Goal: Task Accomplishment & Management: Manage account settings

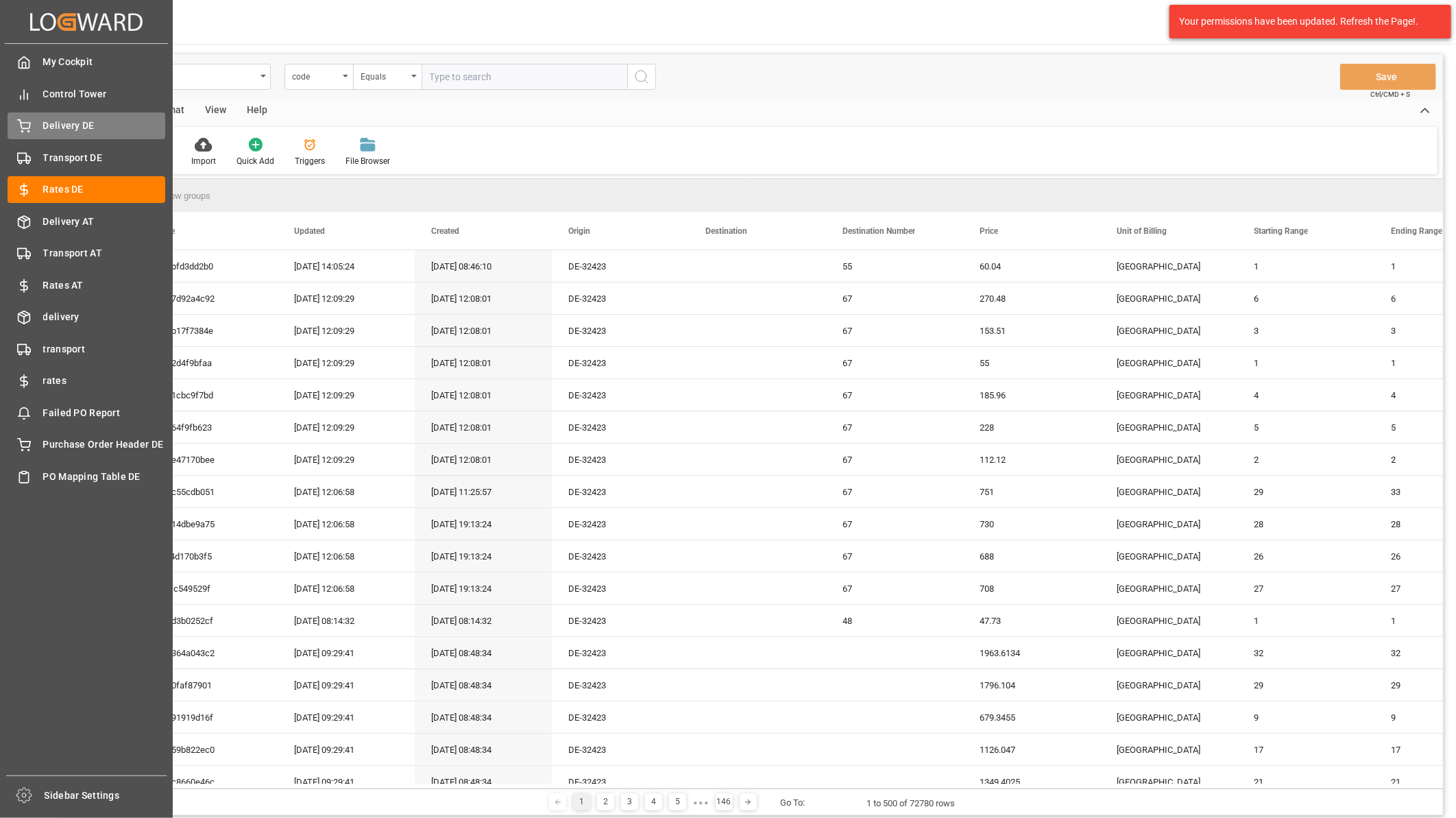
click at [83, 132] on span "Delivery DE" at bounding box center [104, 126] width 123 height 15
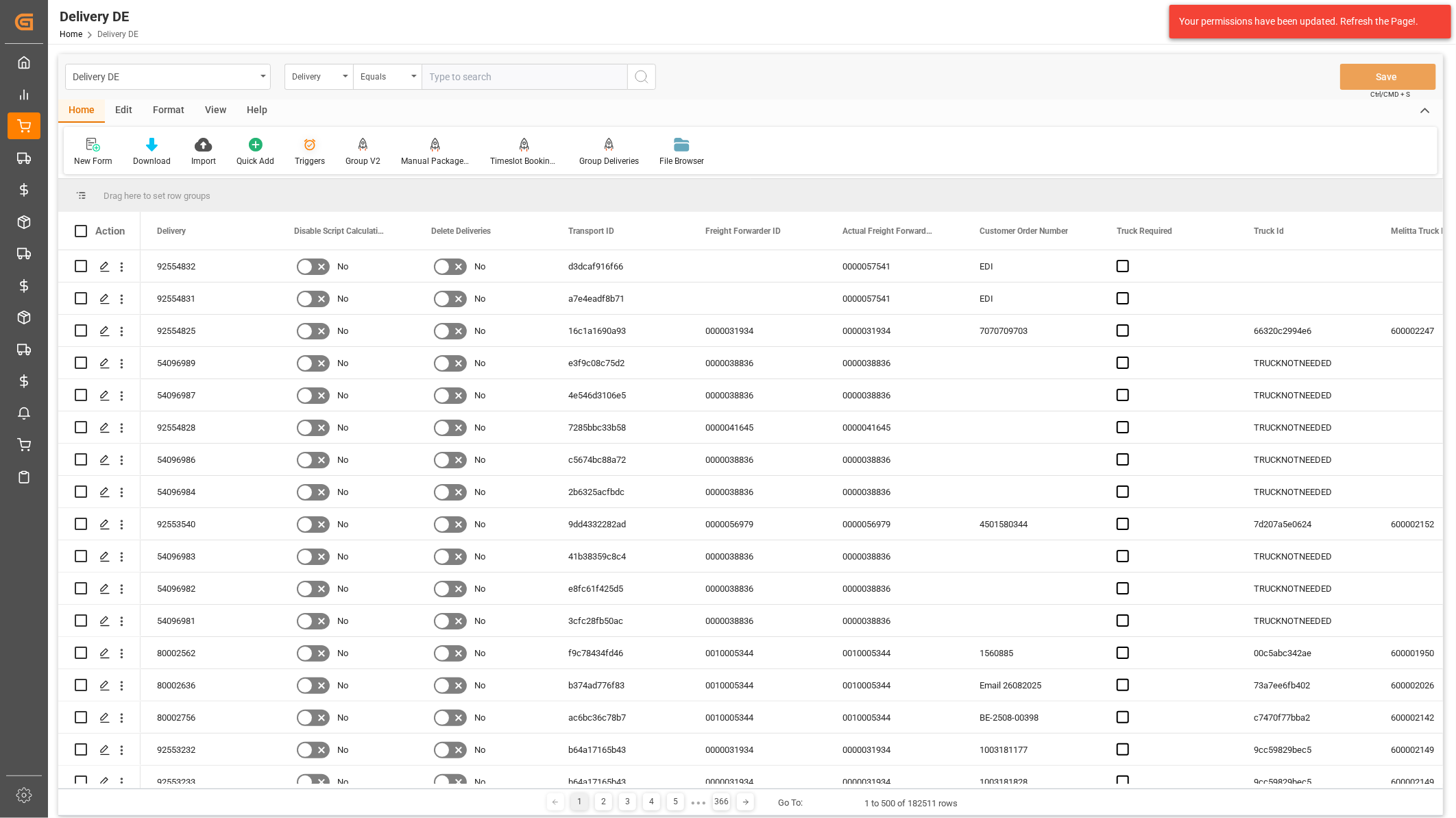
click at [309, 153] on div "Triggers" at bounding box center [310, 152] width 51 height 31
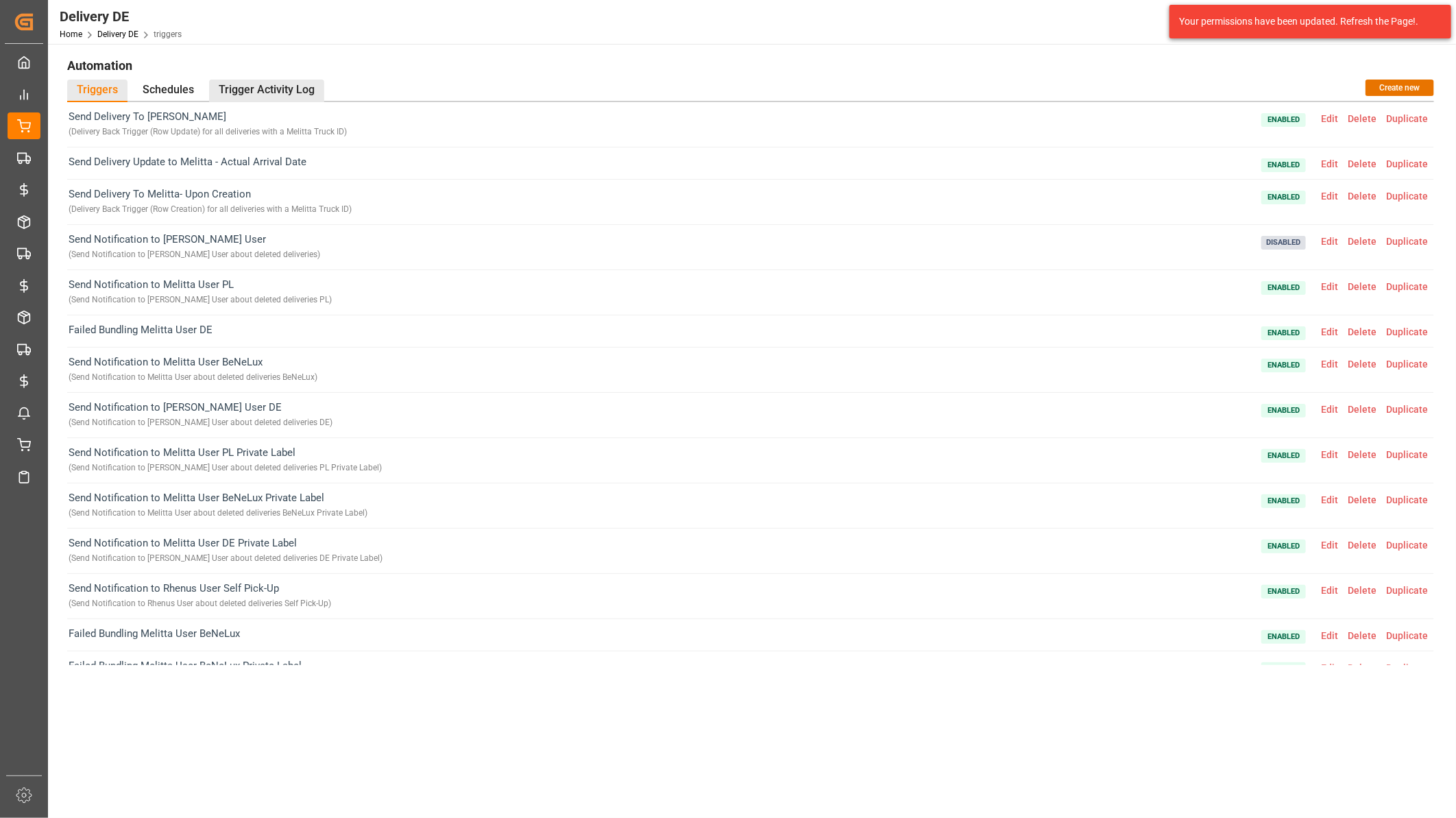
click at [234, 83] on div "Trigger Activity Log" at bounding box center [266, 91] width 116 height 22
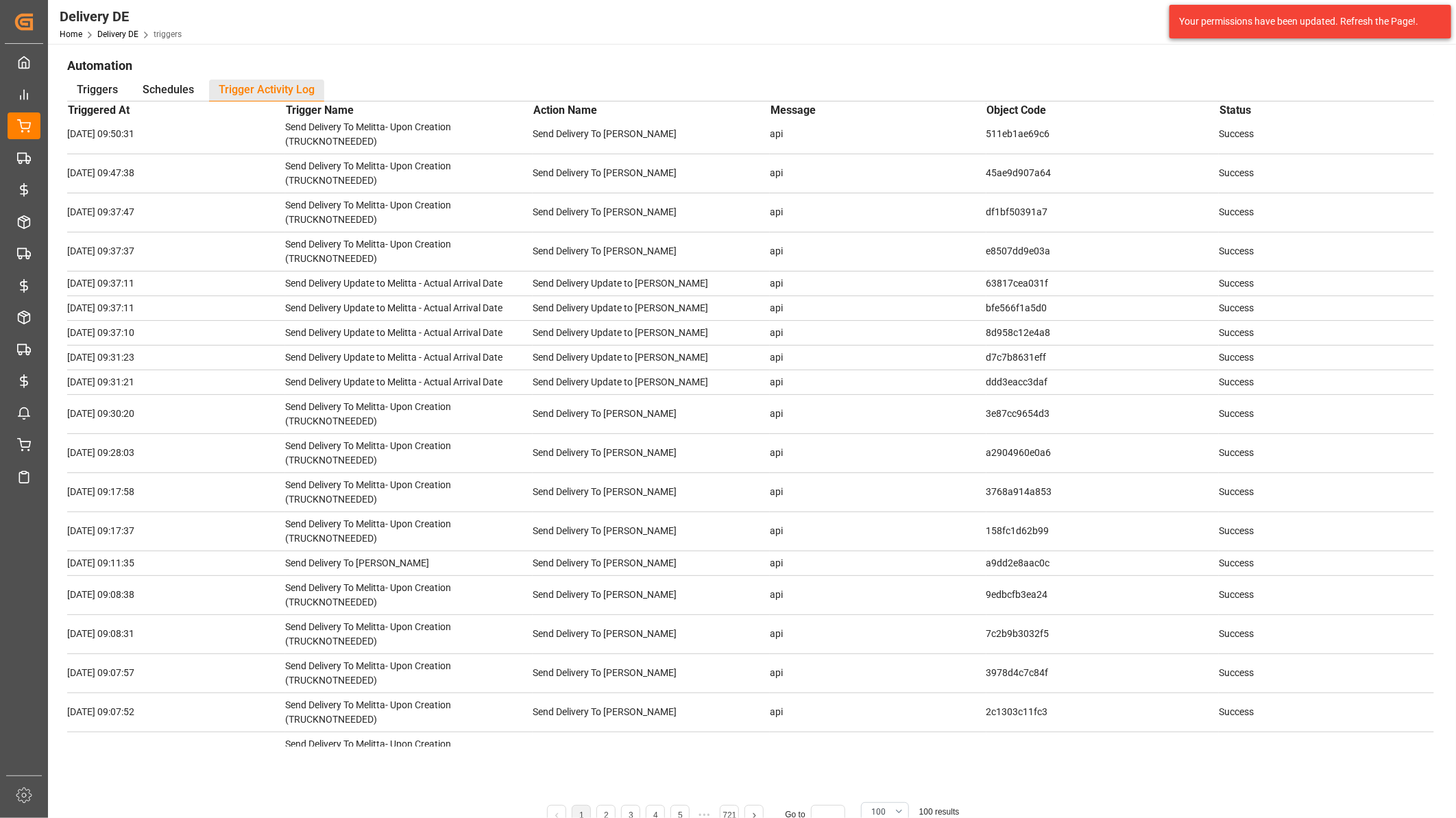
scroll to position [228, 0]
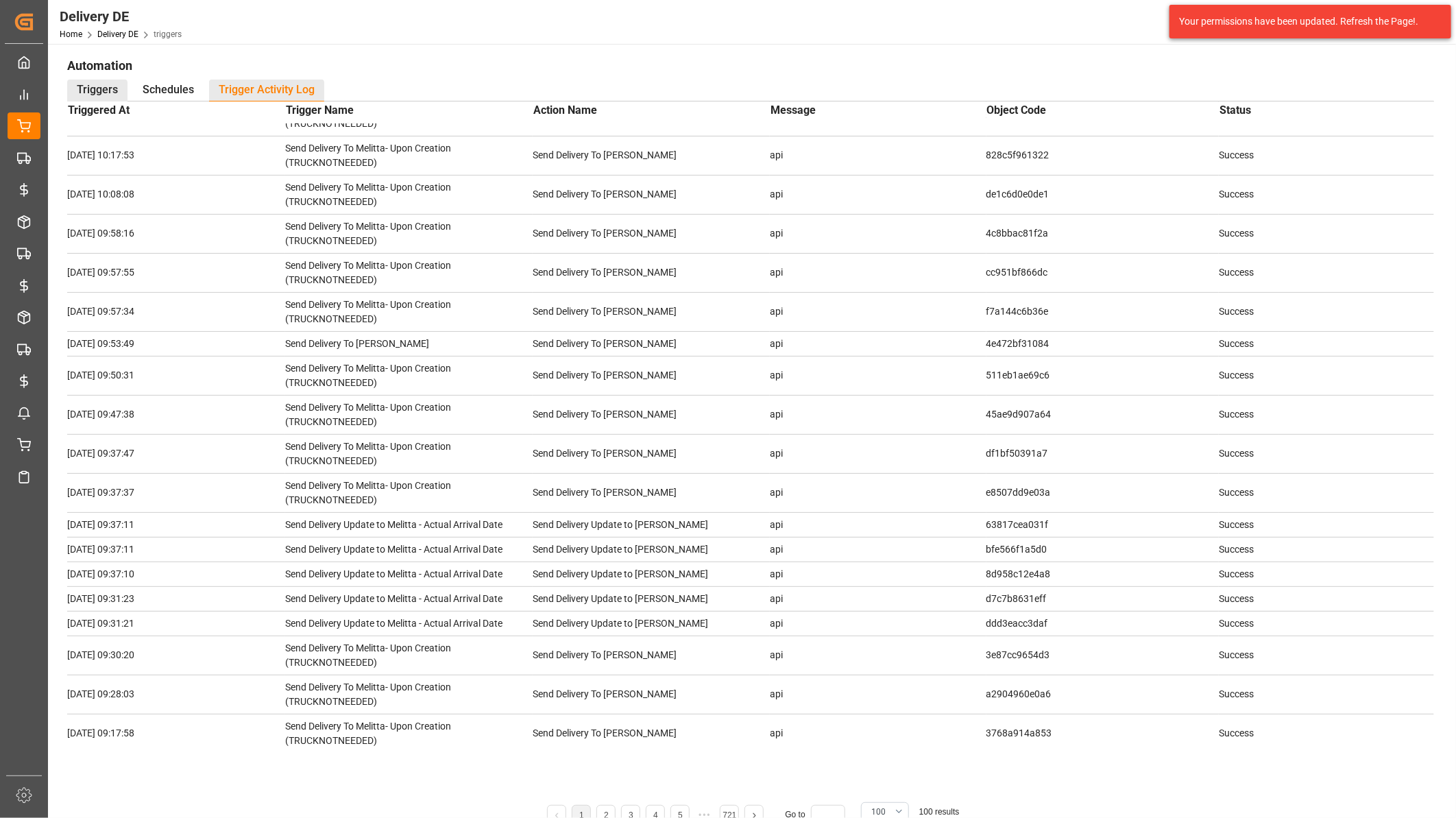
click at [86, 88] on div "Triggers" at bounding box center [97, 91] width 60 height 22
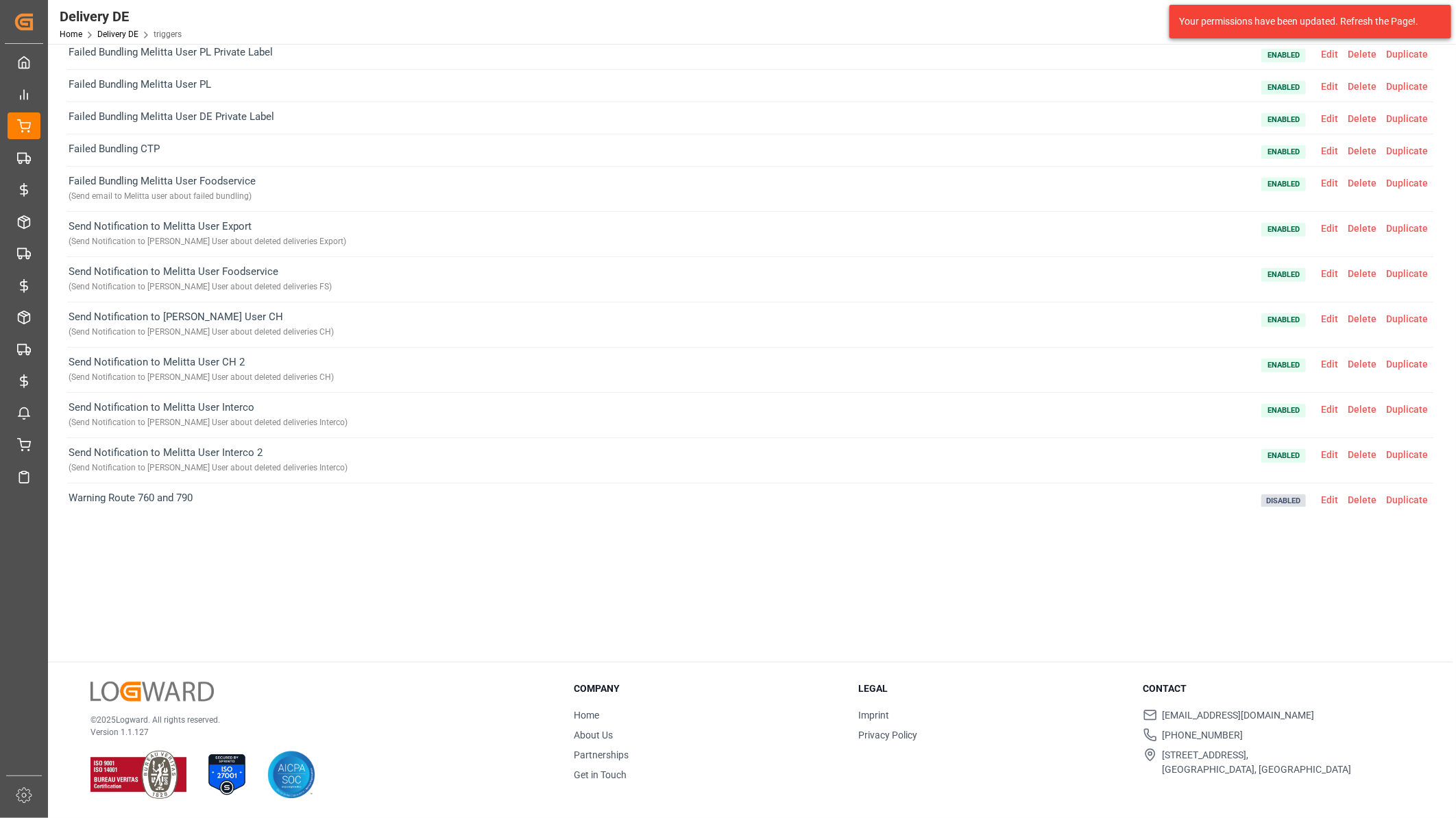
scroll to position [450, 0]
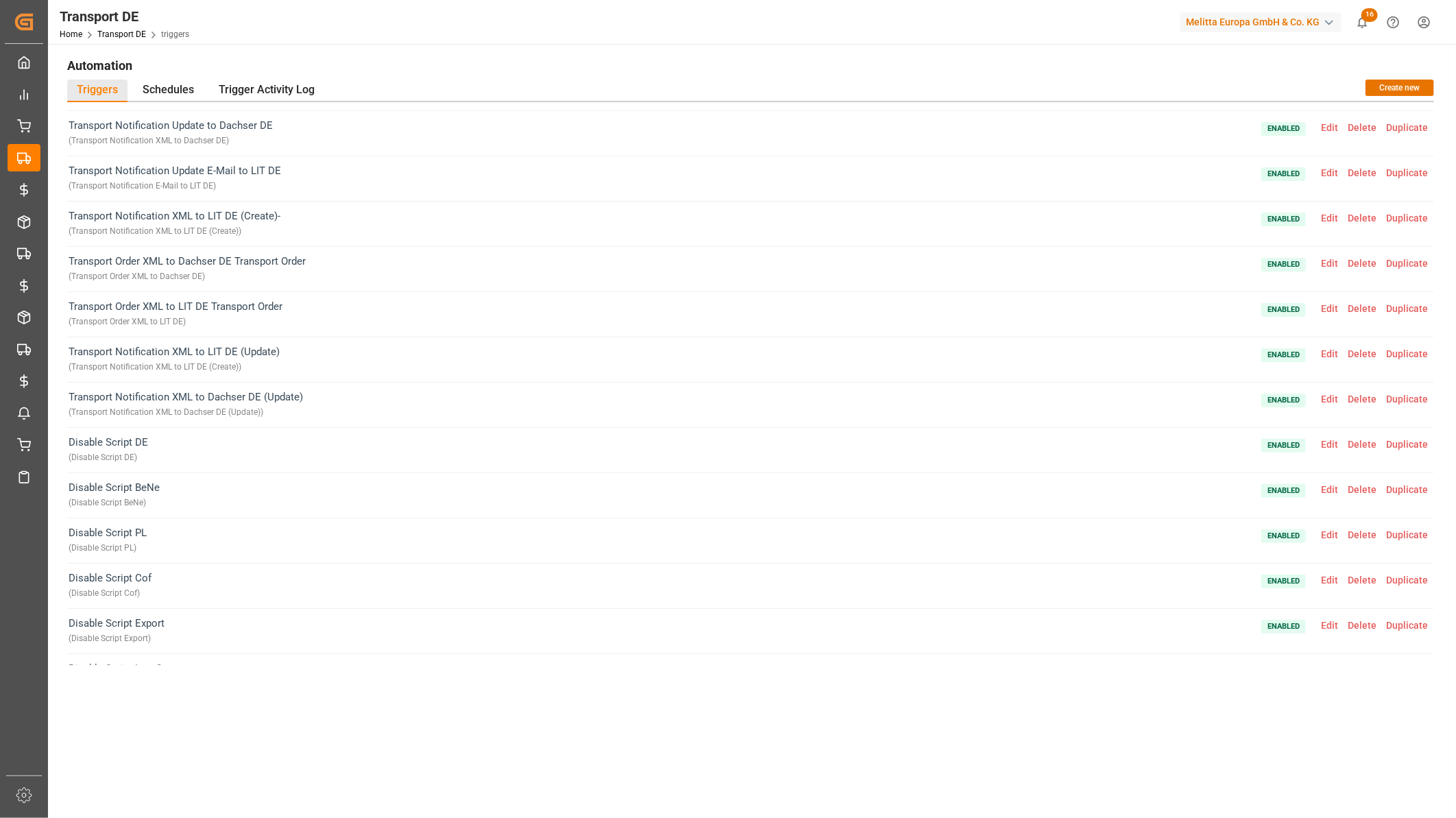
scroll to position [1942, 0]
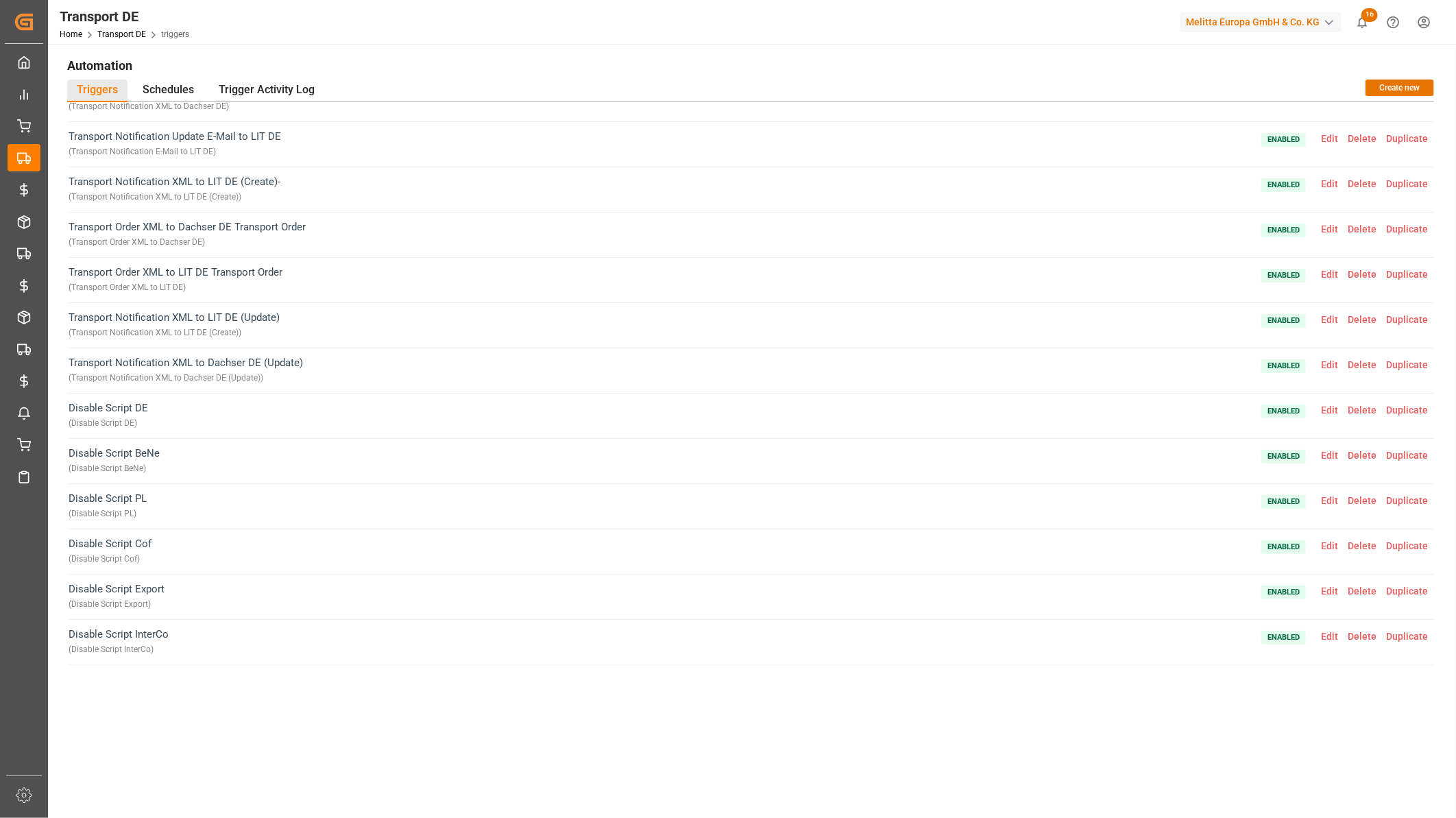
click at [1336, 413] on span "Edit" at bounding box center [1329, 410] width 27 height 11
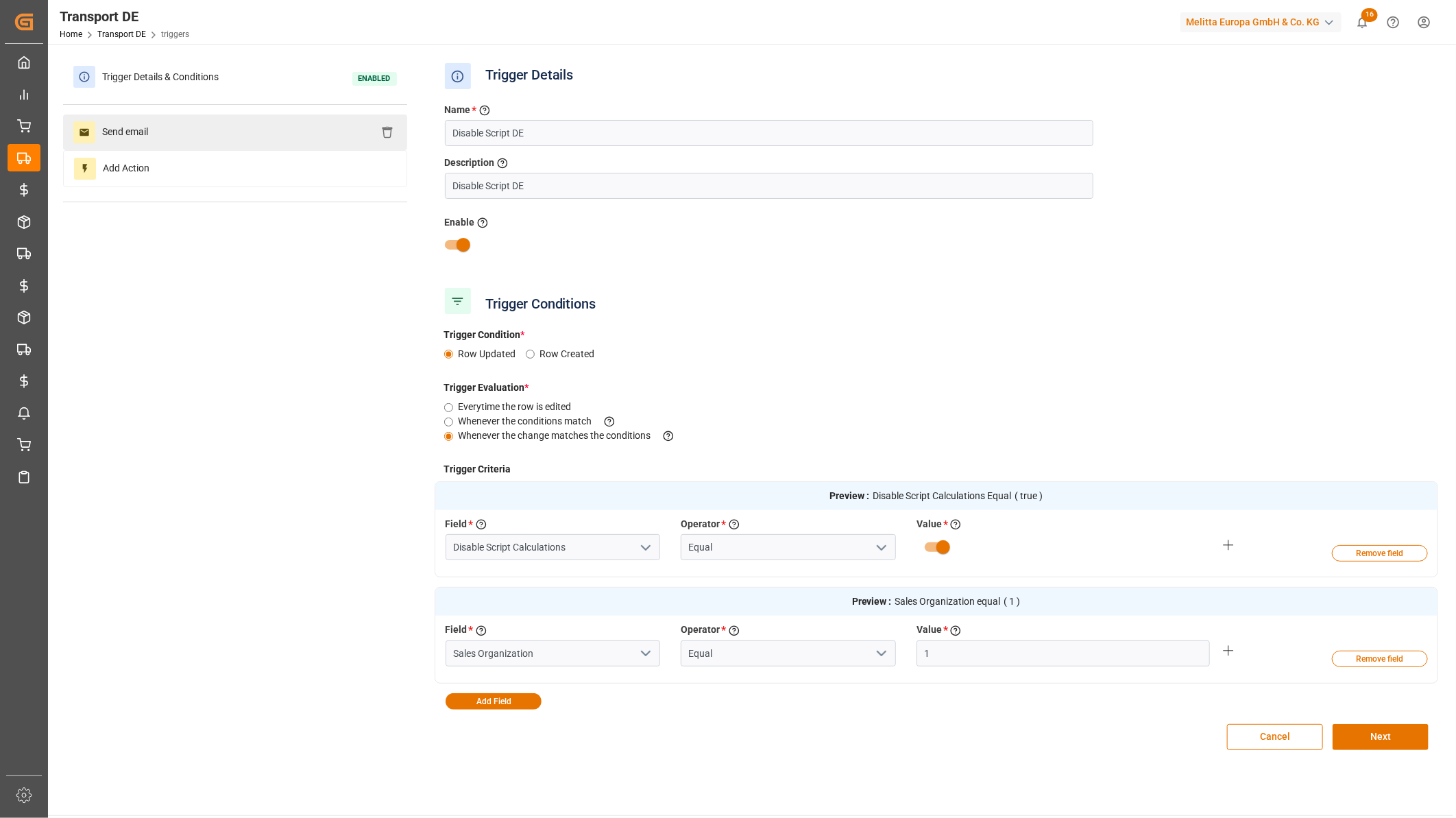
click at [215, 128] on div "Send email" at bounding box center [235, 132] width 344 height 36
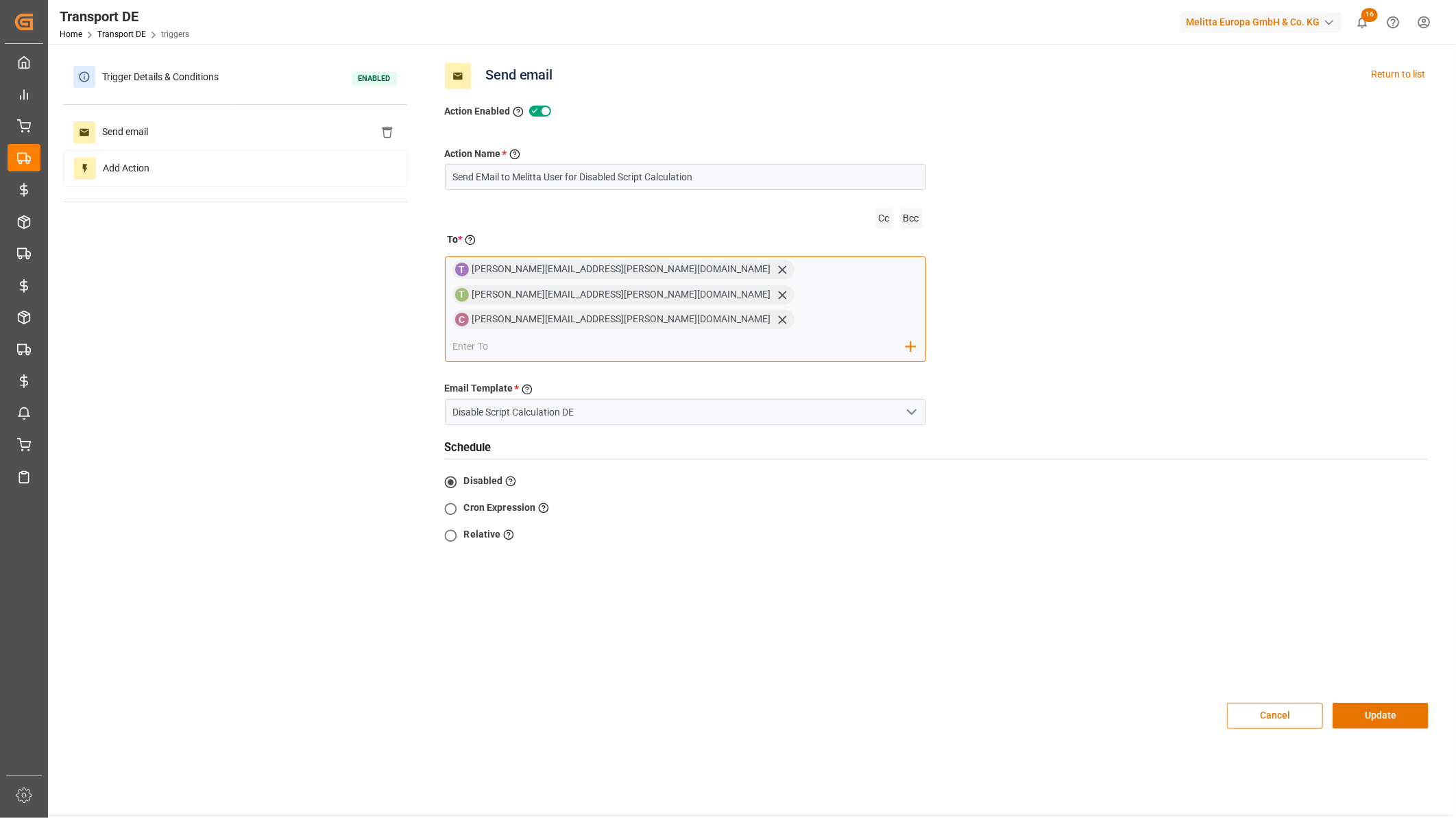
click at [664, 336] on input "email" at bounding box center [679, 347] width 454 height 20
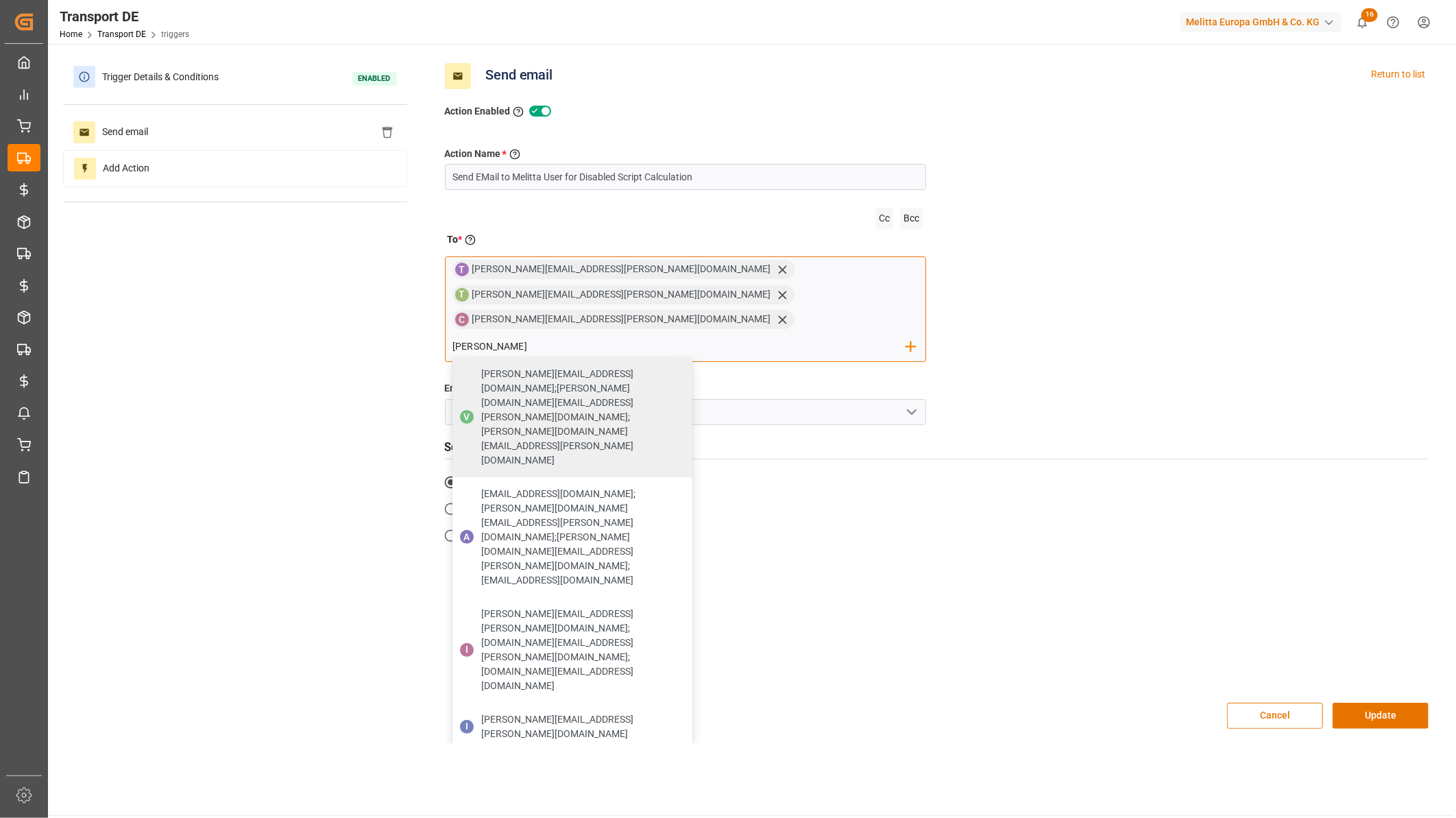
click at [757, 336] on input "ida" at bounding box center [679, 347] width 454 height 20
type input "ida.john@melitta.de"
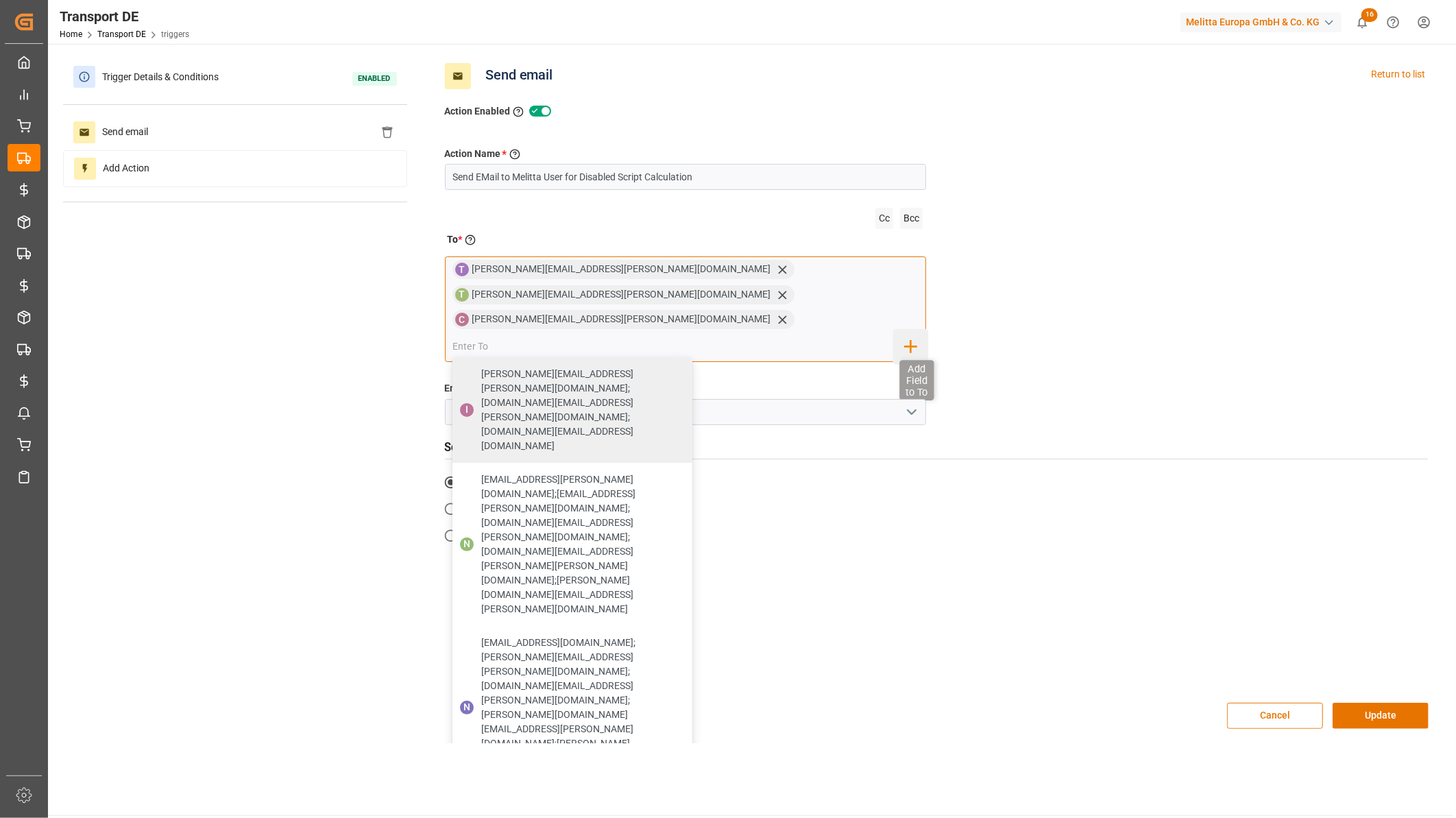
click at [909, 340] on icon "button" at bounding box center [911, 347] width 13 height 13
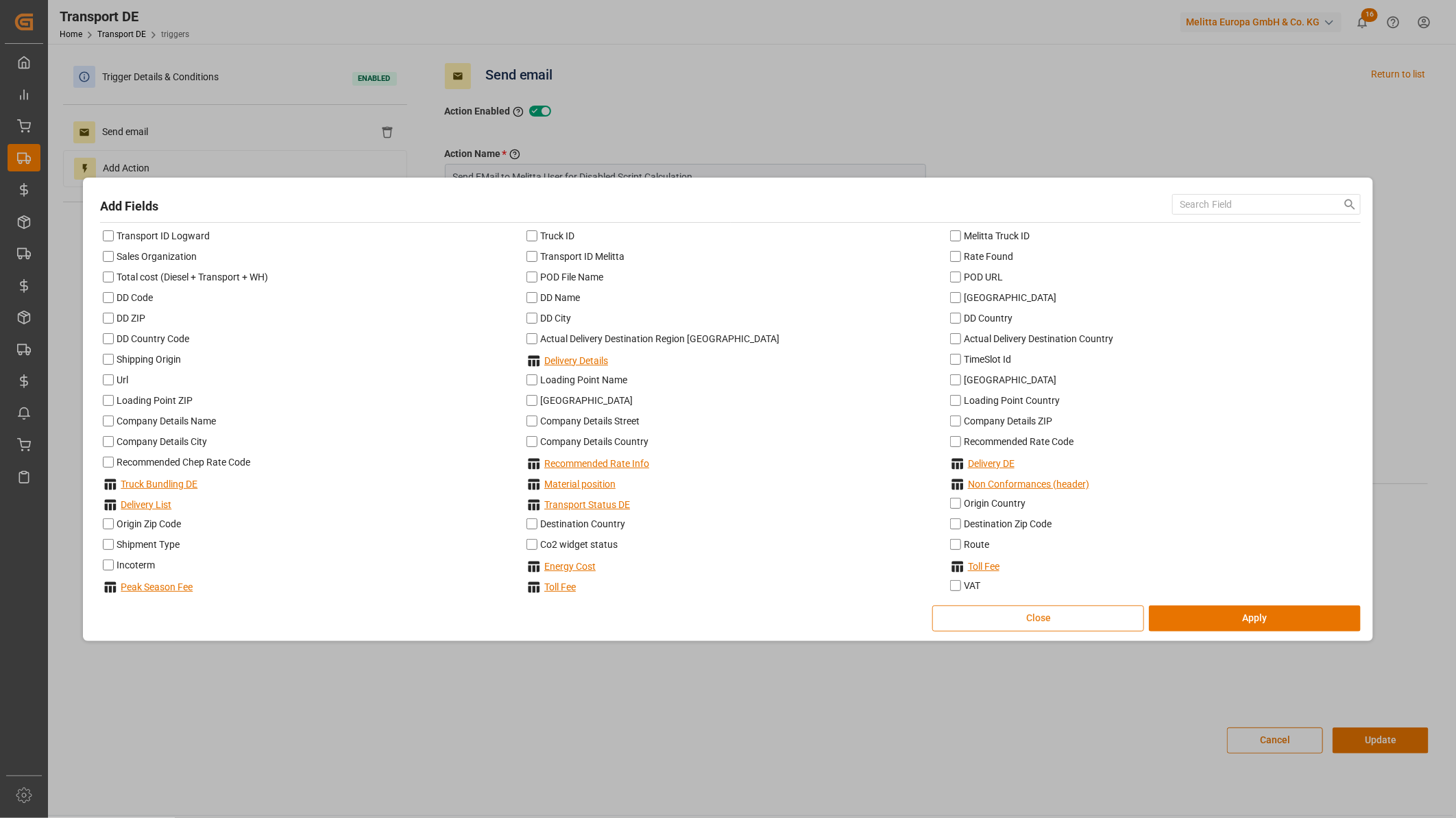
click at [1088, 616] on button "Close" at bounding box center [1038, 618] width 212 height 26
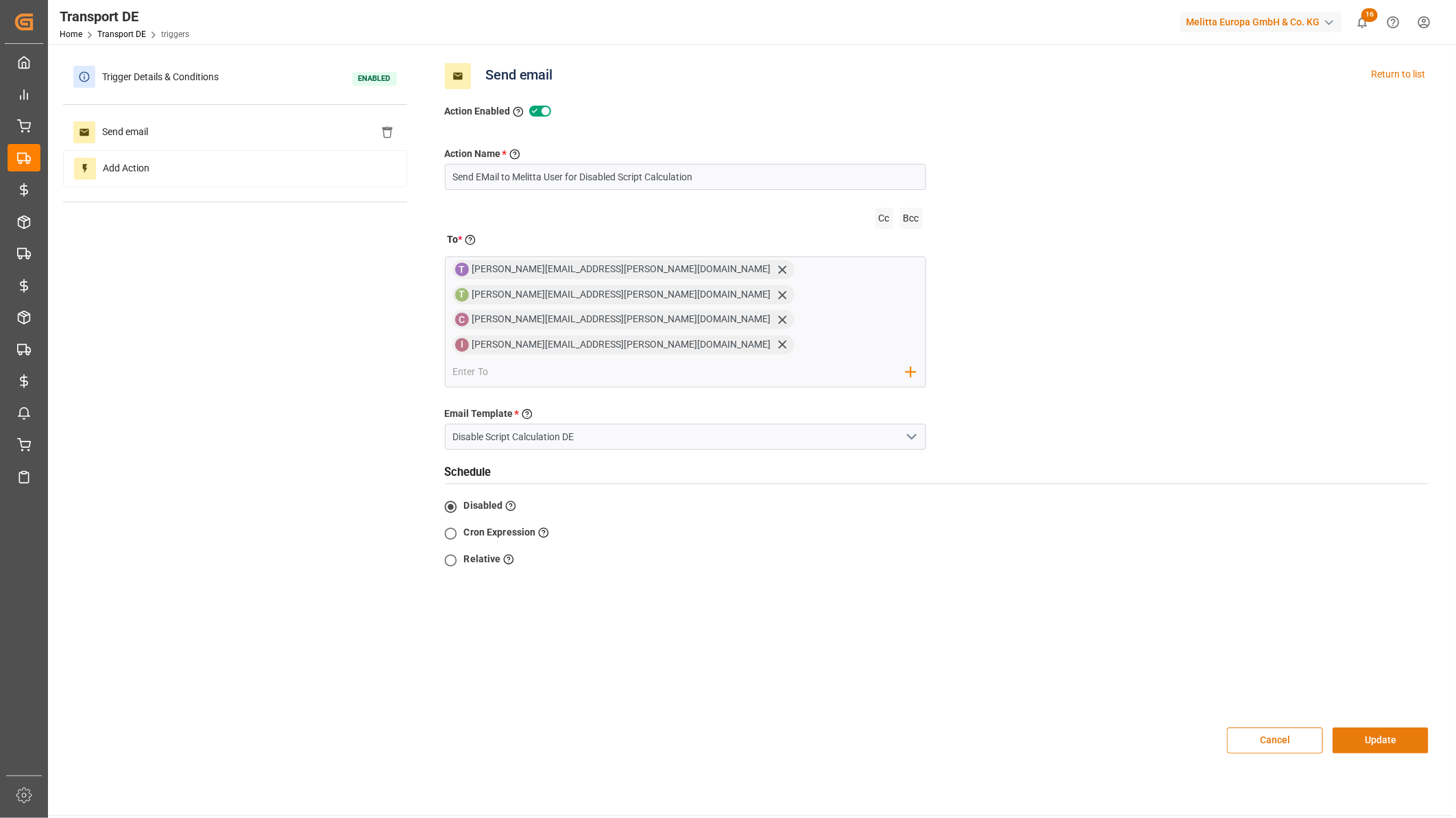
click at [1404, 727] on button "Update" at bounding box center [1381, 740] width 96 height 26
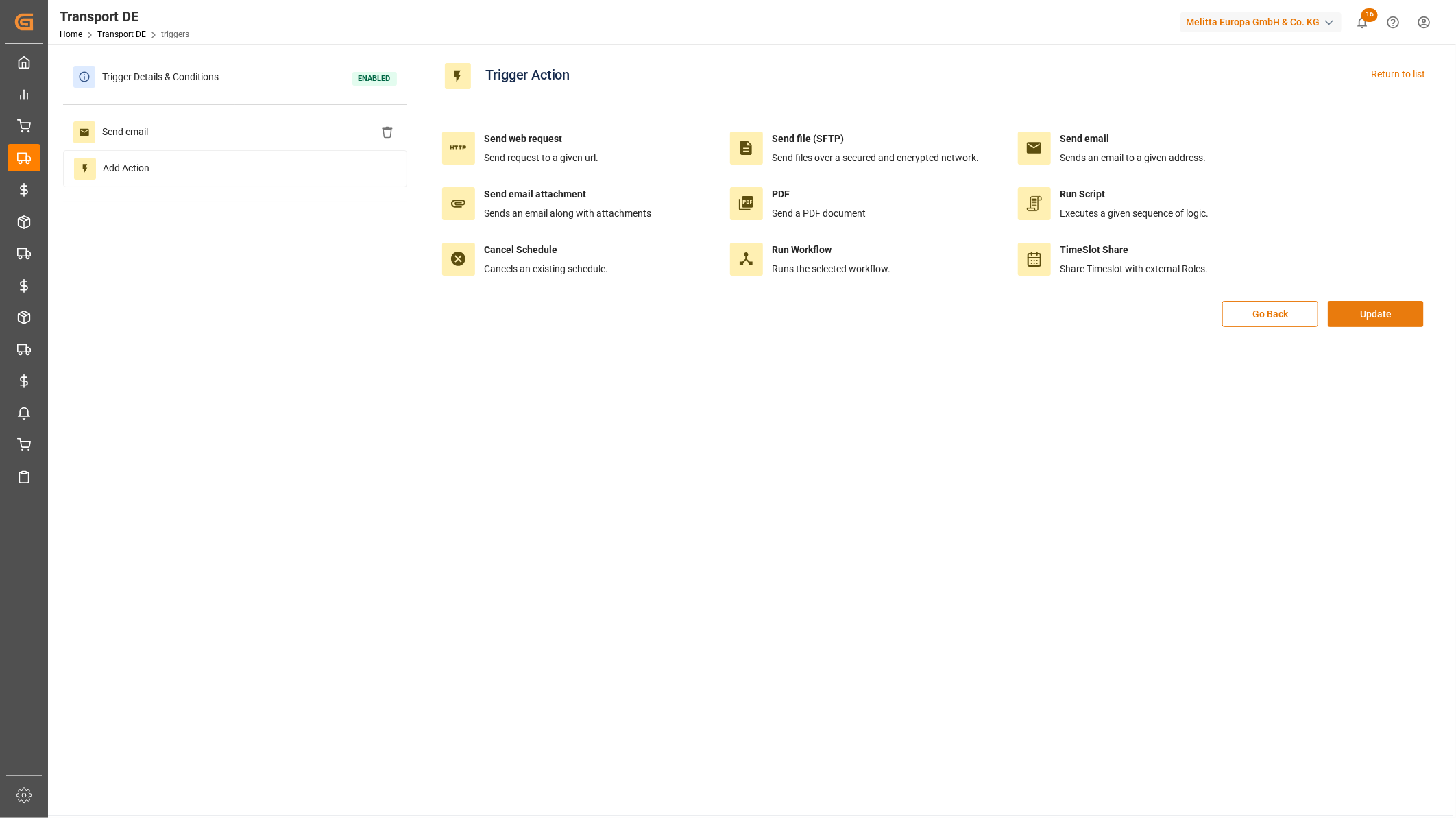
click at [1410, 311] on button "Update" at bounding box center [1376, 314] width 96 height 26
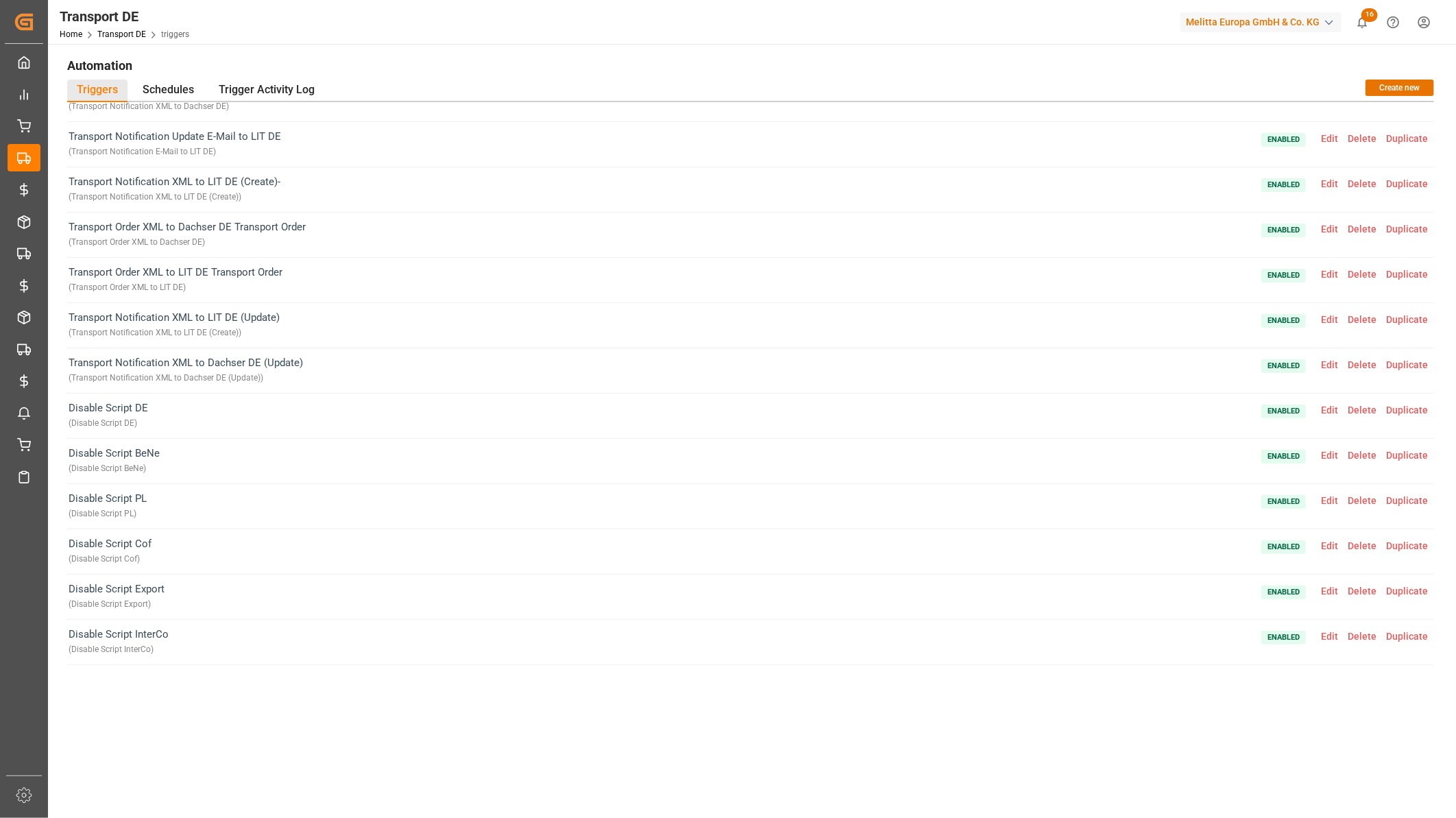
click at [1328, 450] on span "Edit" at bounding box center [1329, 456] width 27 height 11
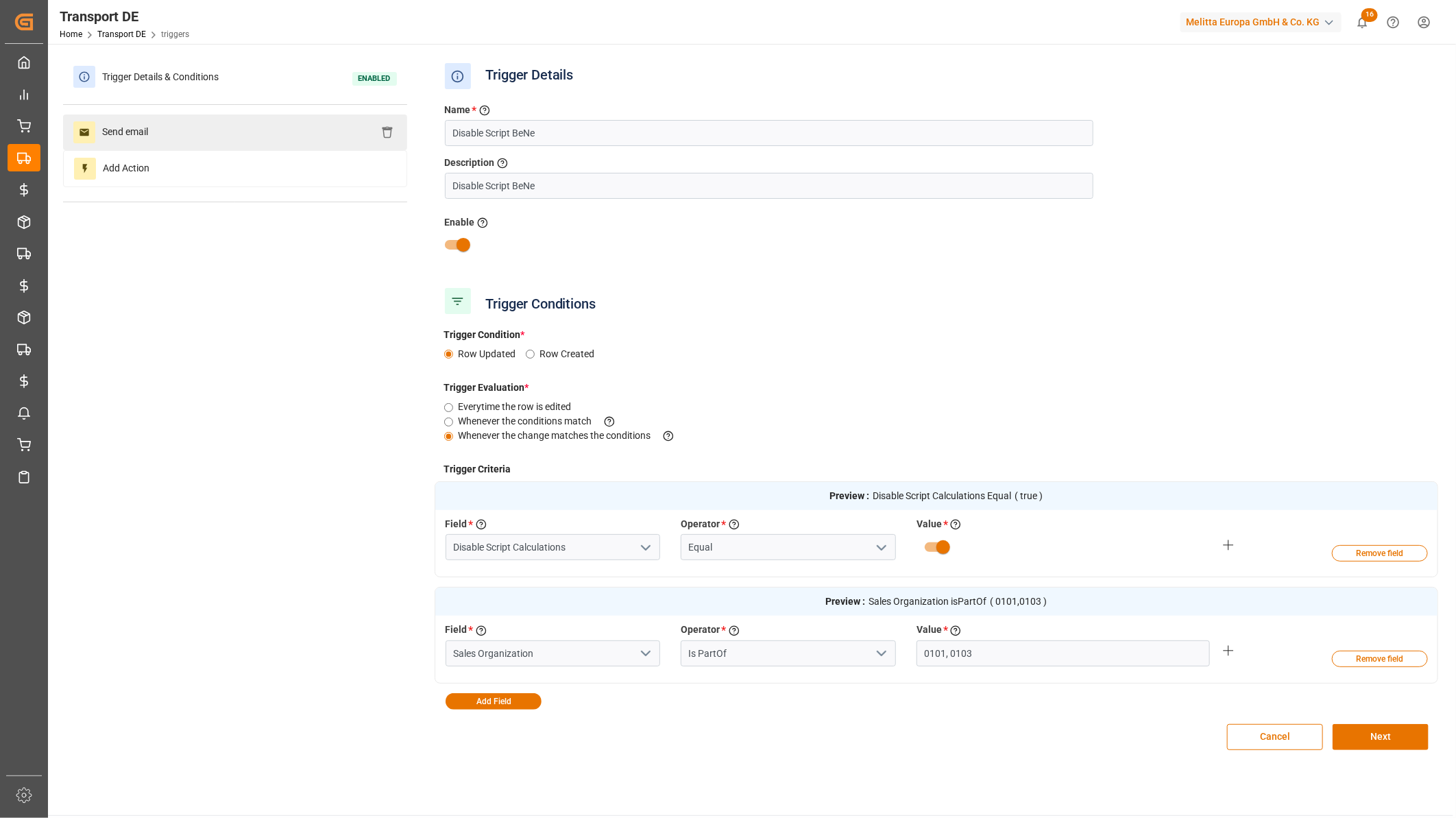
click at [246, 149] on div "Send email" at bounding box center [235, 132] width 344 height 36
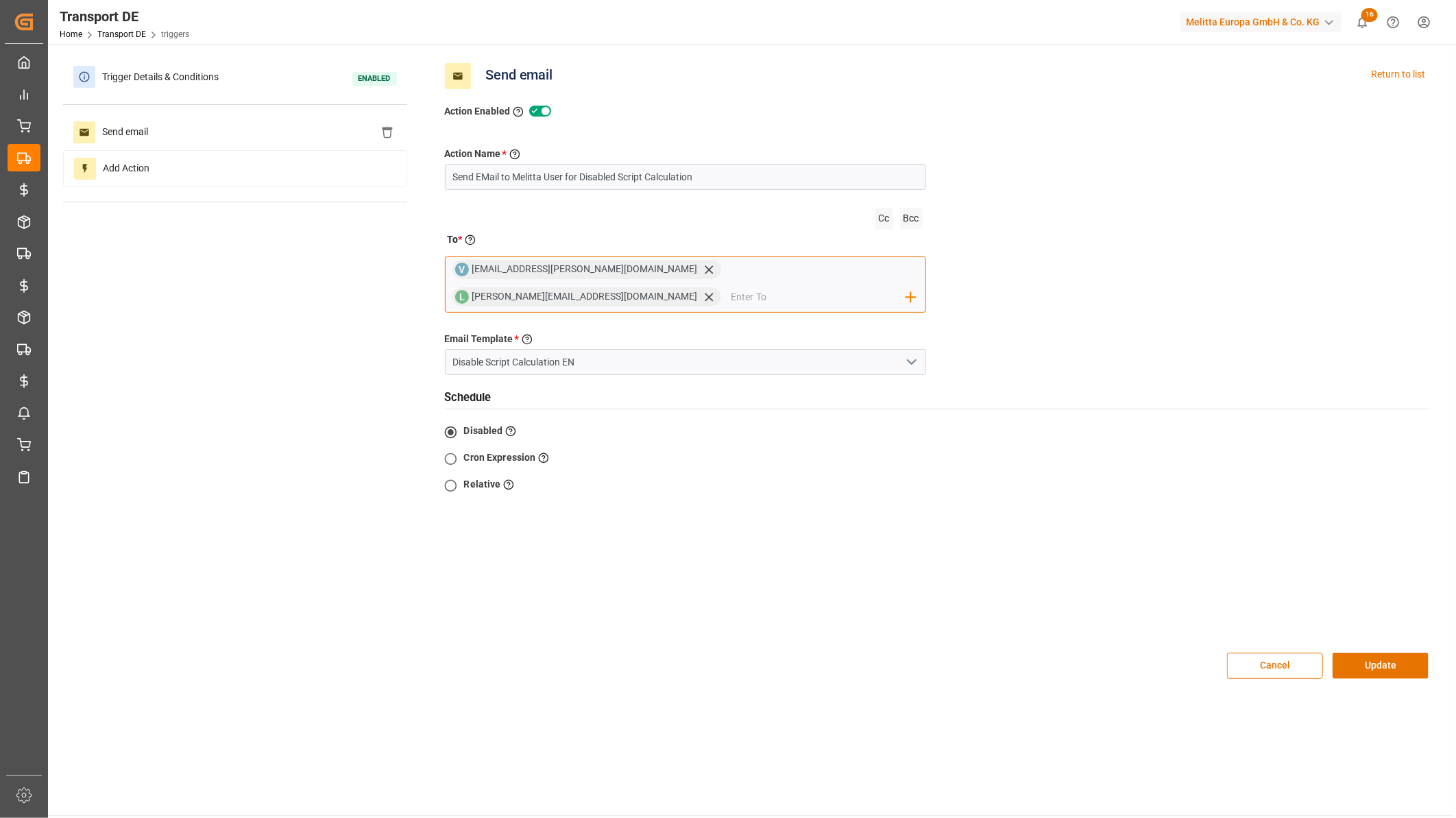
click at [785, 287] on input "email" at bounding box center [819, 297] width 176 height 20
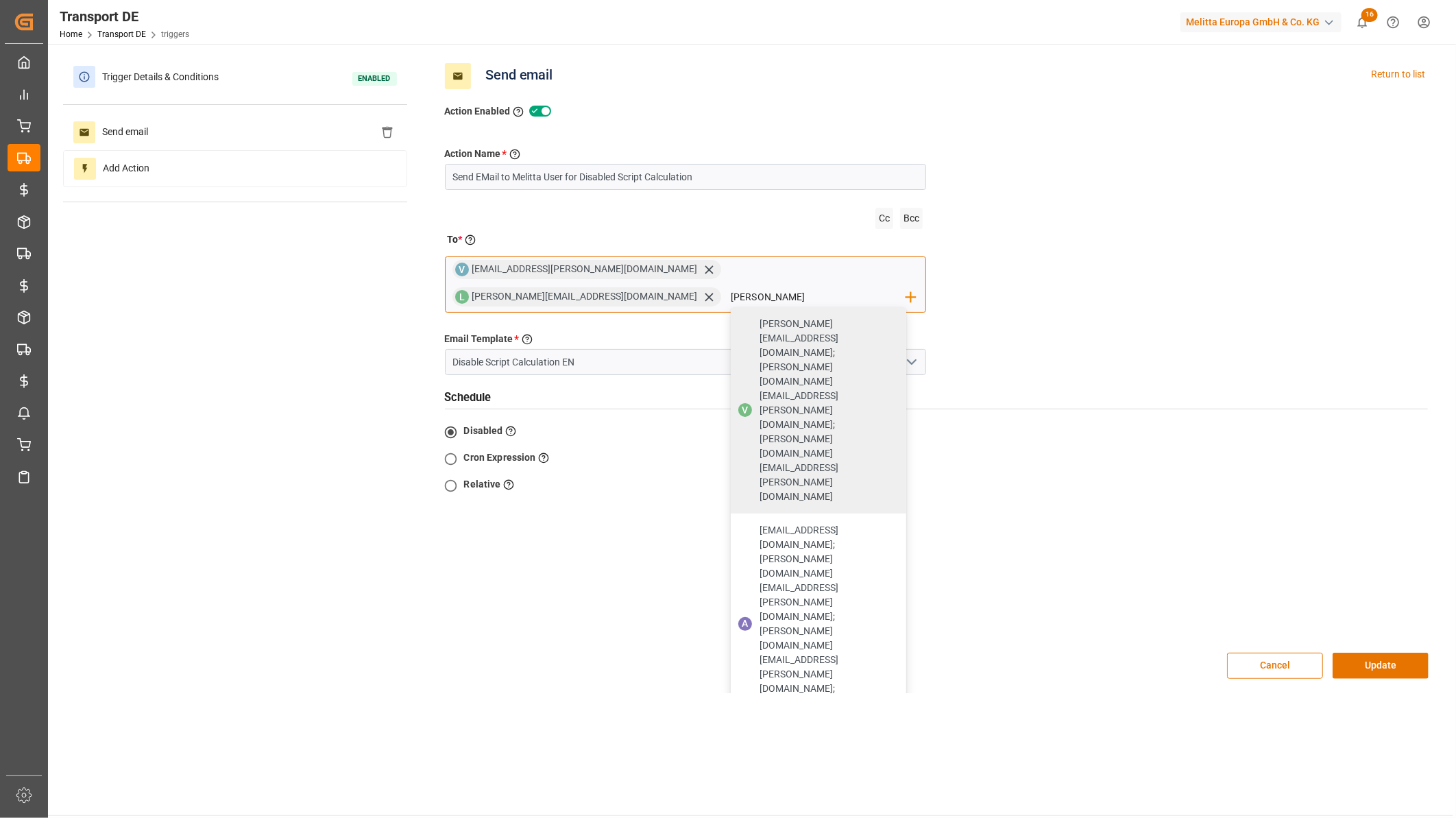
type input "ida.john@melitta.de"
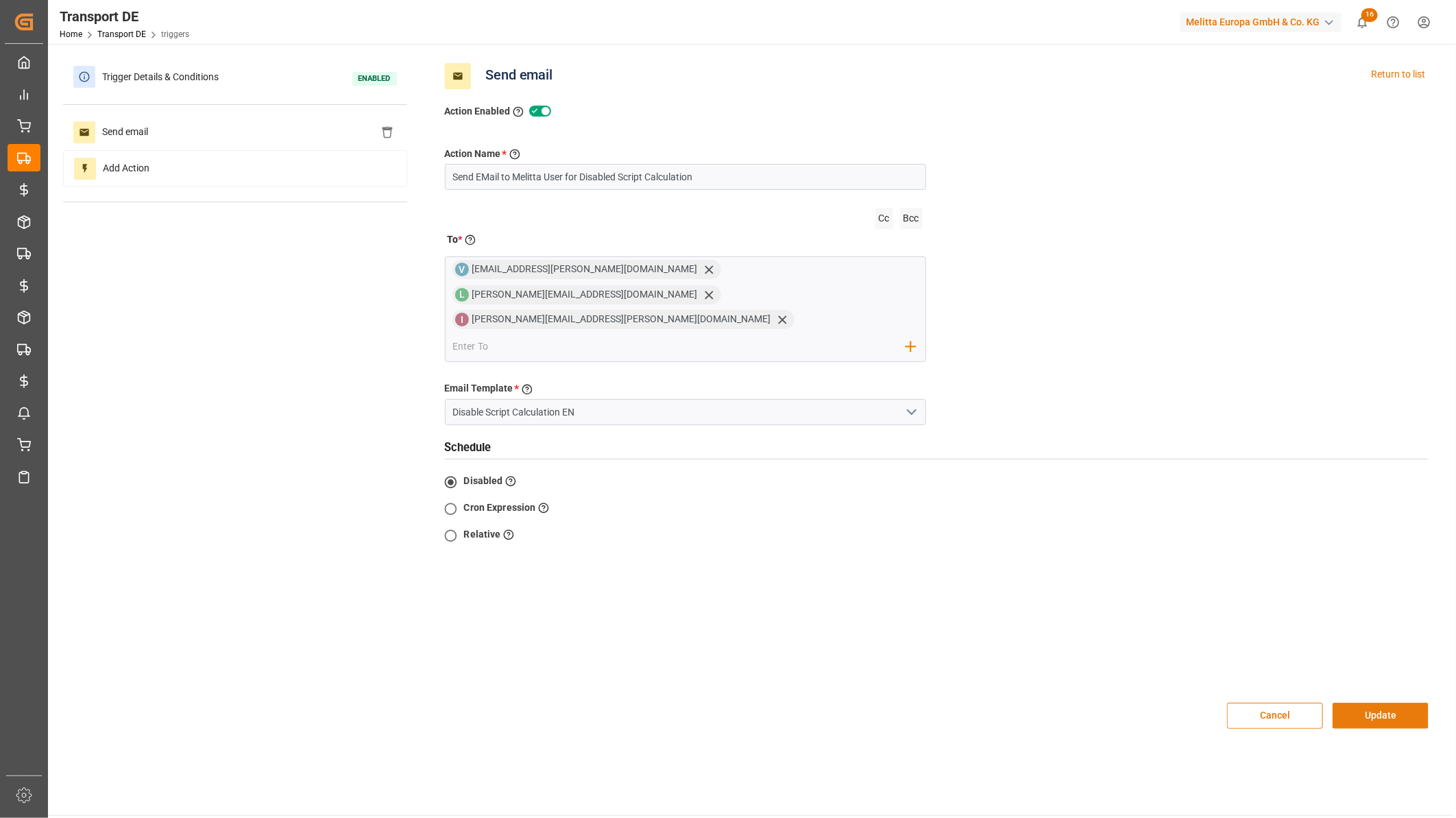
click at [1392, 689] on div "Cancel Update" at bounding box center [936, 715] width 1005 height 55
click at [1395, 689] on div "Cancel Update" at bounding box center [936, 715] width 1005 height 55
click at [1395, 702] on button "Update" at bounding box center [1381, 715] width 96 height 26
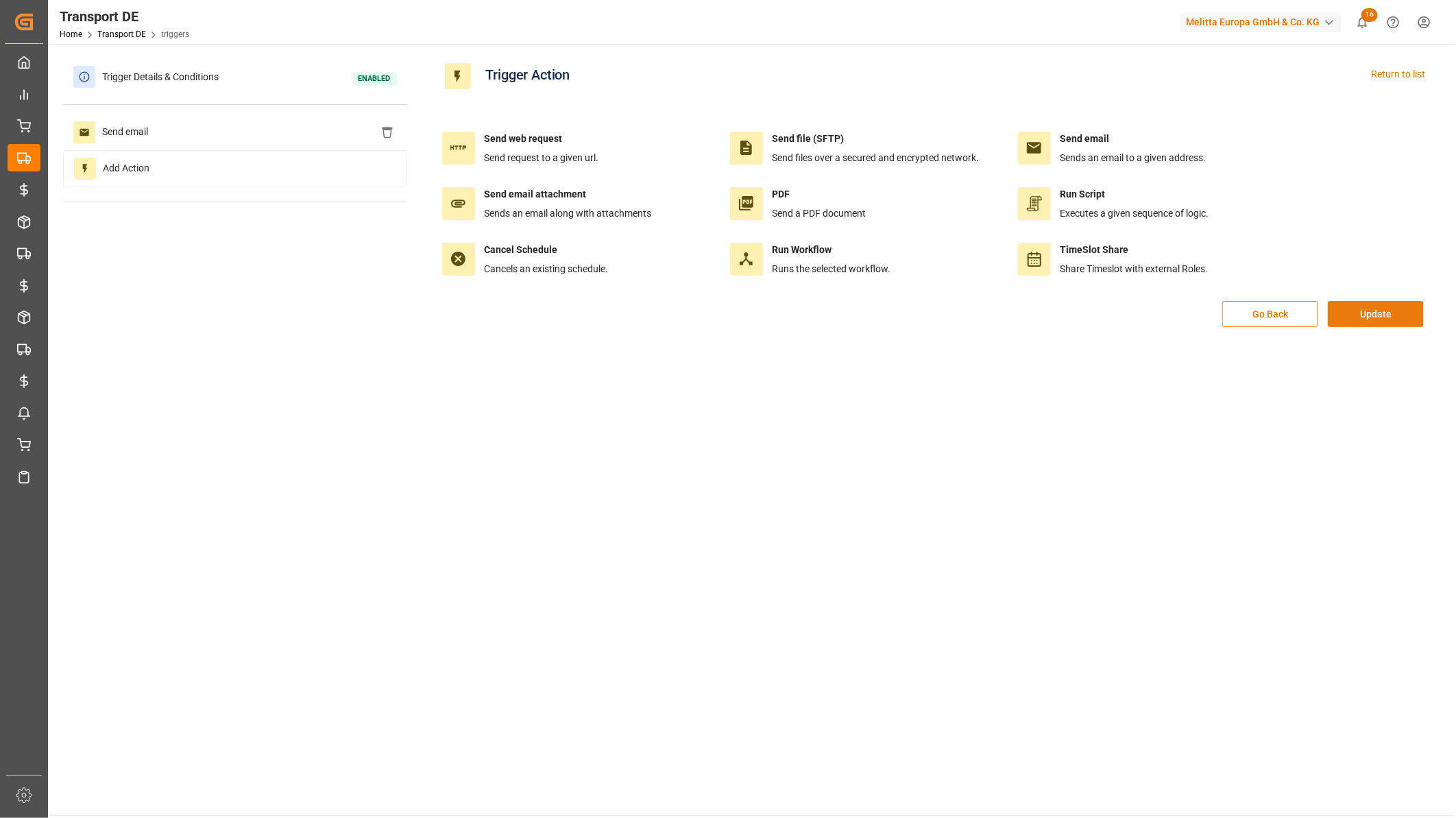
click at [1378, 317] on button "Update" at bounding box center [1376, 314] width 96 height 26
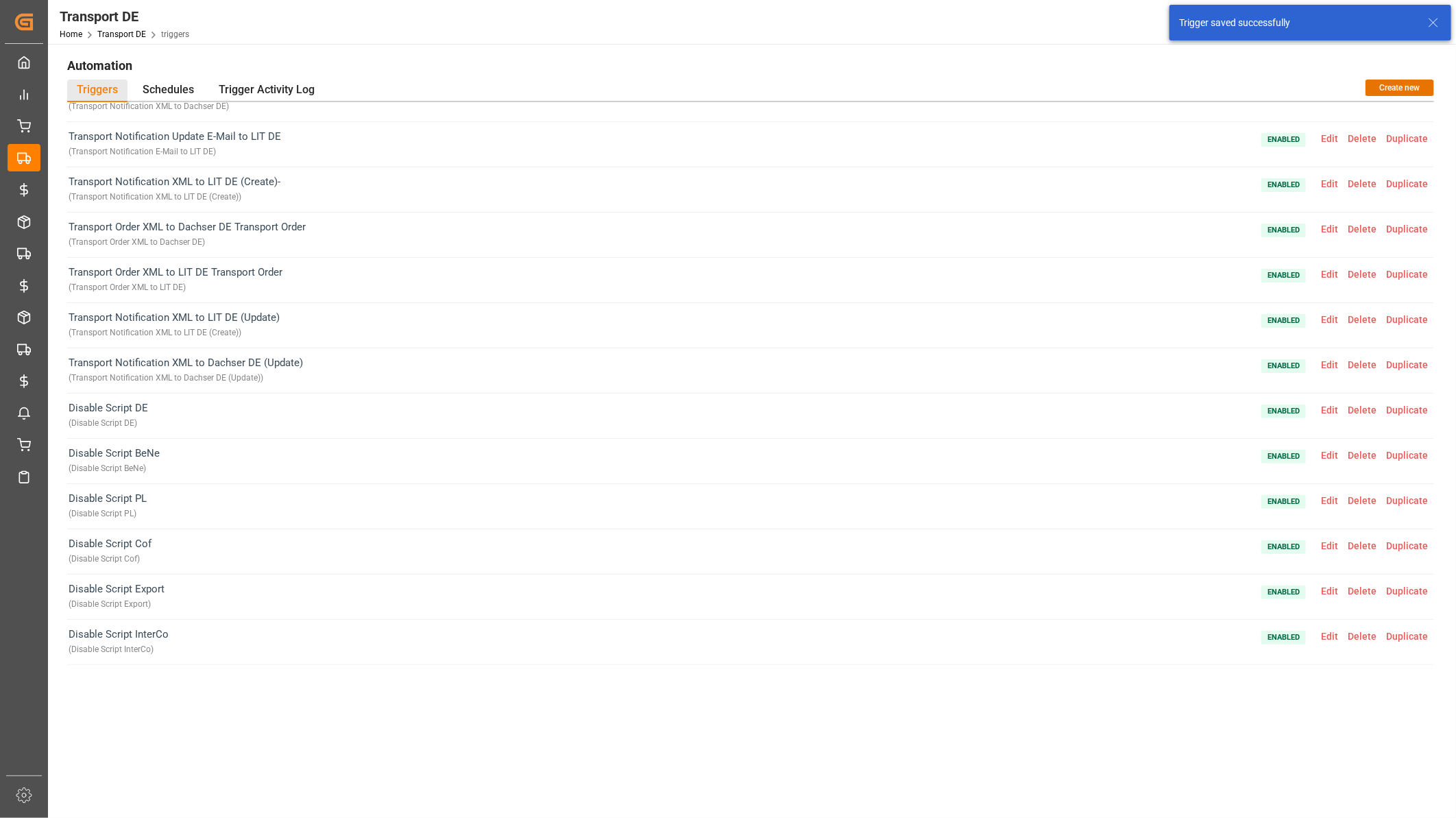
click at [1330, 497] on span "Edit" at bounding box center [1329, 501] width 27 height 11
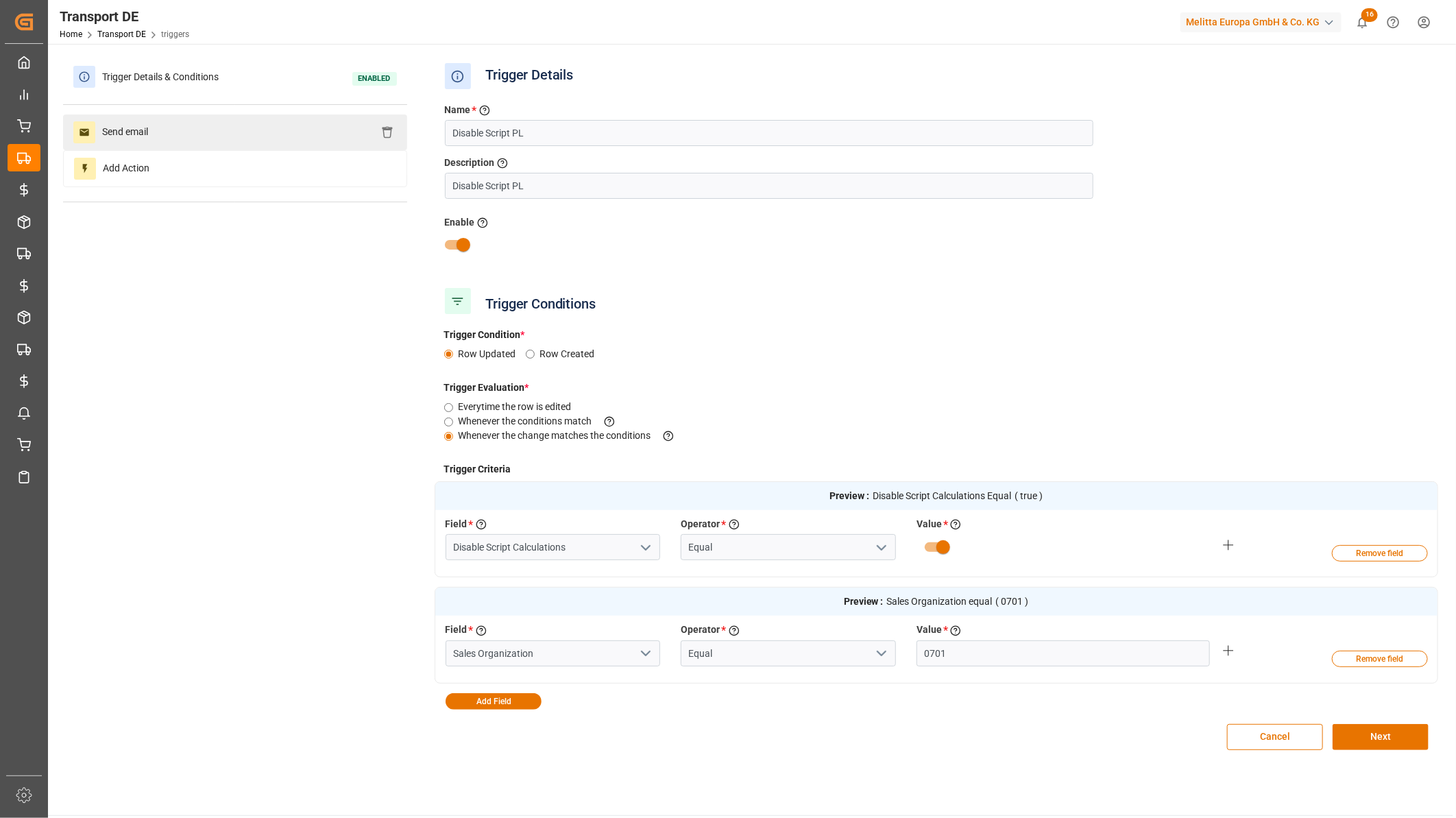
click at [254, 132] on div "Send email" at bounding box center [235, 132] width 344 height 36
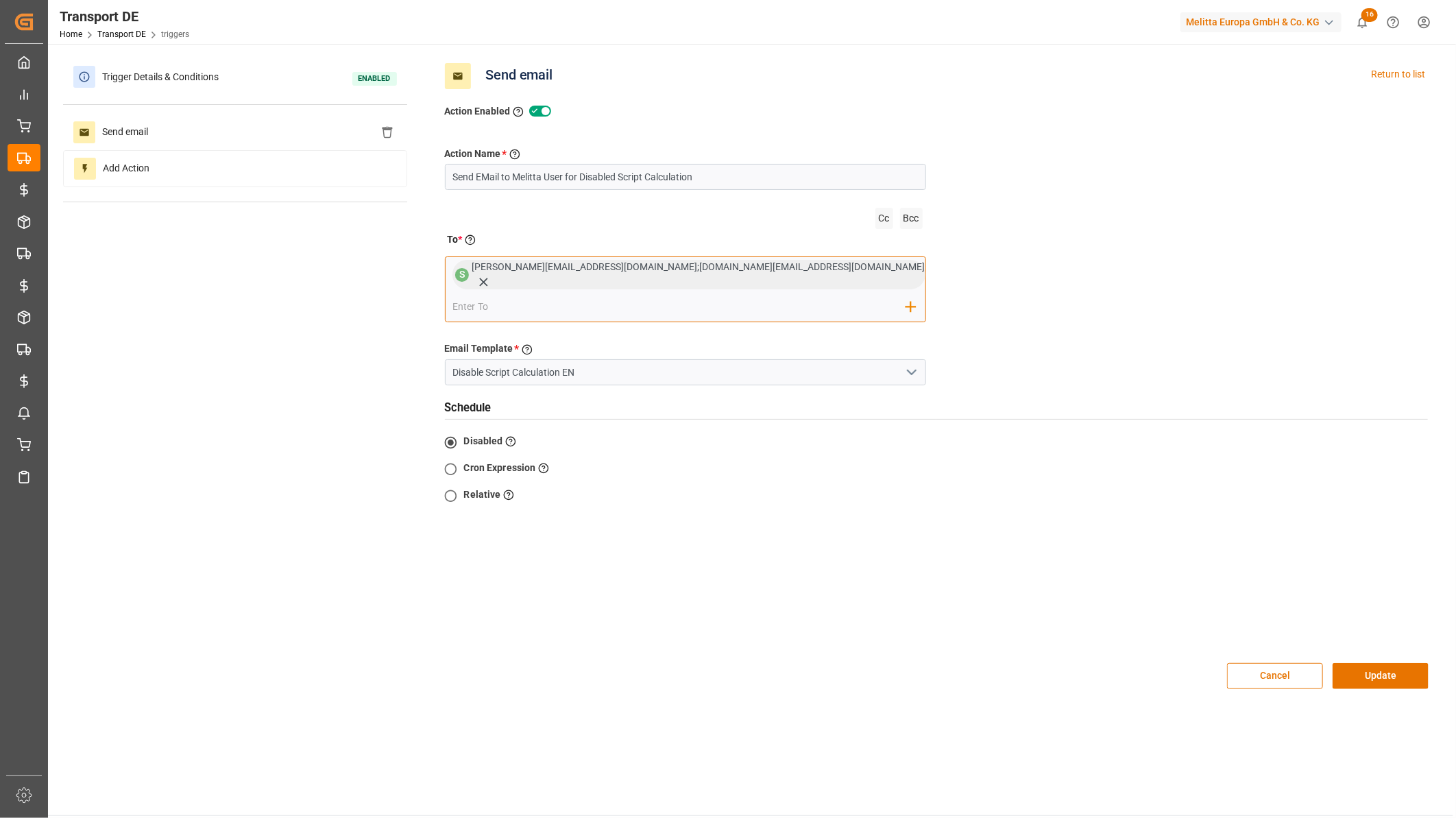
click at [775, 297] on input "email" at bounding box center [679, 307] width 454 height 20
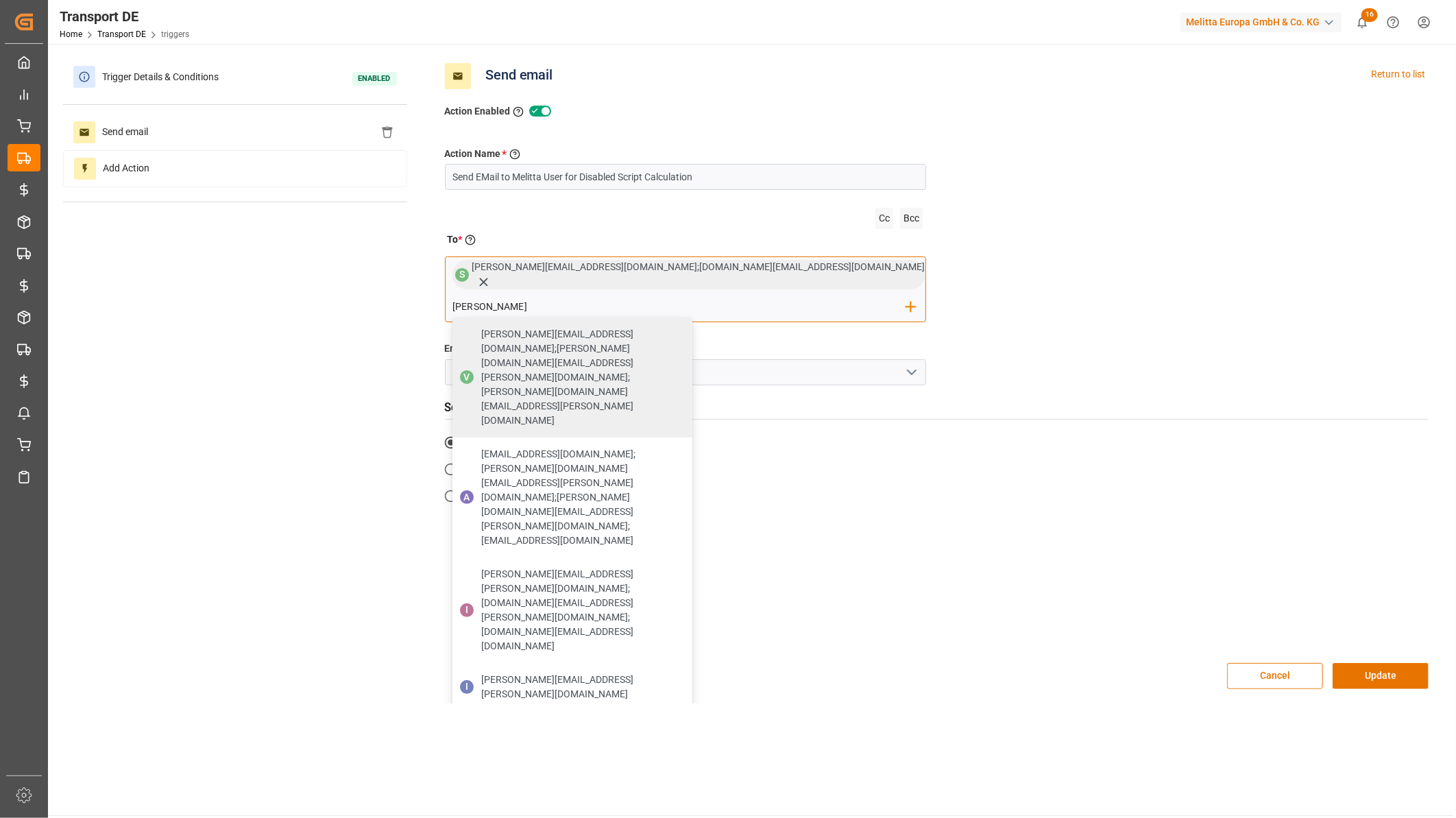
type input "ida.john@melitta.de"
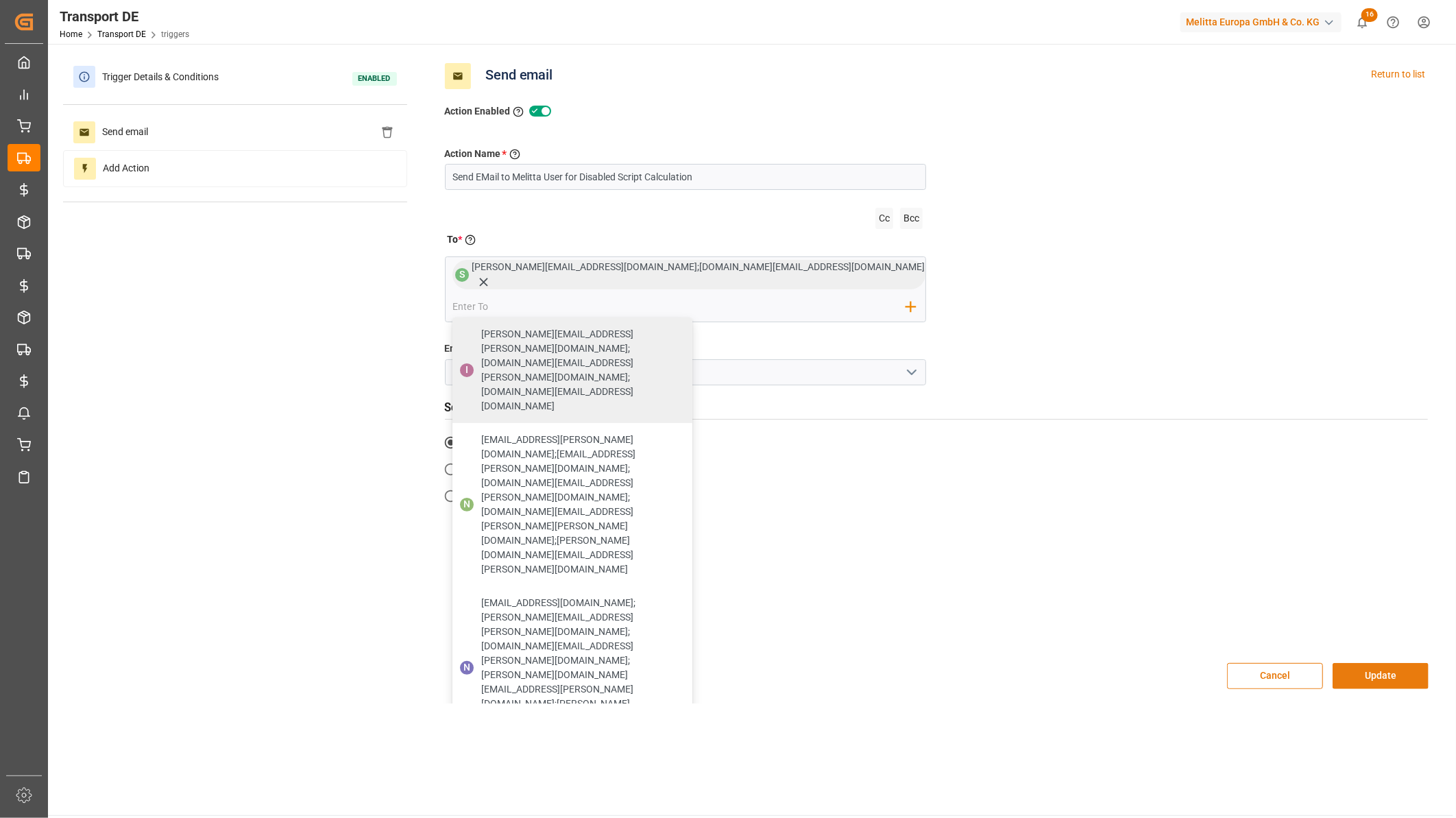
drag, startPoint x: 1379, startPoint y: 629, endPoint x: 1381, endPoint y: 639, distance: 10.2
click at [1379, 633] on div "Action Enabled Enable/Disable the action. Action Name * Give a name to the acti…" at bounding box center [936, 398] width 1005 height 610
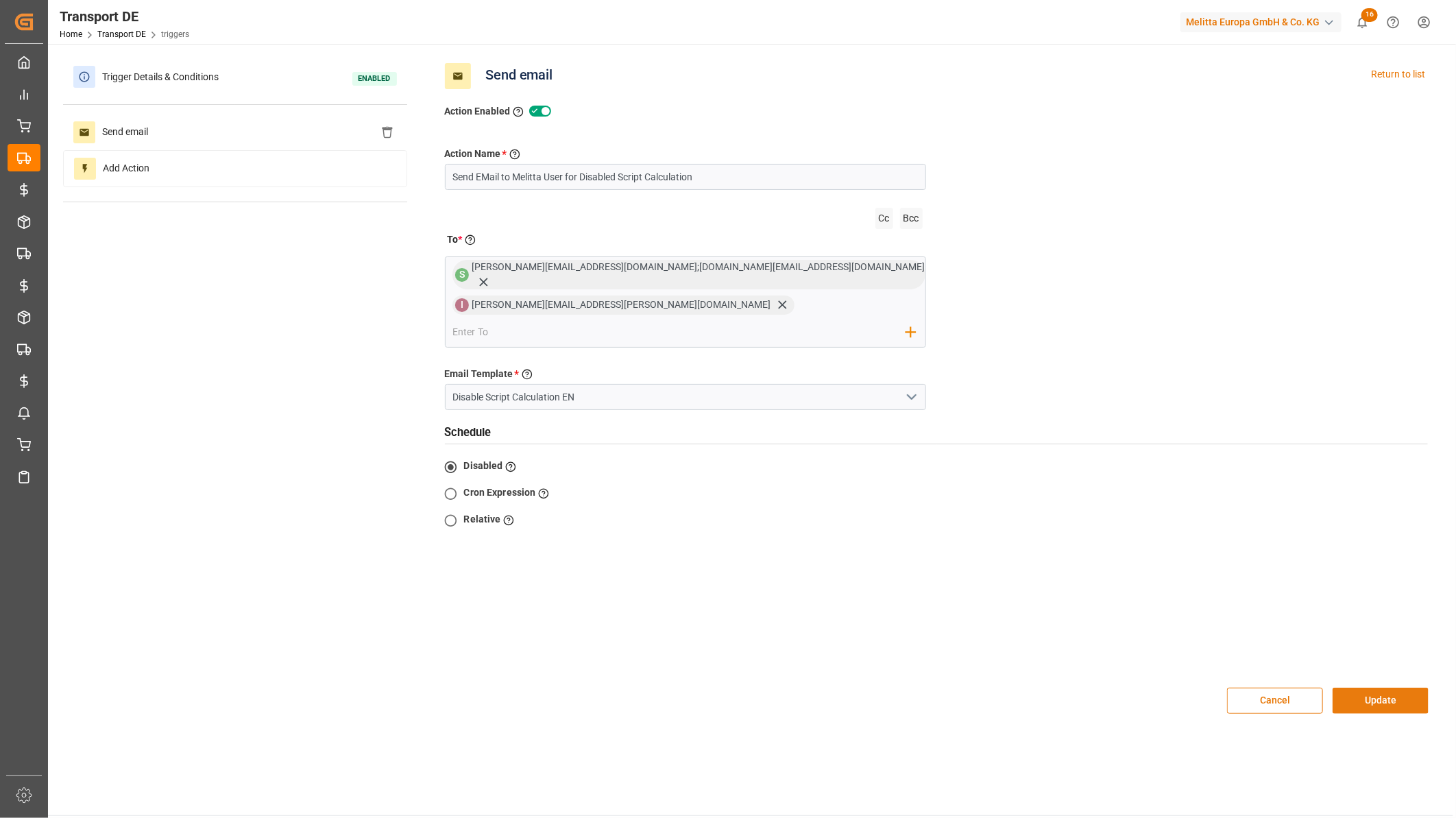
click at [1384, 688] on button "Update" at bounding box center [1381, 701] width 96 height 26
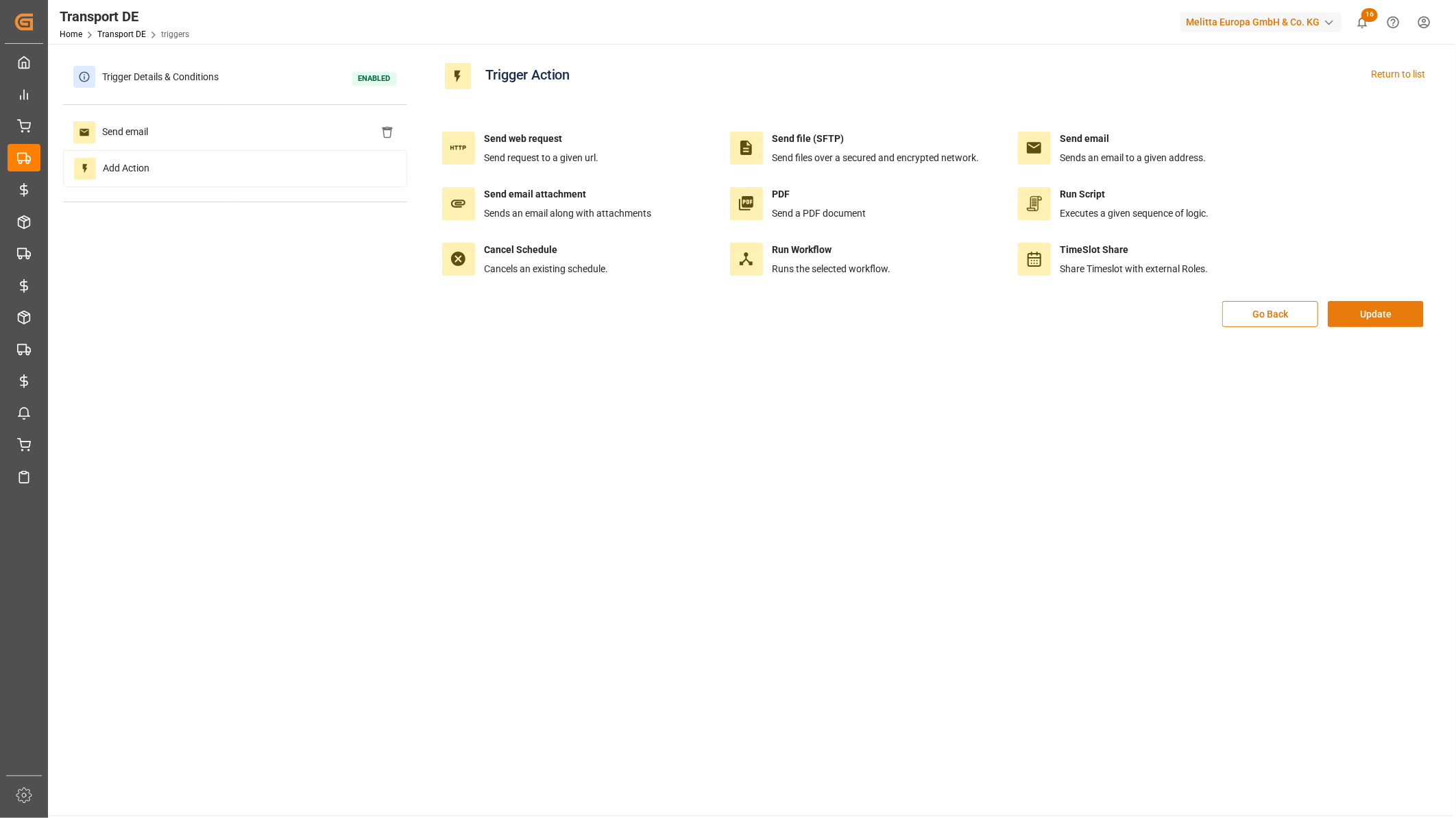
click at [1358, 310] on button "Update" at bounding box center [1376, 314] width 96 height 26
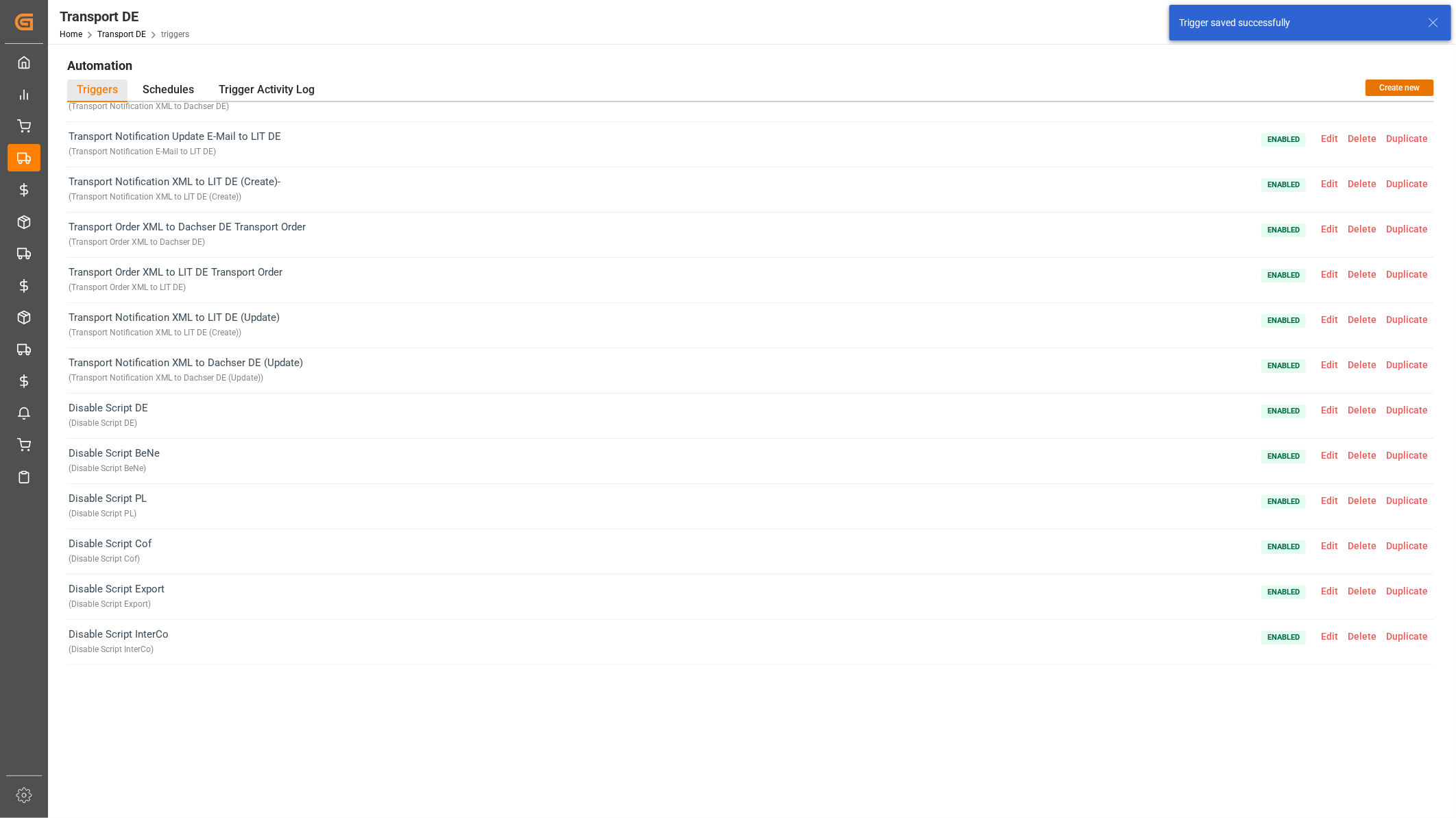
click at [1326, 546] on span "Edit" at bounding box center [1329, 545] width 27 height 11
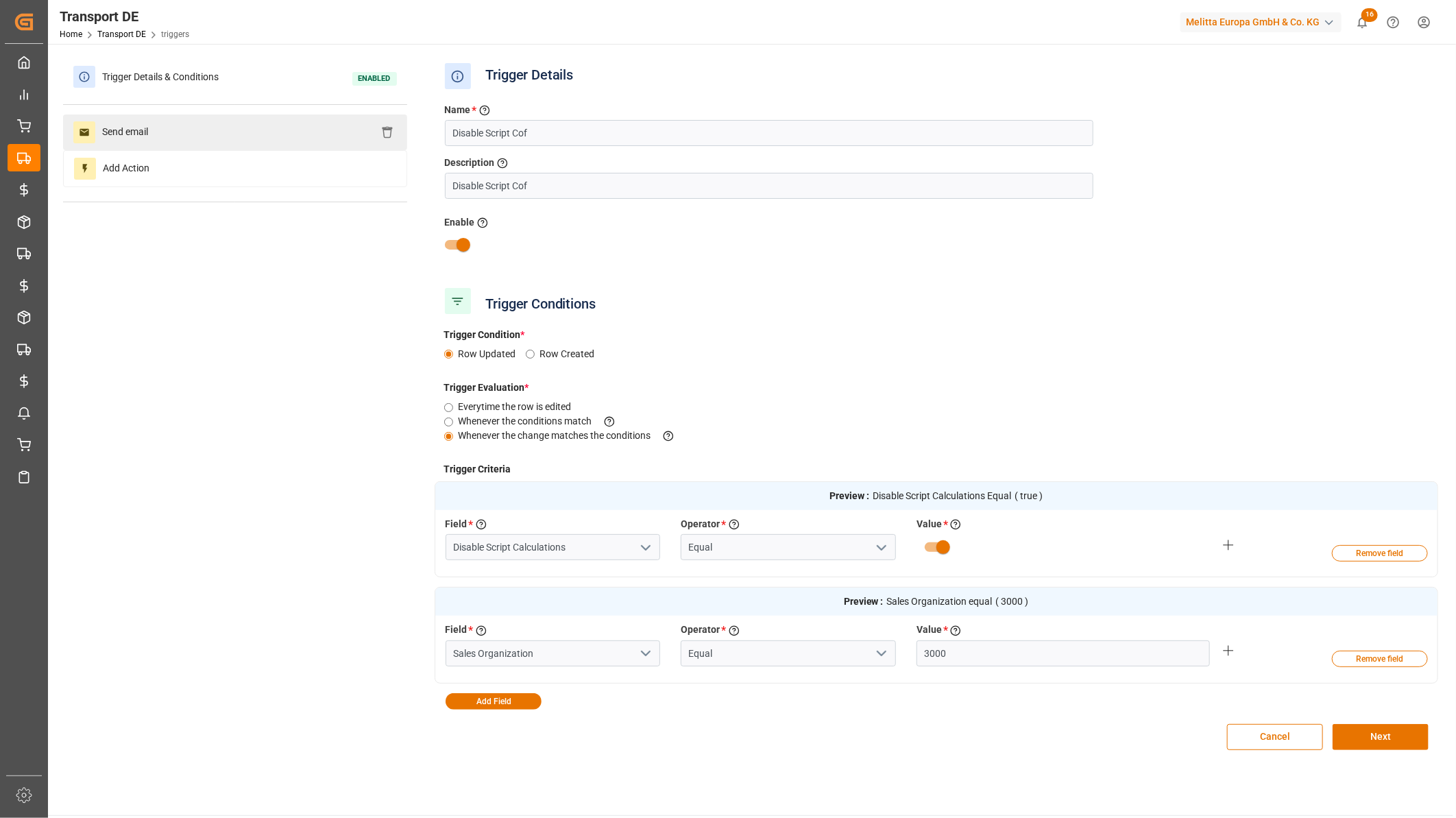
click at [161, 133] on div "Send email" at bounding box center [235, 132] width 344 height 36
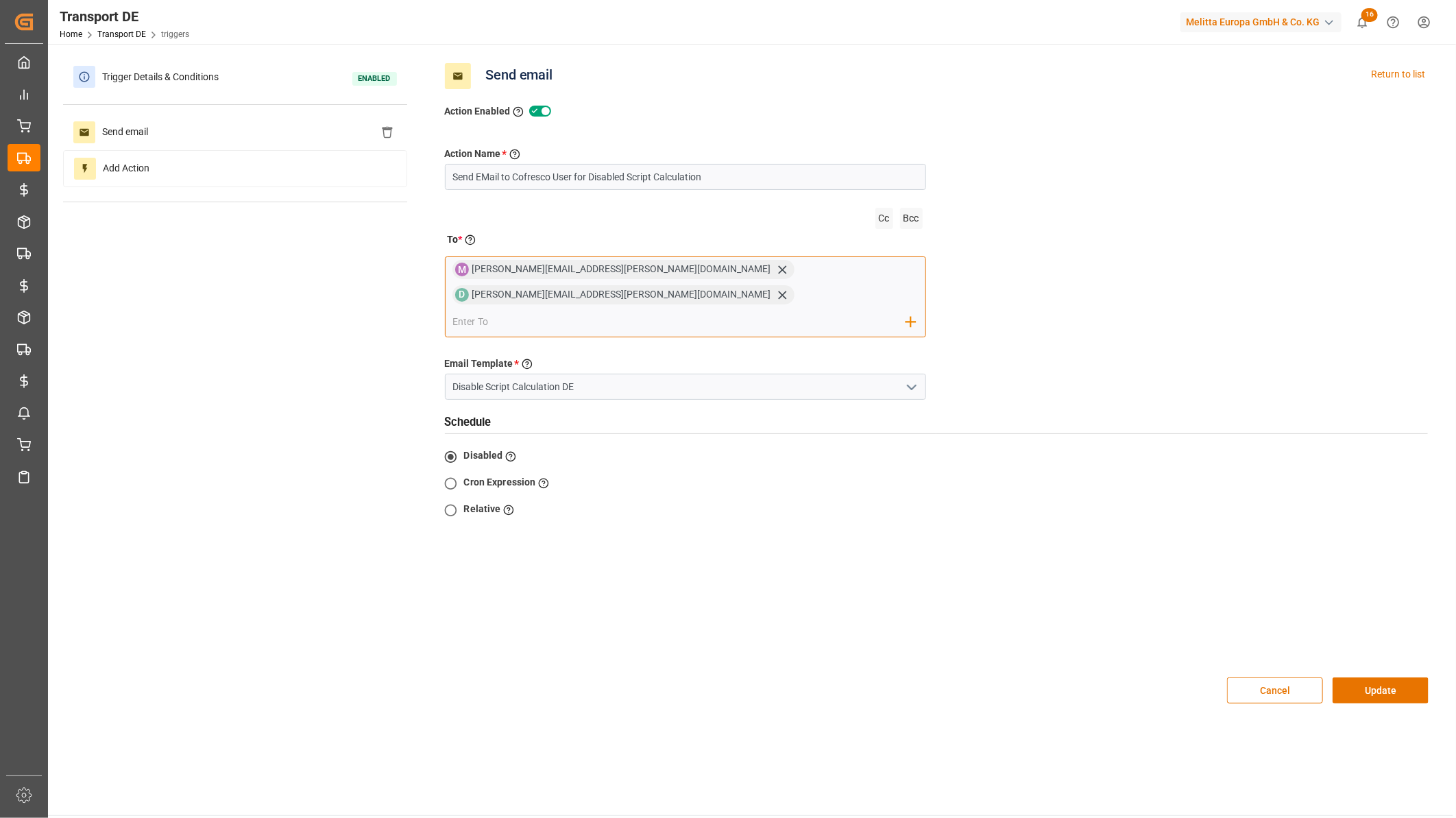
click at [832, 311] on input "email" at bounding box center [679, 322] width 454 height 20
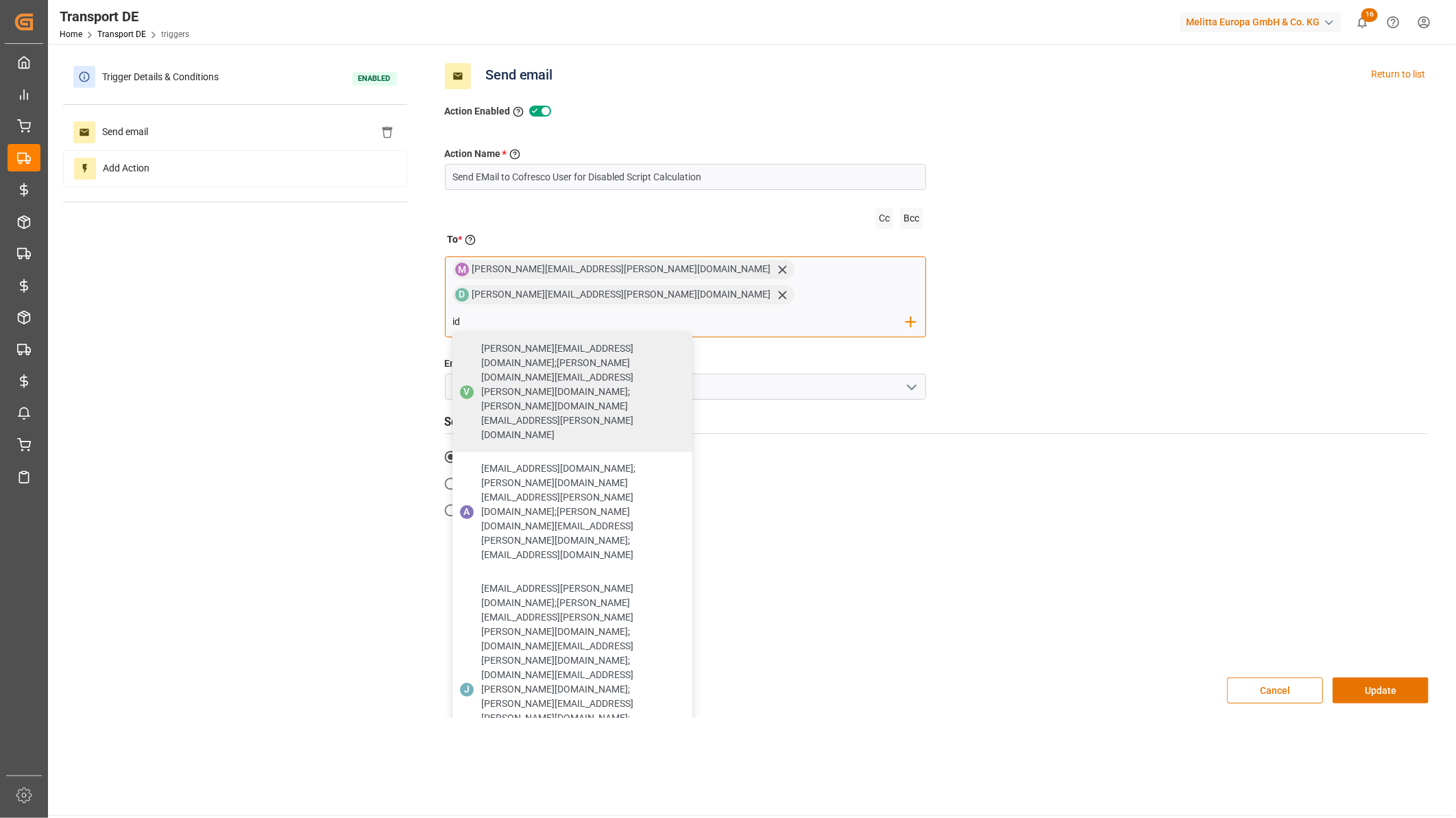
type input "ida.john@melitta.de"
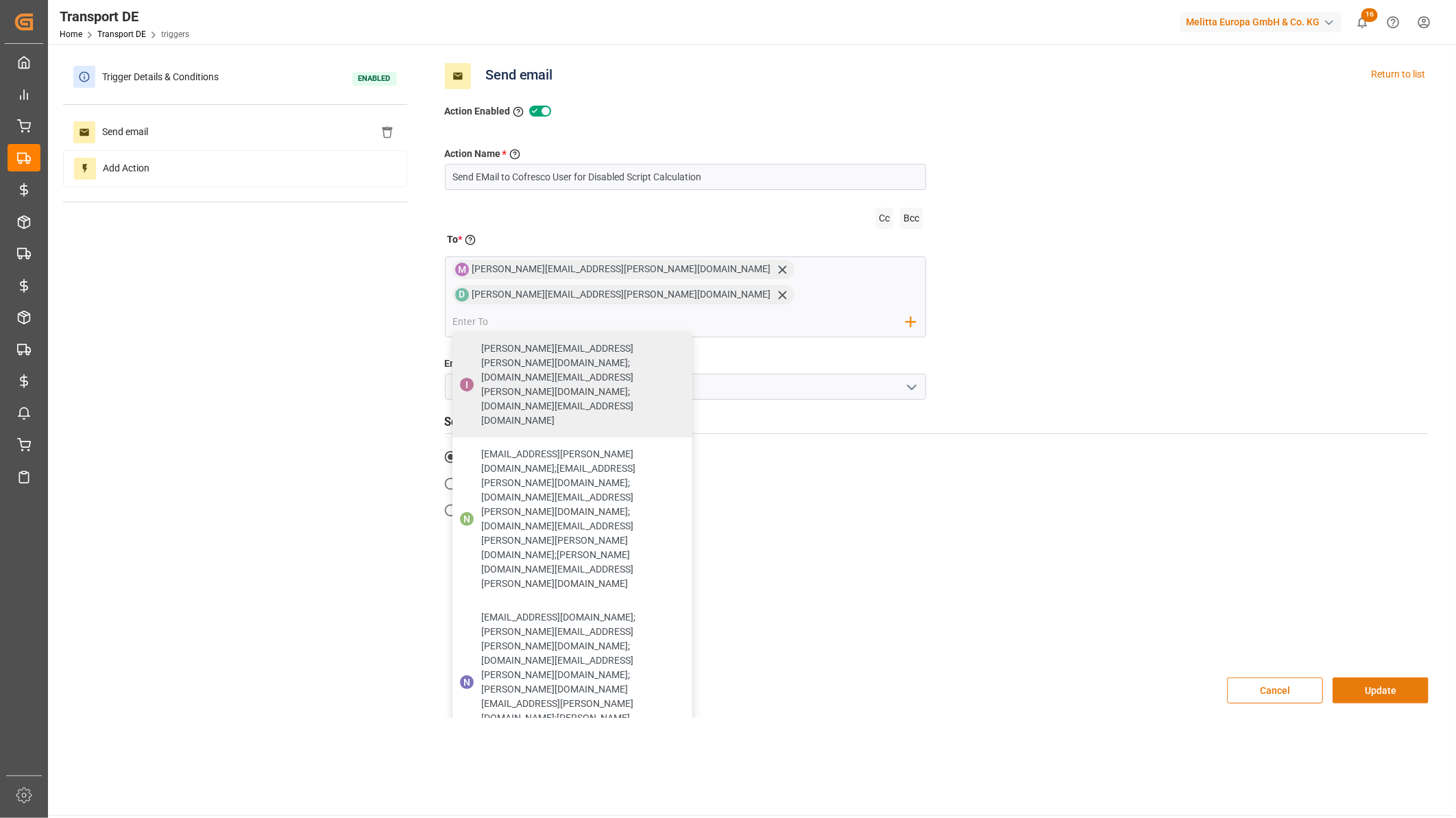
click at [1387, 663] on div "Cancel Update" at bounding box center [936, 690] width 1005 height 55
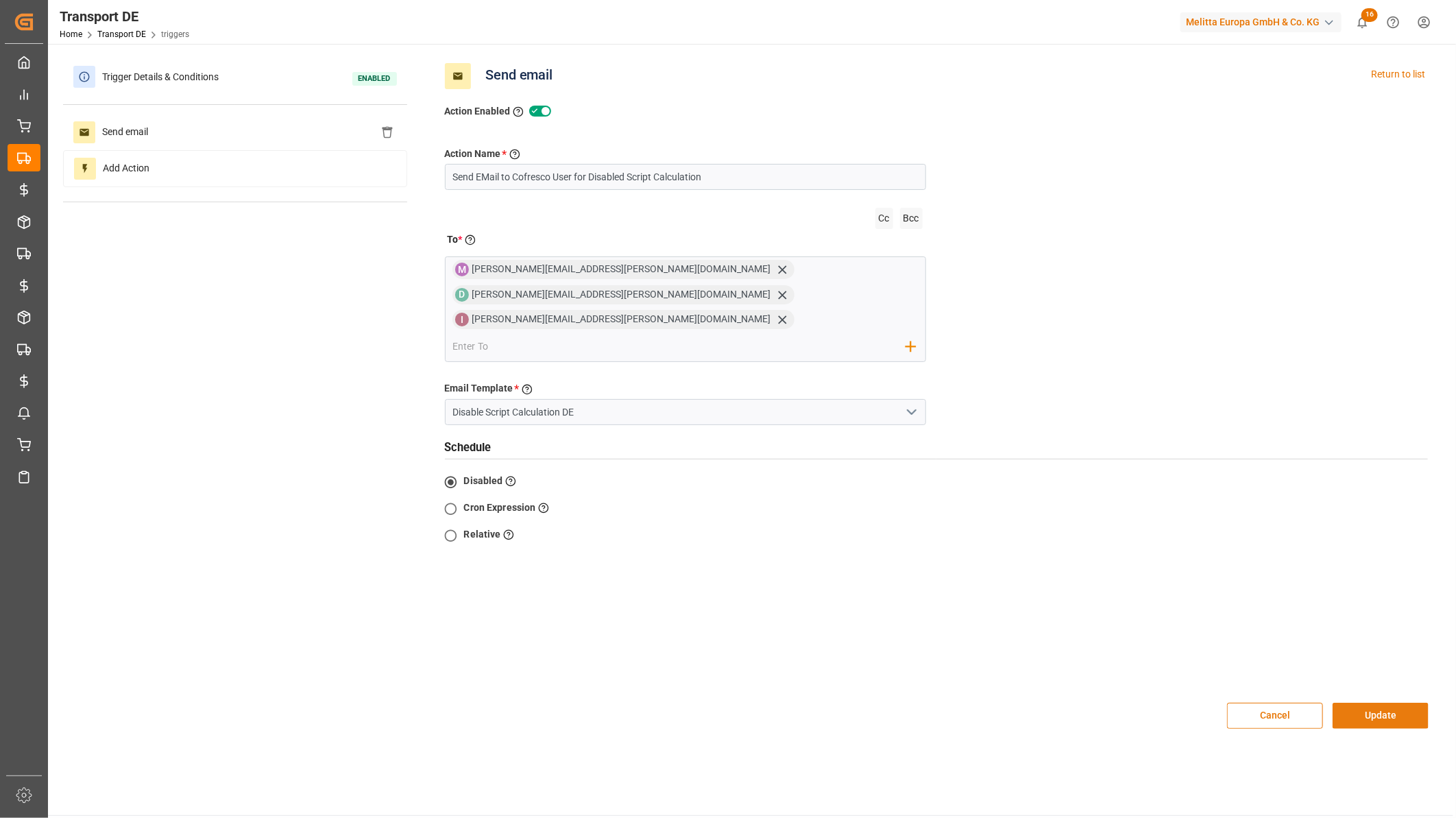
click at [1374, 702] on button "Update" at bounding box center [1381, 715] width 96 height 26
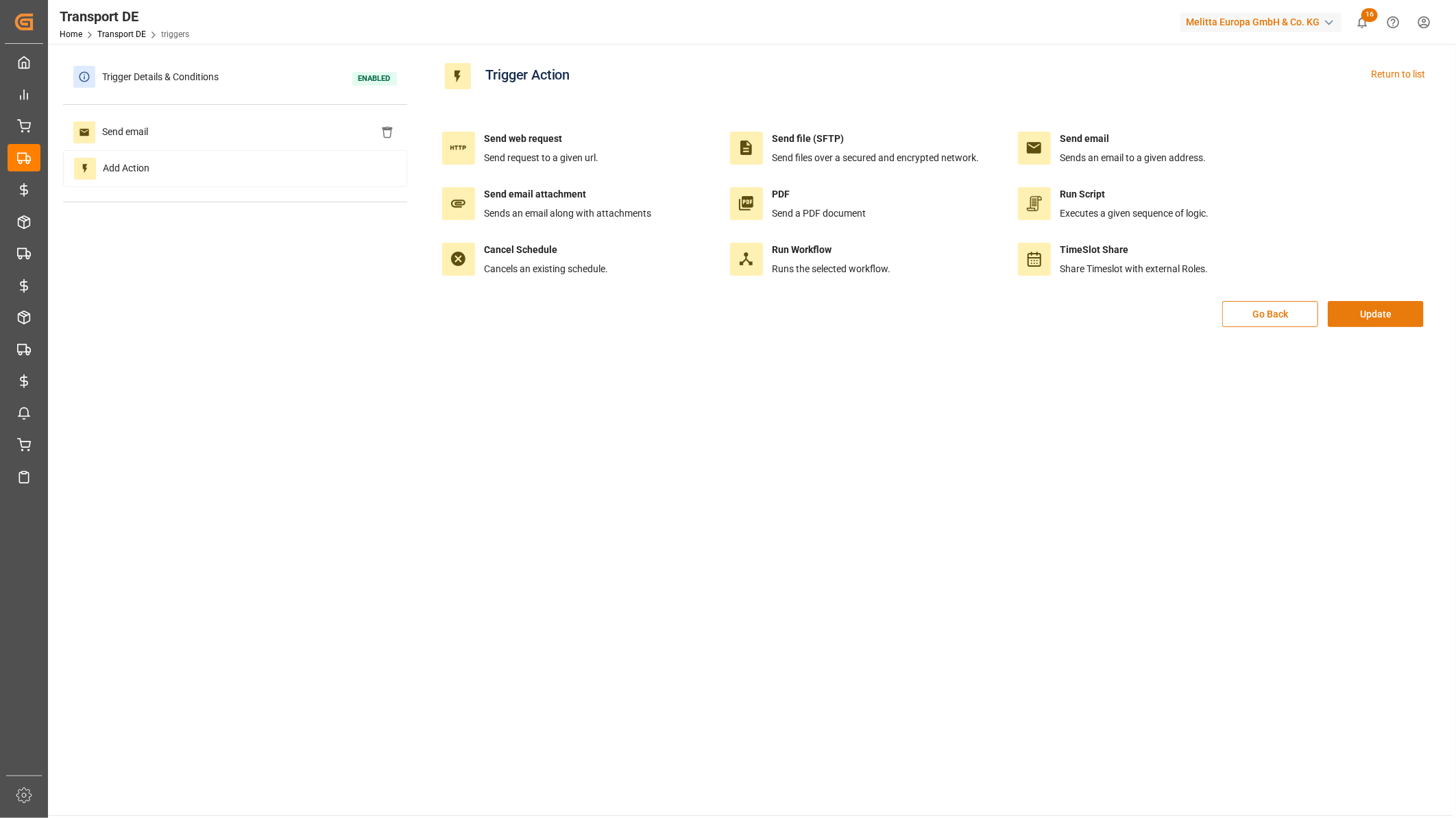
click at [1353, 306] on button "Update" at bounding box center [1376, 314] width 96 height 26
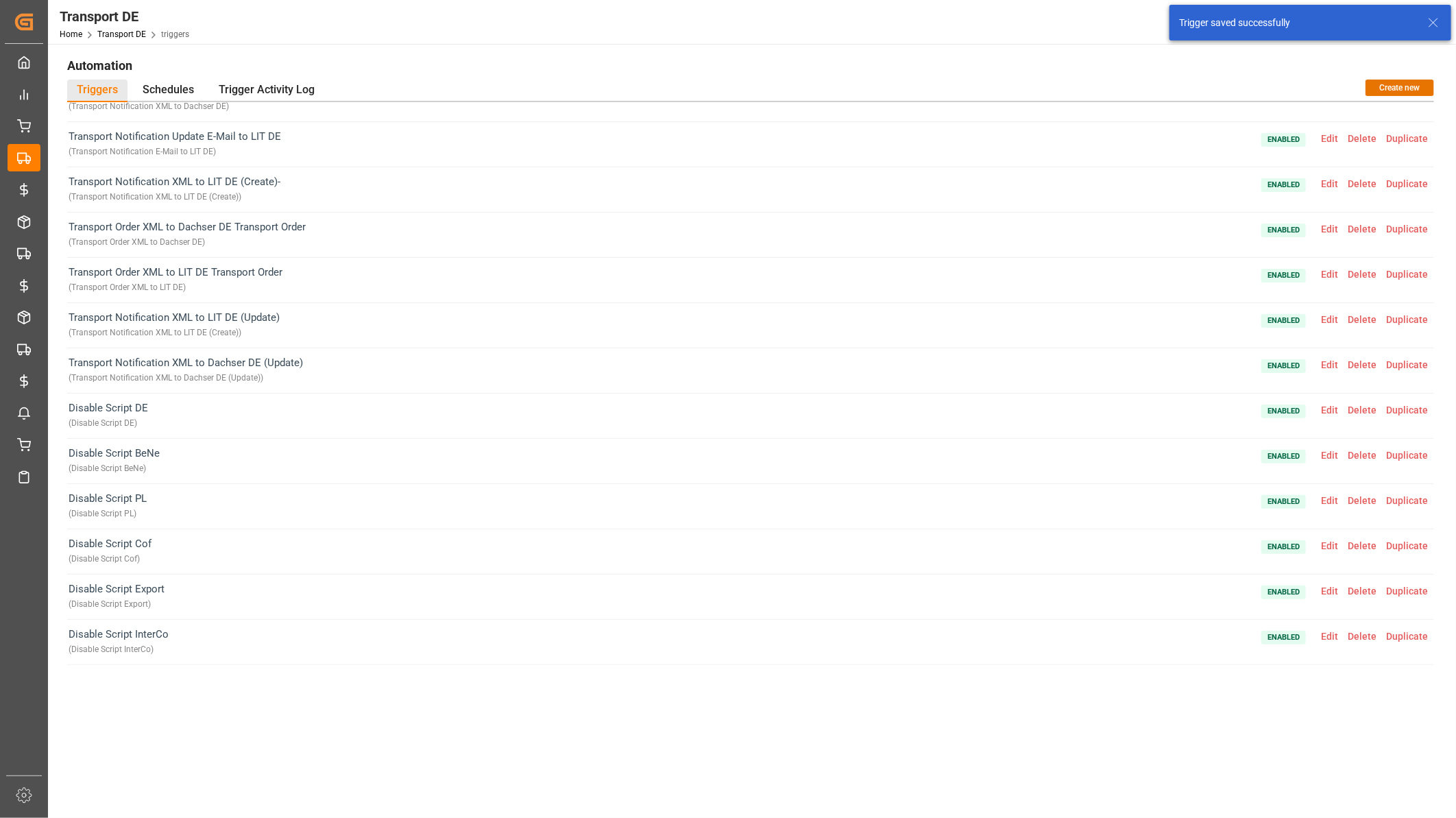
click at [1328, 594] on span "Edit" at bounding box center [1329, 591] width 27 height 11
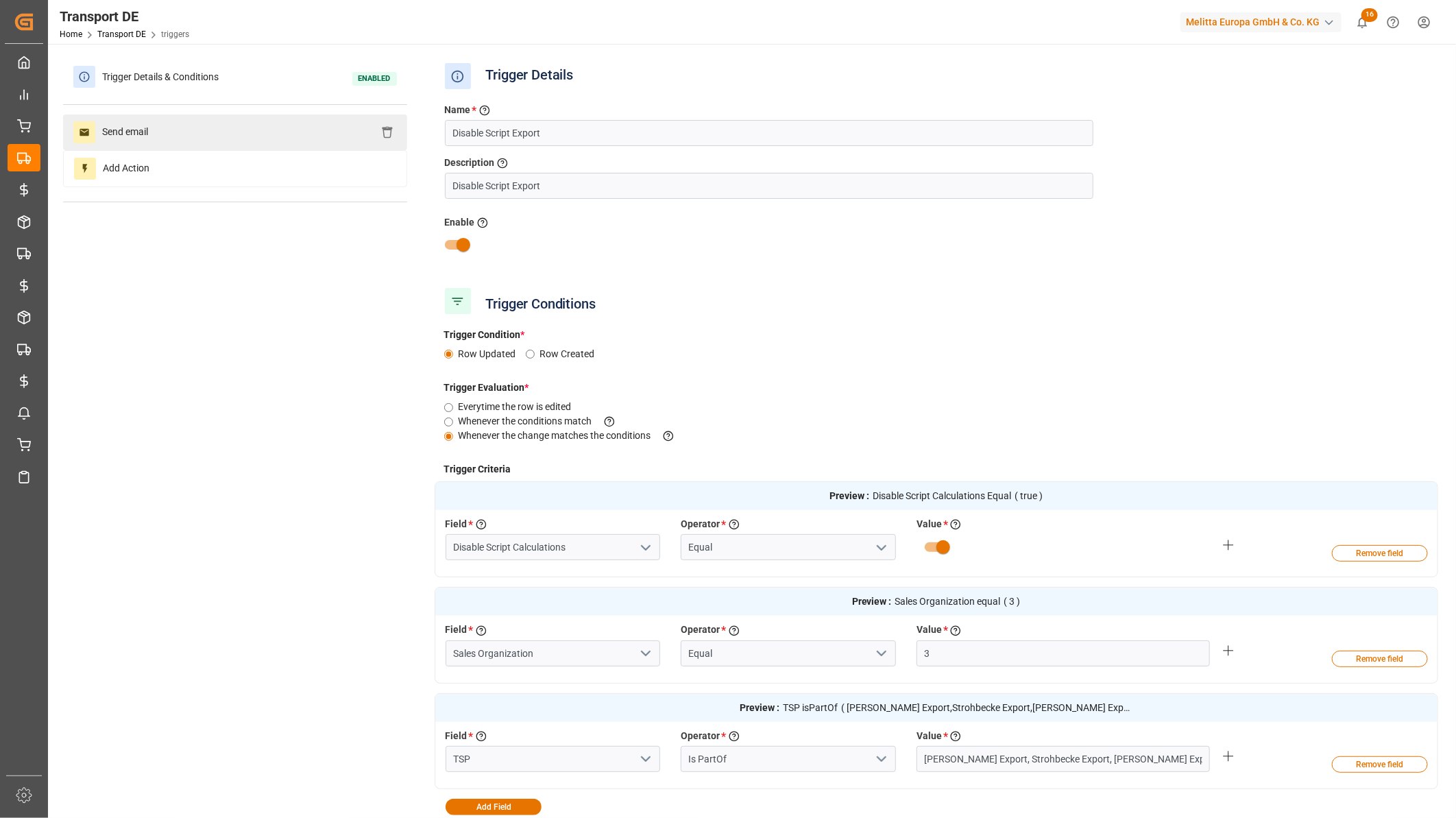
click at [202, 116] on div "Send email" at bounding box center [235, 132] width 344 height 36
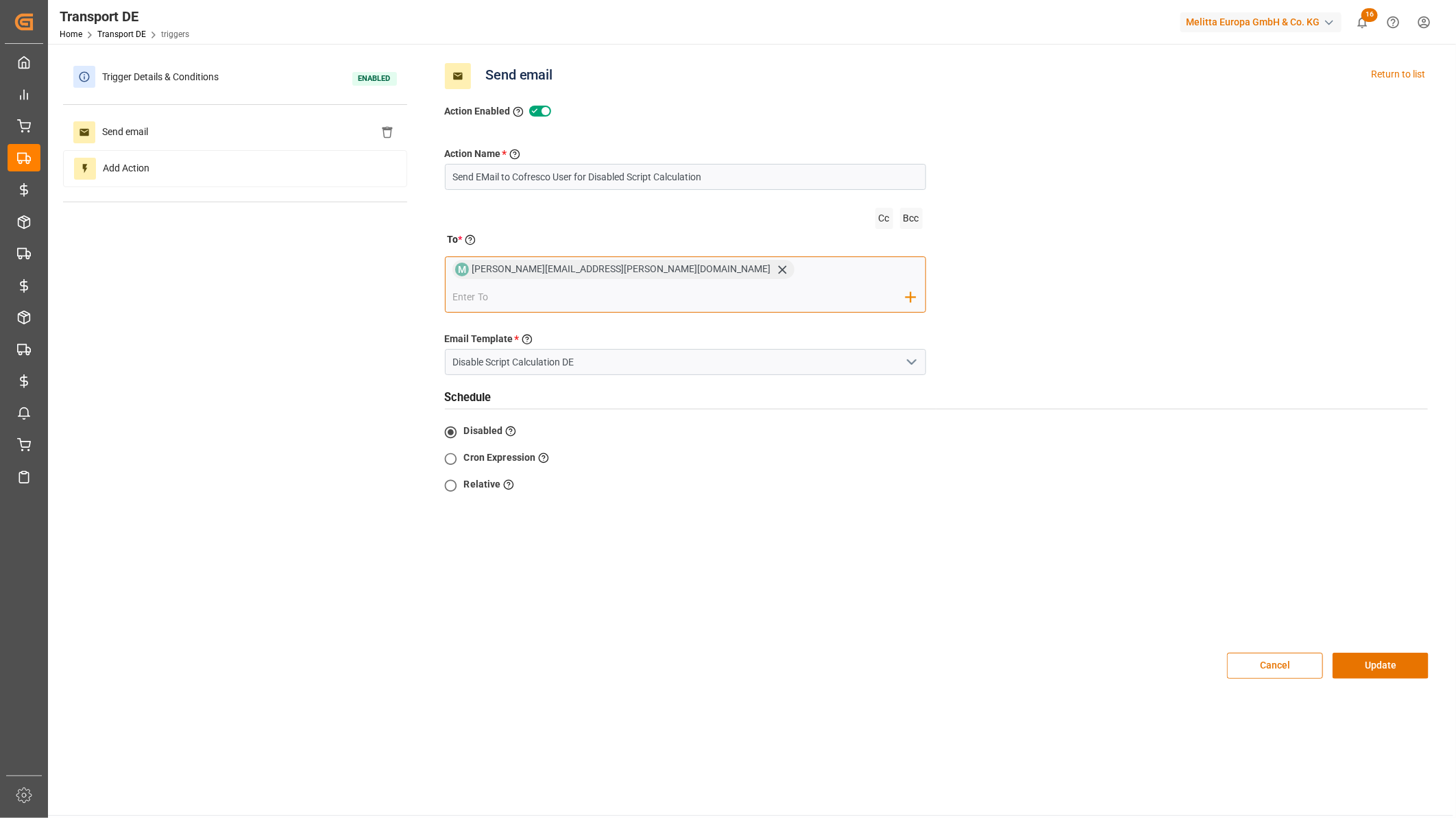
click at [655, 287] on input "email" at bounding box center [679, 297] width 454 height 20
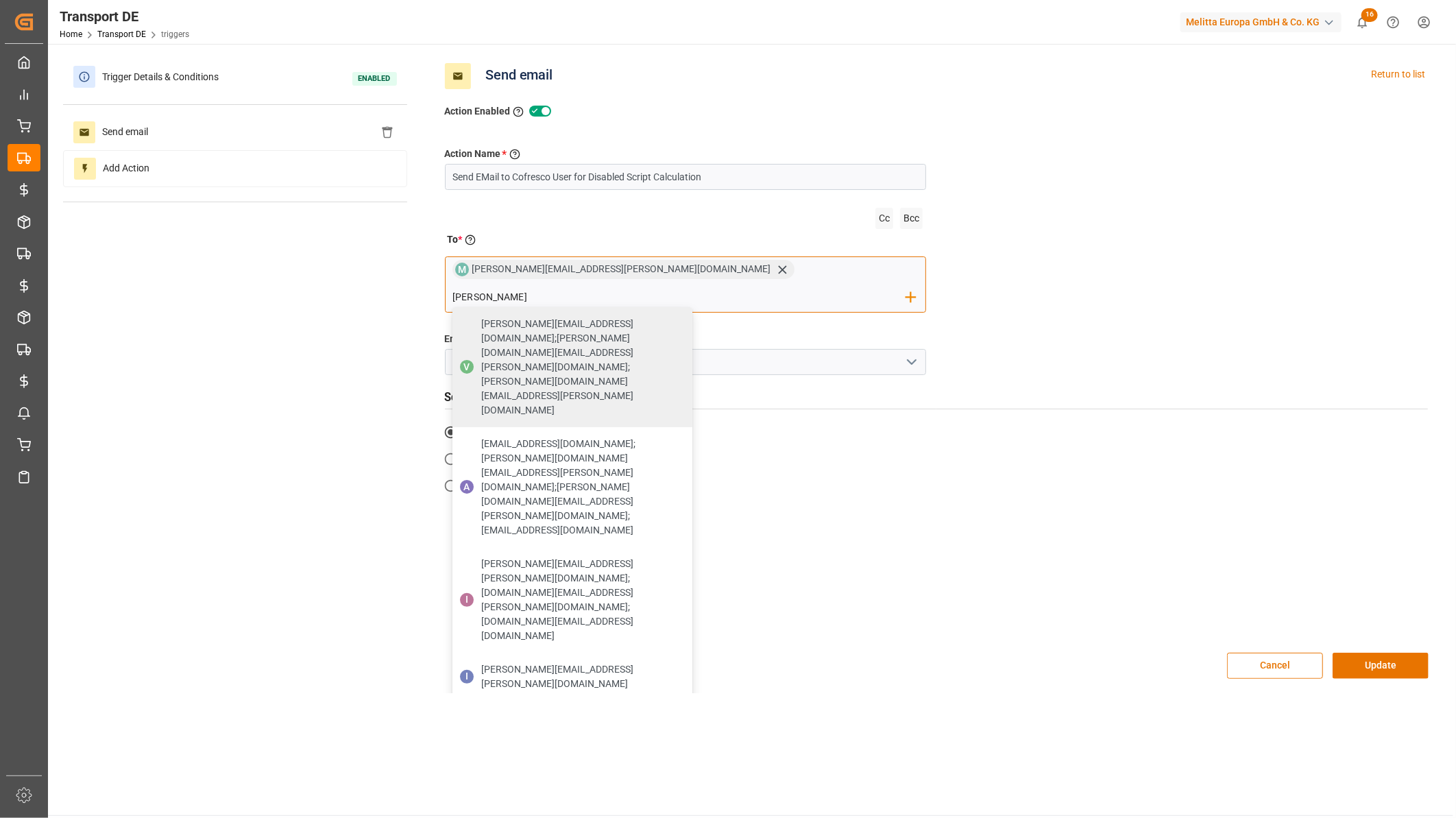
type input "ida.john@melitta.de"
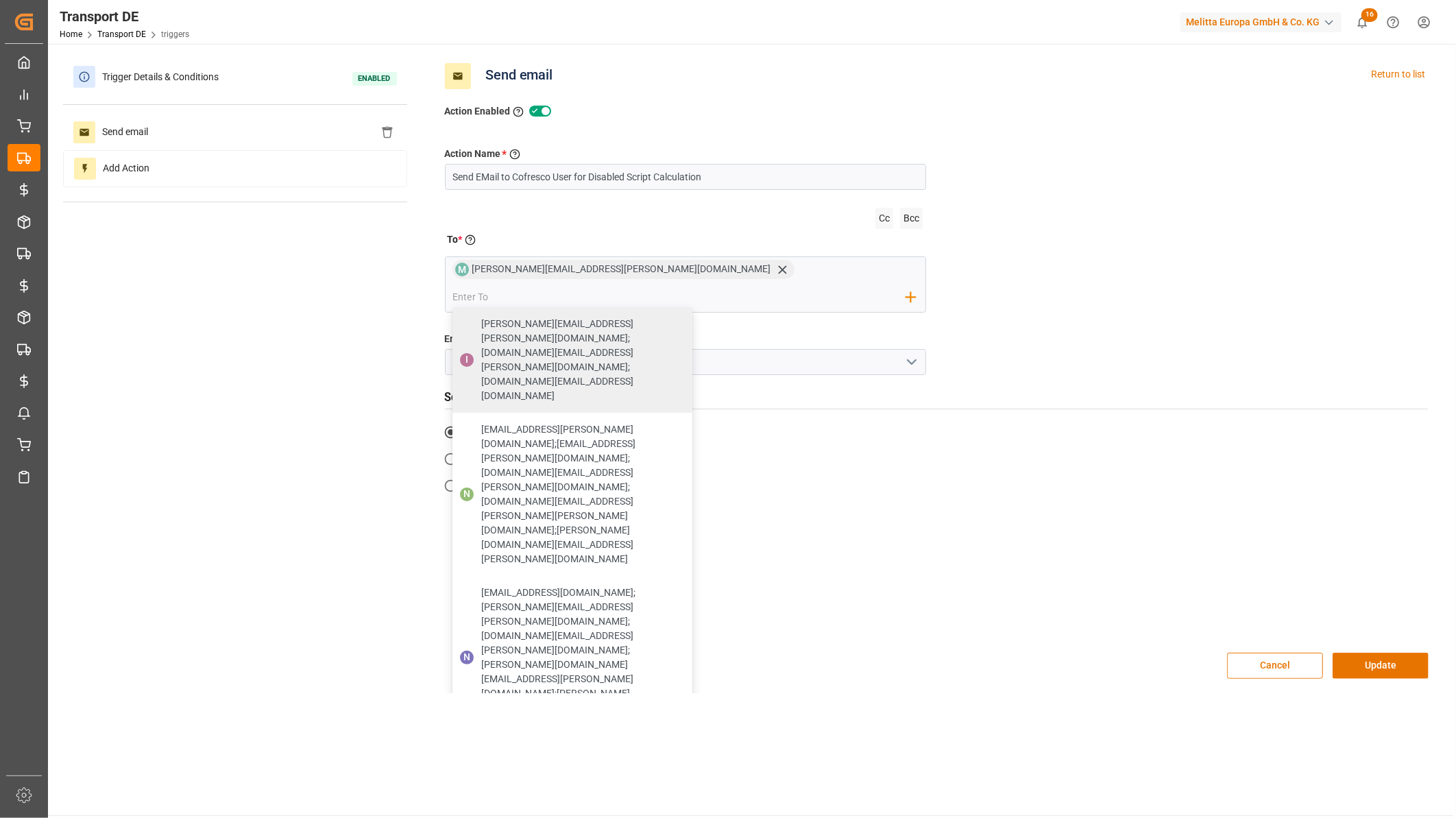
click at [721, 200] on div "Cc Bcc To * Enter the TO Email address M Marion.otto@melitta.de I ida.john@meli…" at bounding box center [685, 265] width 482 height 131
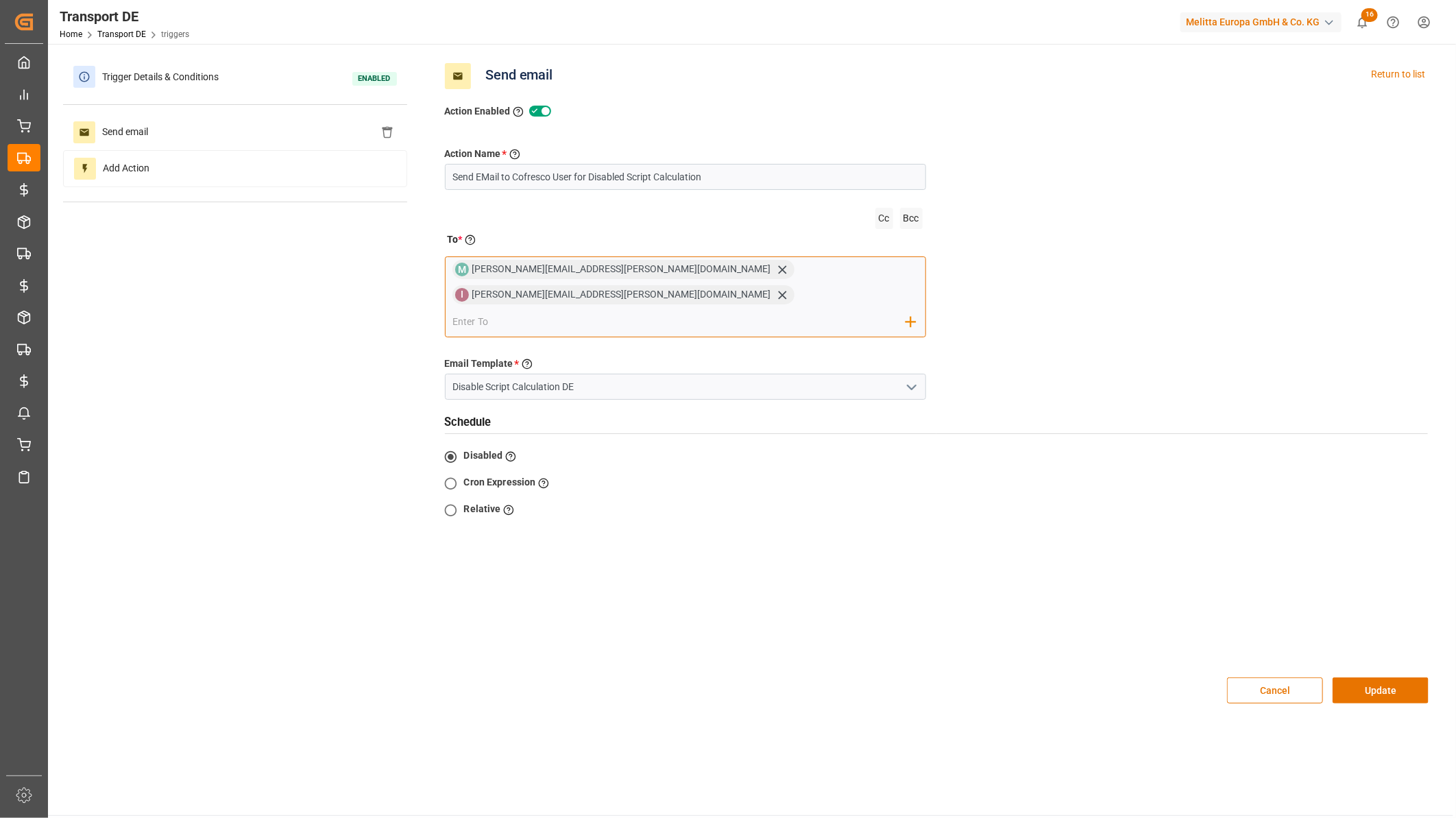
click at [757, 259] on div "M Marion.otto@melitta.de I ida.john@melitta.de Add Field to To" at bounding box center [685, 297] width 482 height 81
click at [759, 311] on input "email" at bounding box center [679, 322] width 454 height 20
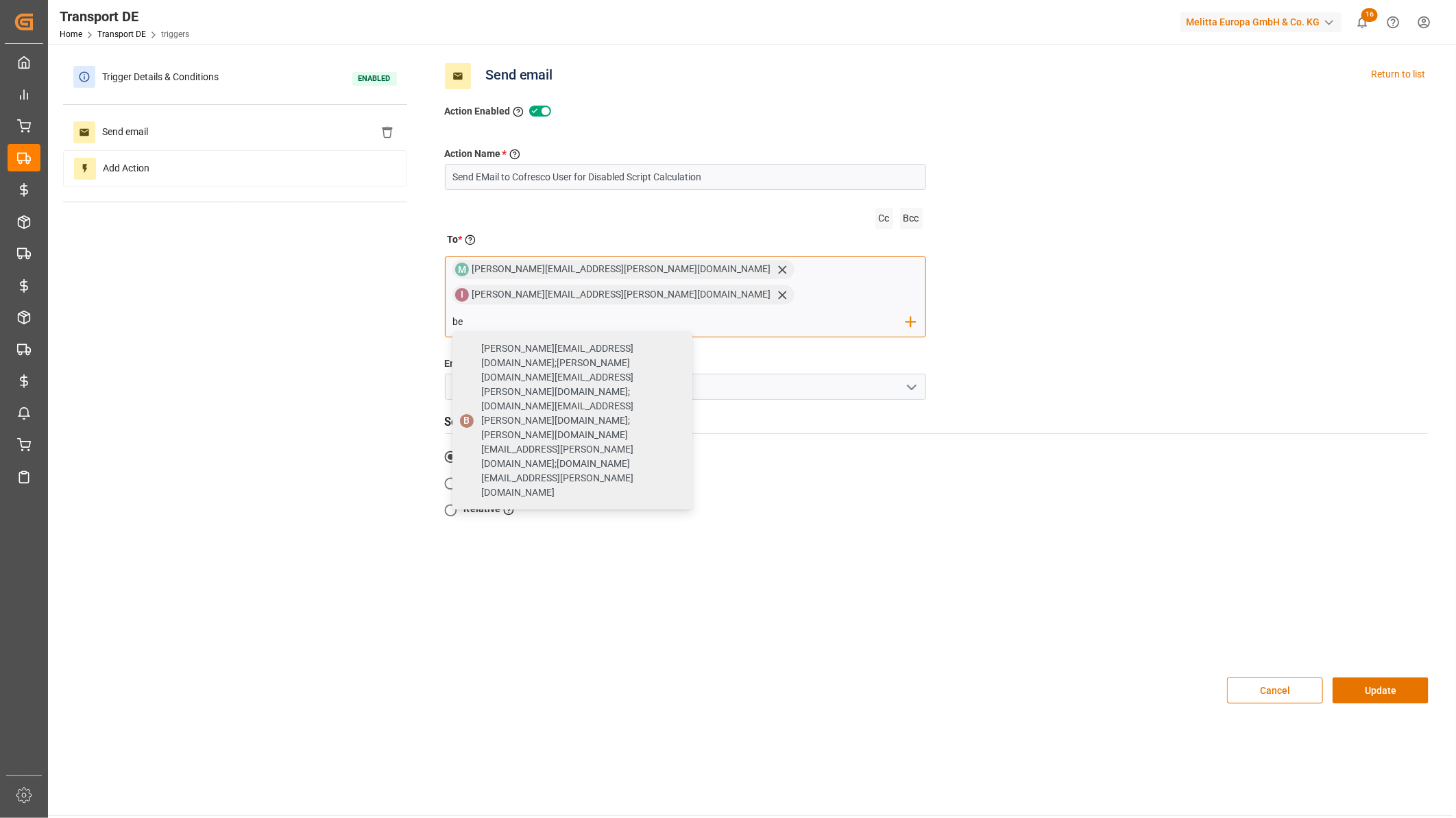
type input "b"
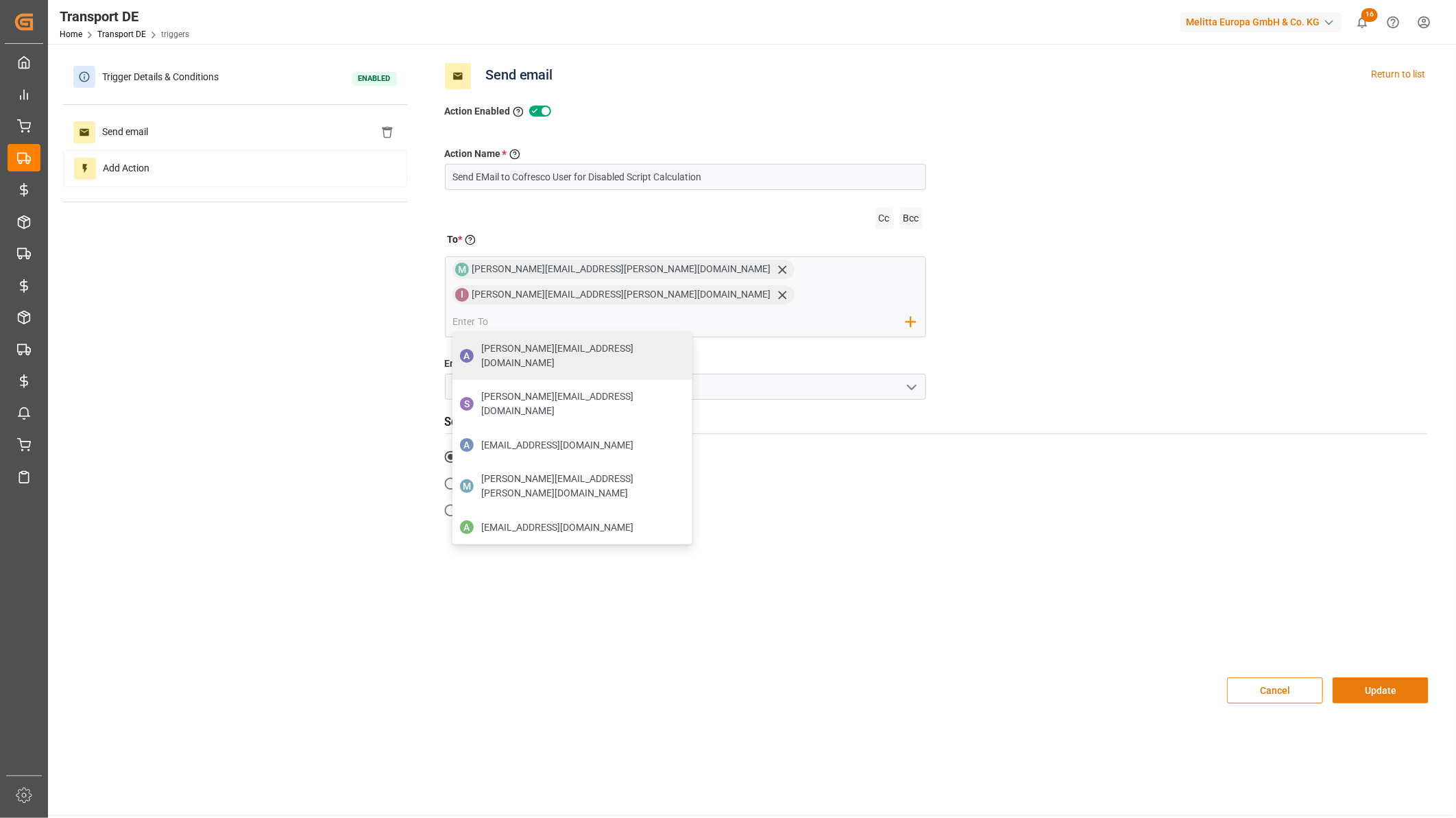
click at [1376, 678] on button "Update" at bounding box center [1381, 690] width 96 height 26
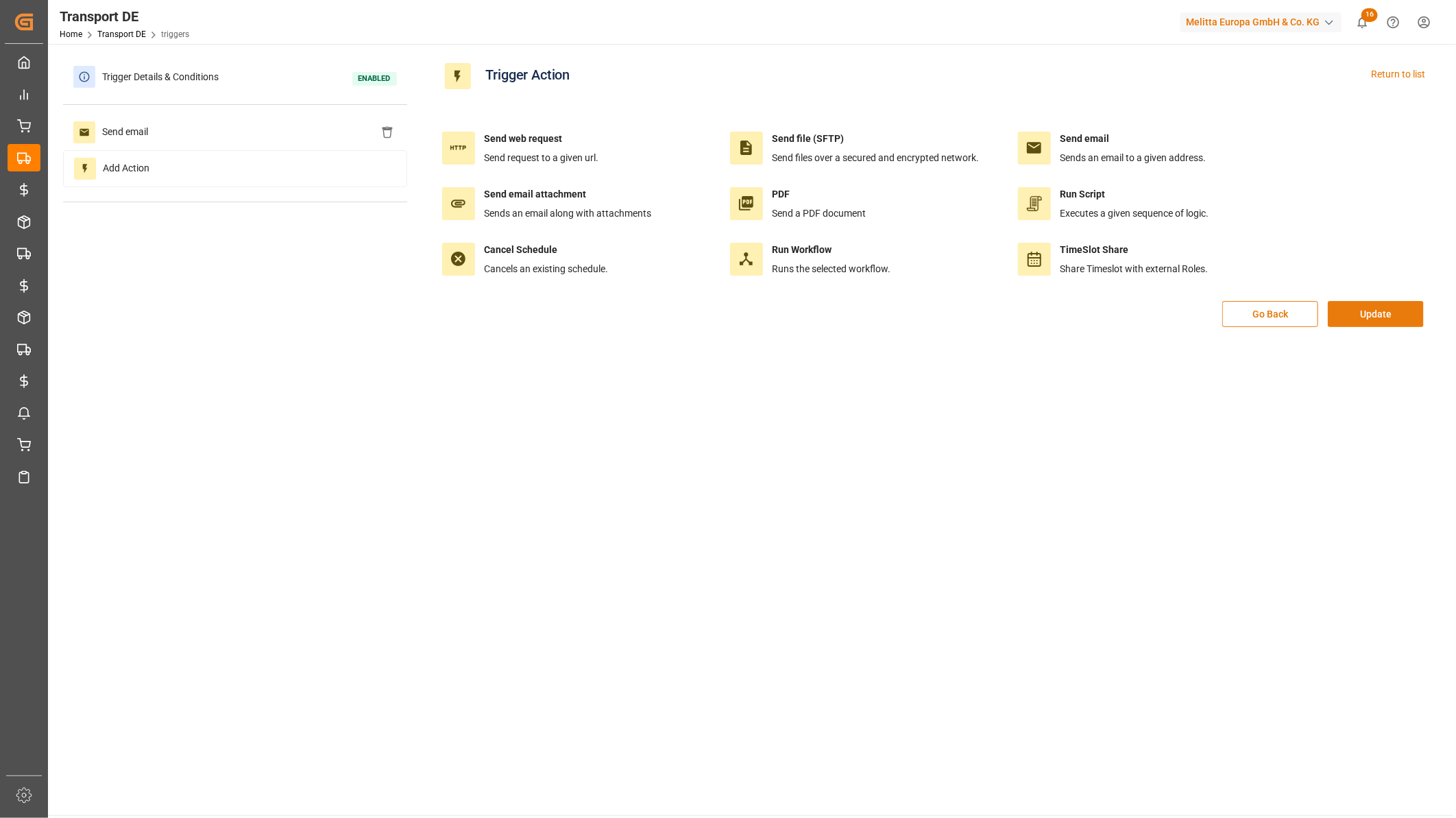
click at [1382, 314] on button "Update" at bounding box center [1376, 314] width 96 height 26
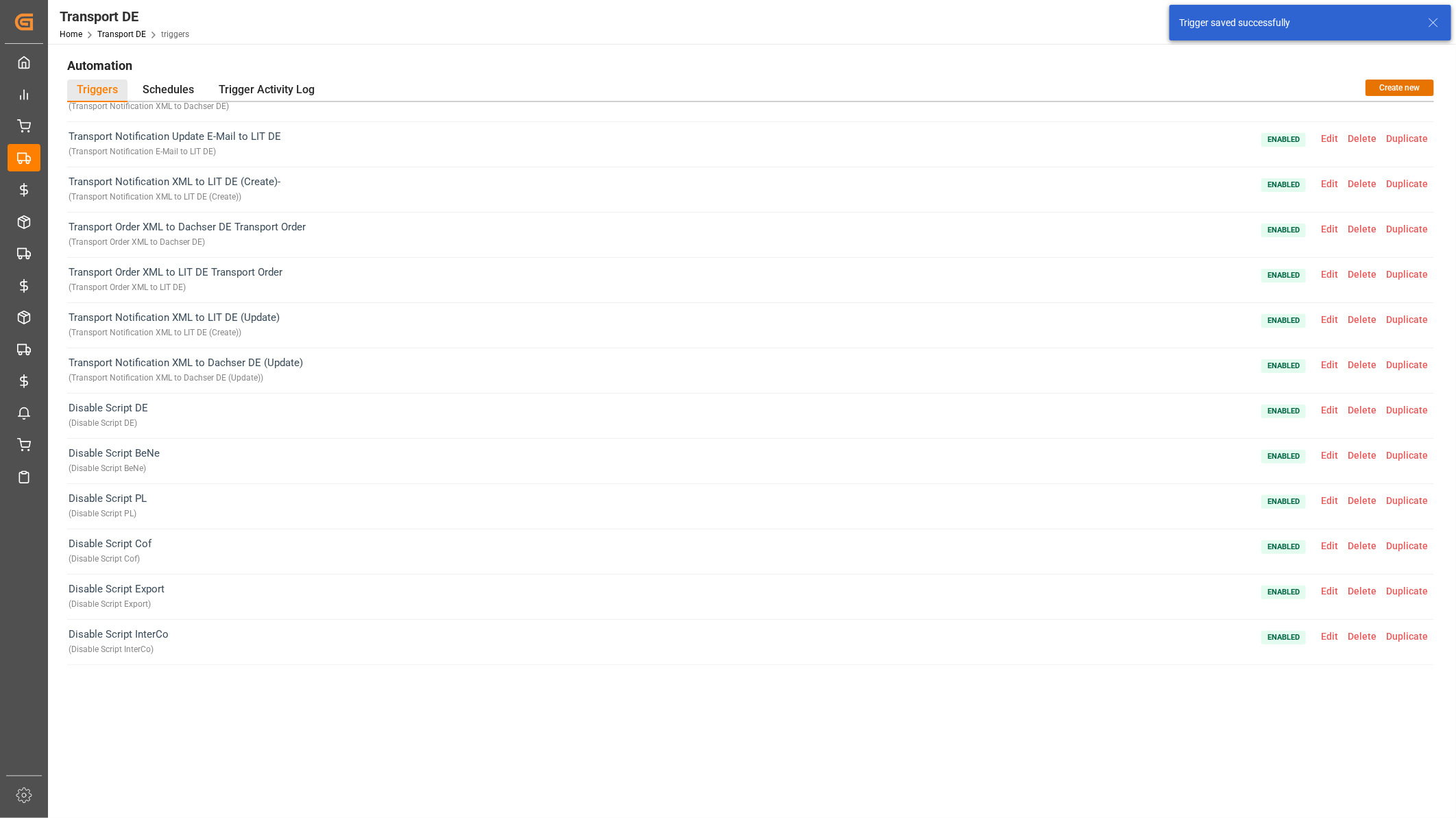
scroll to position [158, 0]
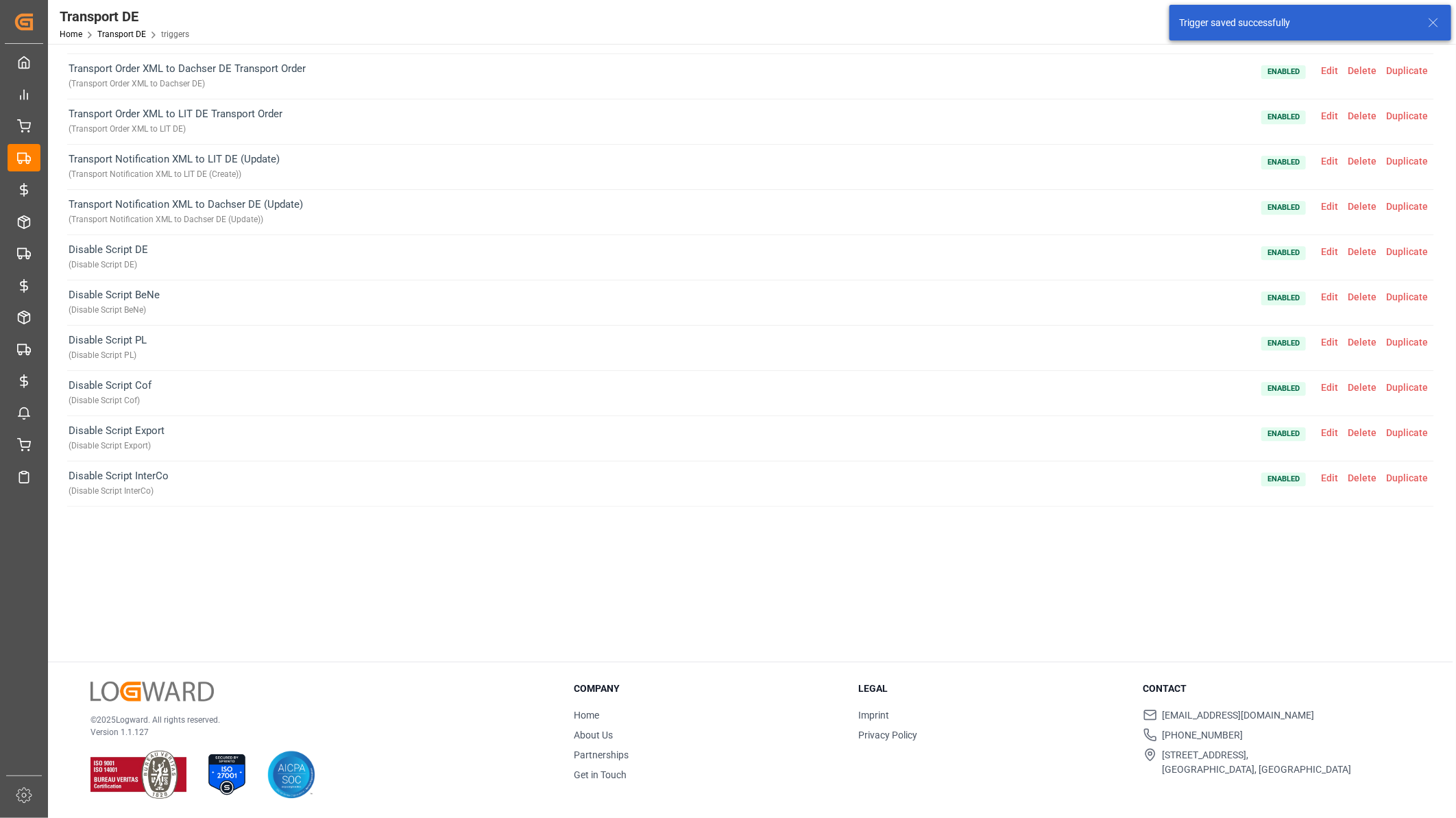
click at [1328, 478] on span "Edit" at bounding box center [1329, 478] width 27 height 11
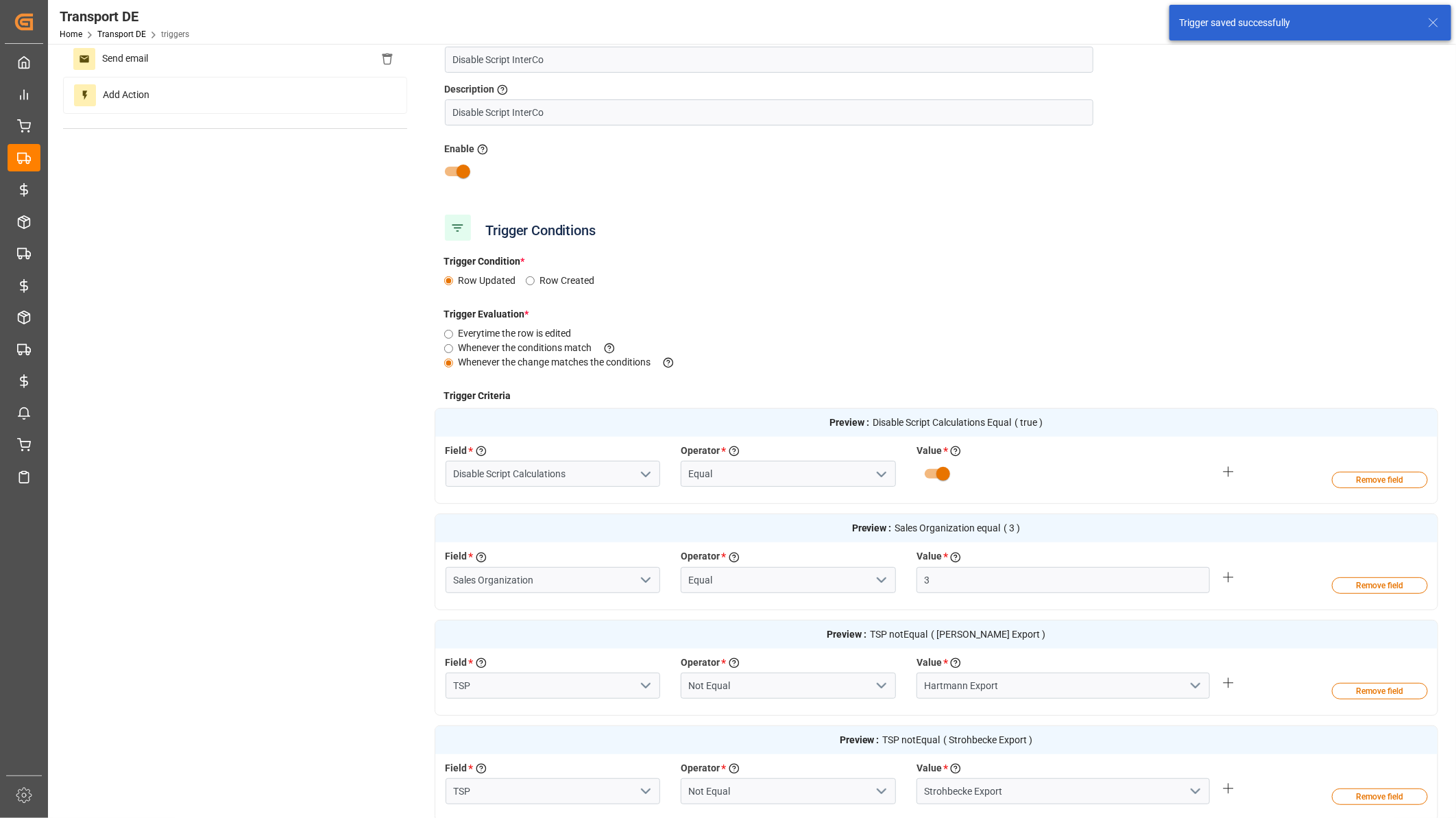
scroll to position [0, 0]
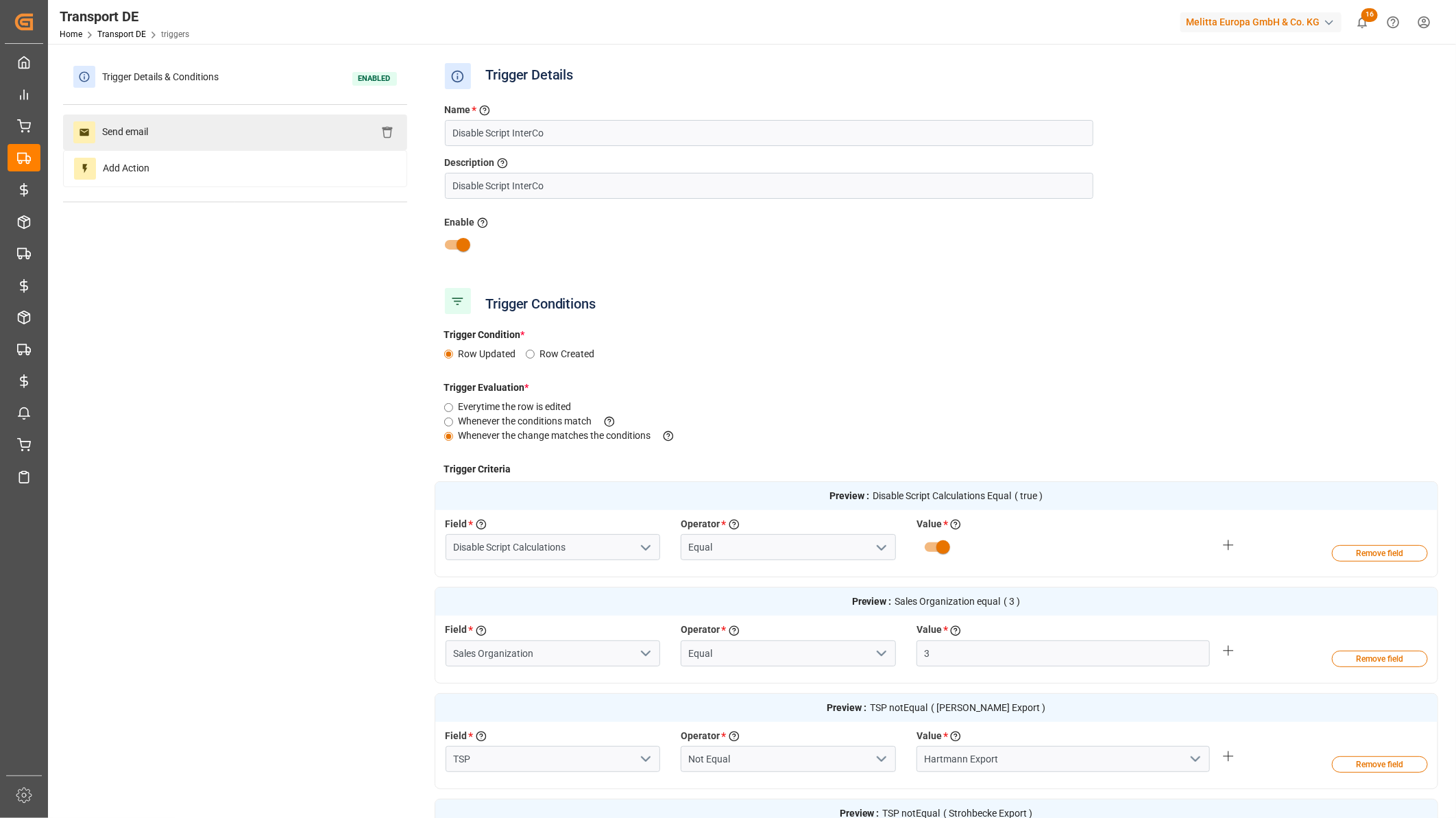
click at [177, 119] on div "Send email" at bounding box center [235, 132] width 344 height 36
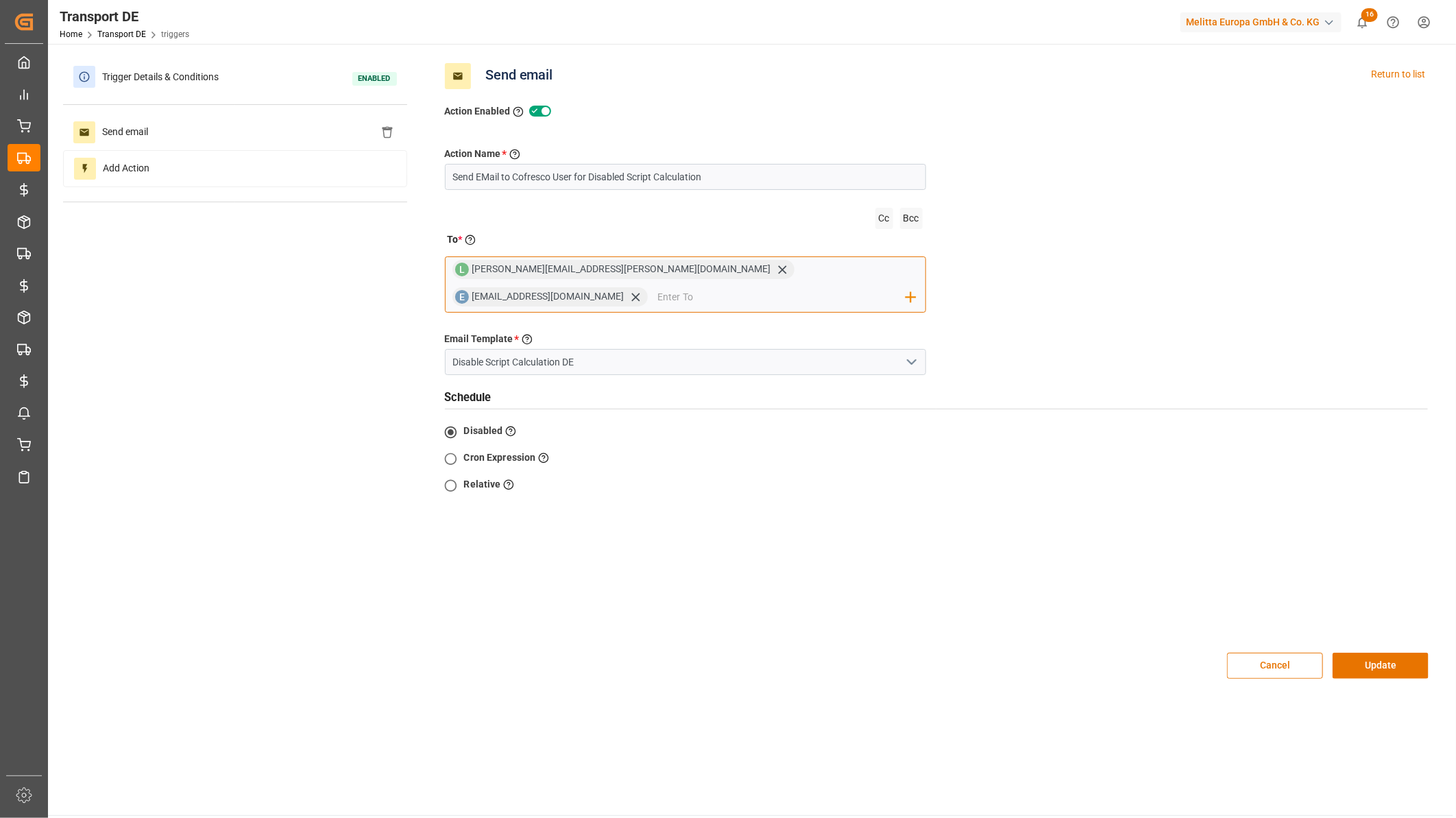
click at [784, 287] on input "email" at bounding box center [781, 297] width 249 height 20
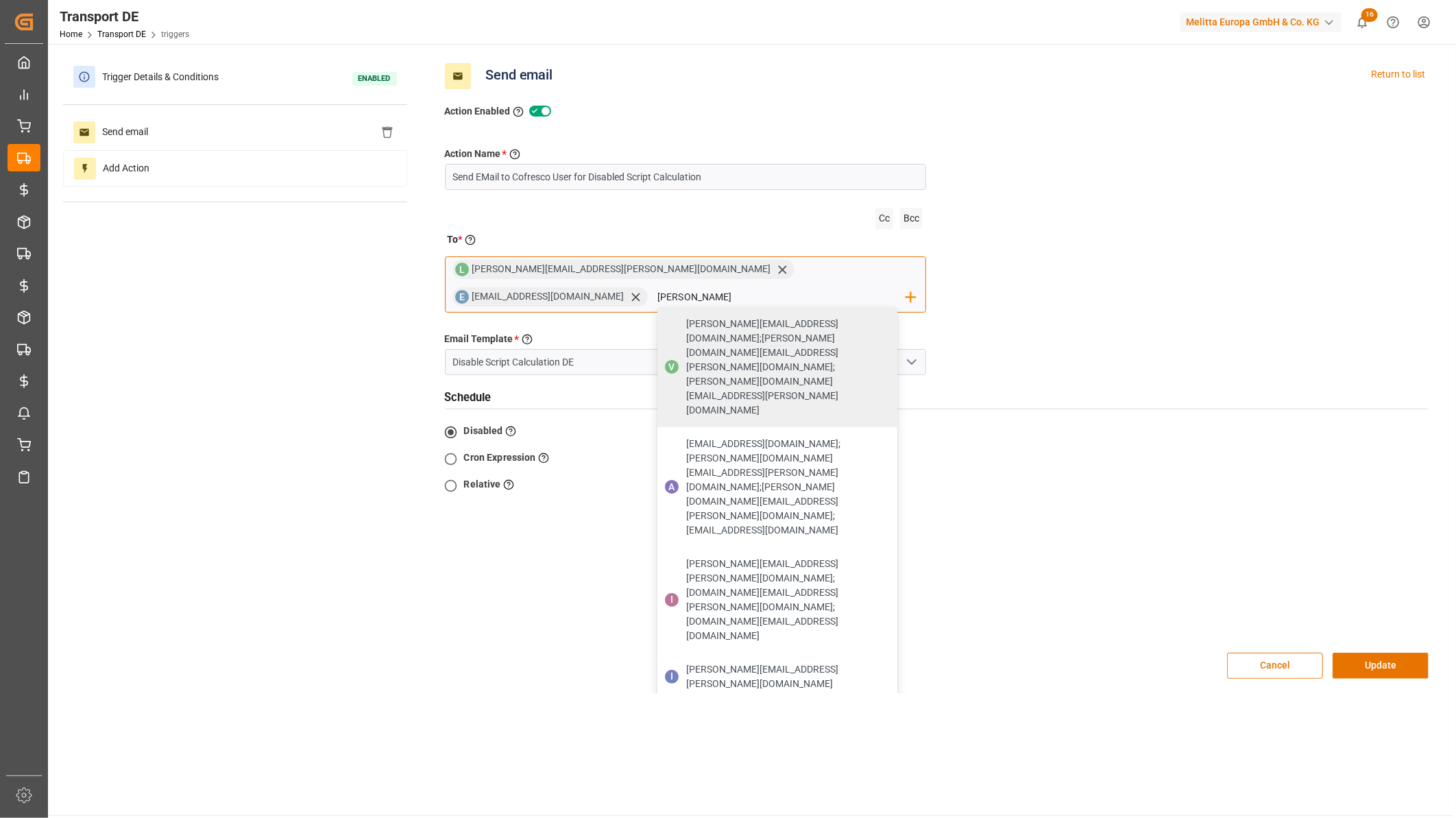
type input "ida.john@melitta.de"
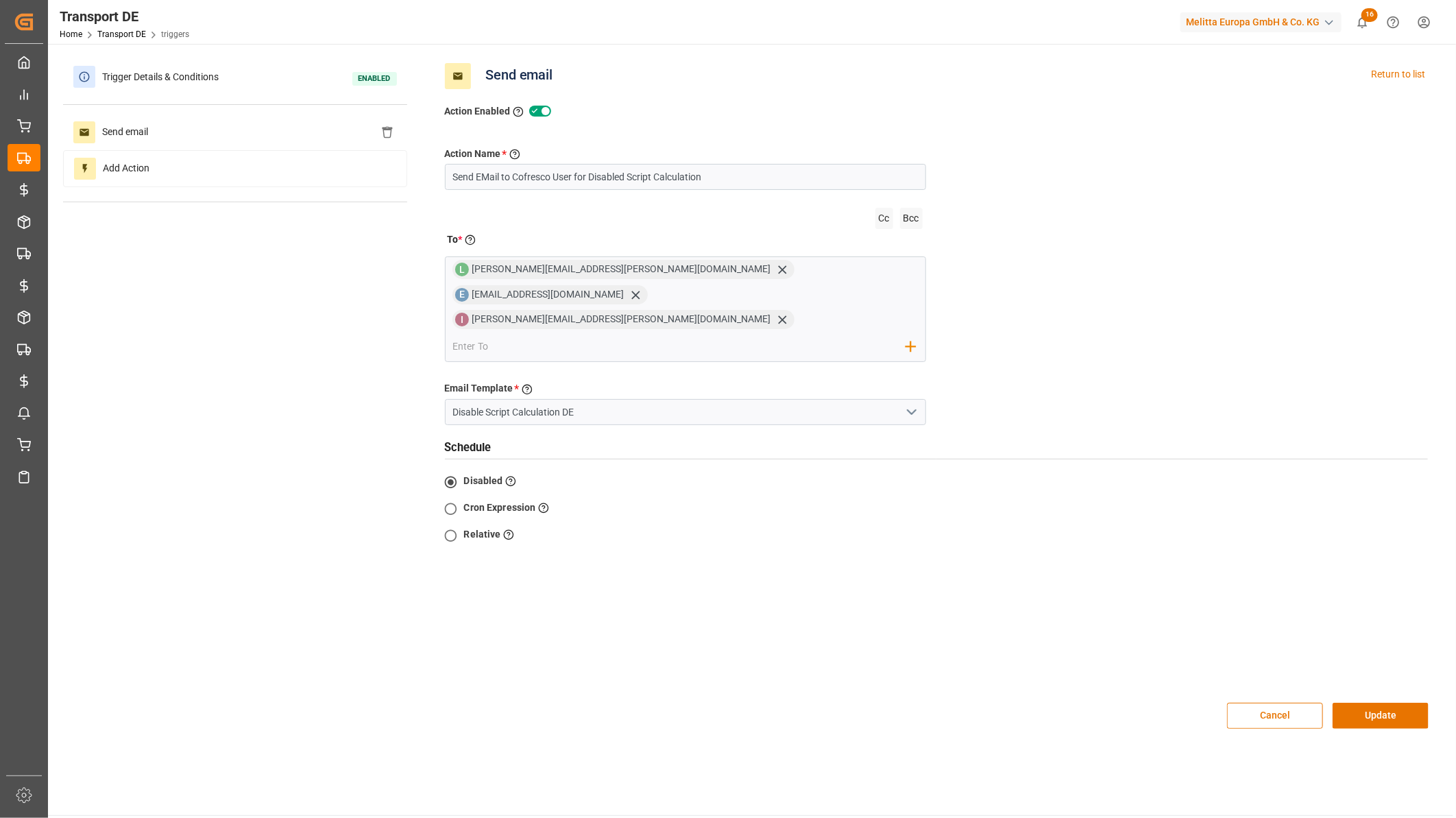
click at [1237, 434] on div "Schedule Disabled Select this to not create any schedule Cron Expression Enter …" at bounding box center [936, 555] width 1005 height 240
click at [1379, 702] on button "Update" at bounding box center [1381, 715] width 96 height 26
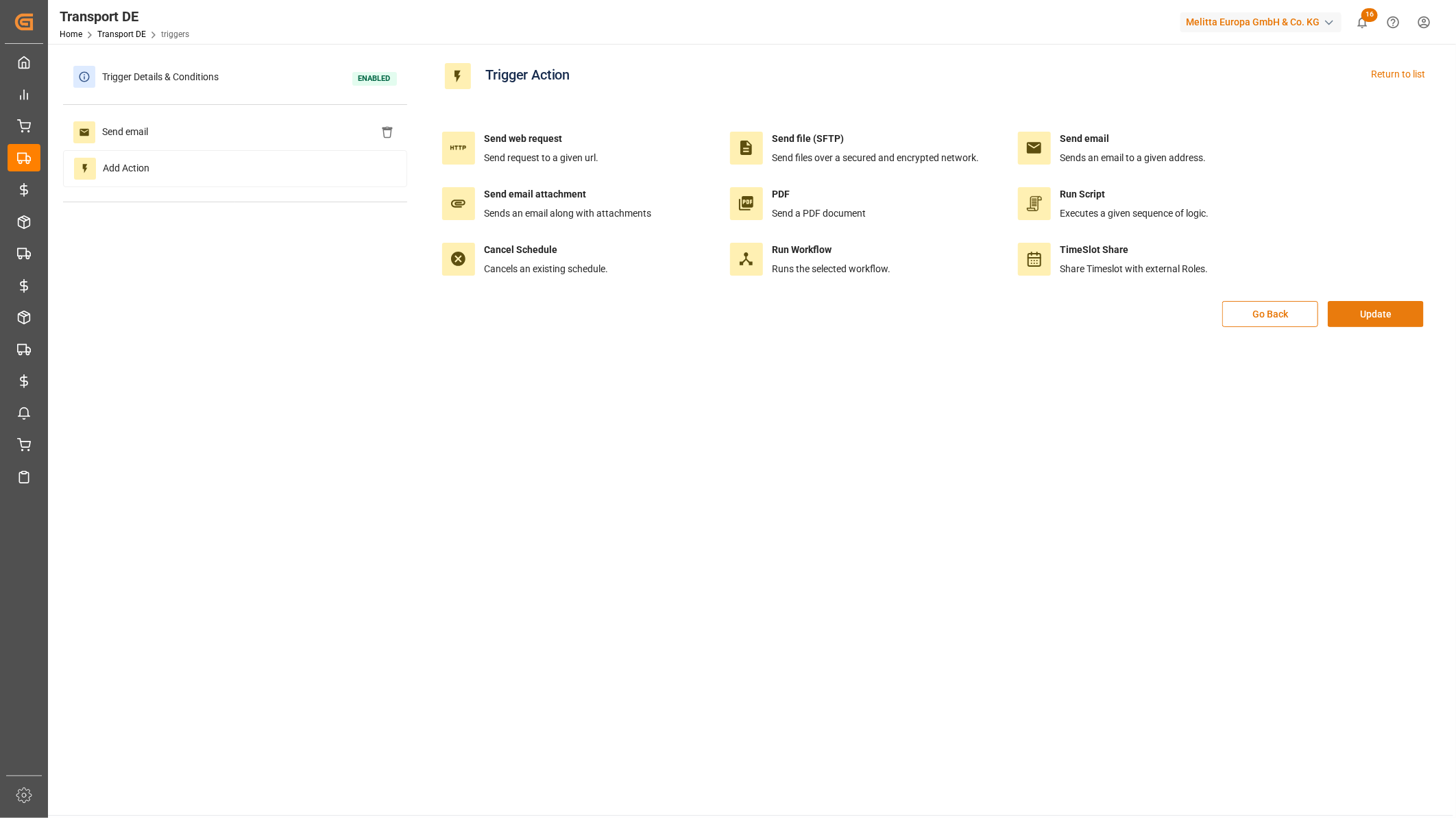
click at [1389, 316] on button "Update" at bounding box center [1376, 314] width 96 height 26
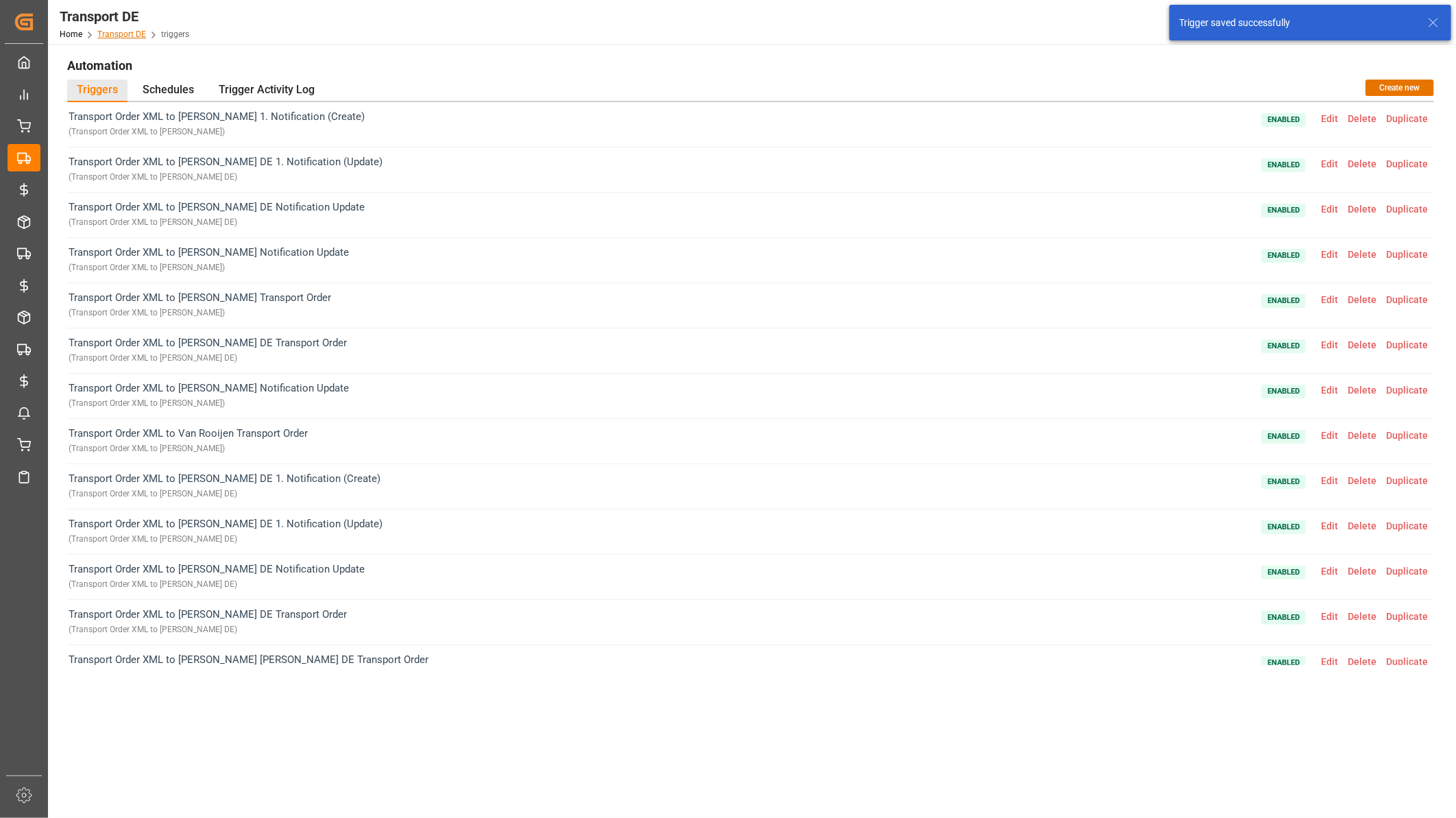
click at [115, 31] on link "Transport DE" at bounding box center [121, 34] width 49 height 9
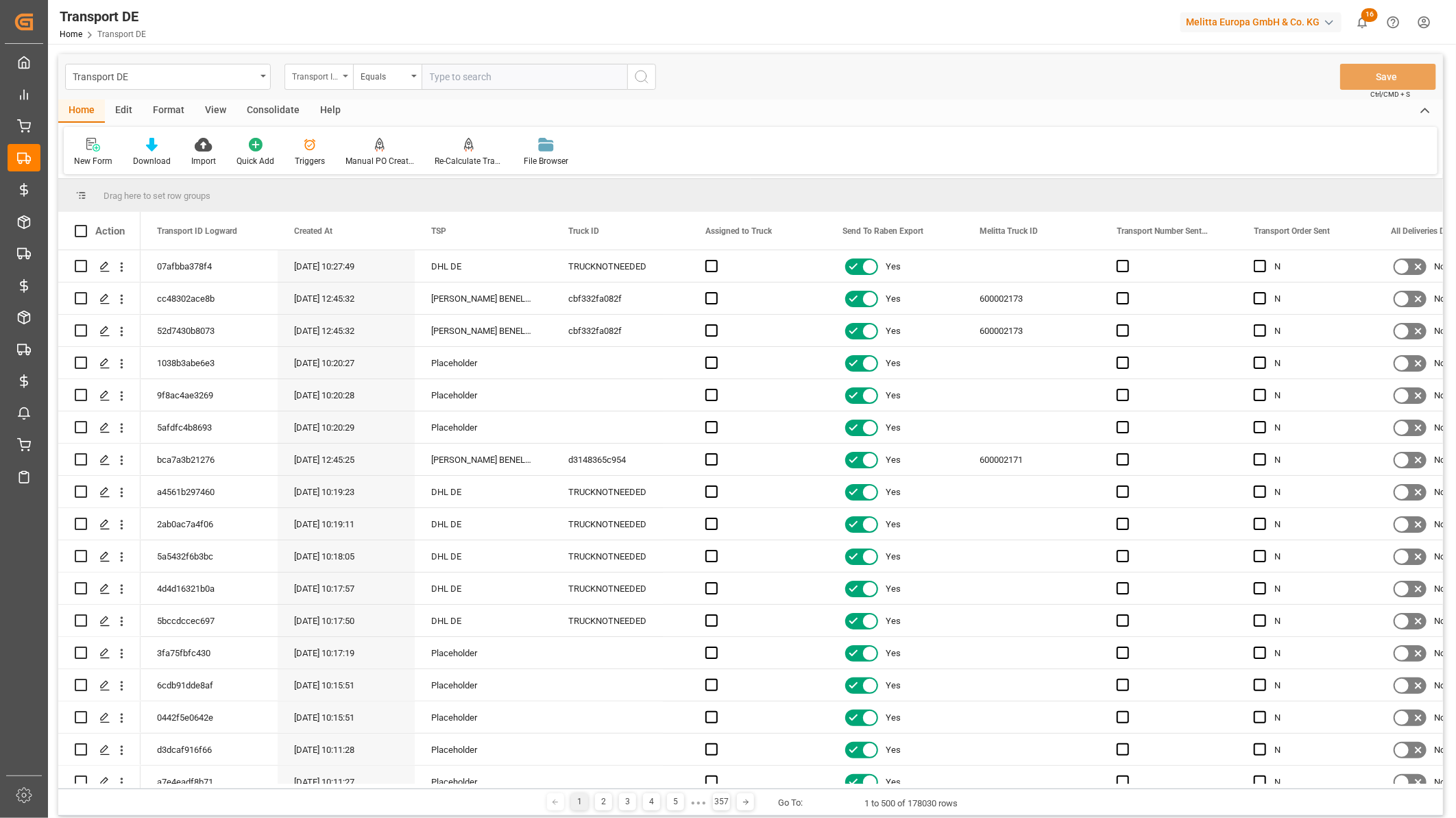
click at [290, 71] on div "Transport ID Logward" at bounding box center [319, 77] width 68 height 26
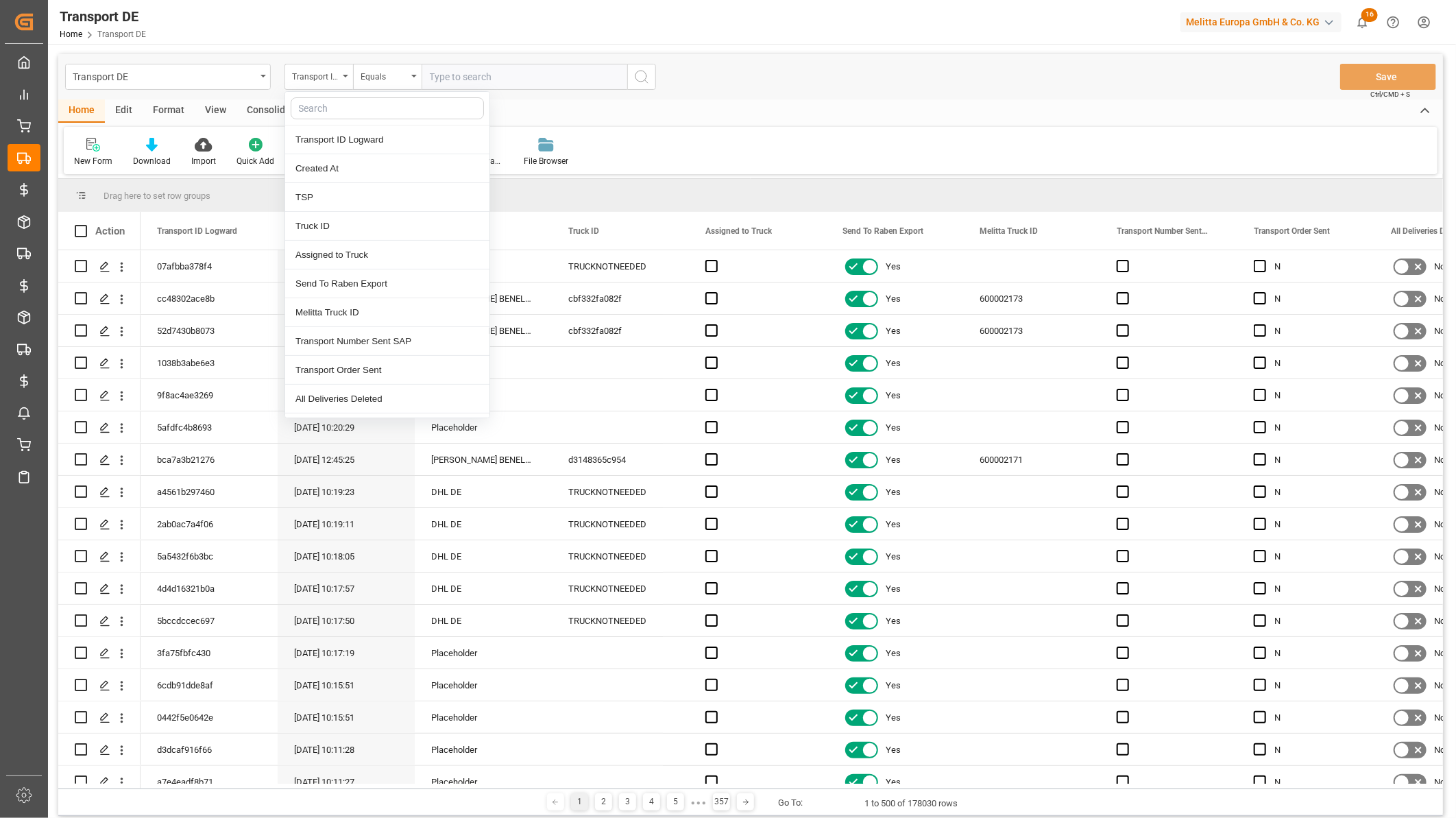
click at [338, 113] on input "text" at bounding box center [386, 108] width 193 height 22
type input "dis"
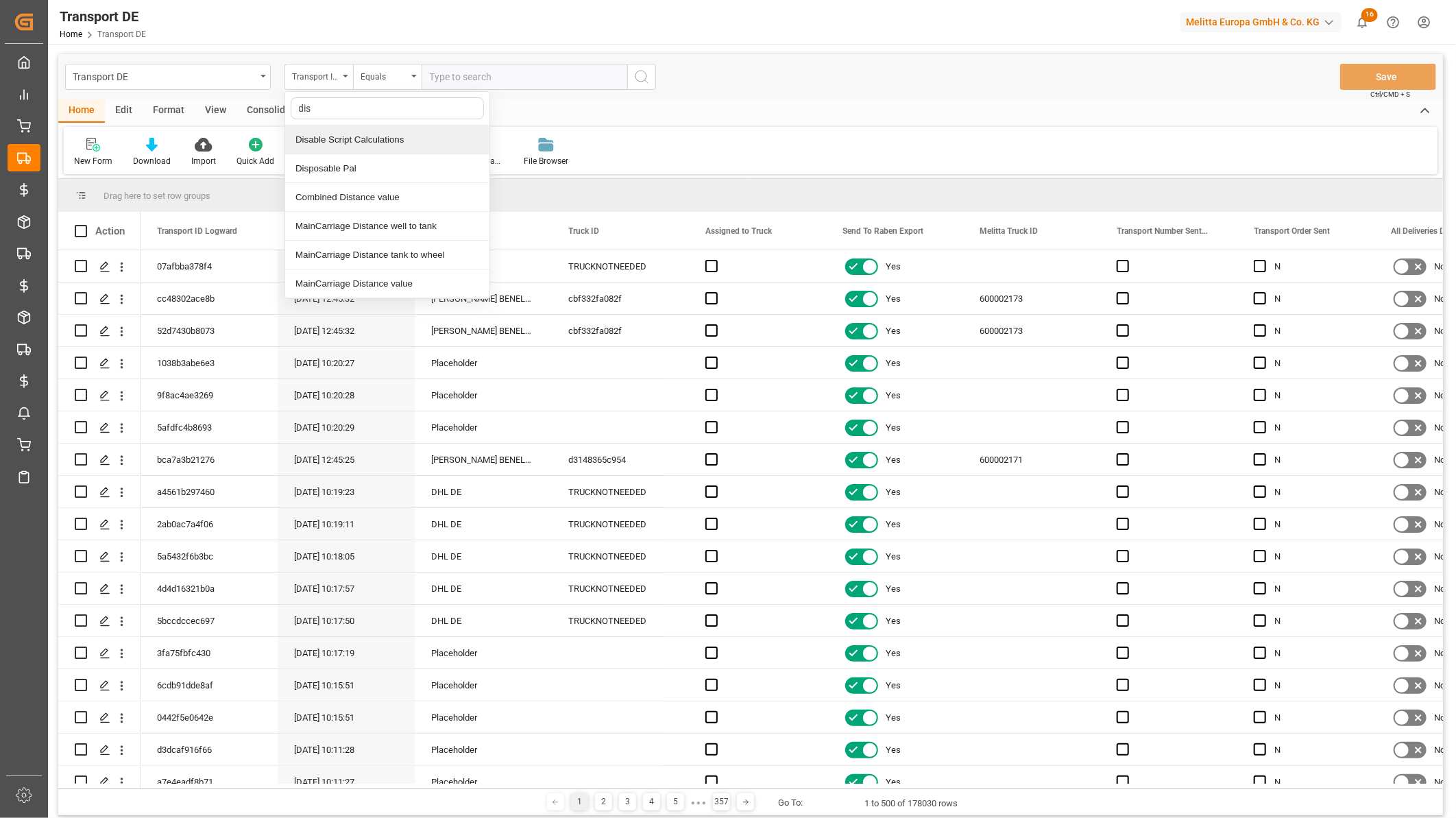
click at [392, 141] on div "Disable Script Calculations" at bounding box center [387, 140] width 204 height 29
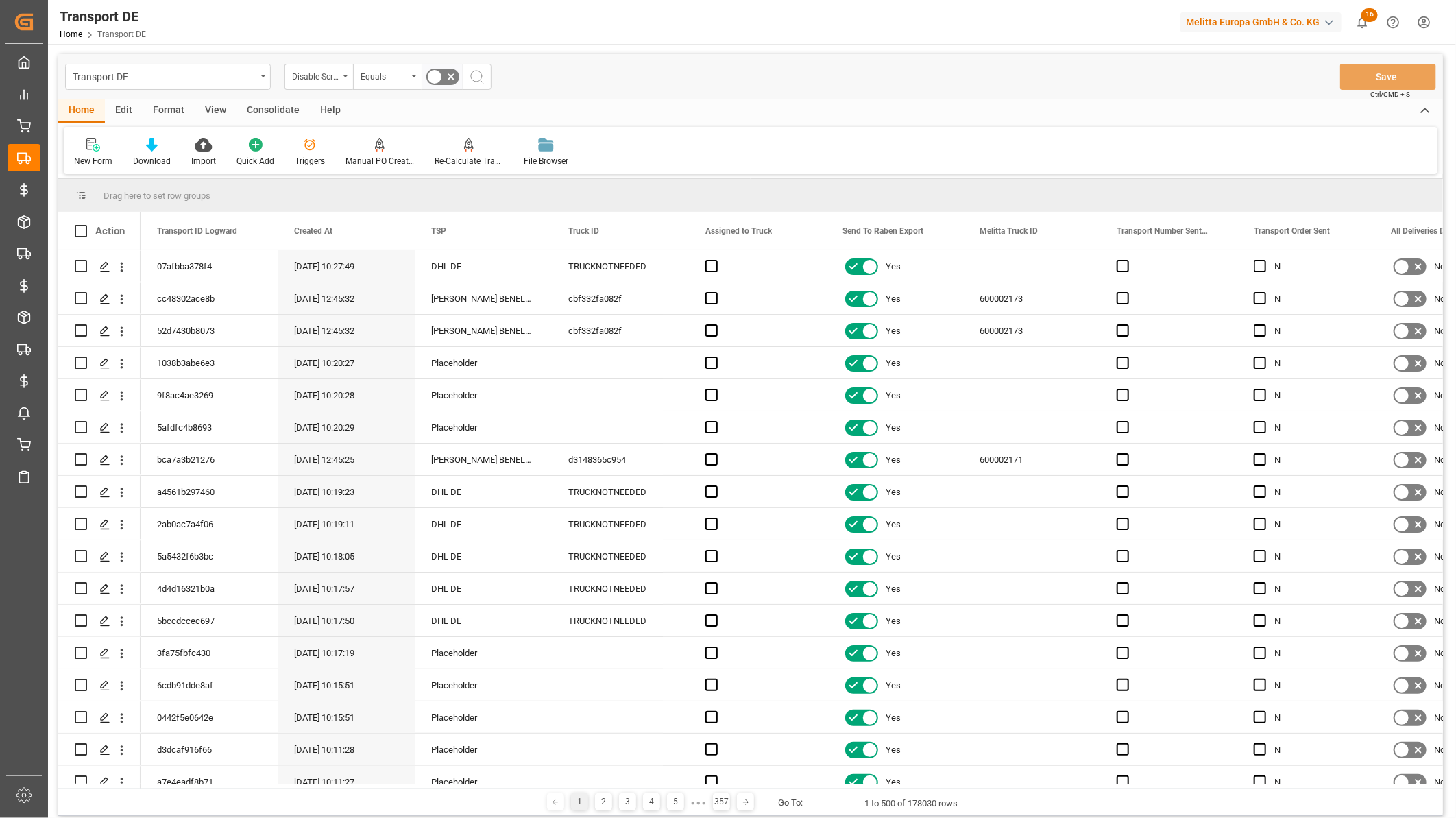
click at [447, 74] on icon at bounding box center [451, 77] width 17 height 17
click at [0, 0] on input "checkbox" at bounding box center [0, 0] width 0 height 0
click at [474, 73] on icon "search button" at bounding box center [477, 77] width 17 height 17
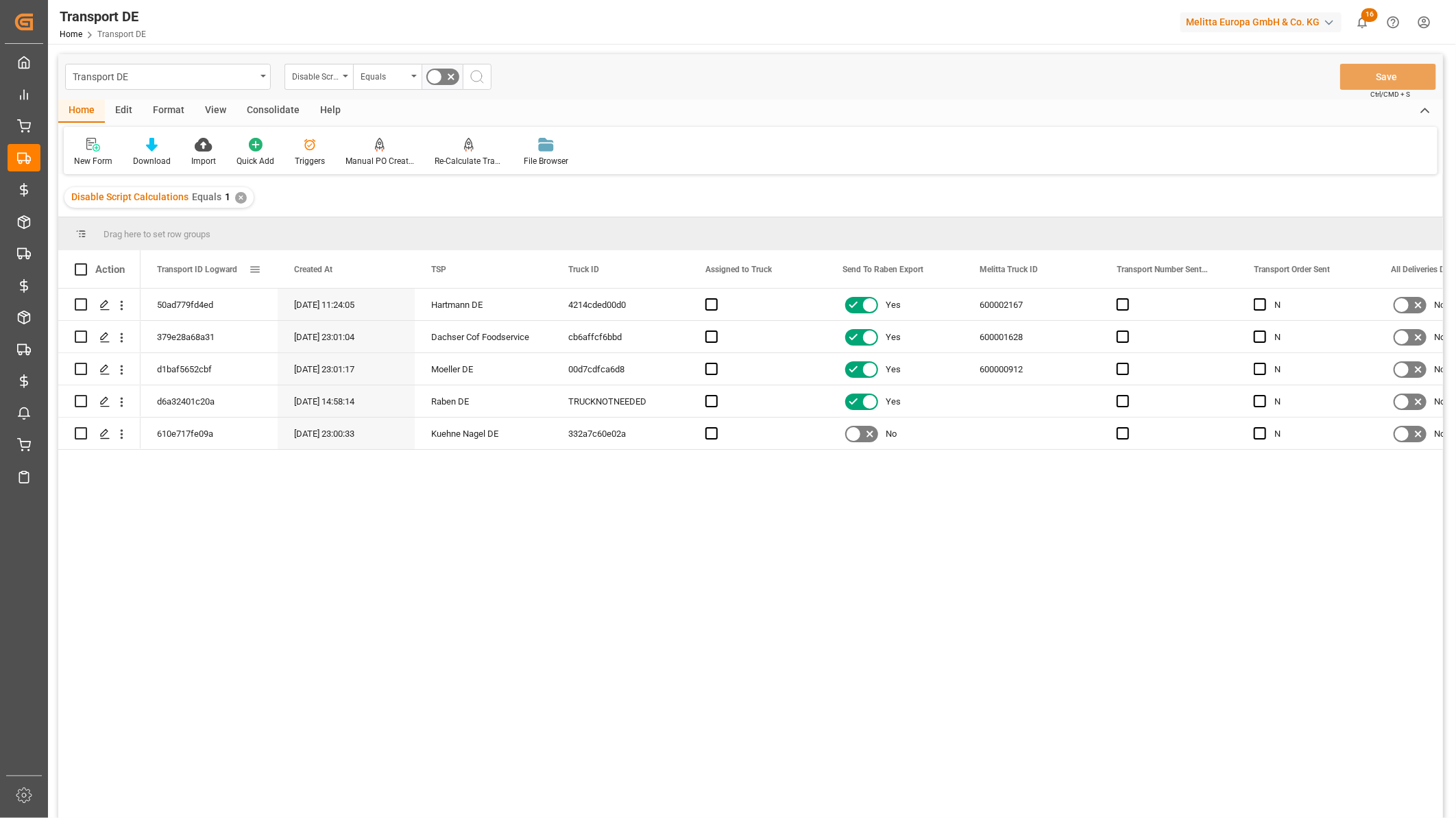
click at [257, 266] on span at bounding box center [254, 269] width 12 height 12
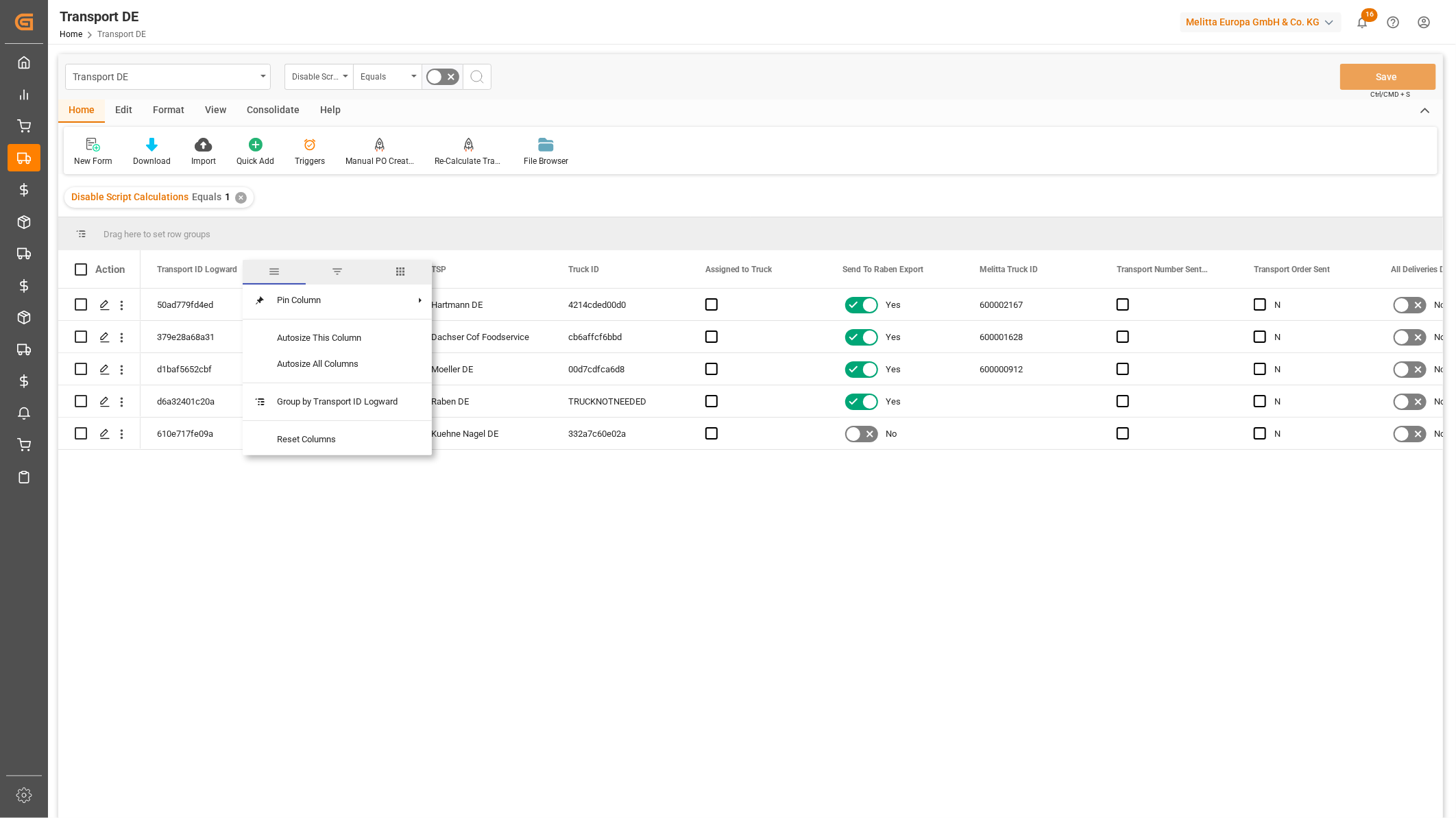
click at [391, 264] on span "columns" at bounding box center [400, 272] width 63 height 25
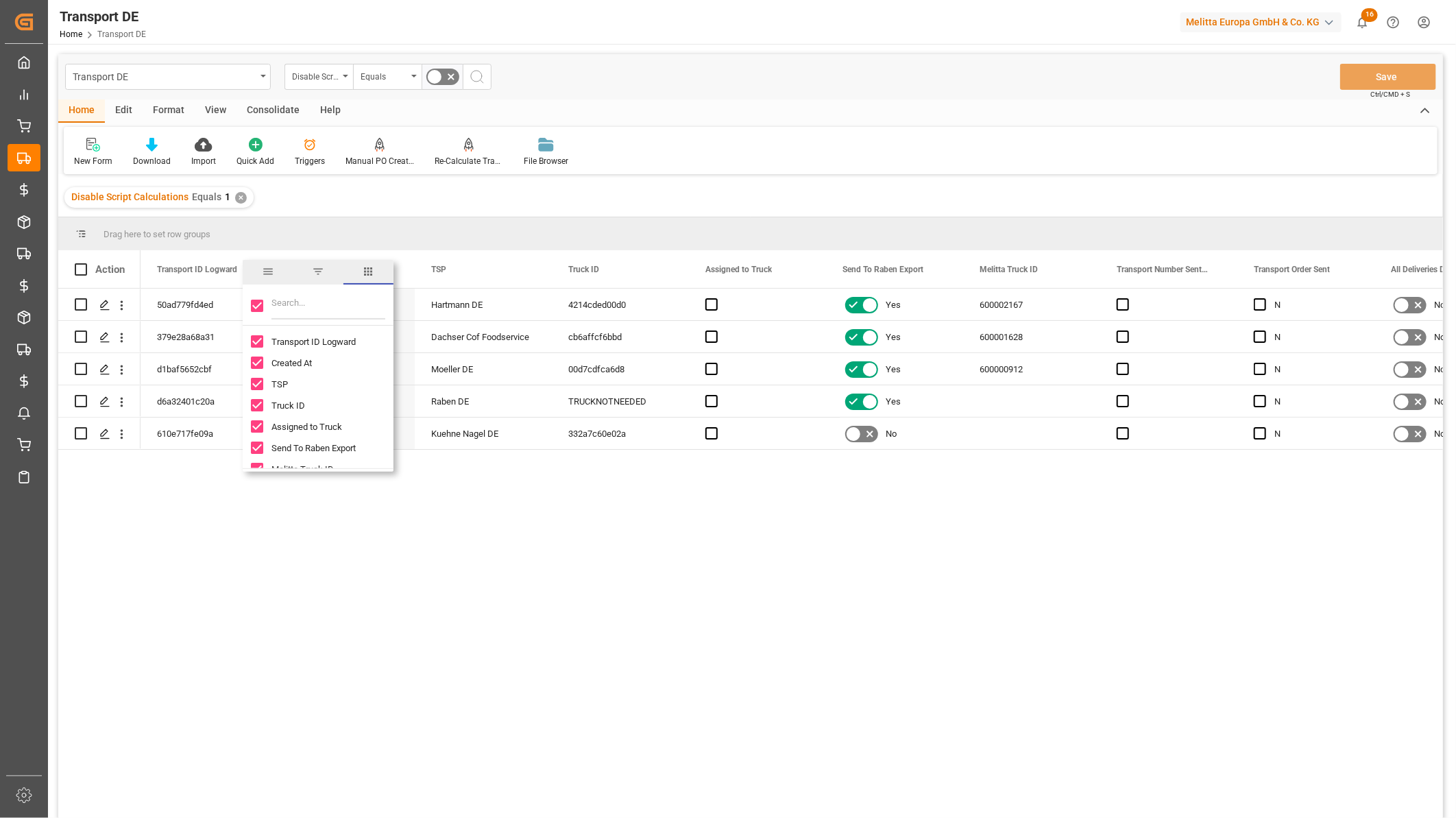
click at [254, 305] on input "Toggle Select All Columns" at bounding box center [256, 305] width 12 height 12
checkbox input "false"
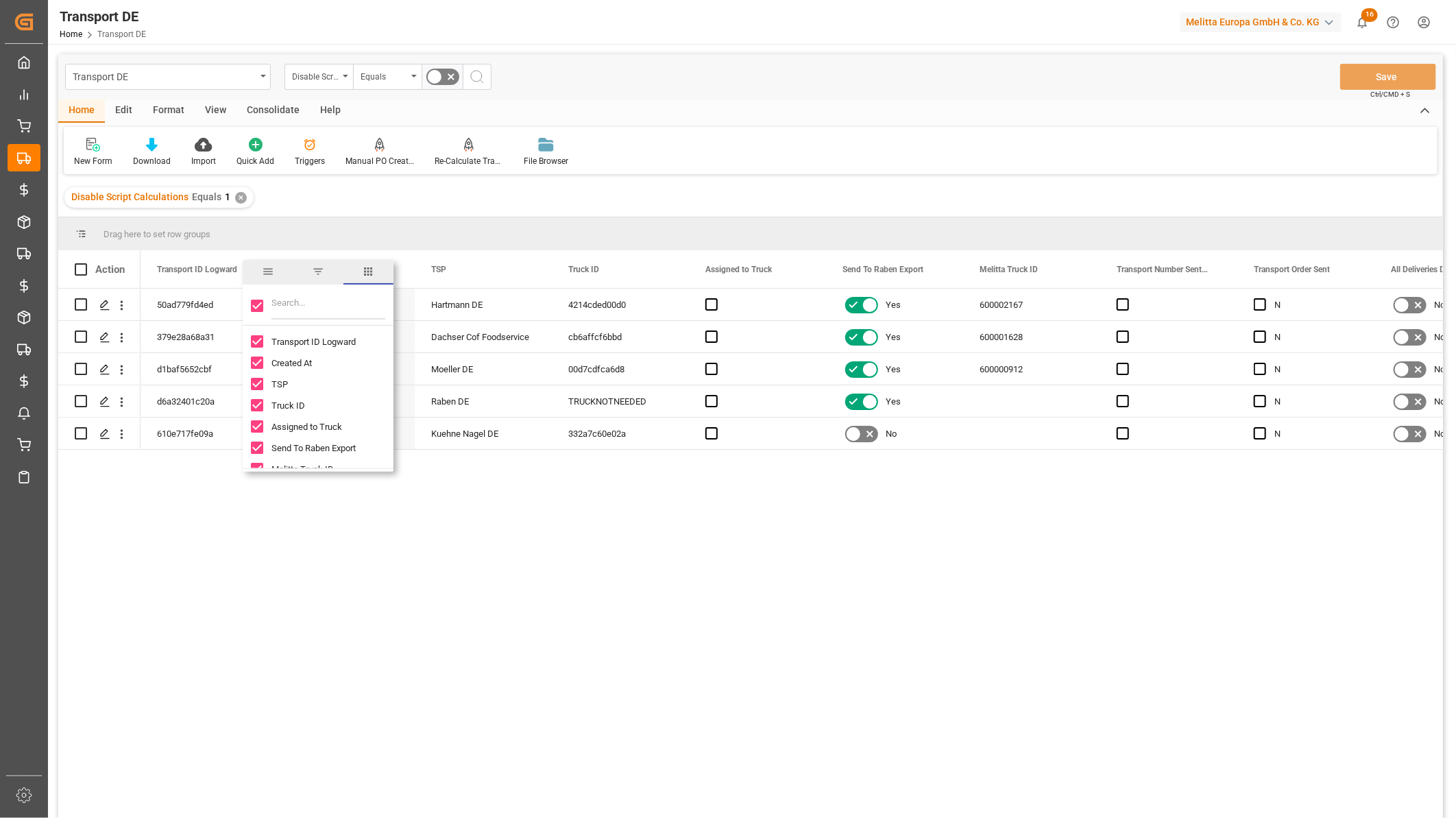
checkbox input "false"
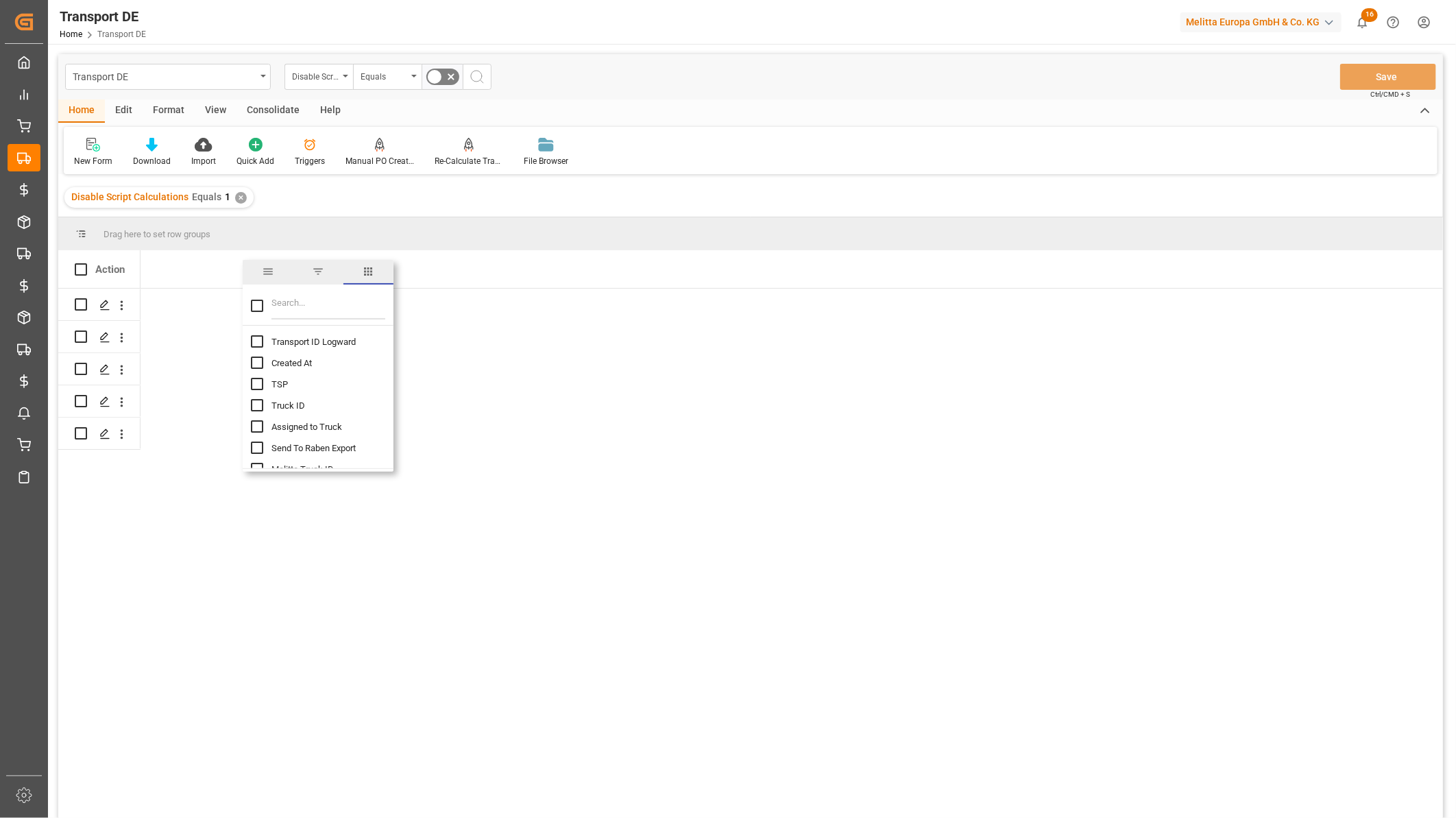
click at [254, 341] on input "Transport ID Logward column toggle visibility (hidden)" at bounding box center [256, 341] width 12 height 12
checkbox input "true"
checkbox input "false"
click at [263, 378] on input "TSP column toggle visibility (hidden)" at bounding box center [256, 384] width 12 height 12
checkbox input "true"
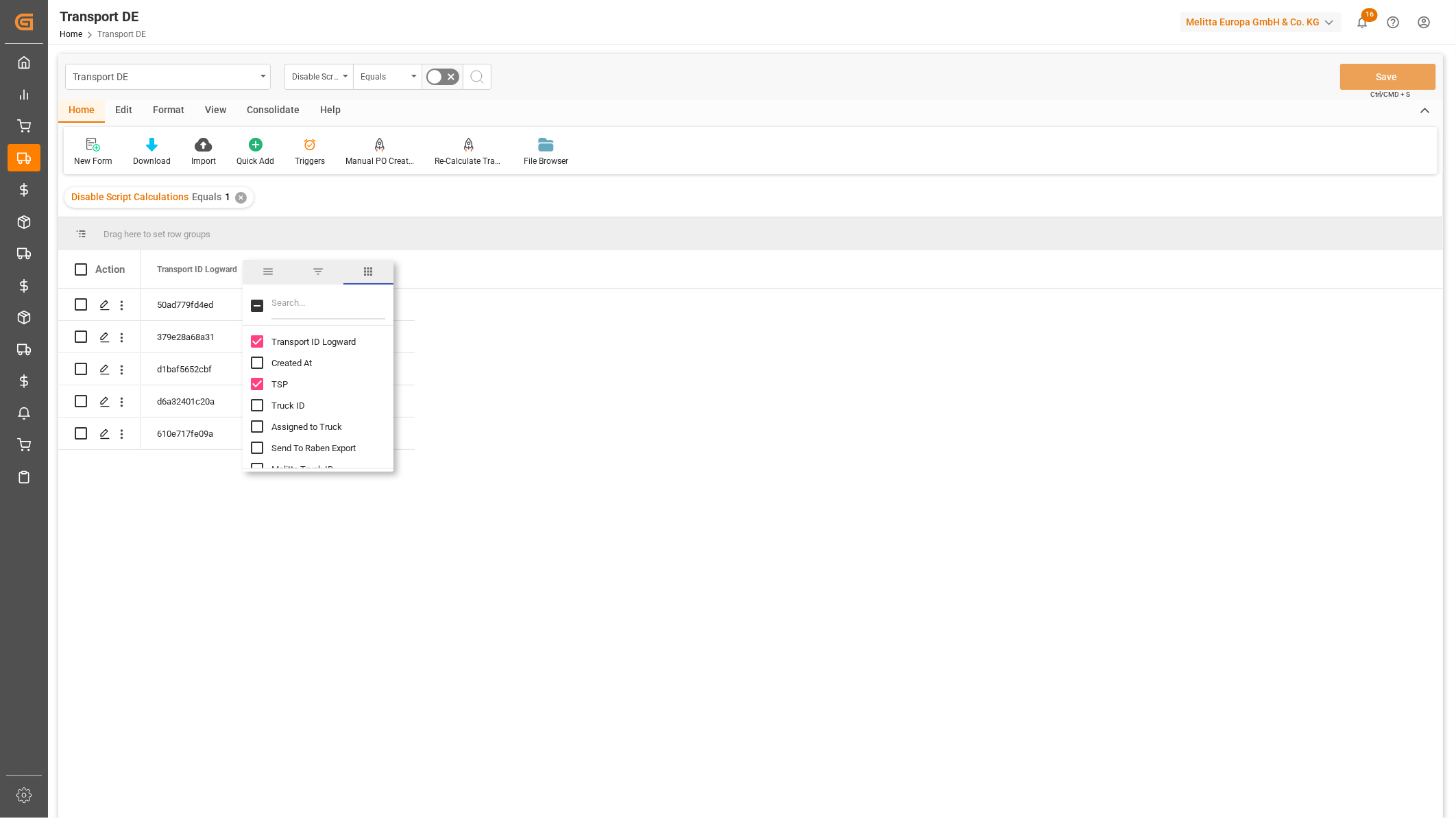
click at [262, 365] on input "Created At column toggle visibility (hidden)" at bounding box center [256, 362] width 12 height 12
checkbox input "true"
click at [259, 408] on input "Truck ID column toggle visibility (hidden)" at bounding box center [256, 405] width 12 height 12
checkbox input "true"
click at [300, 299] on input "Filter Columns Input" at bounding box center [328, 306] width 114 height 28
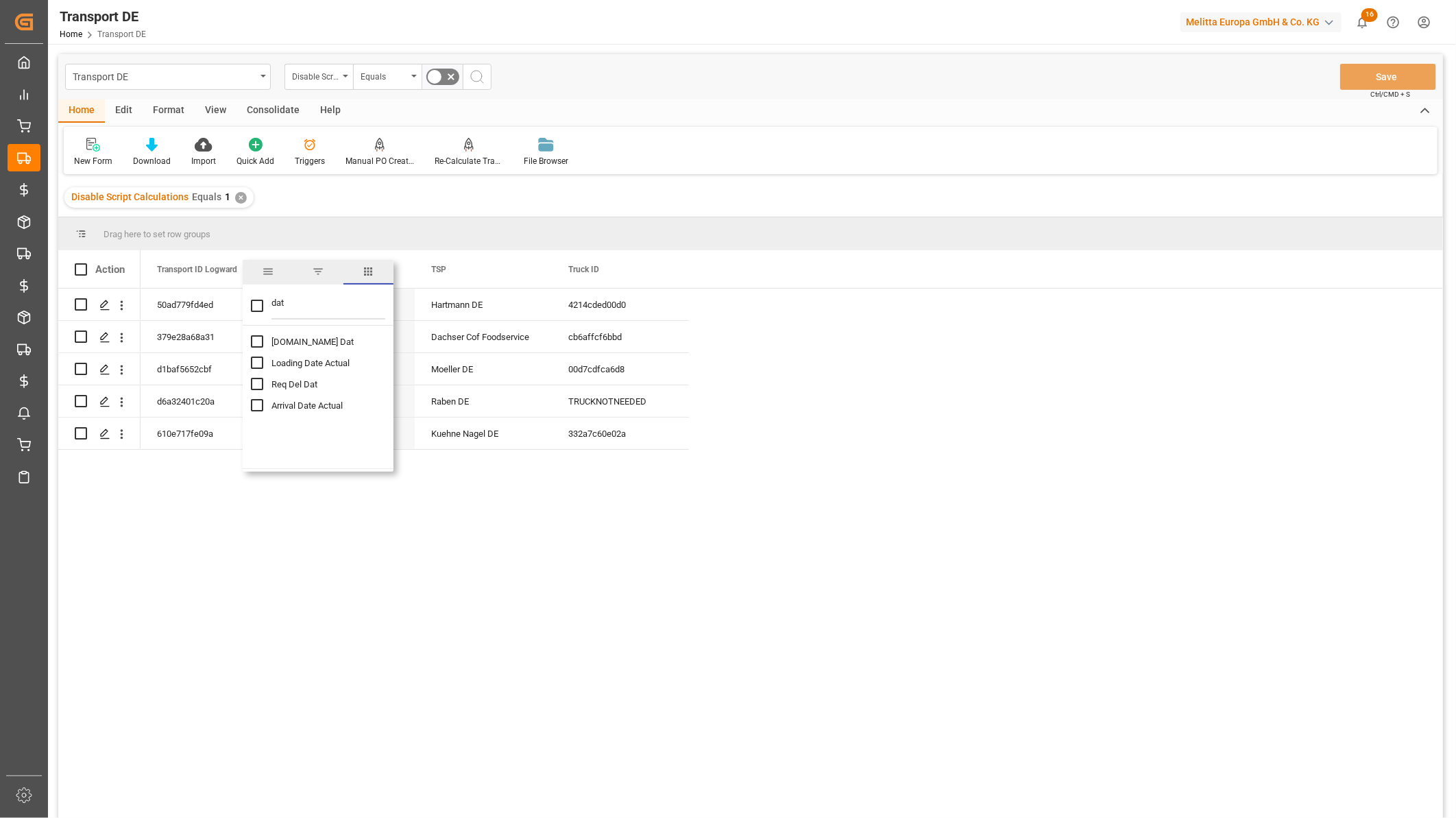
type input "dat"
click at [256, 341] on input "Pl.GI Dat column toggle visibility (hidden)" at bounding box center [256, 341] width 12 height 12
checkbox input "true"
checkbox input "false"
click at [259, 361] on input "Loading Date Actual column toggle visibility (hidden)" at bounding box center [256, 362] width 12 height 12
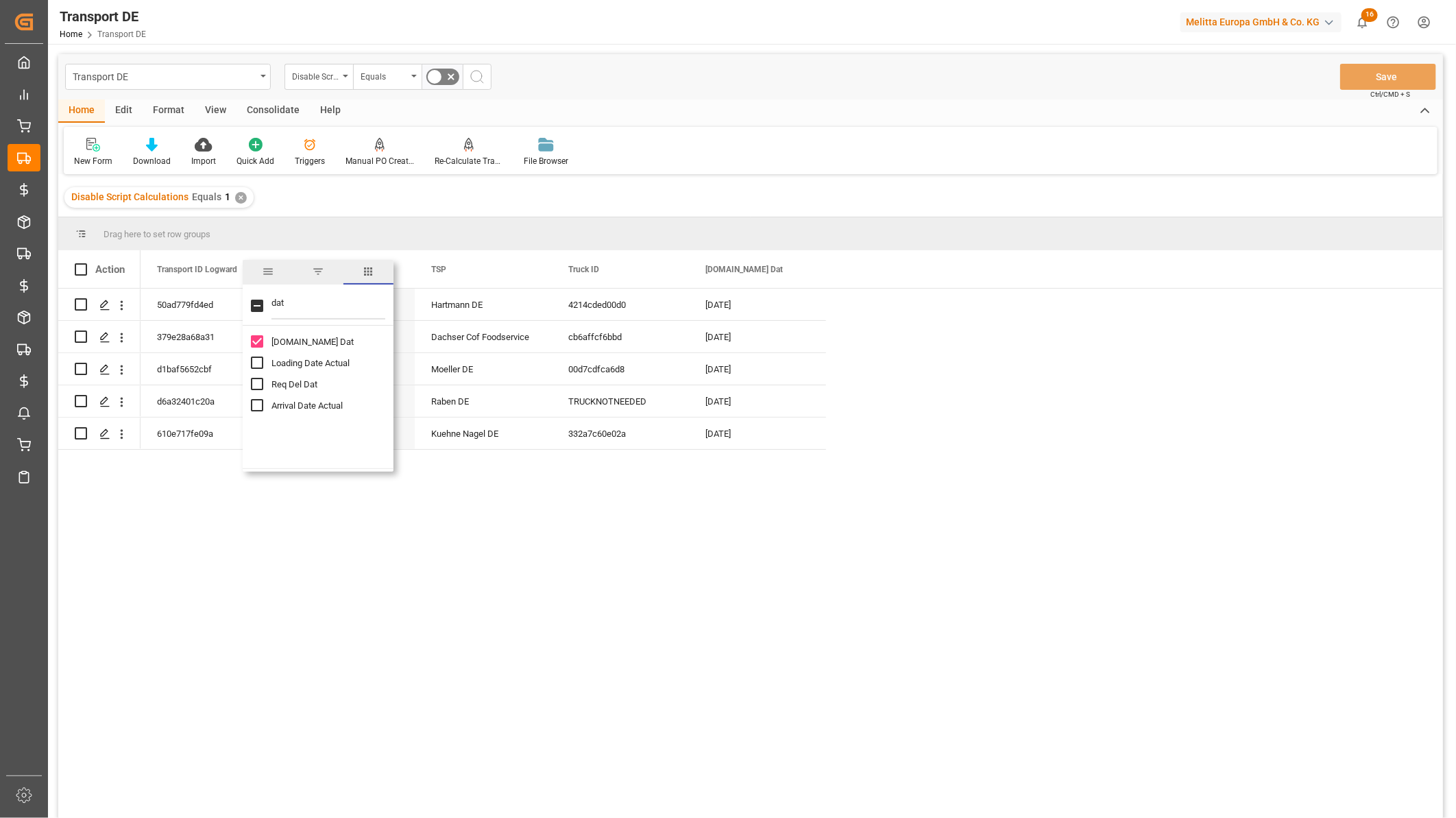
checkbox input "true"
click at [256, 388] on input "Req Del Dat column toggle visibility (hidden)" at bounding box center [256, 384] width 12 height 12
checkbox input "true"
drag, startPoint x: 310, startPoint y: 299, endPoint x: 234, endPoint y: 306, distance: 76.3
click at [234, 306] on div "Drag here to set row groups Drag here to set column labels Action Transport ID …" at bounding box center [751, 521] width 1385 height 609
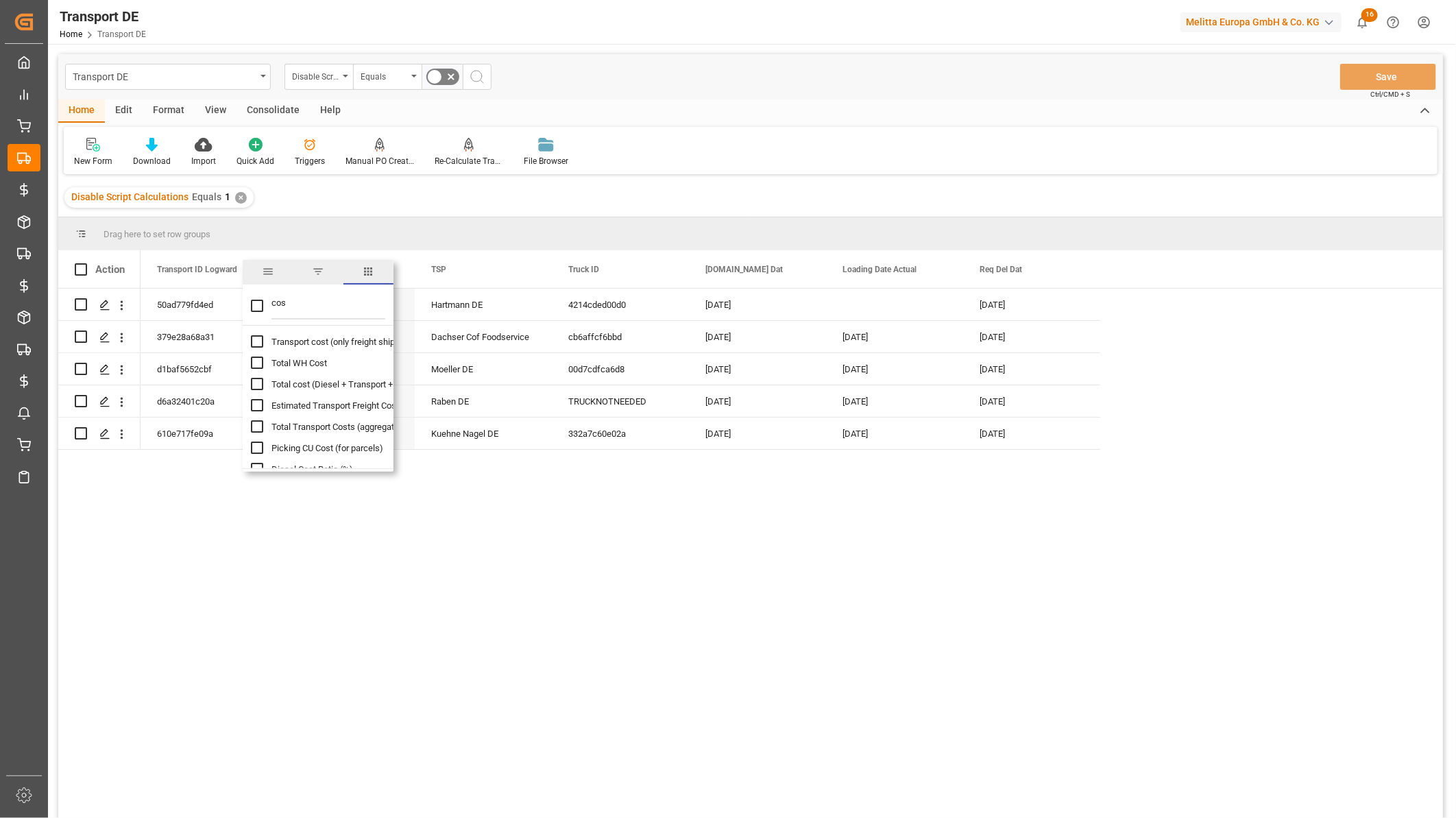
type input "cos"
click at [259, 338] on input "Transport cost (only freight shipping) column toggle visibility (hidden)" at bounding box center [256, 341] width 12 height 12
checkbox input "true"
checkbox input "false"
drag, startPoint x: 296, startPoint y: 306, endPoint x: 251, endPoint y: 306, distance: 45.0
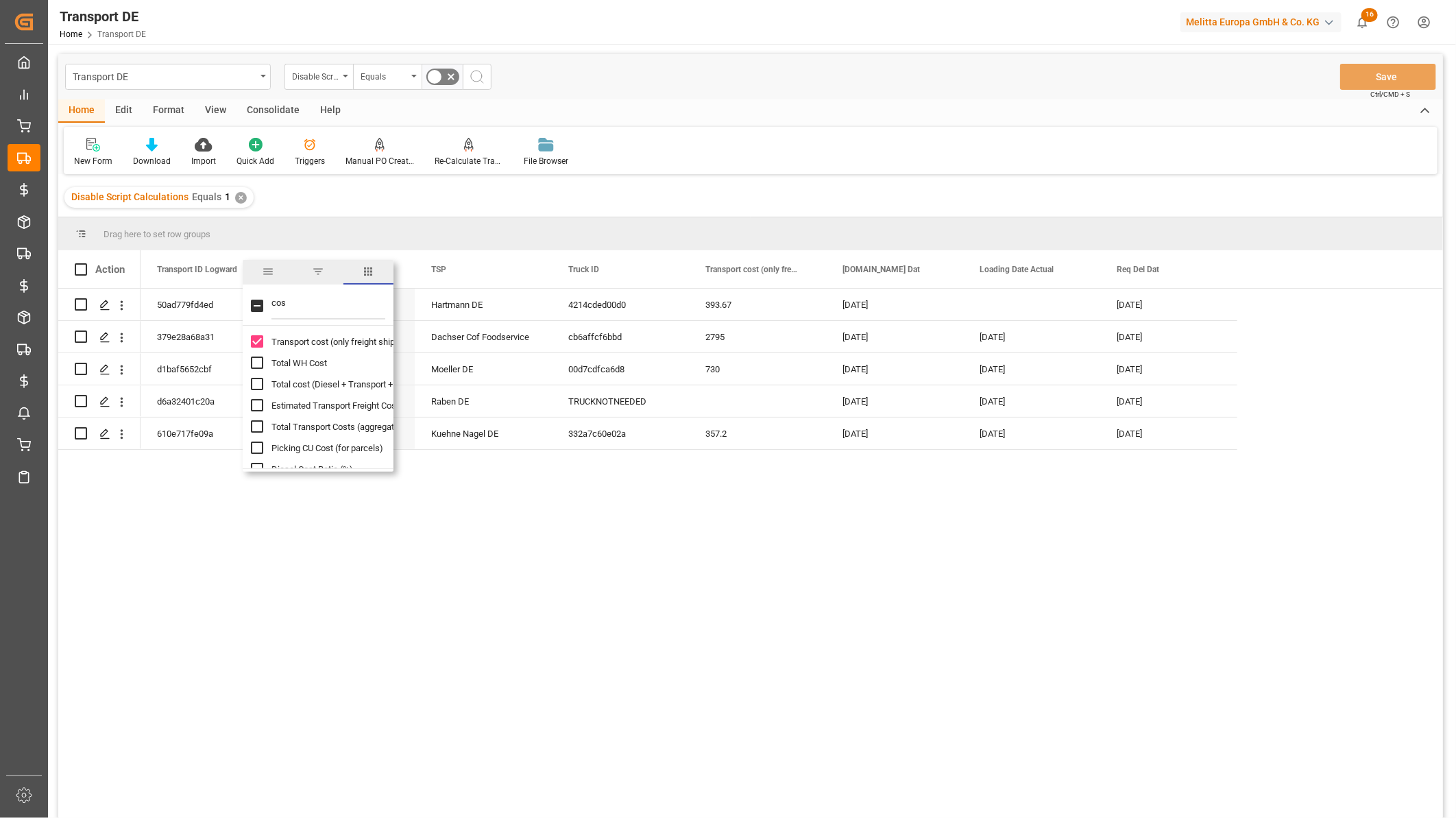
click at [251, 306] on div "cos" at bounding box center [318, 307] width 151 height 39
type input "agg"
click at [261, 367] on input "Total Transport Costs (aggregation) column toggle visibility (hidden)" at bounding box center [256, 362] width 12 height 12
checkbox input "true"
checkbox input "false"
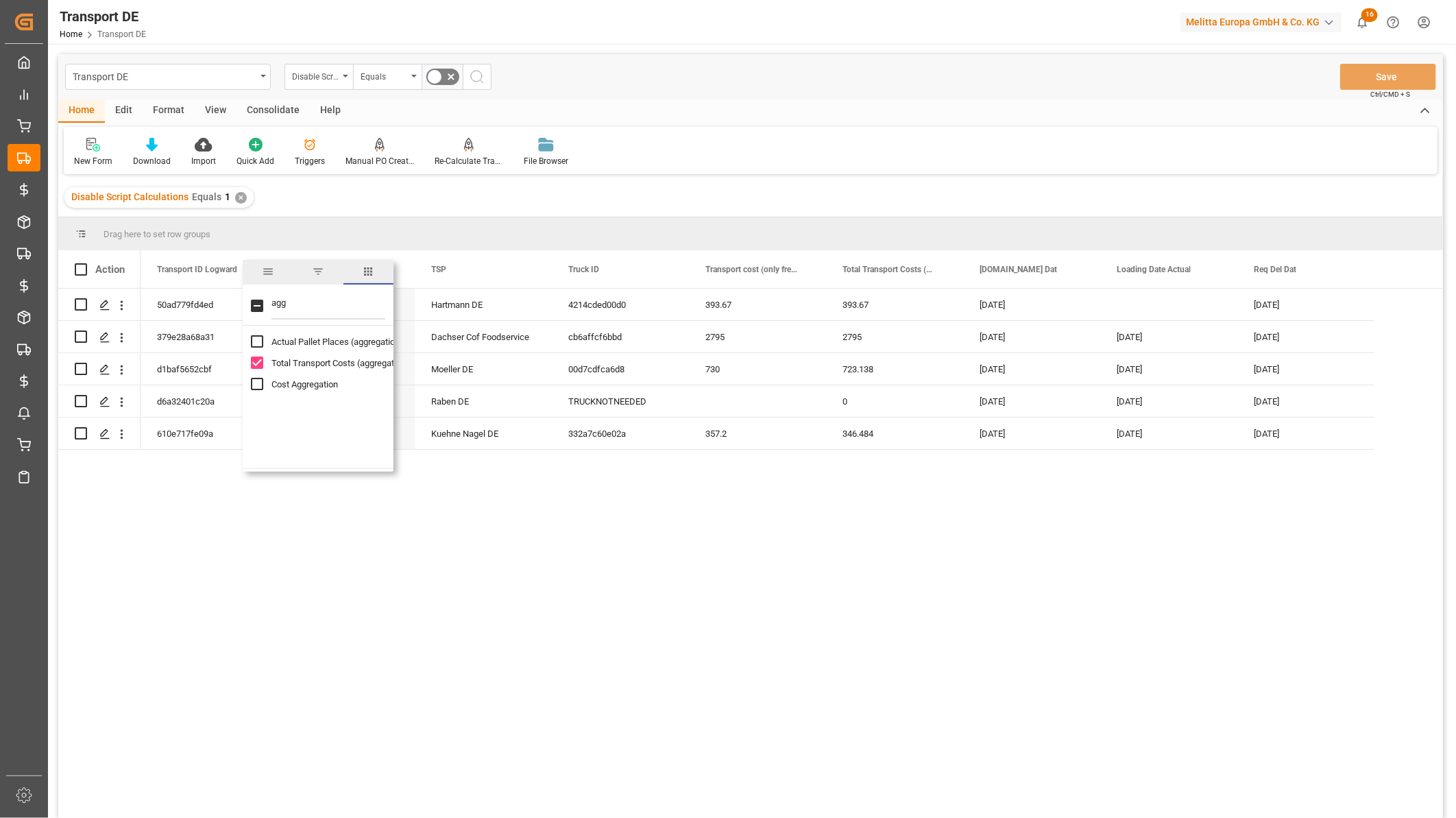
drag, startPoint x: 293, startPoint y: 307, endPoint x: 251, endPoint y: 307, distance: 42.0
click at [251, 307] on div "agg" at bounding box center [318, 307] width 151 height 39
type input "dies"
click at [258, 382] on input "Diesel Incurred Cost column toggle visibility (hidden)" at bounding box center [256, 384] width 12 height 12
checkbox input "true"
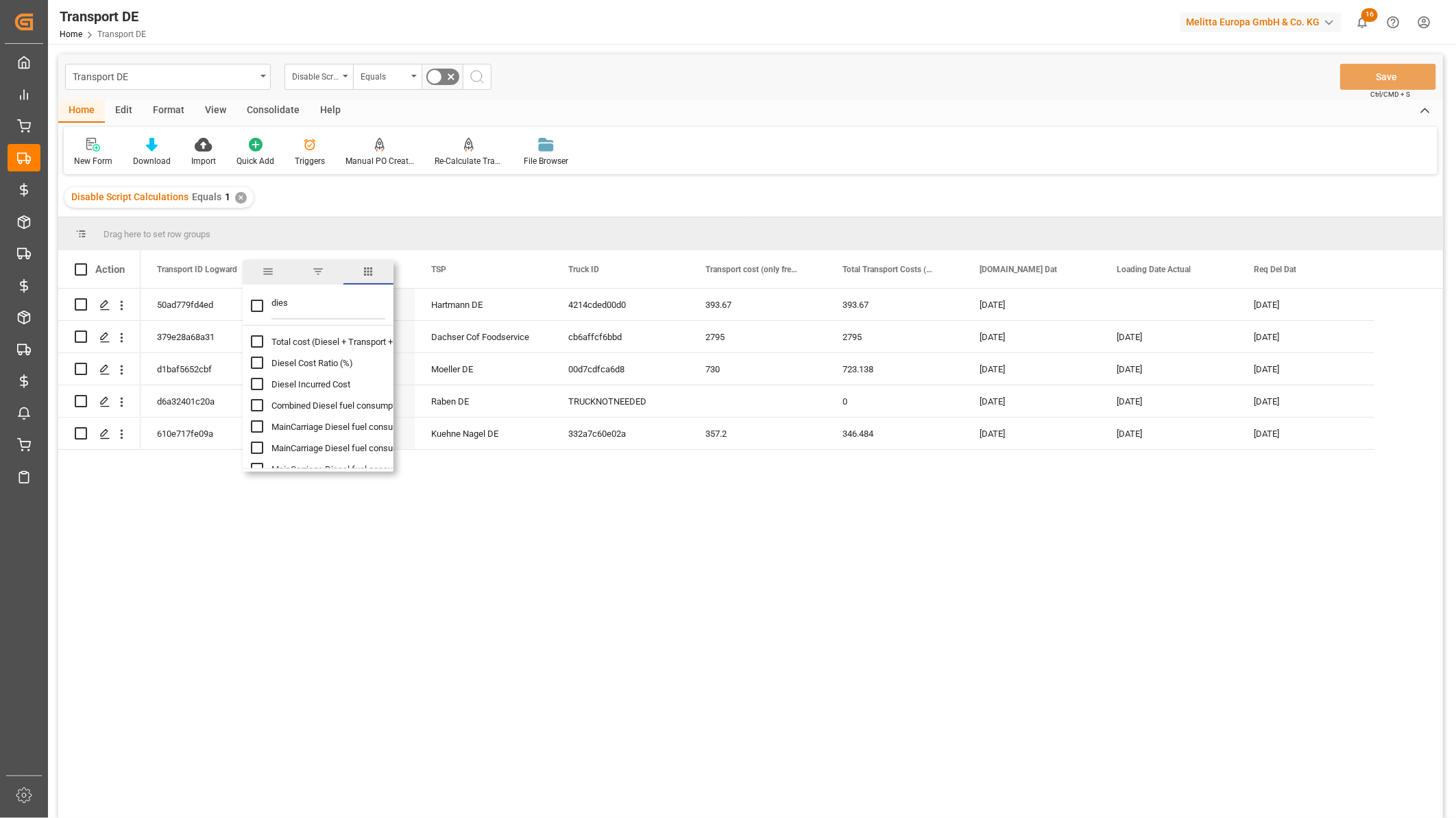
checkbox input "false"
click at [749, 605] on div "50ad779fd4ed Hartmann DE 01-09-2025 11:24:05 4214cded00d0 03-09-2025 05-09-2025…" at bounding box center [791, 557] width 1303 height 538
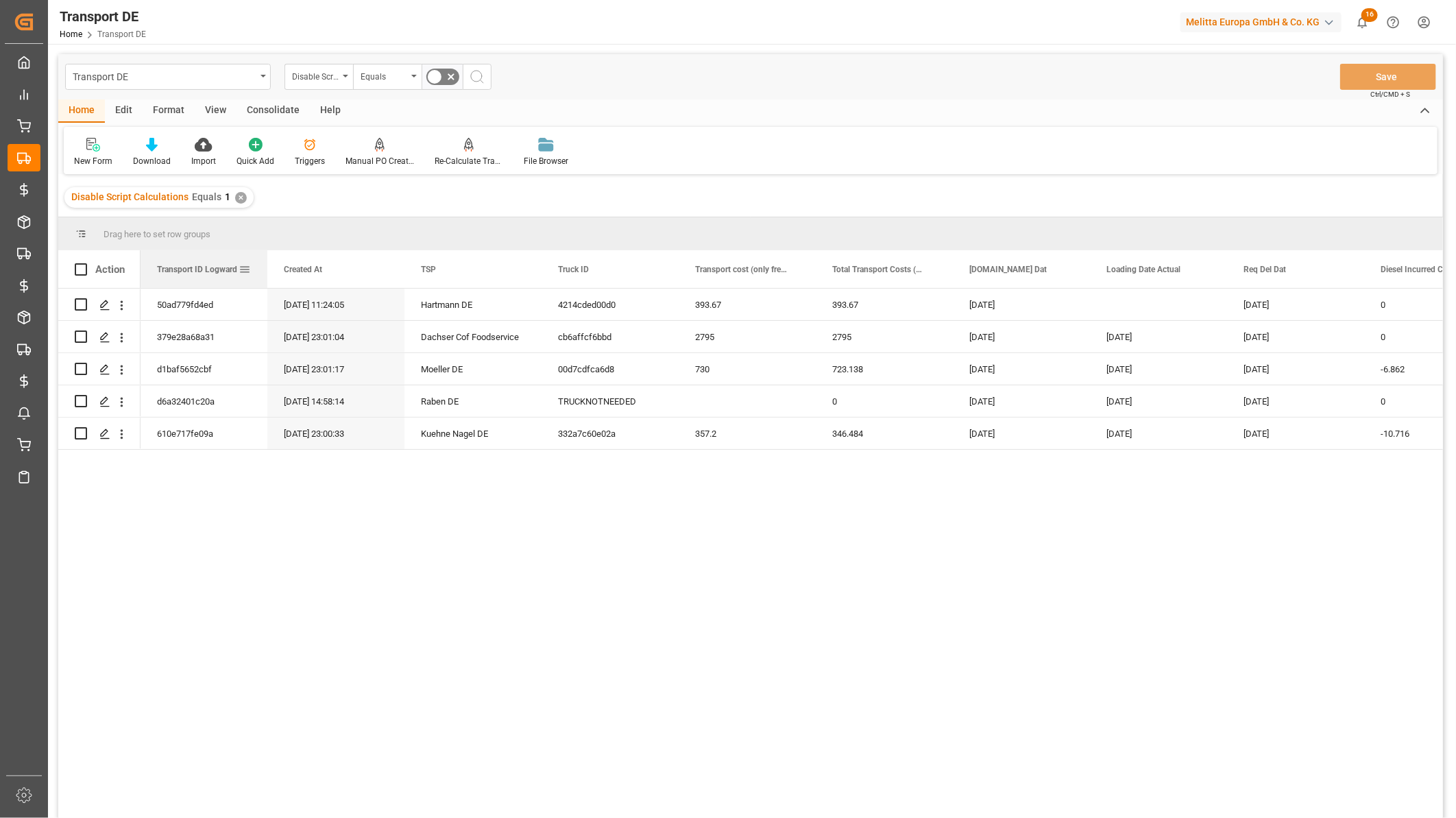
drag, startPoint x: 275, startPoint y: 269, endPoint x: 351, endPoint y: 283, distance: 77.3
click at [264, 269] on div at bounding box center [267, 269] width 6 height 38
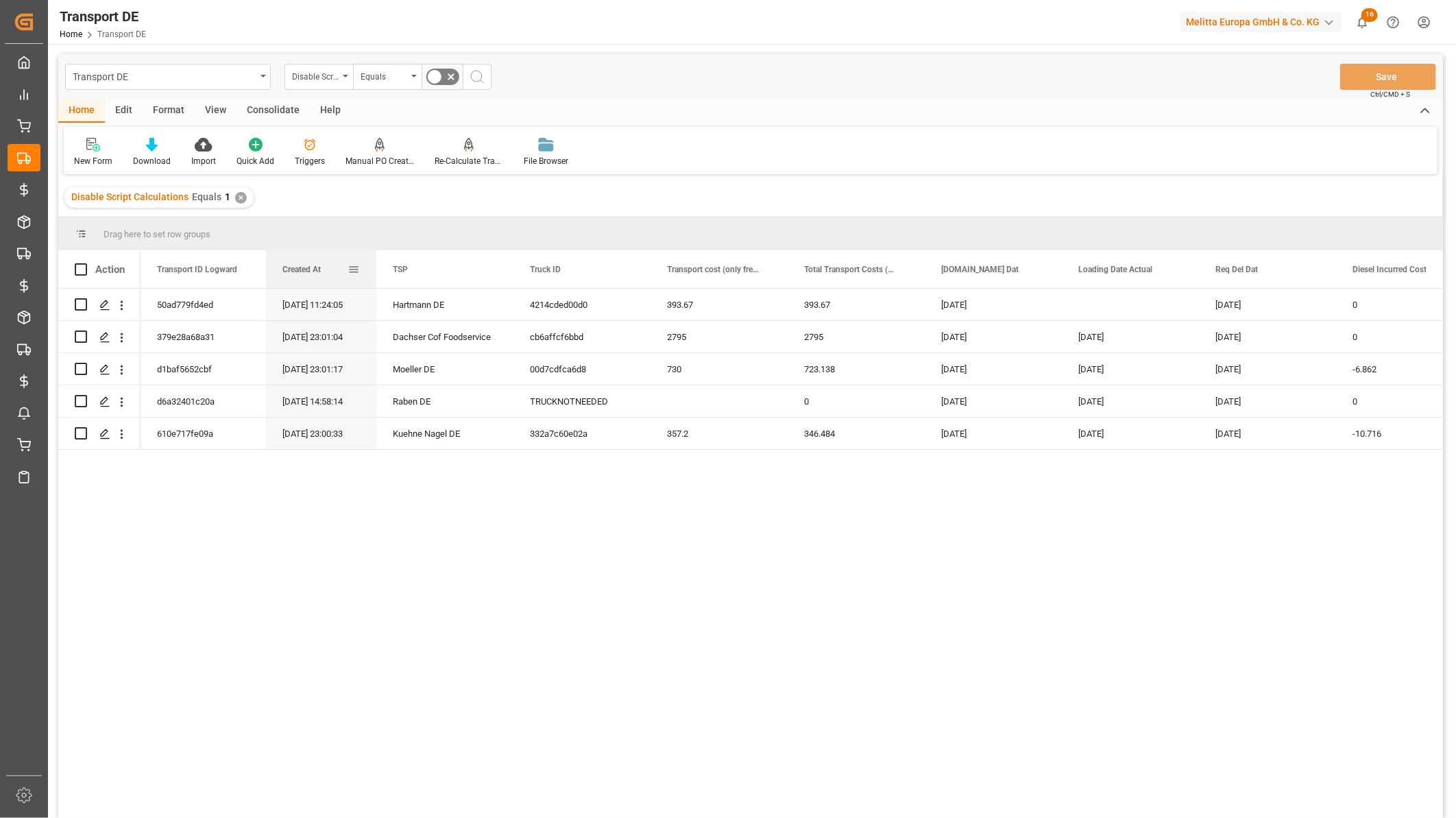
drag, startPoint x: 402, startPoint y: 264, endPoint x: 375, endPoint y: 262, distance: 27.1
click at [375, 262] on div at bounding box center [376, 269] width 6 height 38
drag, startPoint x: 509, startPoint y: 262, endPoint x: 540, endPoint y: 203, distance: 66.6
click at [540, 203] on div "Transport DE Disable Script Calculations Equals Save Ctrl/CMD + S Home Edit For…" at bounding box center [751, 455] width 1385 height 800
click at [512, 263] on div at bounding box center [515, 269] width 6 height 38
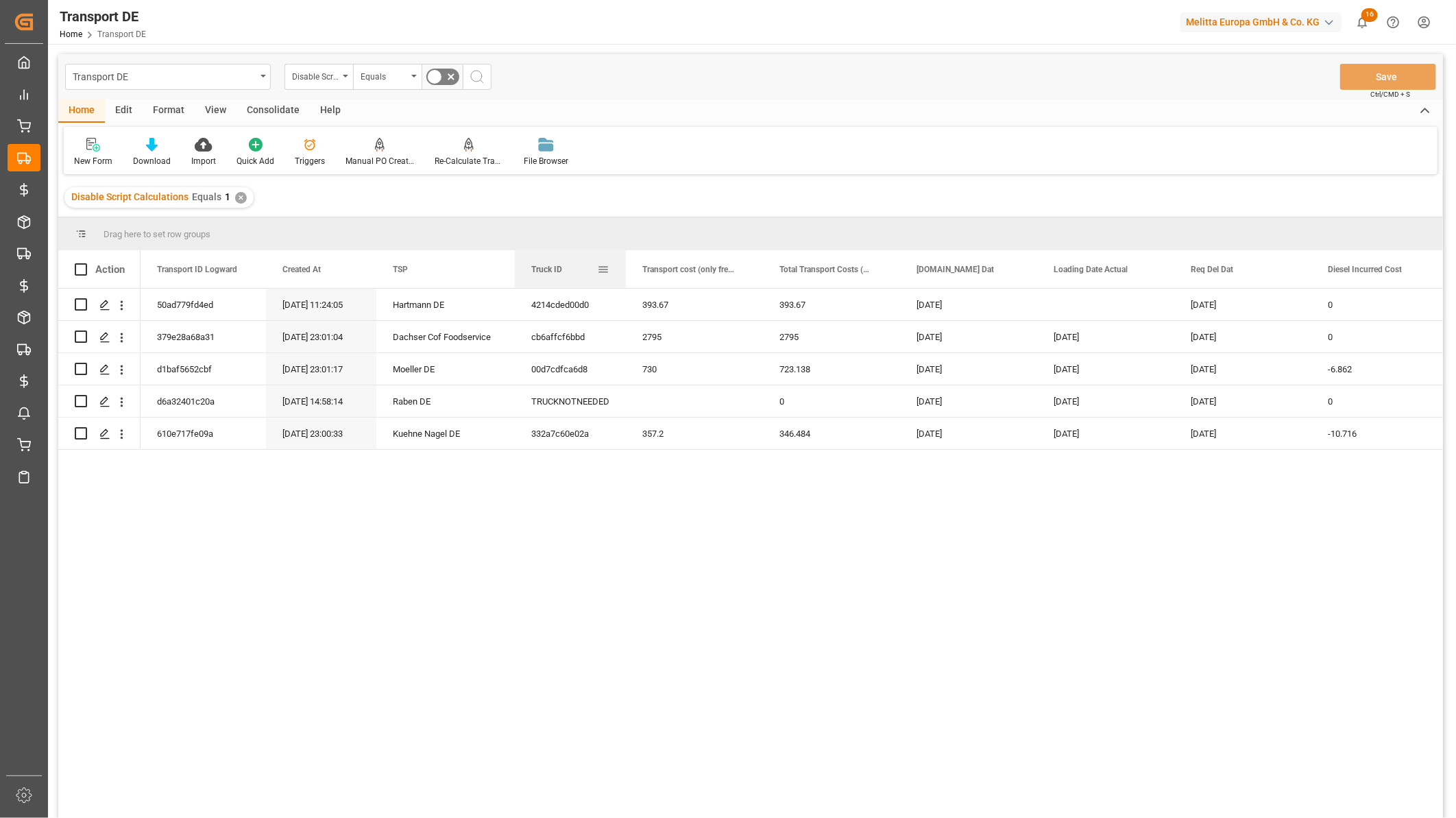
drag, startPoint x: 649, startPoint y: 261, endPoint x: 622, endPoint y: 269, distance: 28.2
click at [623, 269] on div at bounding box center [626, 269] width 6 height 38
drag, startPoint x: 625, startPoint y: 269, endPoint x: 636, endPoint y: 269, distance: 11.0
click at [636, 269] on div at bounding box center [636, 269] width 6 height 38
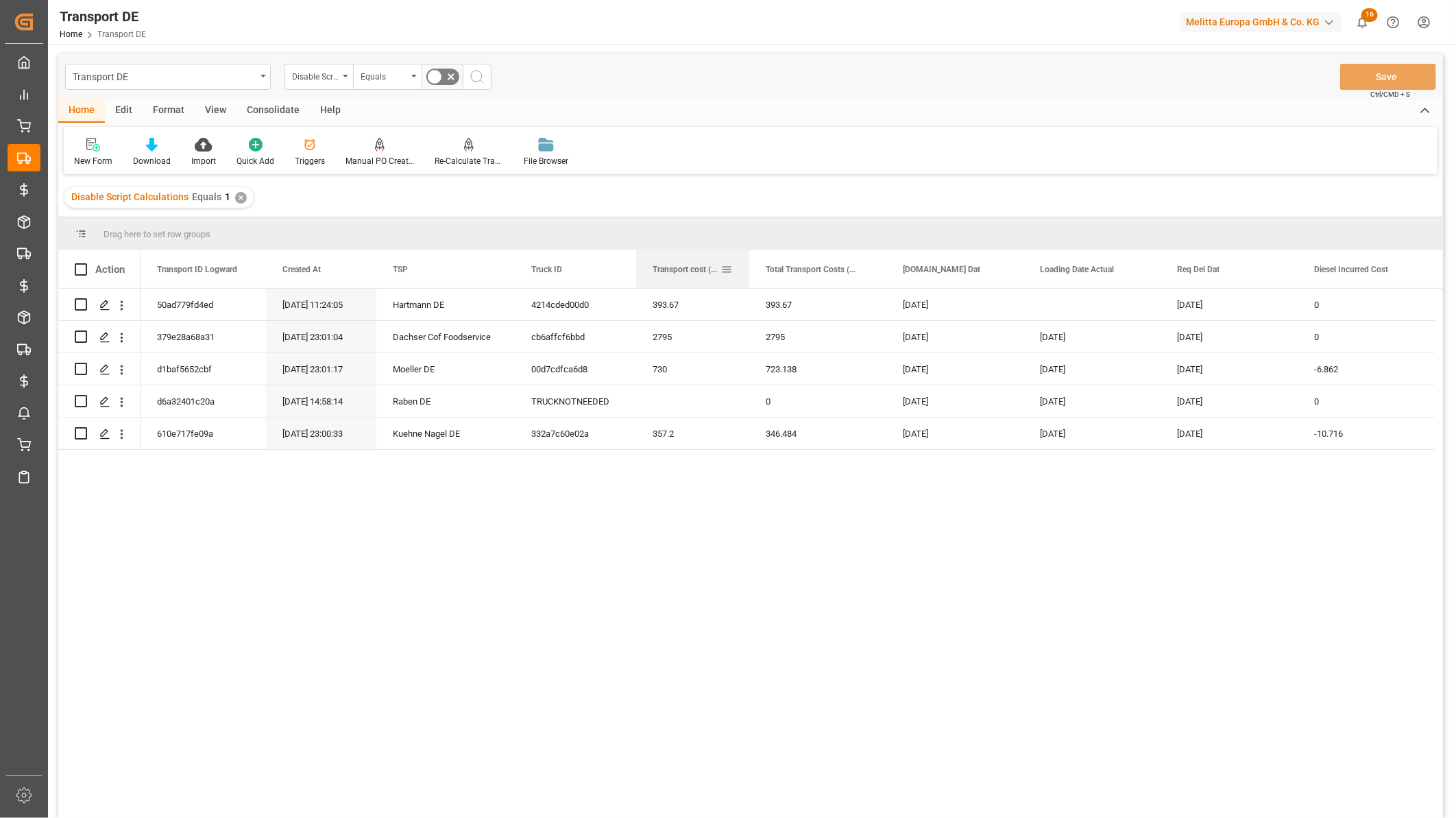
drag, startPoint x: 771, startPoint y: 264, endPoint x: 744, endPoint y: 269, distance: 27.5
click at [747, 269] on div at bounding box center [750, 269] width 6 height 38
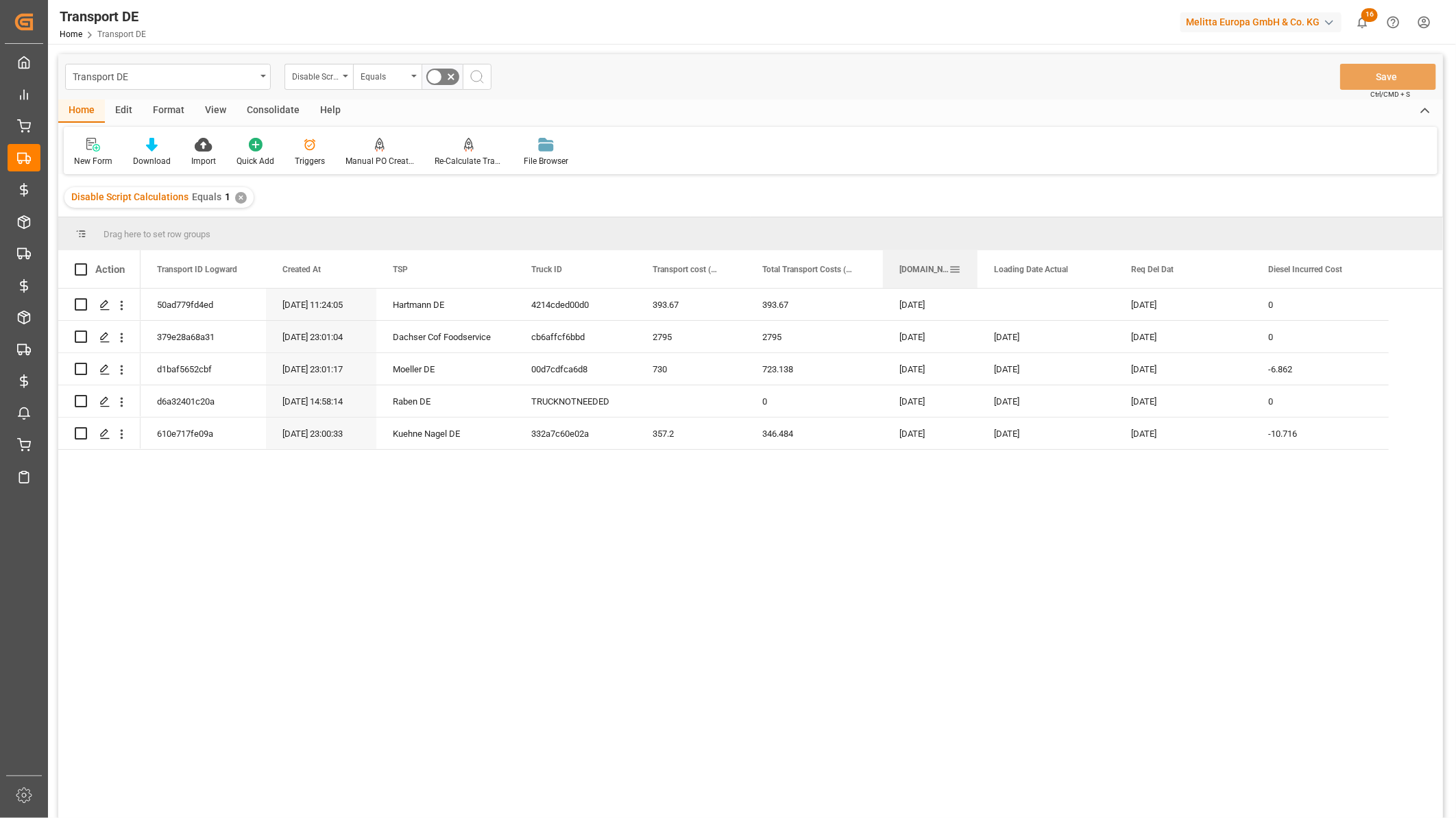
drag, startPoint x: 1020, startPoint y: 265, endPoint x: 975, endPoint y: 270, distance: 45.3
click at [975, 270] on div at bounding box center [978, 269] width 6 height 38
drag, startPoint x: 1111, startPoint y: 272, endPoint x: 1099, endPoint y: 275, distance: 12.4
click at [1099, 275] on div at bounding box center [1100, 269] width 6 height 38
drag, startPoint x: 1236, startPoint y: 269, endPoint x: 1196, endPoint y: 275, distance: 40.4
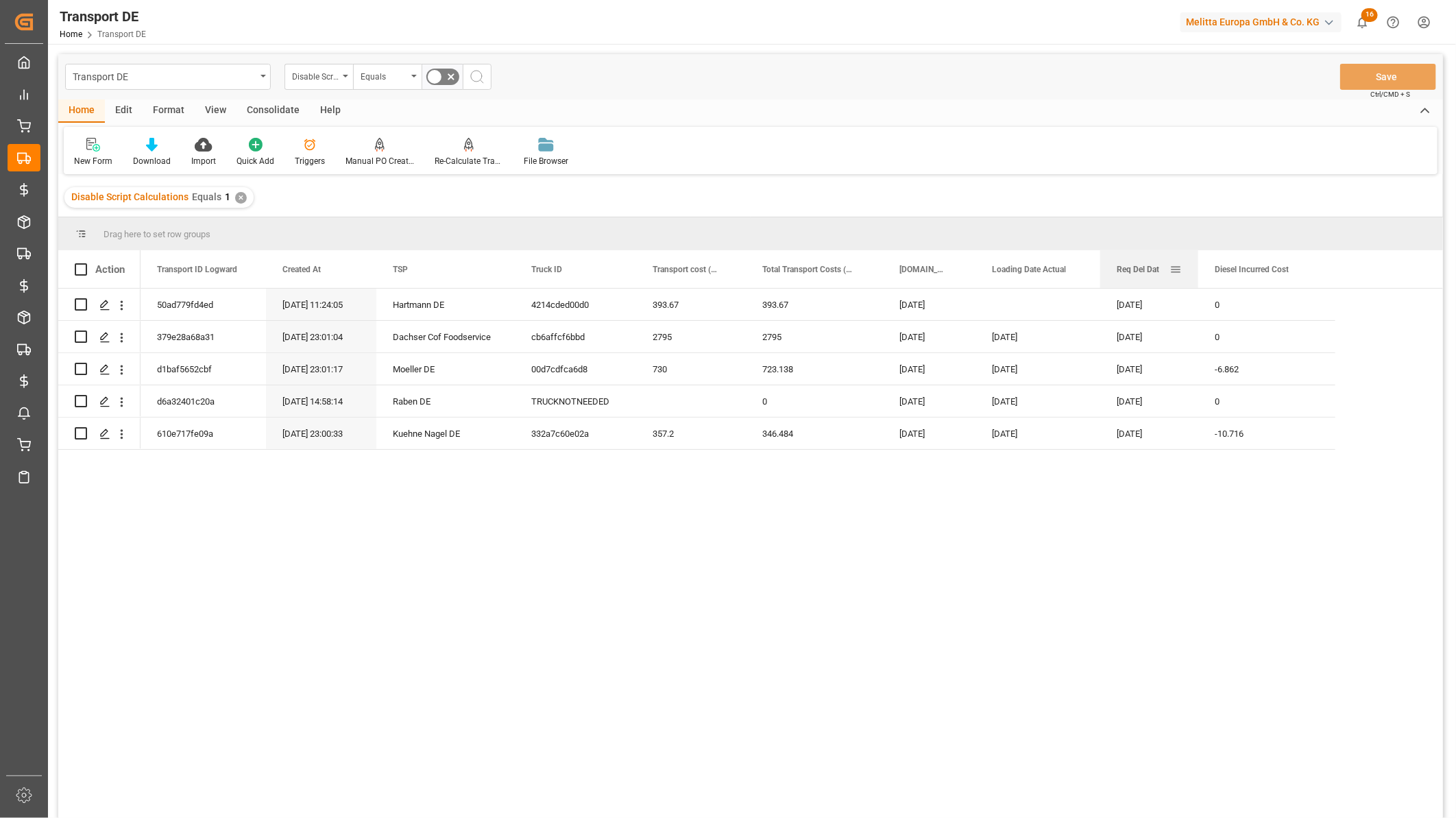
click at [1196, 275] on div at bounding box center [1199, 269] width 6 height 38
click at [181, 433] on div "610e717fe09a" at bounding box center [203, 433] width 126 height 31
click at [202, 403] on div "d6a32401c20a" at bounding box center [203, 401] width 126 height 31
click at [207, 371] on div "d1baf5652cbf" at bounding box center [203, 369] width 126 height 31
click at [218, 339] on div "379e28a68a31" at bounding box center [203, 336] width 126 height 31
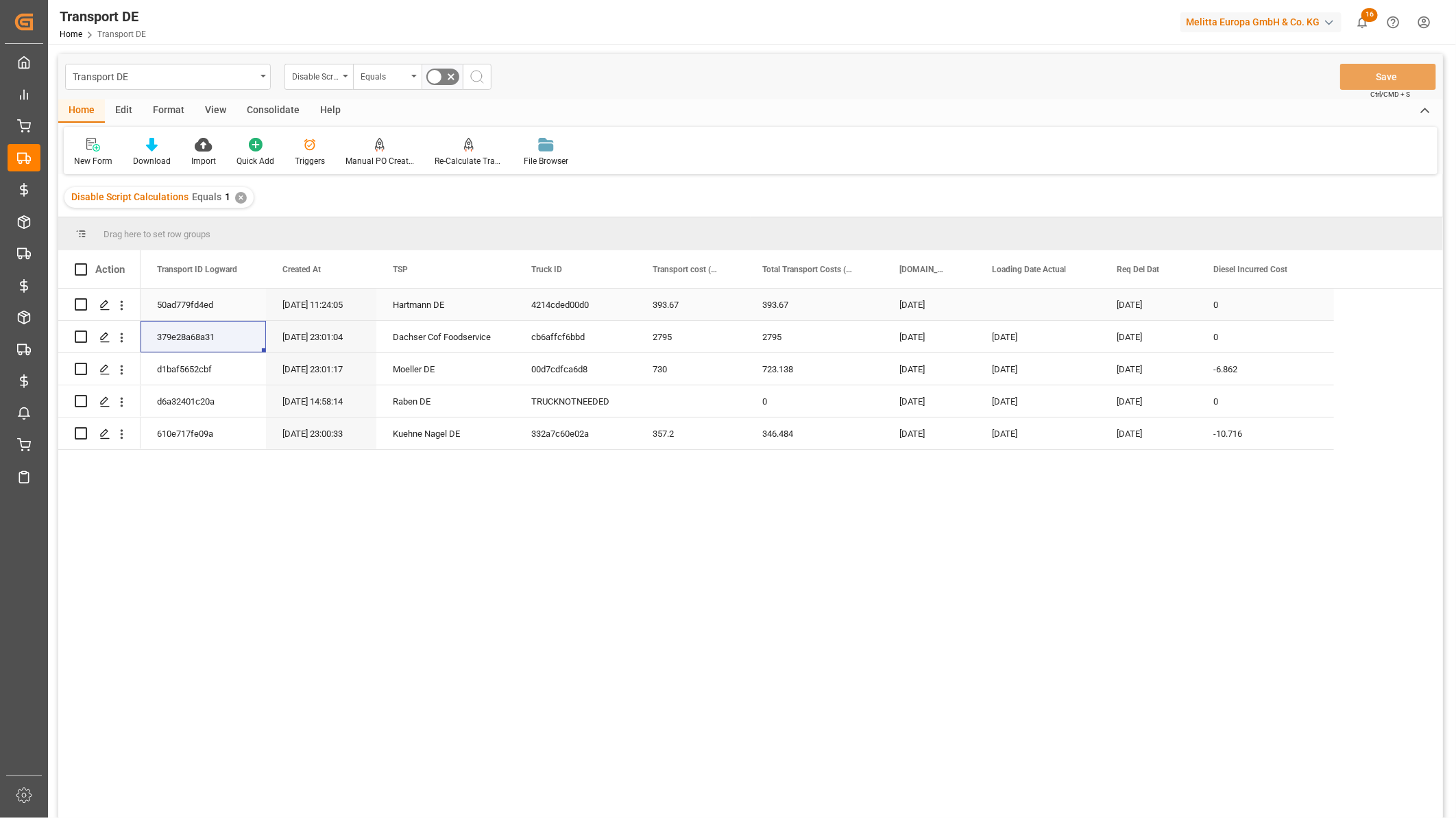
click at [213, 307] on div "50ad779fd4ed" at bounding box center [203, 304] width 126 height 31
click at [678, 372] on div "730" at bounding box center [691, 369] width 110 height 31
click at [1250, 367] on div "-6.862" at bounding box center [1266, 369] width 137 height 31
click at [664, 335] on div "2795" at bounding box center [691, 336] width 110 height 31
click at [796, 339] on div "2795" at bounding box center [814, 336] width 137 height 31
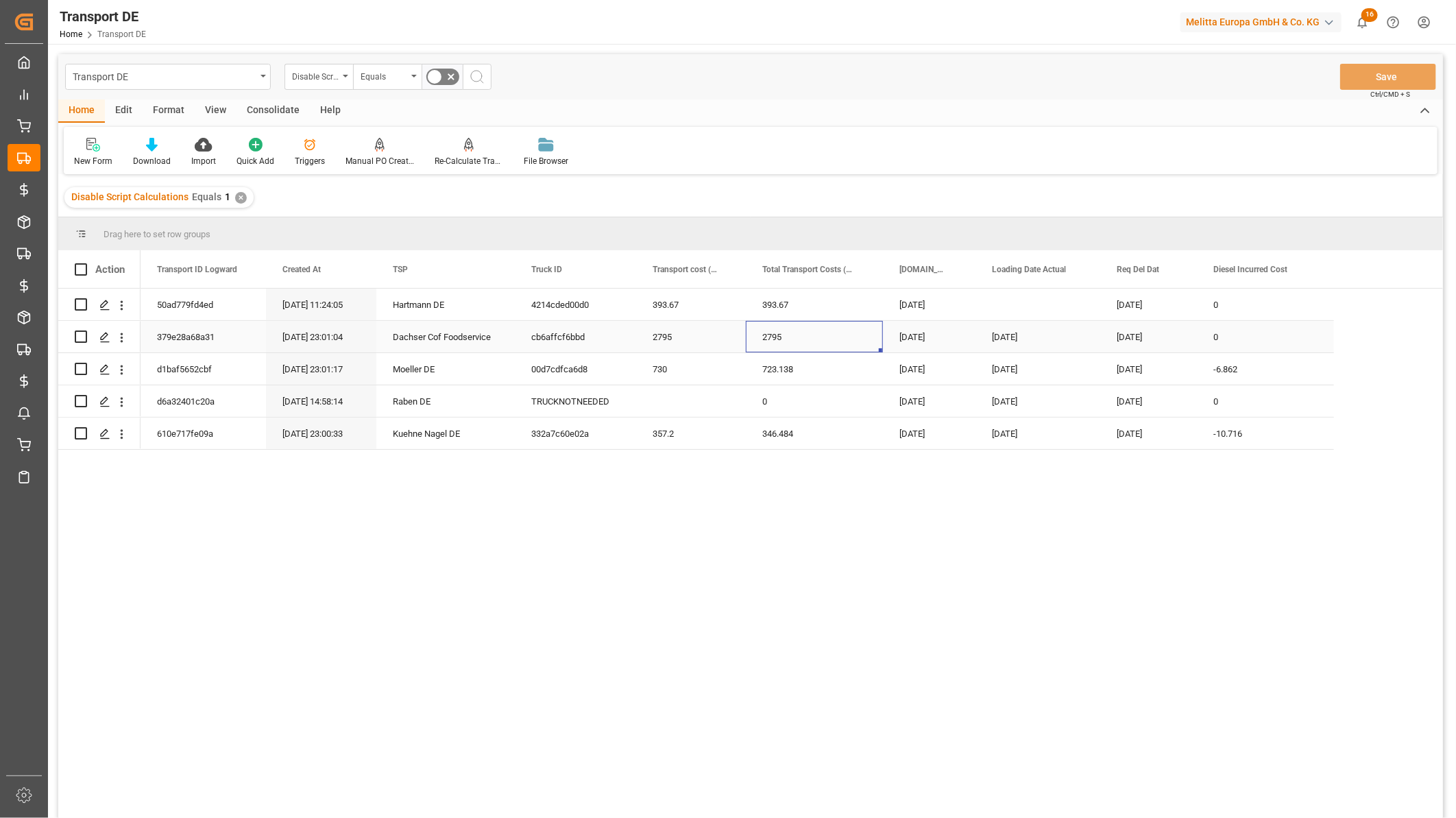
click at [1239, 333] on div "0" at bounding box center [1266, 336] width 137 height 31
click at [122, 333] on icon "open menu" at bounding box center [122, 337] width 3 height 9
click at [189, 367] on span "Open in new tab" at bounding box center [212, 367] width 125 height 15
click at [119, 306] on icon "open menu" at bounding box center [122, 306] width 15 height 15
click at [152, 333] on span "Open in new tab" at bounding box center [212, 335] width 125 height 15
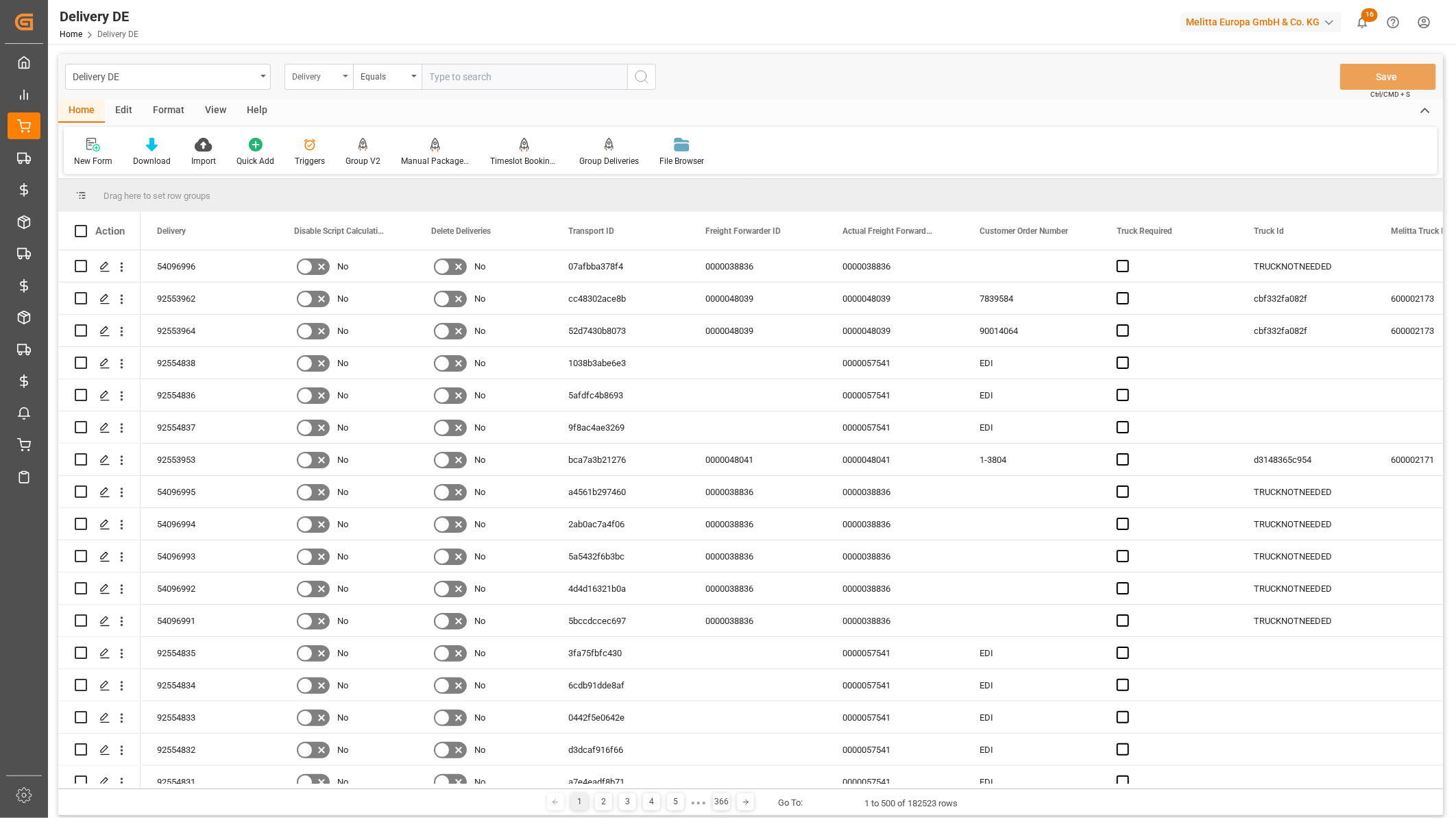
click at [343, 82] on div "Delivery" at bounding box center [319, 77] width 68 height 26
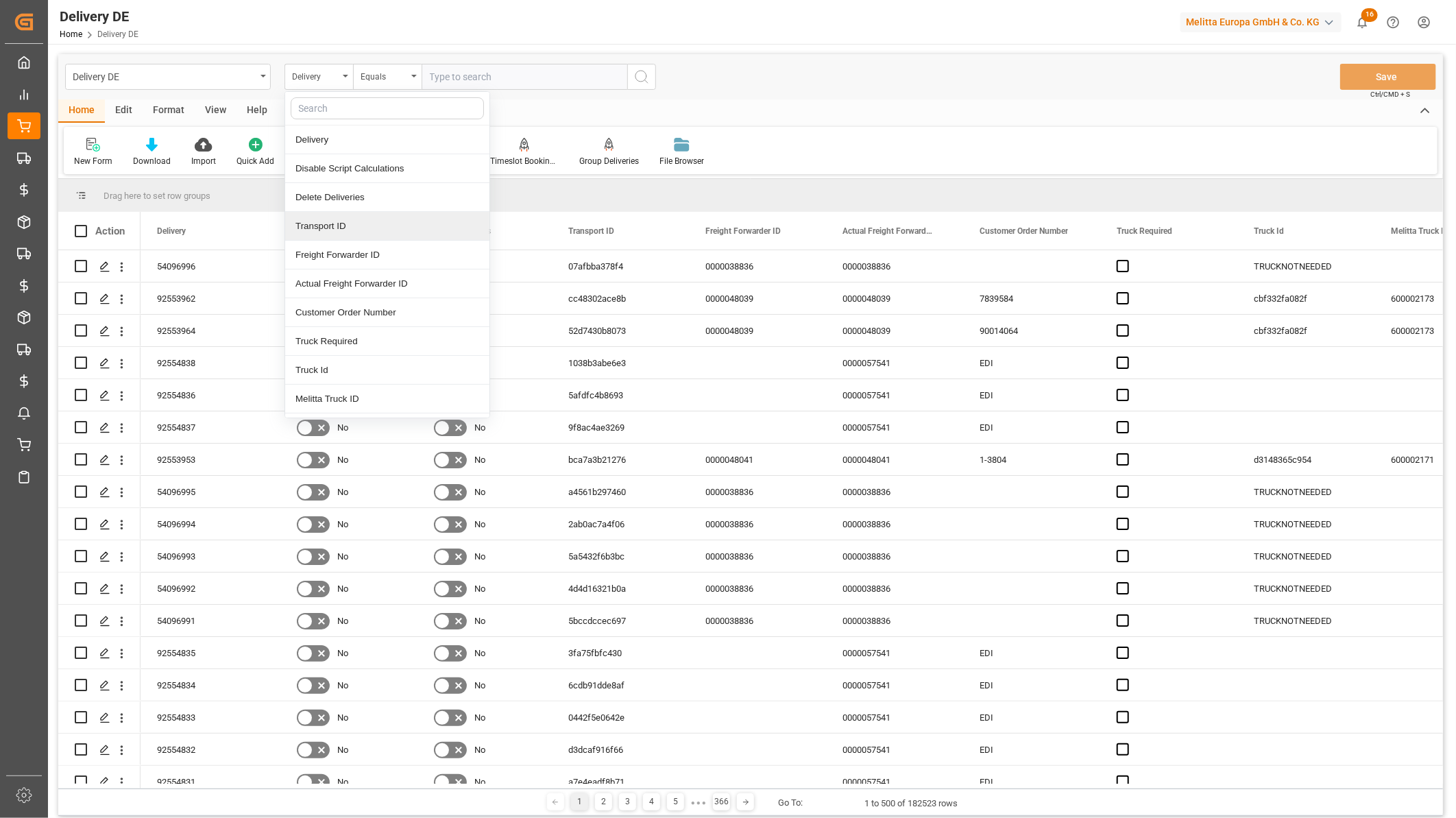
click at [343, 225] on div "Transport ID" at bounding box center [387, 226] width 204 height 29
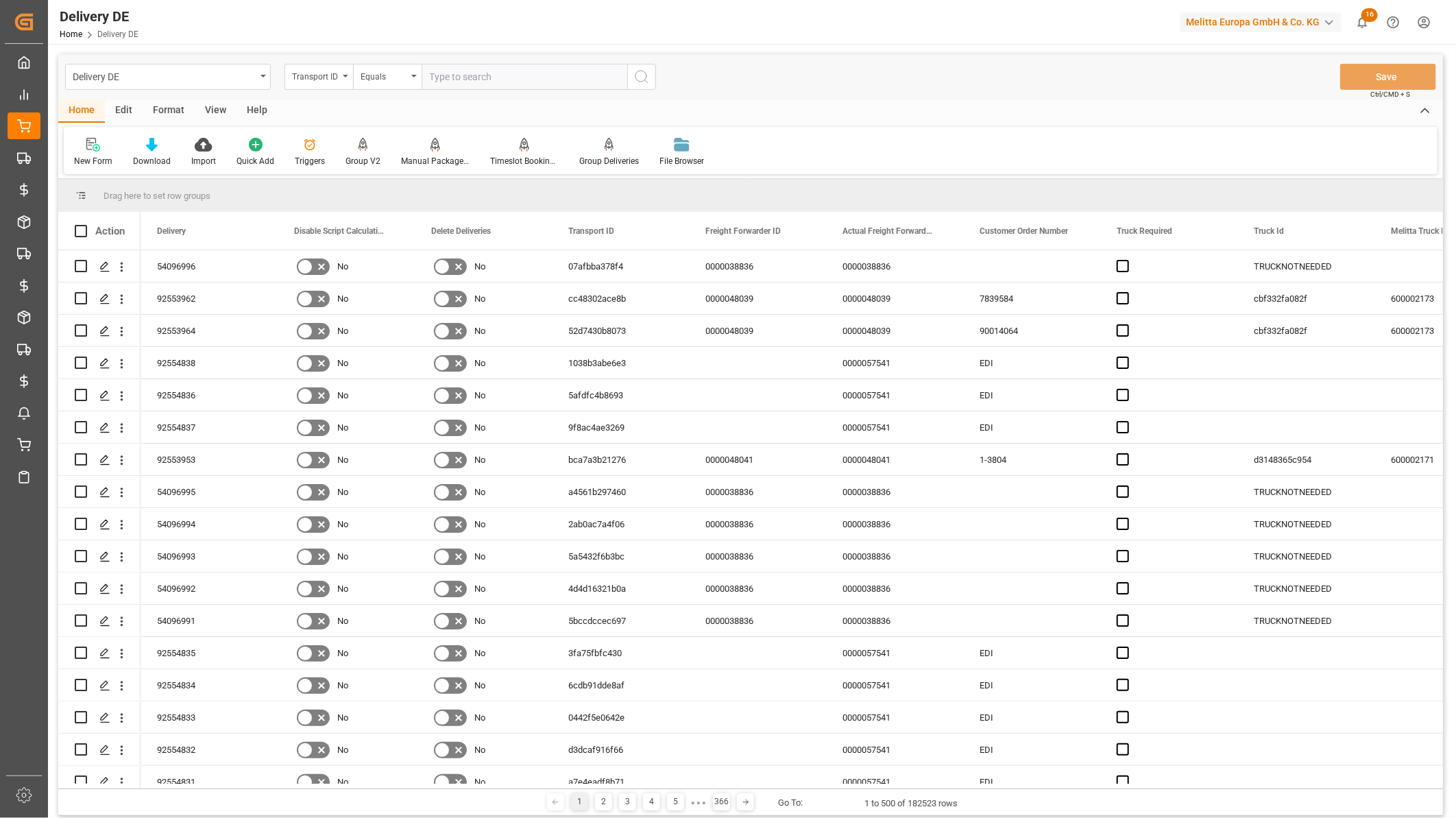
click at [463, 72] on input "text" at bounding box center [524, 77] width 206 height 26
paste input "610e717fe09a"
type input "610e717fe09a"
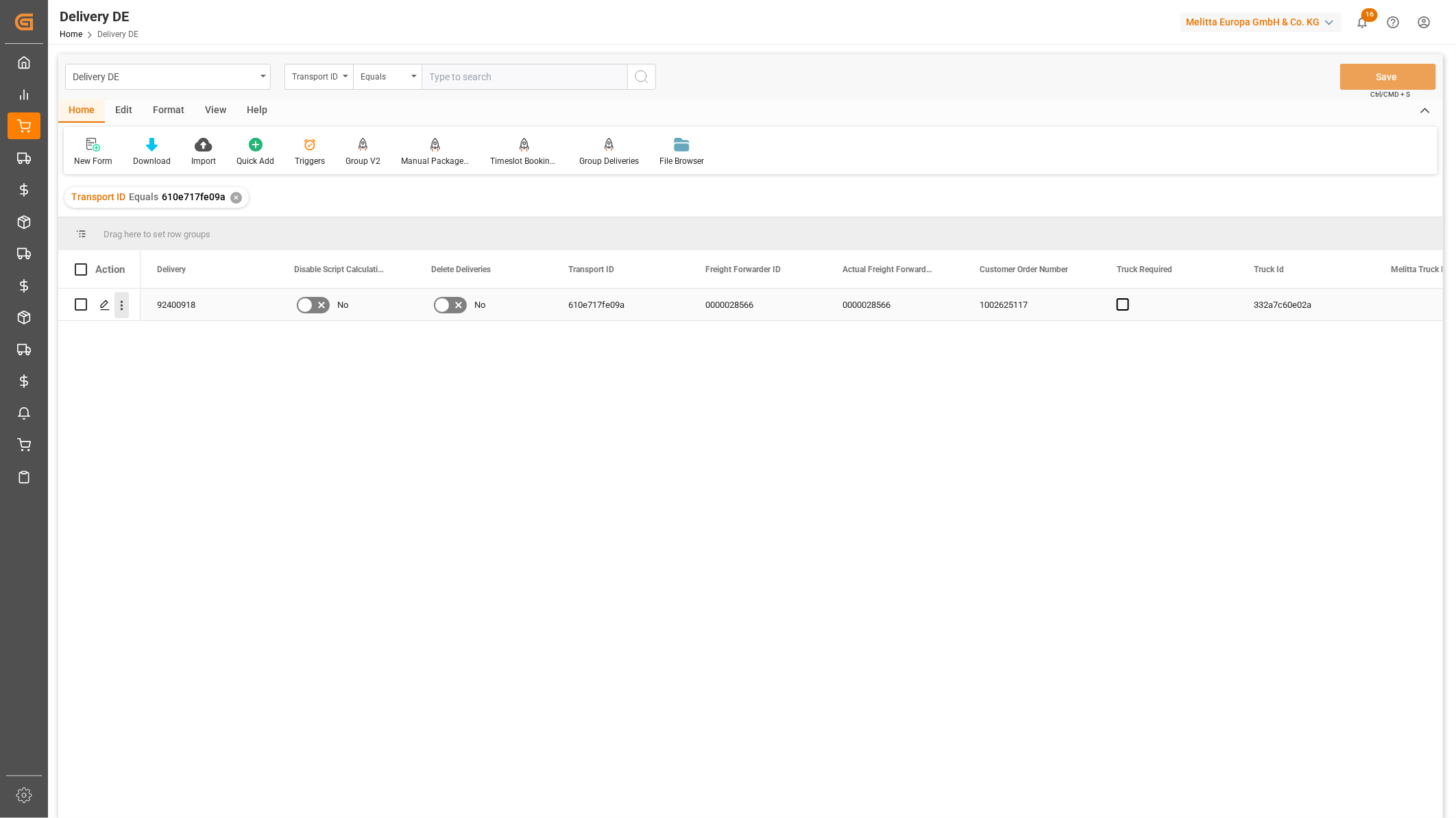
click at [116, 299] on icon "open menu" at bounding box center [122, 306] width 15 height 15
click at [150, 330] on span "Open in new tab" at bounding box center [212, 335] width 125 height 15
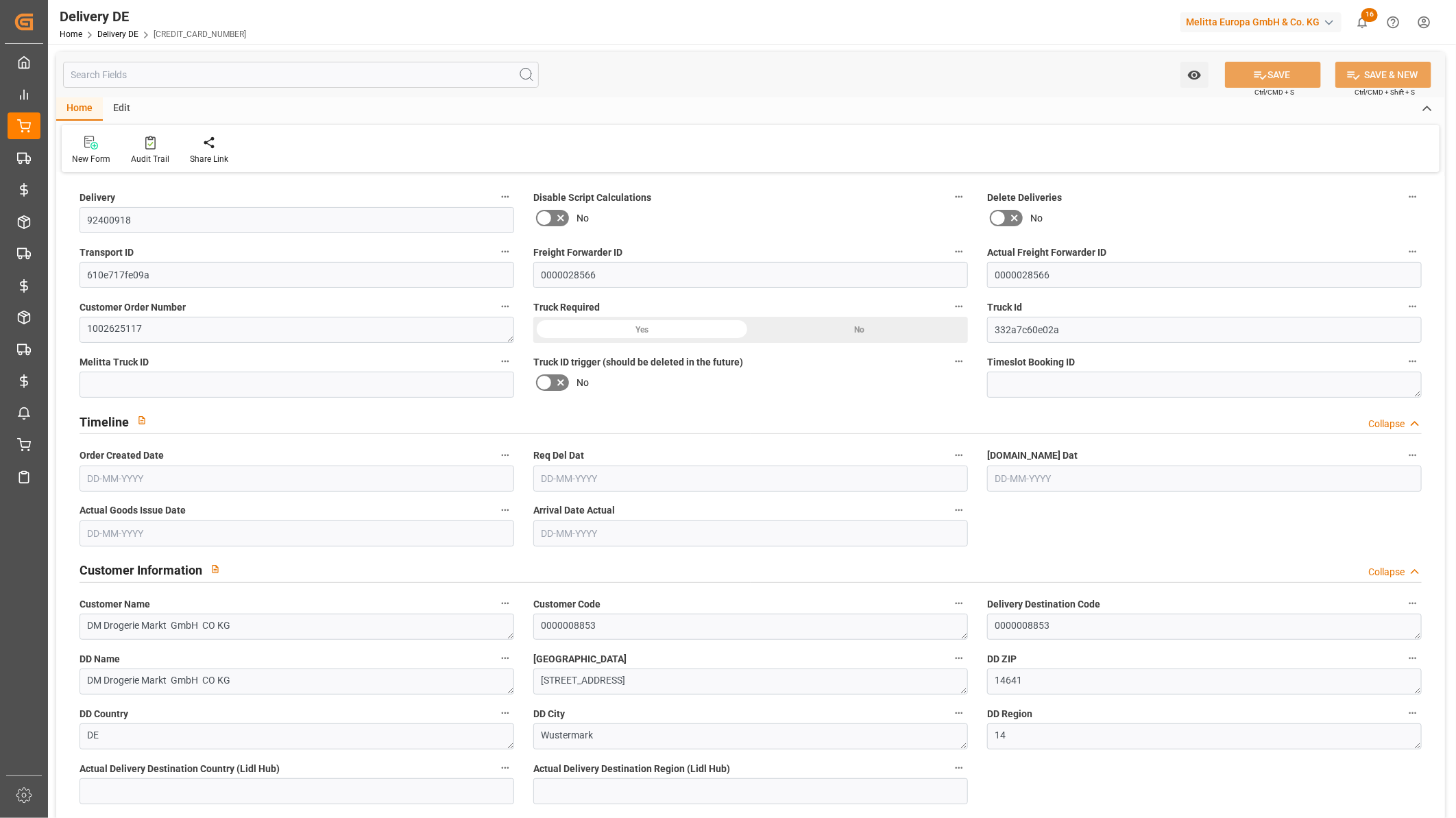
type input "24"
type input "12"
type input "2592.208"
type input "4049"
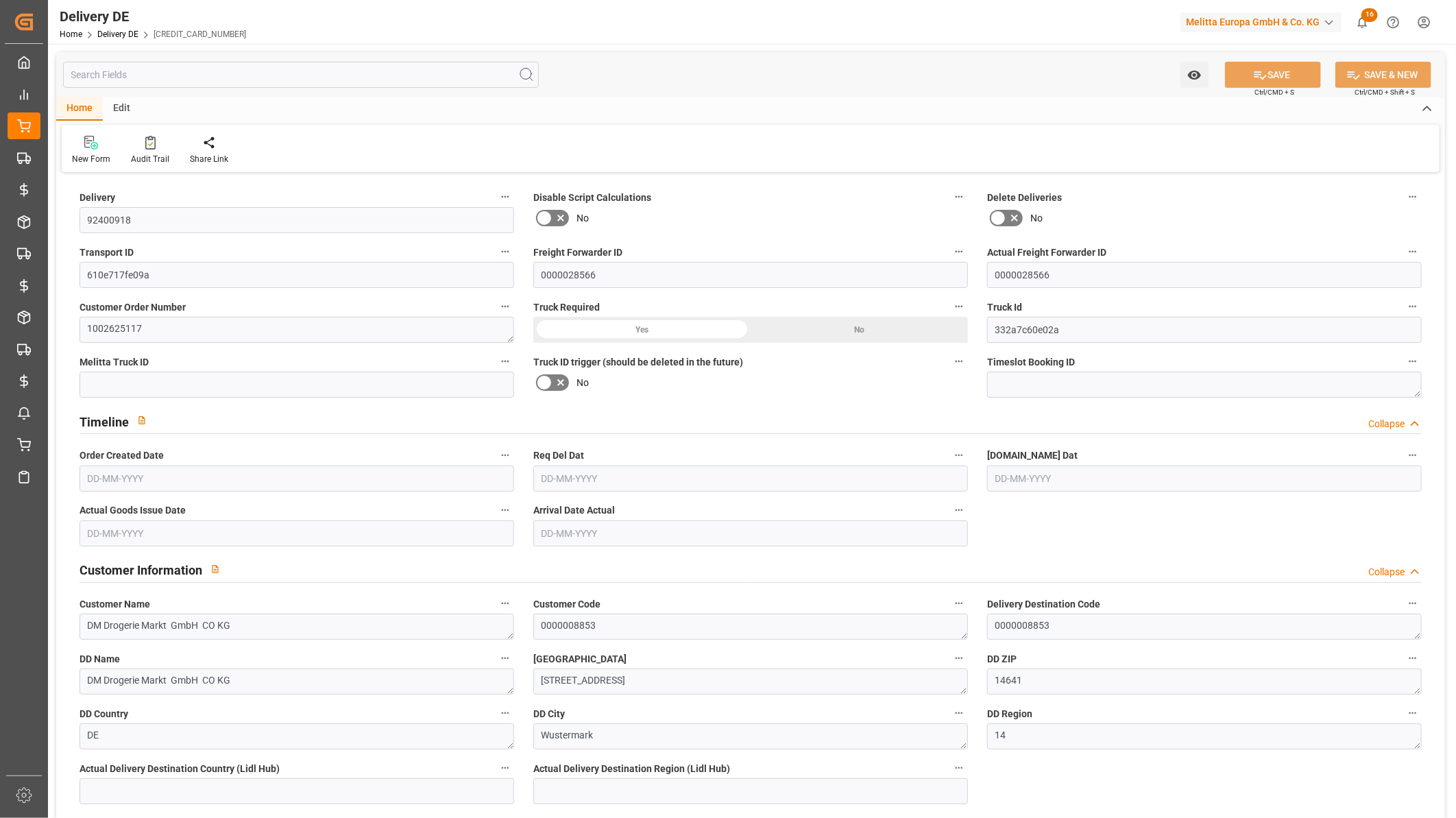
type input "19989.29"
type input "357.2"
type input "-10.716"
type input "05-07-2024"
type input "08-07-2024"
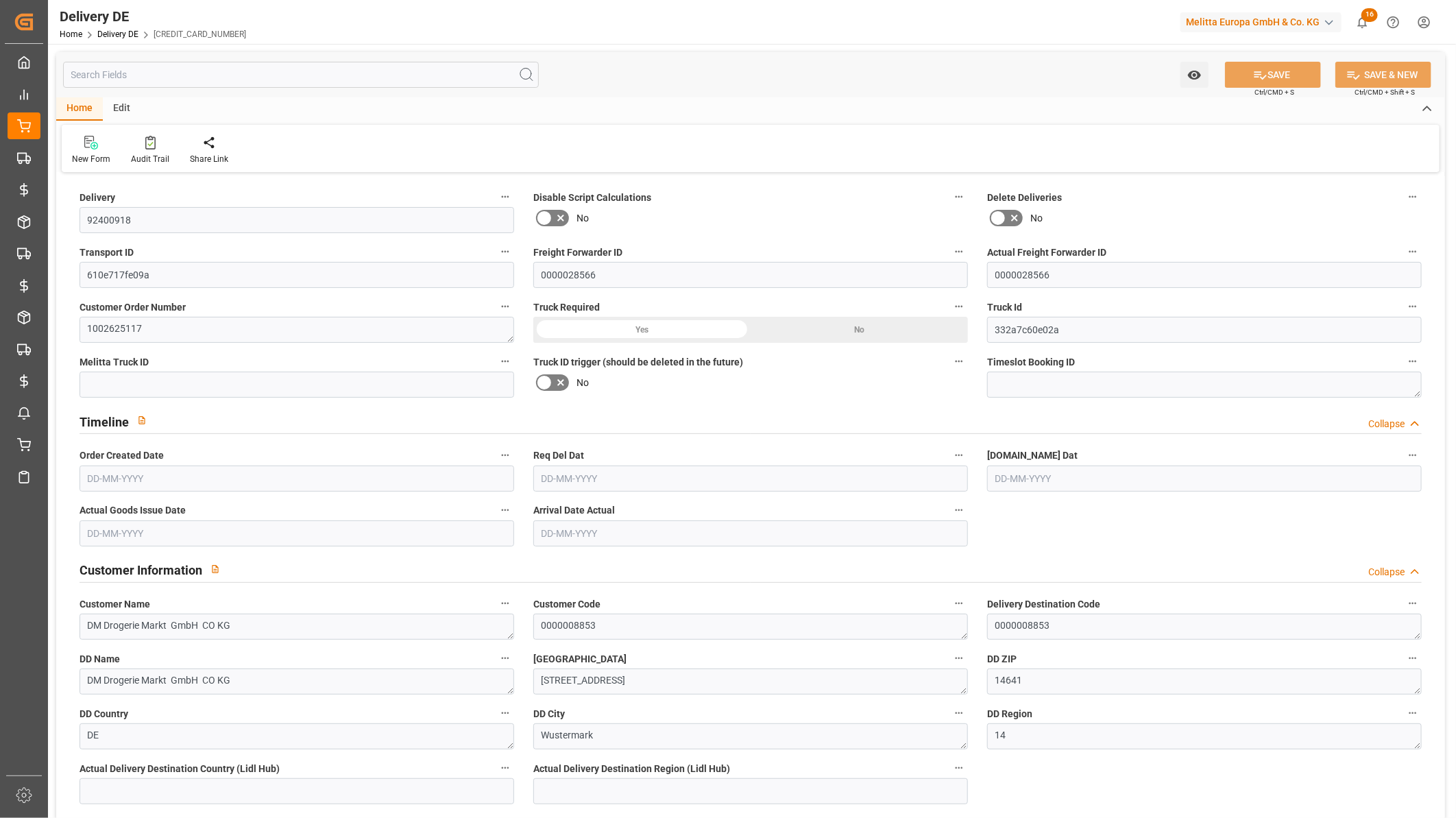
type input "05-07-2024"
click at [190, 70] on input "text" at bounding box center [300, 75] width 476 height 26
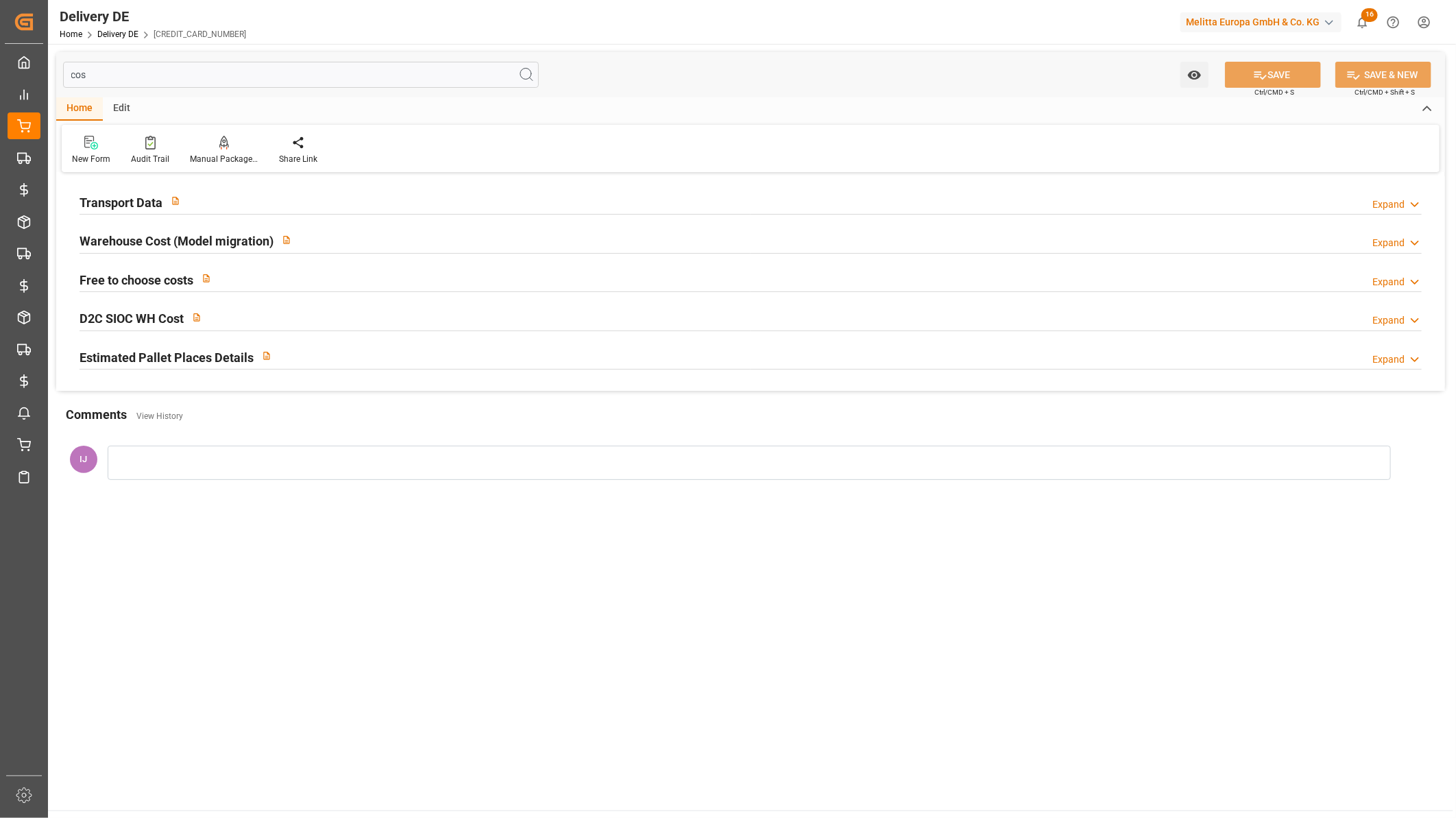
type input "cos"
click at [138, 243] on h2 "Warehouse Cost (Model migration)" at bounding box center [177, 241] width 194 height 18
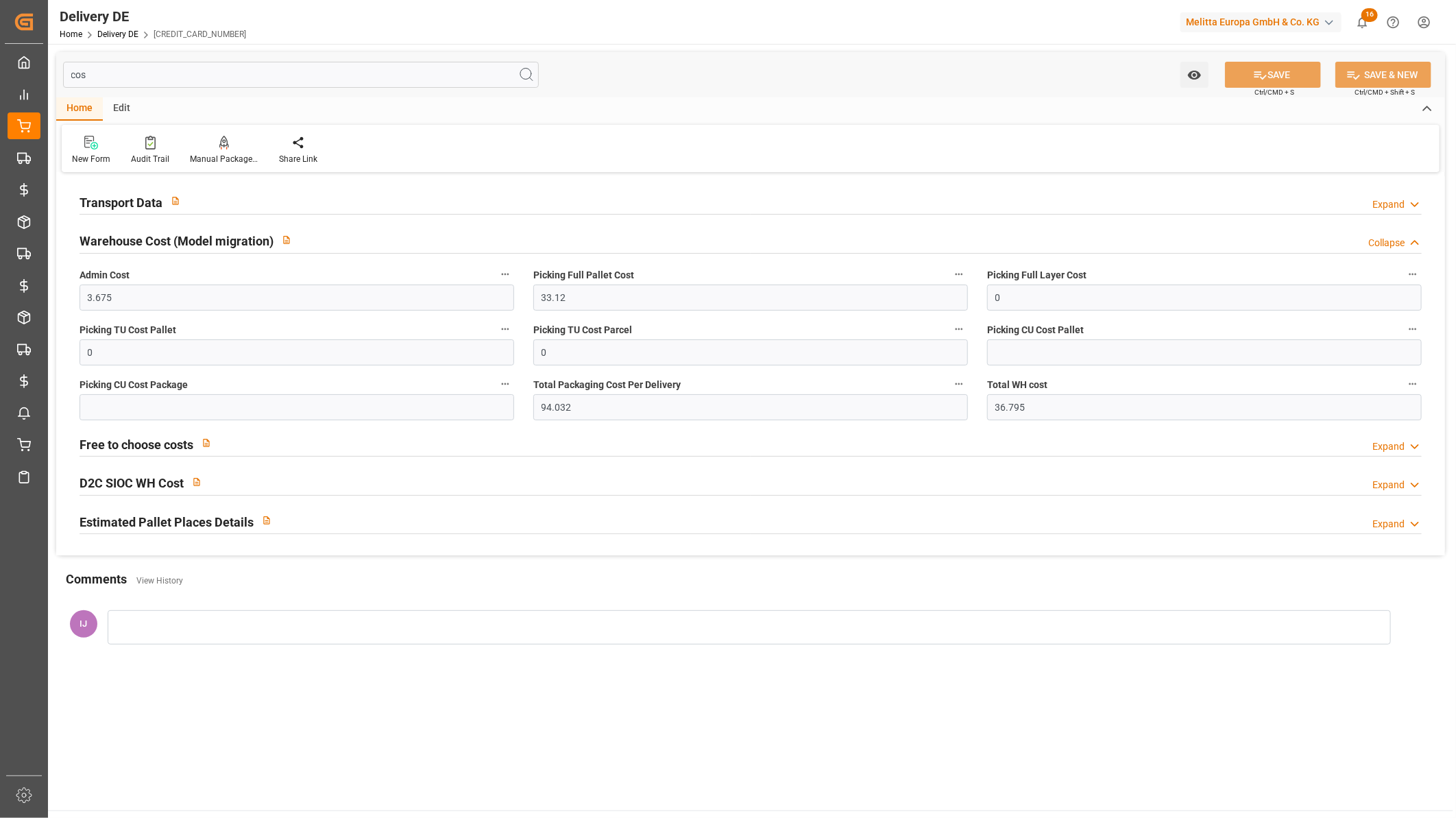
click at [138, 201] on h2 "Transport Data" at bounding box center [121, 202] width 83 height 18
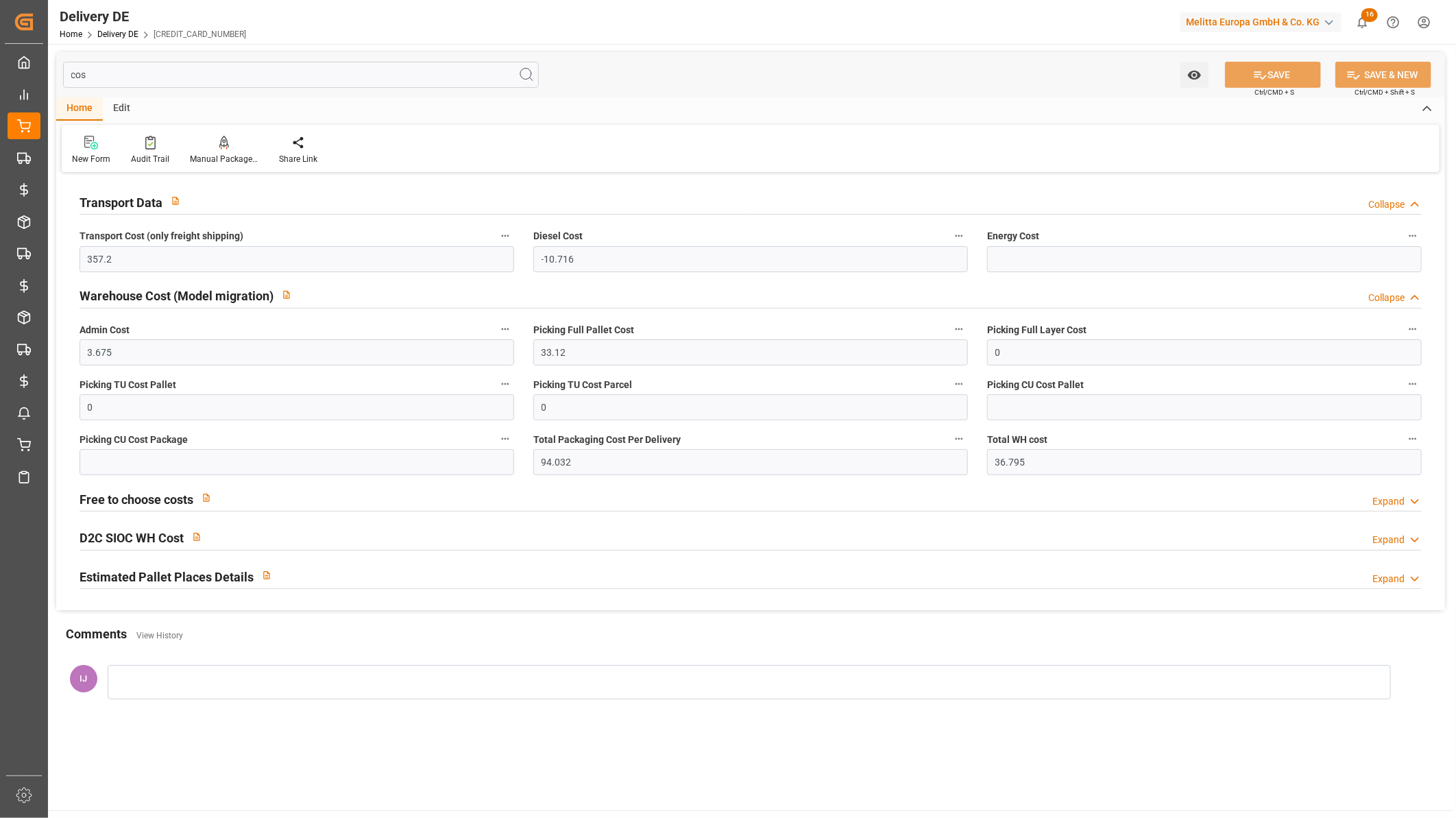
click at [144, 296] on h2 "Warehouse Cost (Model migration)" at bounding box center [177, 296] width 194 height 18
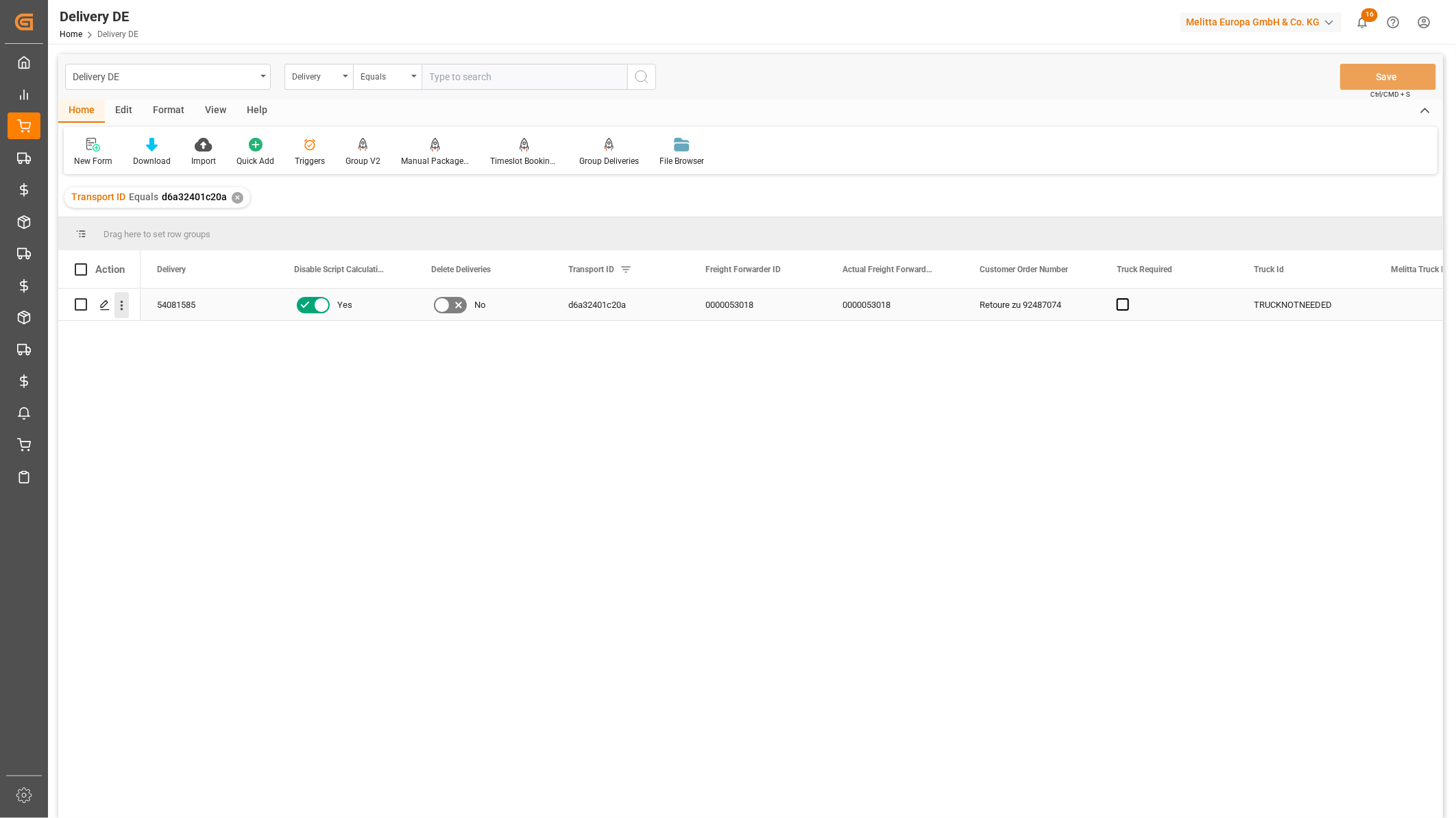
click at [127, 307] on icon "open menu" at bounding box center [122, 306] width 15 height 15
click at [159, 327] on span "Open in new tab" at bounding box center [212, 335] width 125 height 15
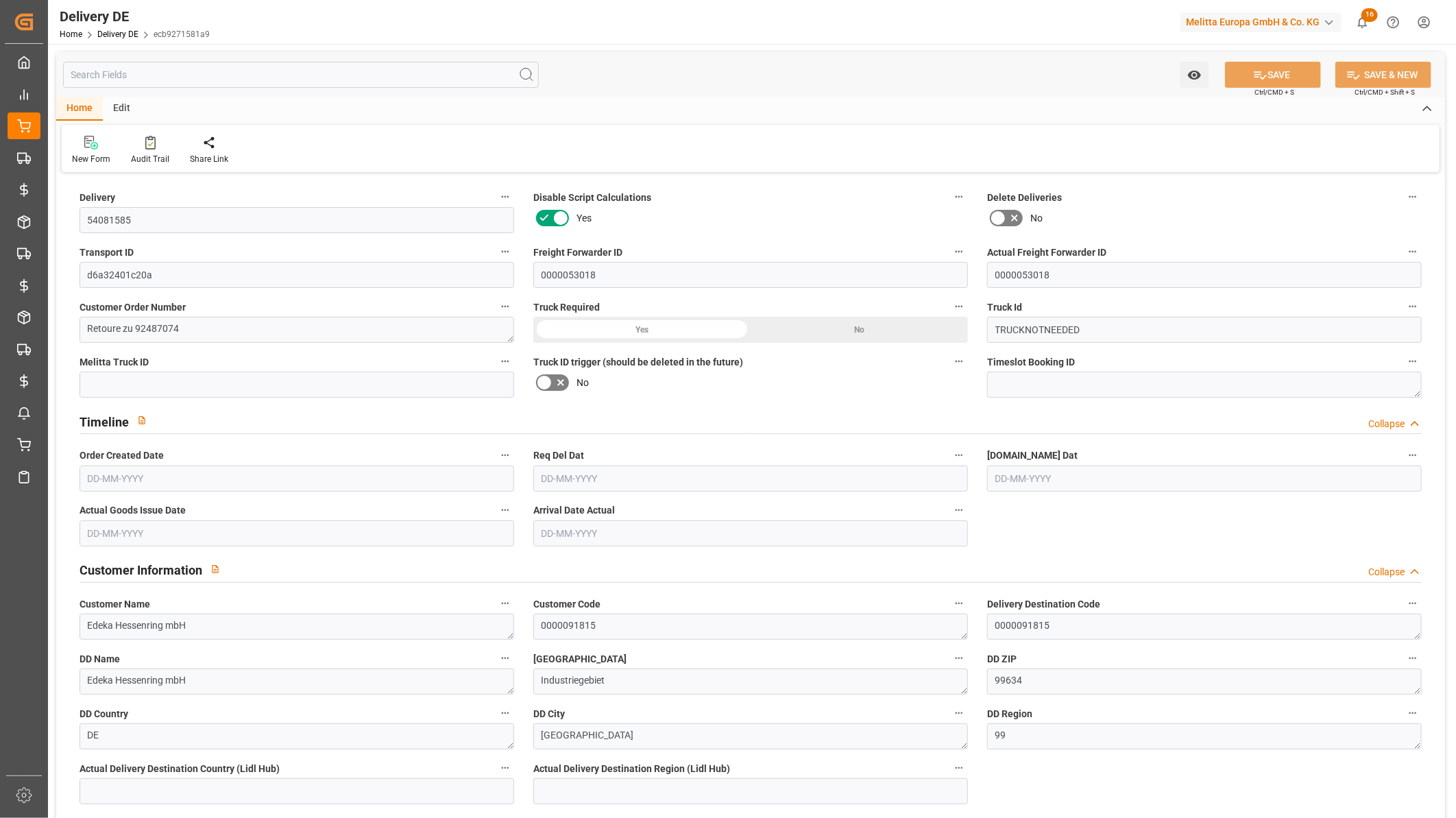
type input "0"
type input "1"
type input "9"
type input "612.315"
type input "0"
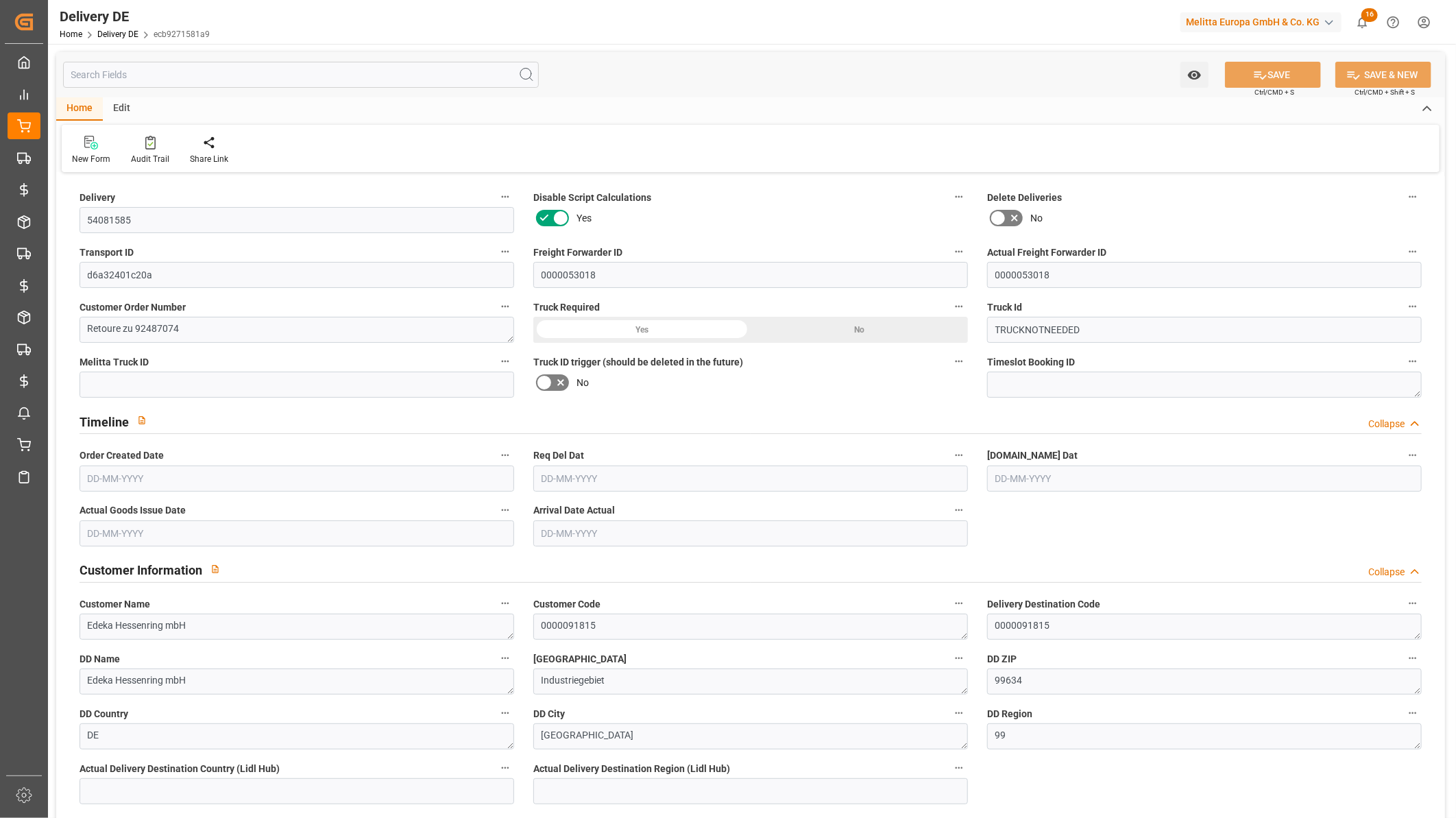
type input "0"
type input "[DATE]"
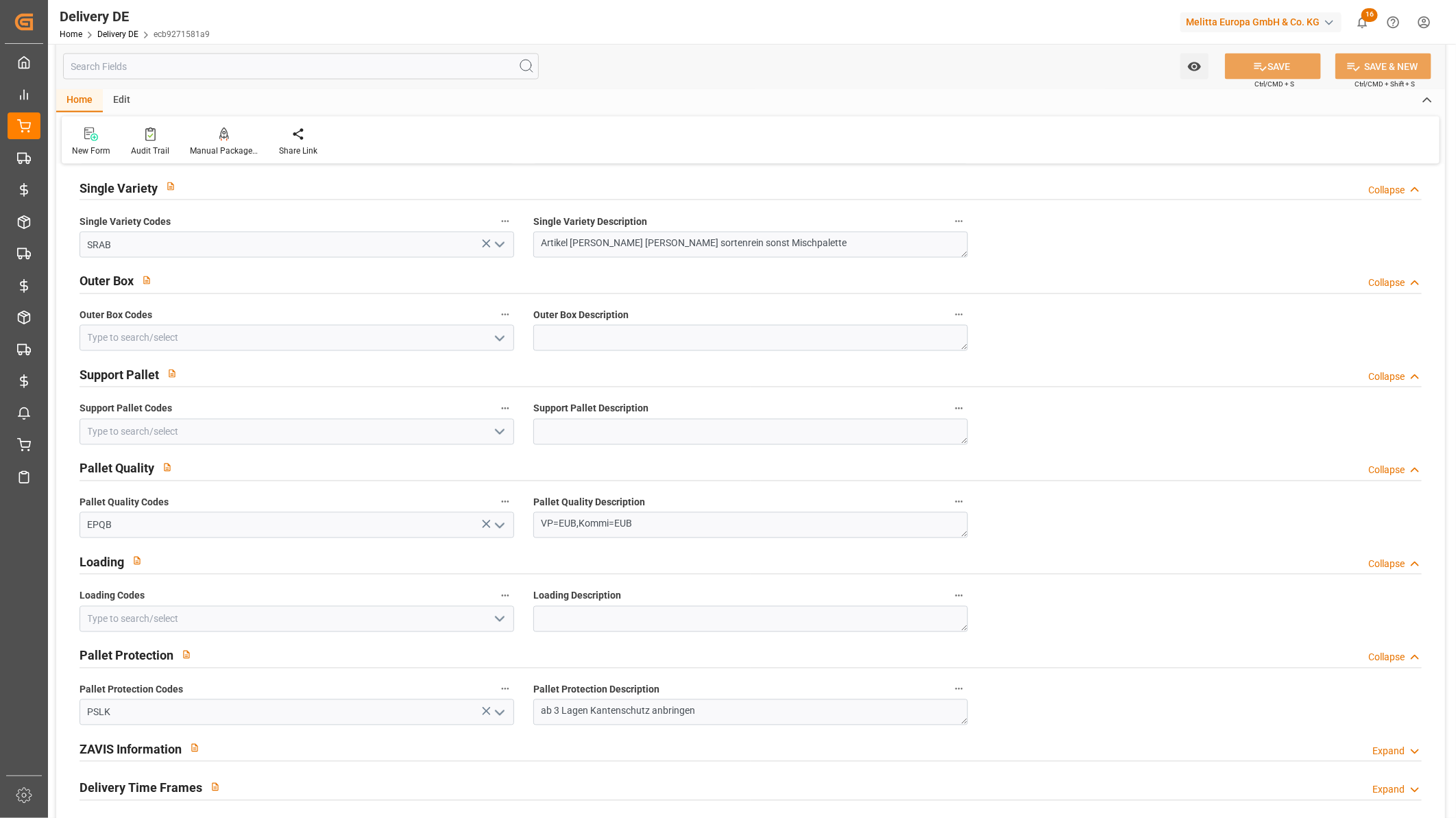
scroll to position [1447, 0]
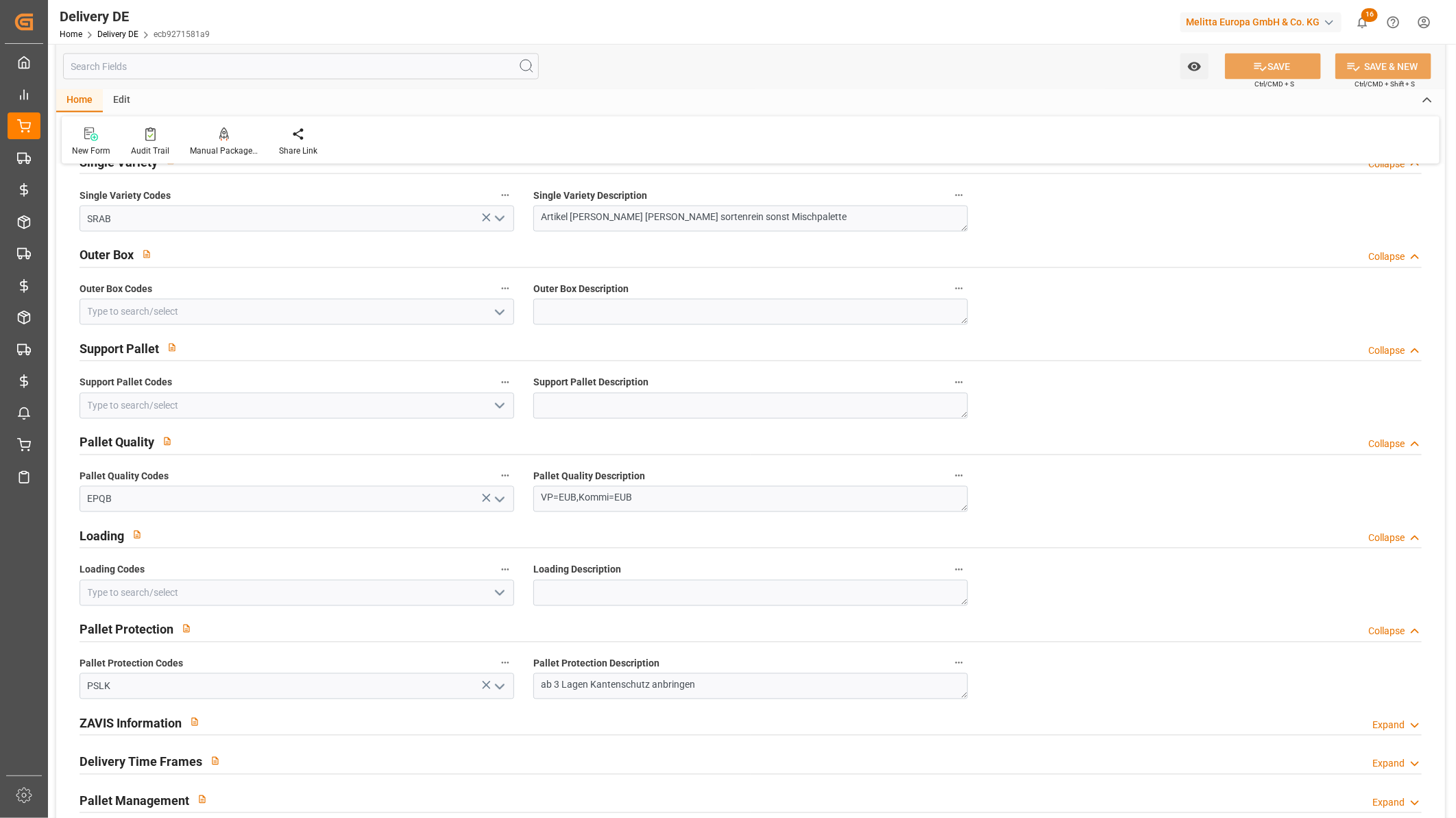
click at [206, 74] on input "text" at bounding box center [300, 67] width 476 height 26
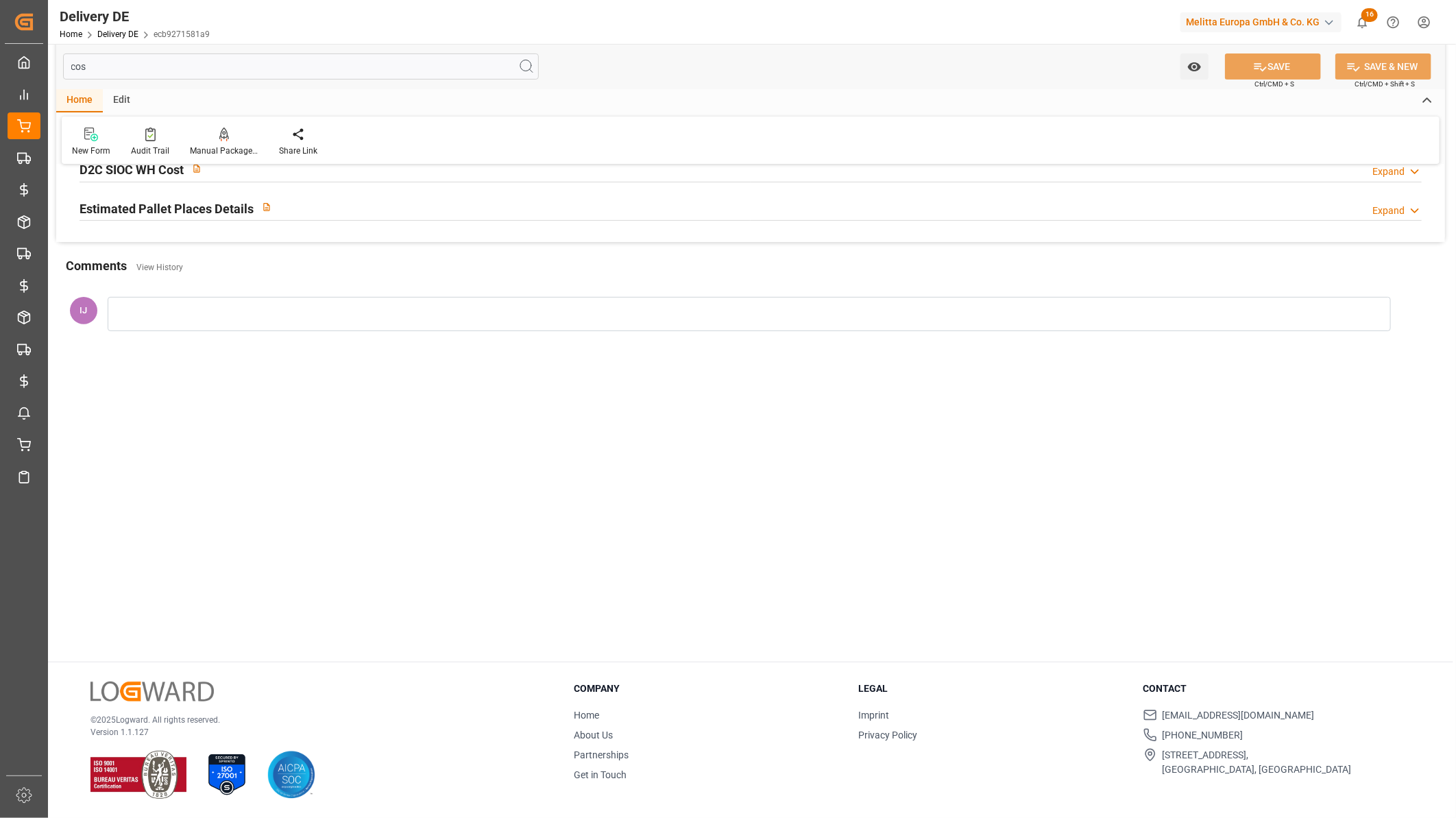
scroll to position [0, 0]
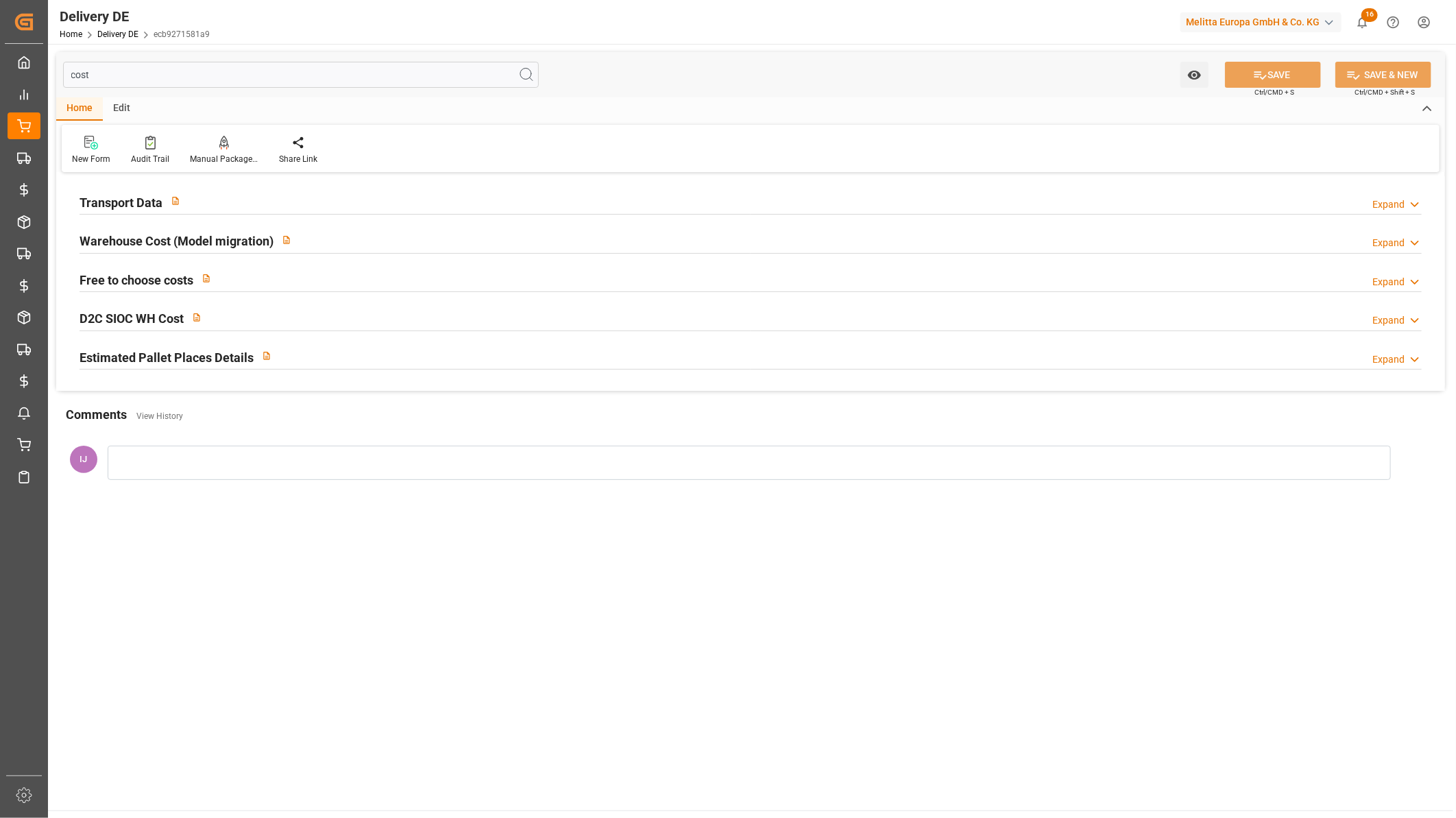
type input "cost"
click at [131, 201] on h2 "Transport Data" at bounding box center [121, 202] width 83 height 18
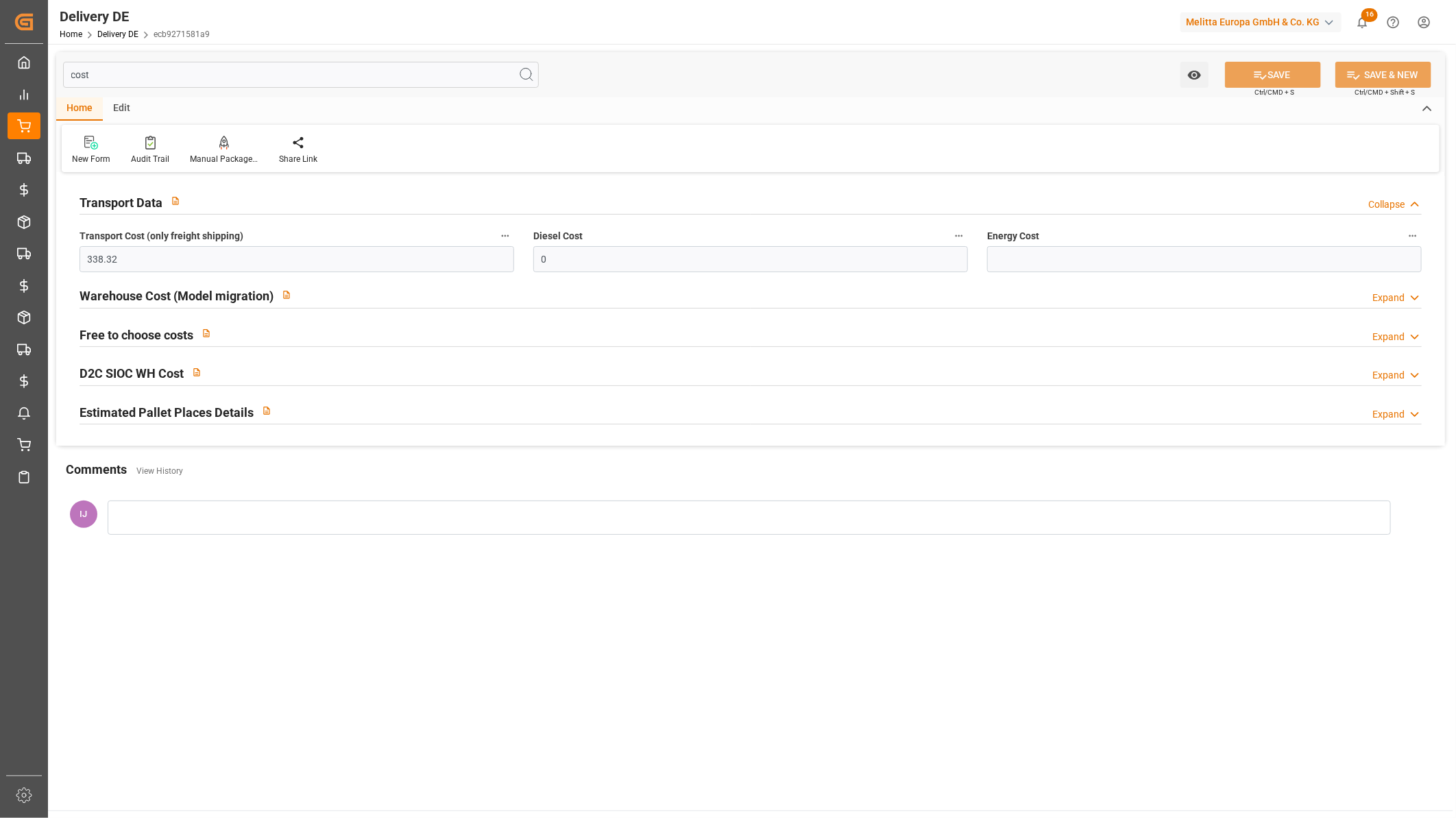
click at [131, 201] on h2 "Transport Data" at bounding box center [121, 202] width 83 height 18
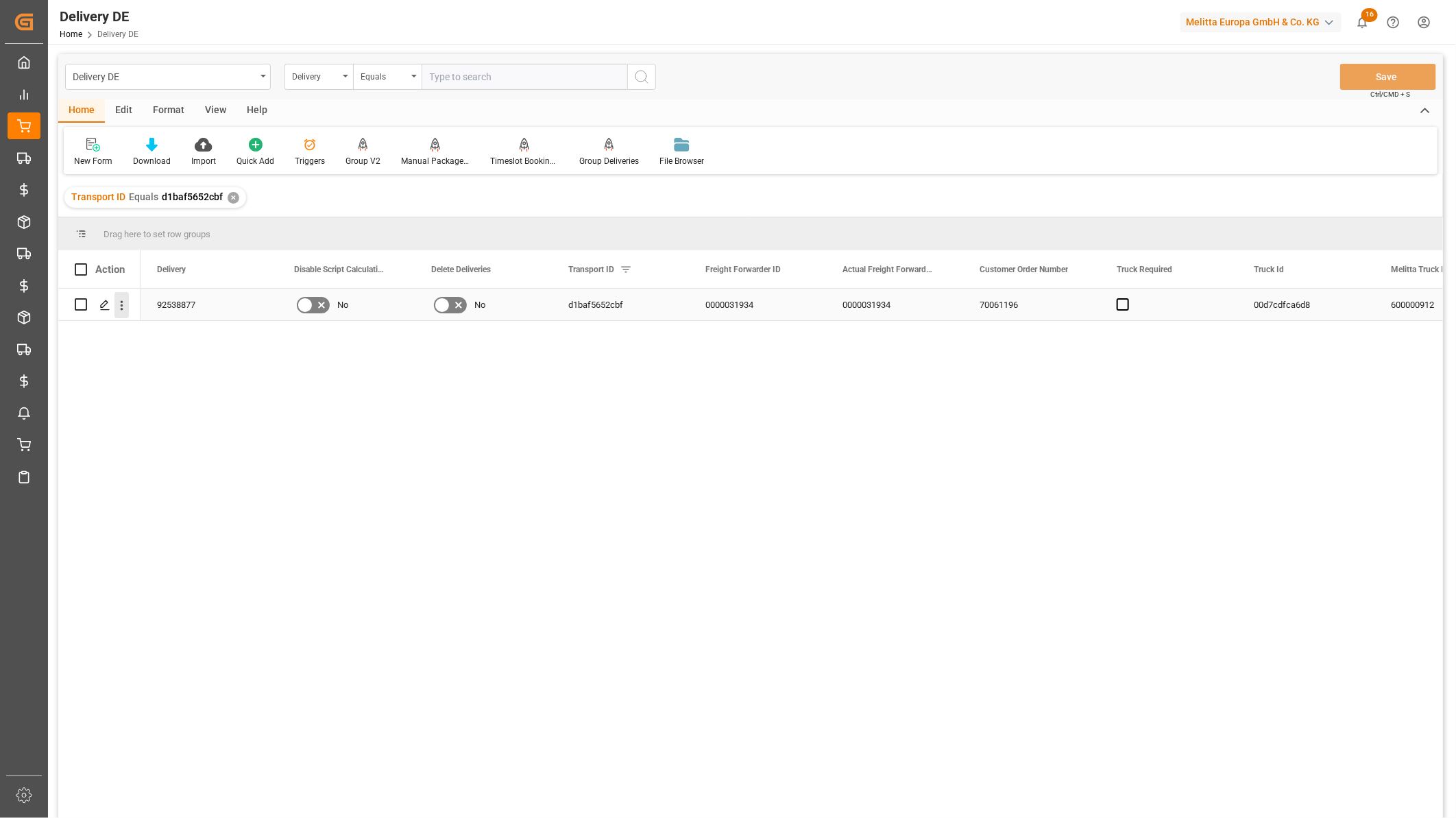
click at [125, 304] on icon "open menu" at bounding box center [122, 306] width 15 height 15
click at [164, 330] on span "Open in new tab" at bounding box center [212, 335] width 125 height 15
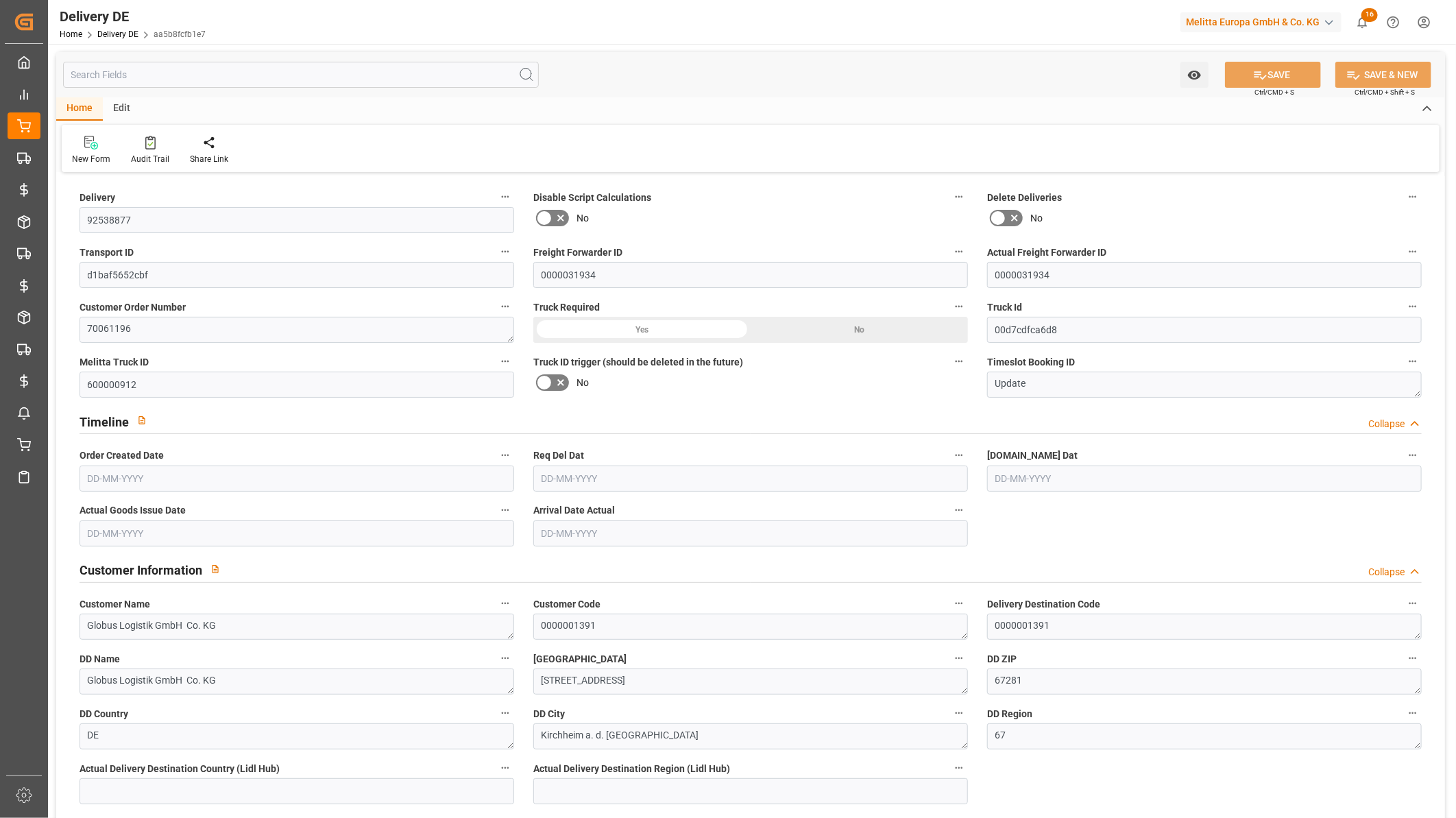
type input "34"
type input "28"
type input "29"
type input "4400.298"
type input "6513.112"
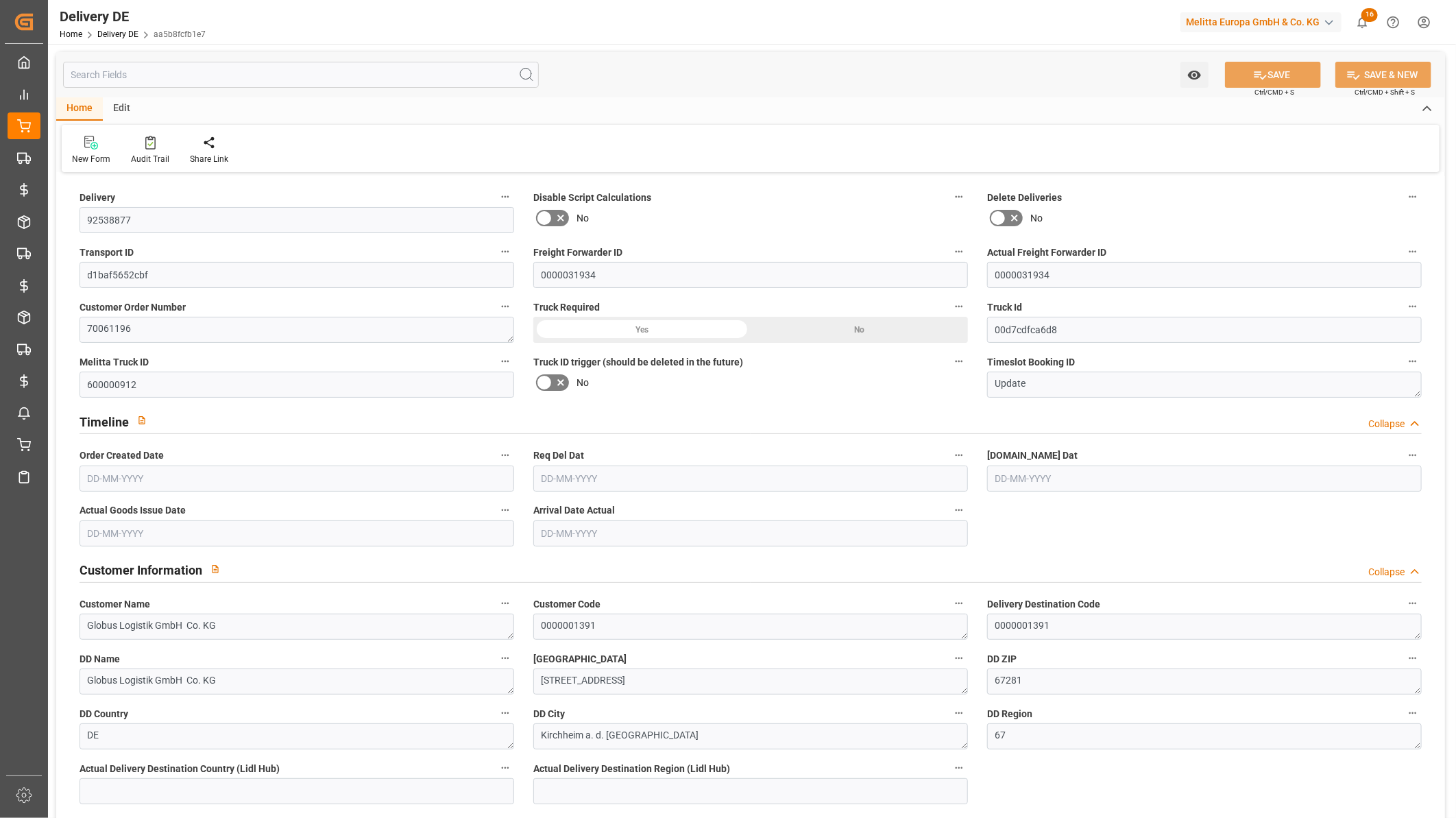
type input "39305.7"
type input "[DATE]"
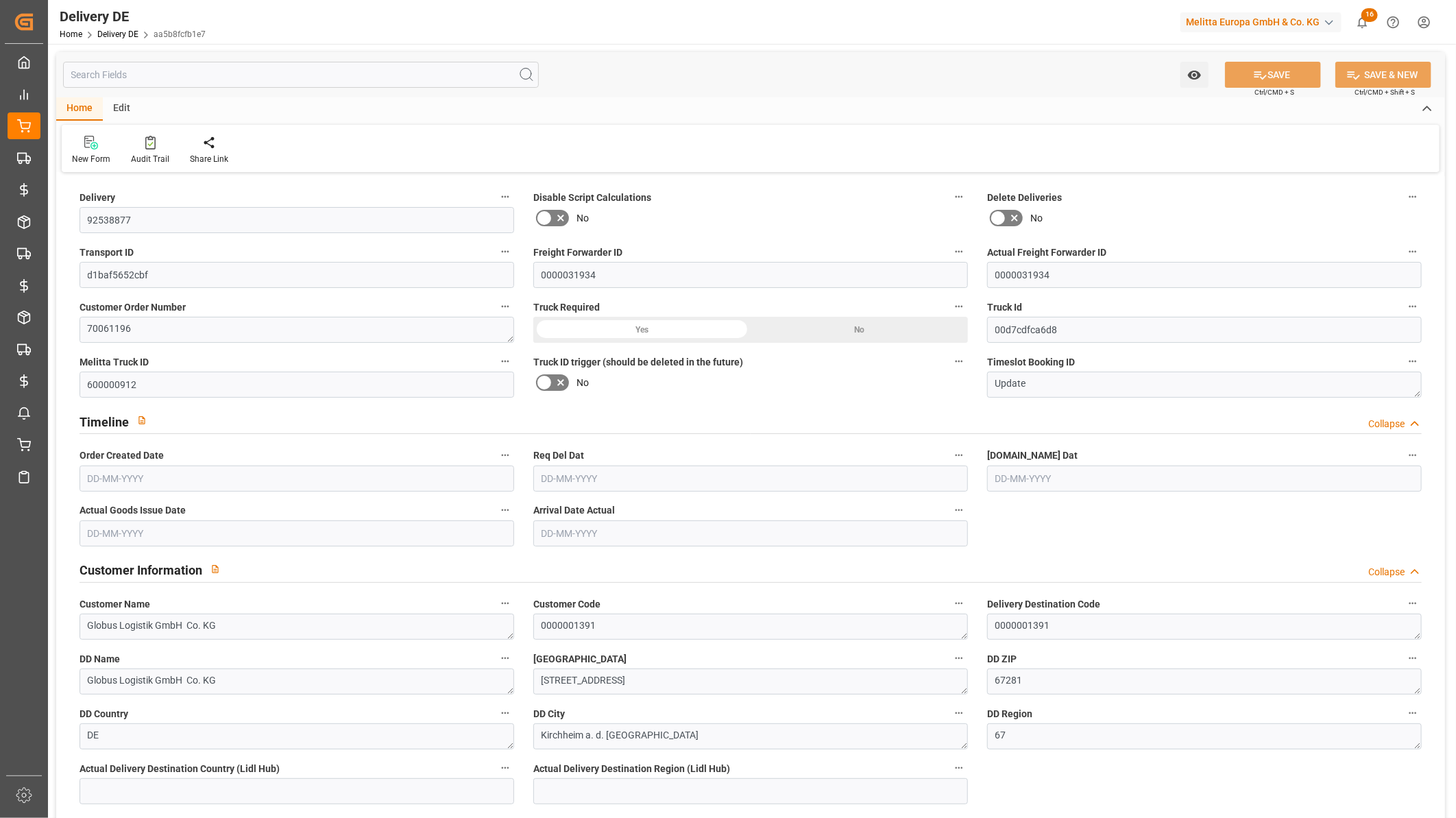
type input "[DATE]"
click at [218, 83] on input "text" at bounding box center [300, 75] width 476 height 26
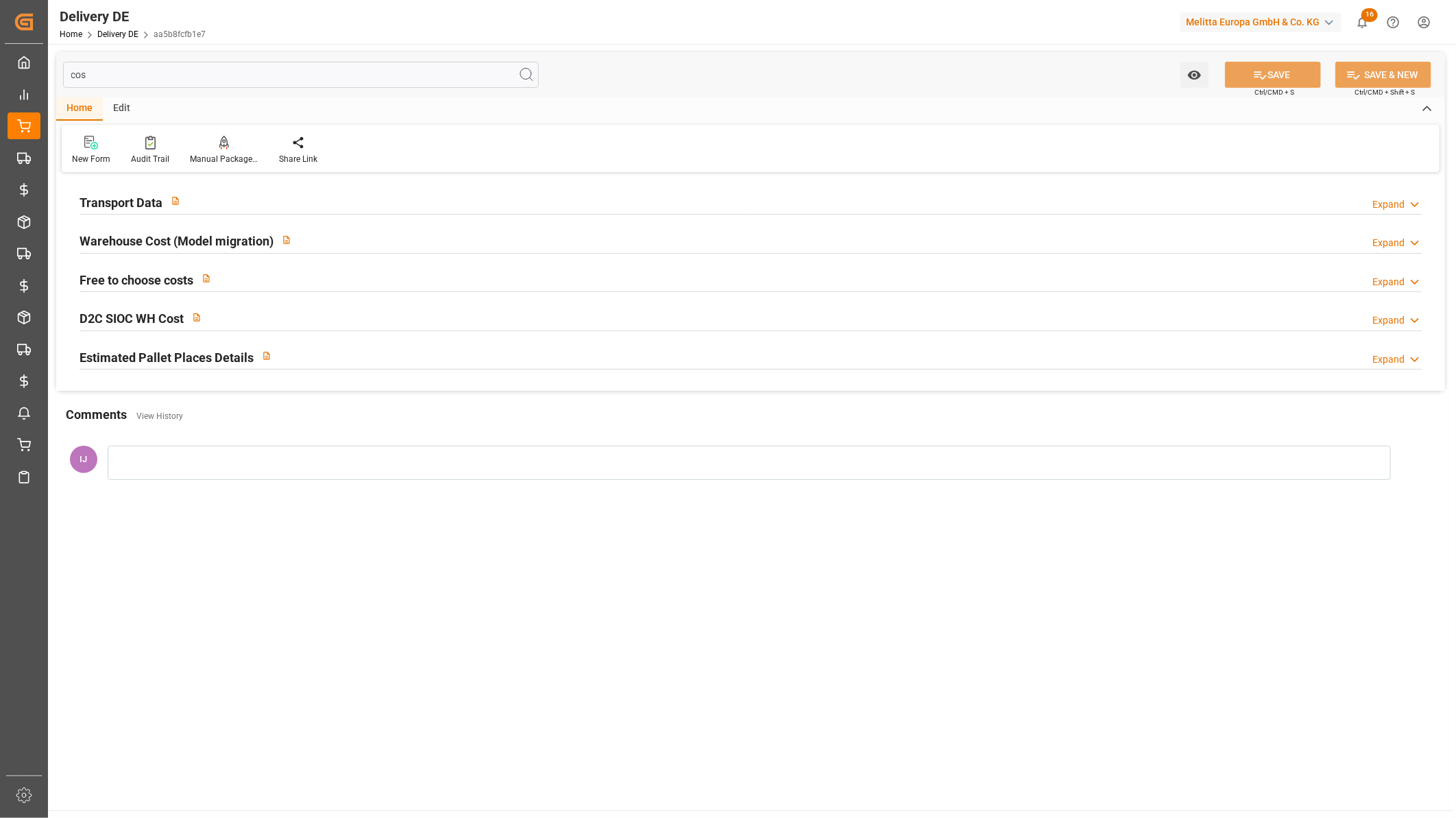
type input "cos"
click at [140, 208] on h2 "Transport Data" at bounding box center [121, 202] width 83 height 18
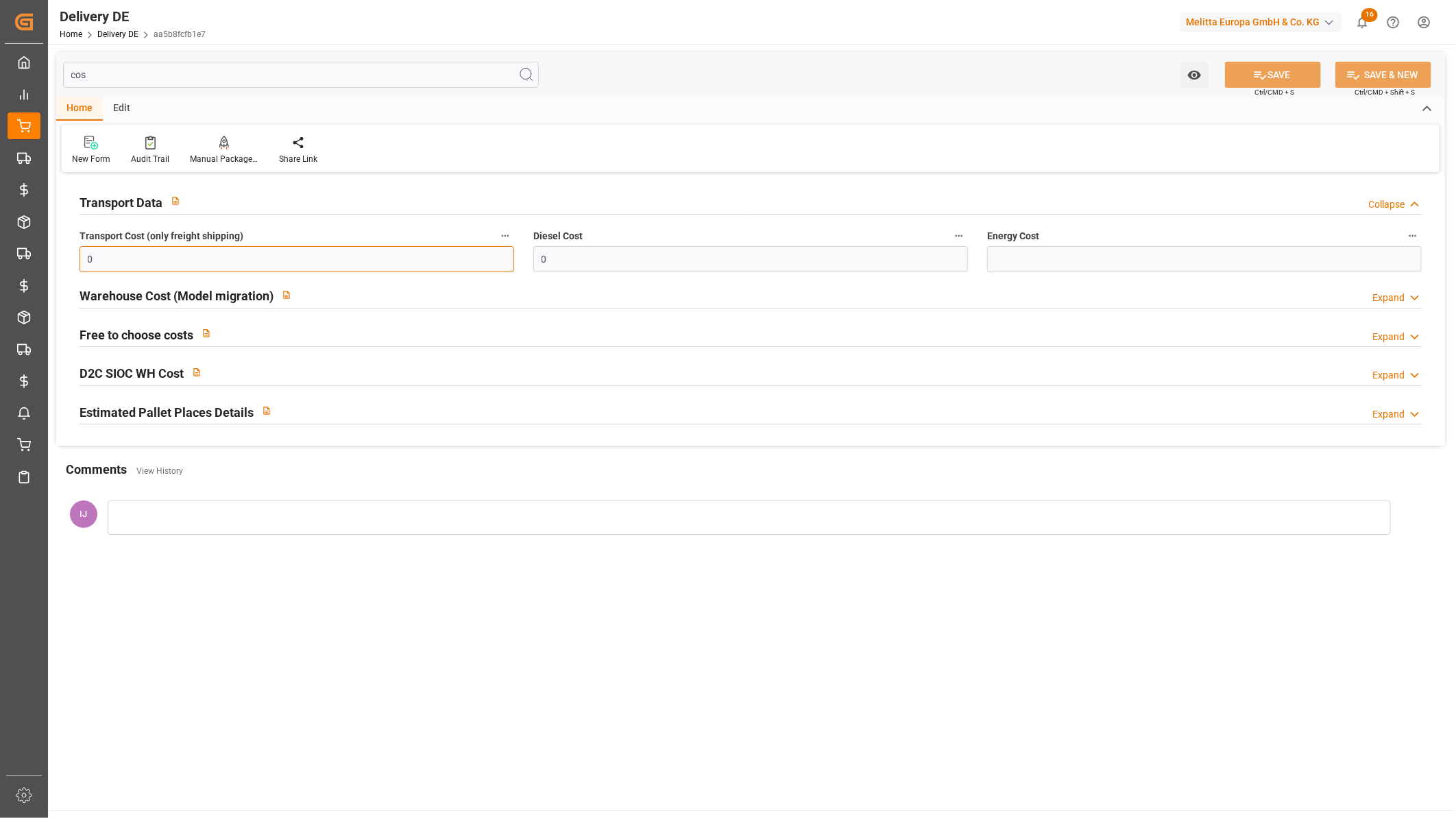
drag, startPoint x: 153, startPoint y: 263, endPoint x: 82, endPoint y: 265, distance: 71.0
click at [82, 265] on input "0" at bounding box center [297, 259] width 434 height 26
paste input "73"
type input "730"
drag, startPoint x: 554, startPoint y: 269, endPoint x: 526, endPoint y: 271, distance: 28.1
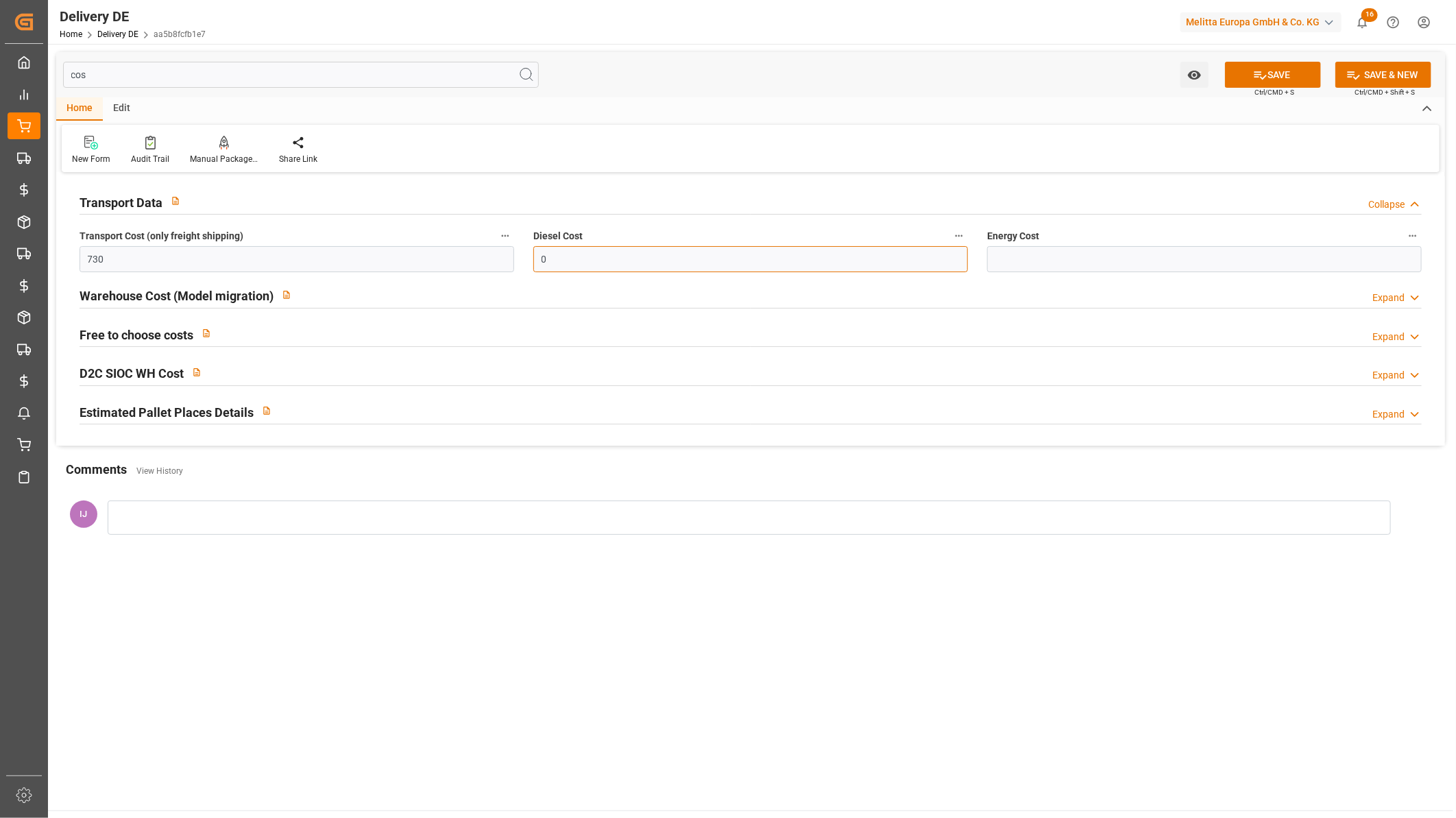
click at [526, 271] on div "Diesel Cost 0" at bounding box center [751, 249] width 454 height 55
paste input "-6.862"
type input "-6.862"
click at [1263, 73] on icon at bounding box center [1261, 75] width 15 height 15
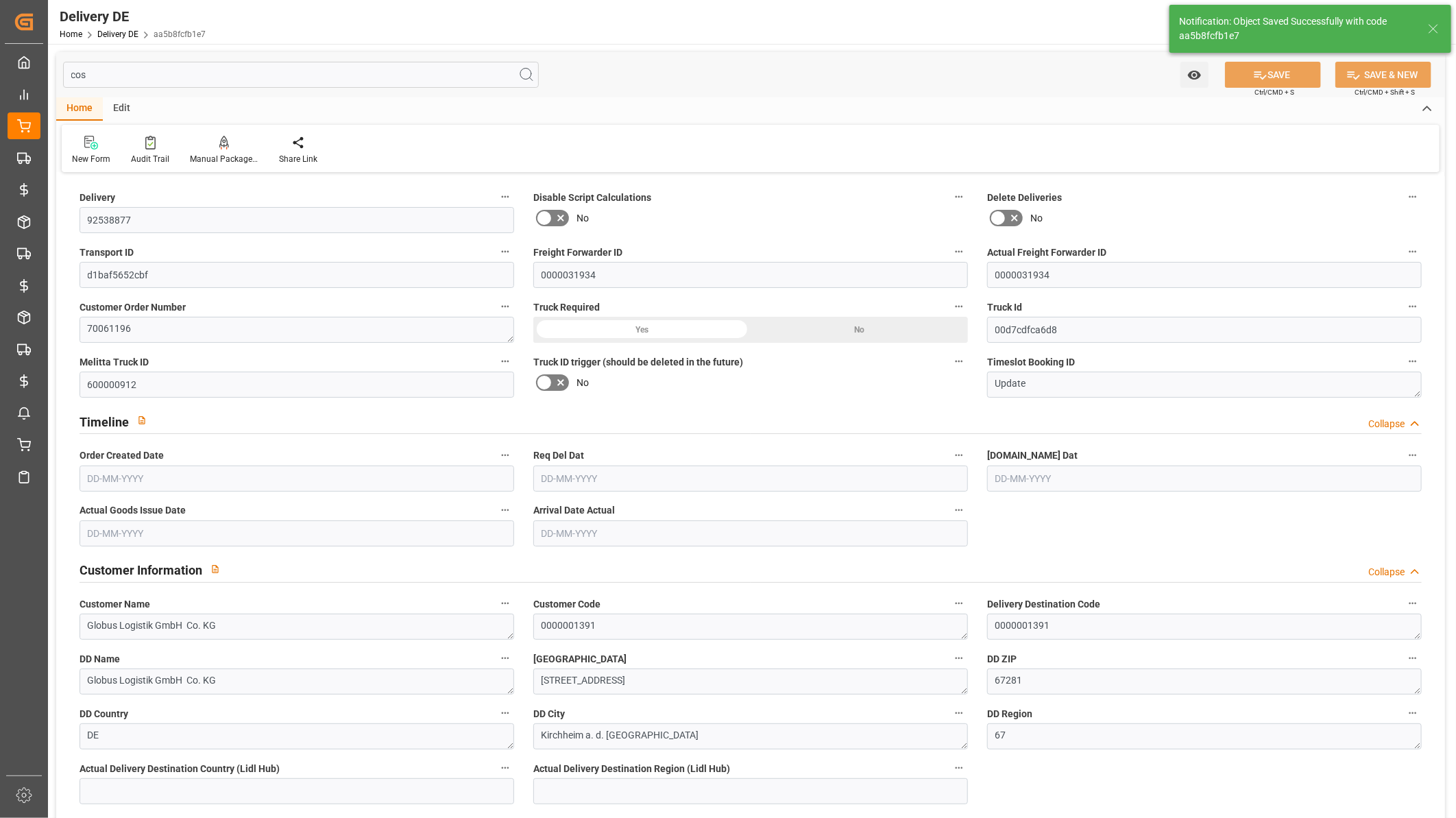
type input "34"
type input "28"
type input "29"
type input "4400.298"
type input "6513.112"
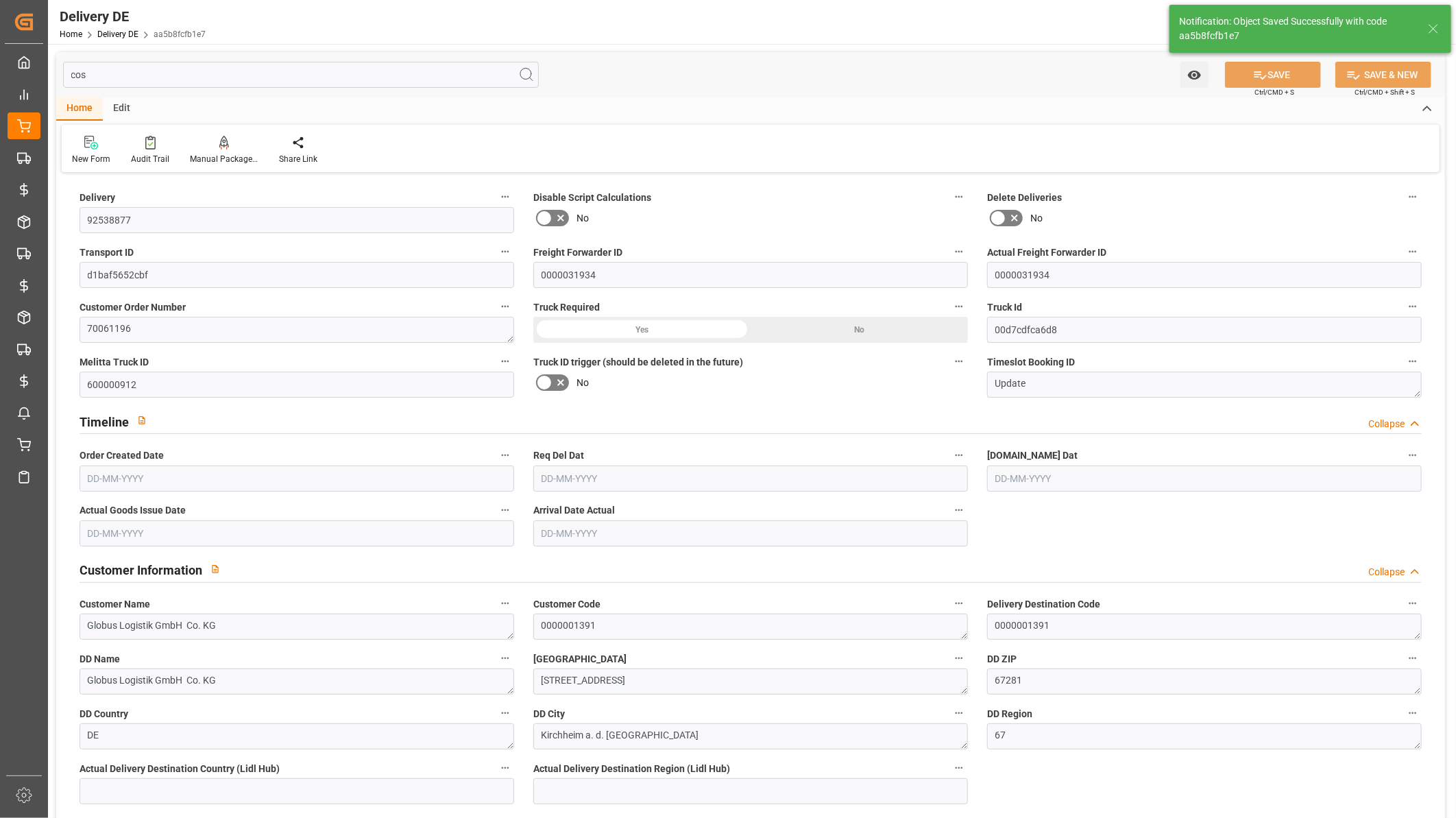
type input "39305.7"
type input "[DATE]"
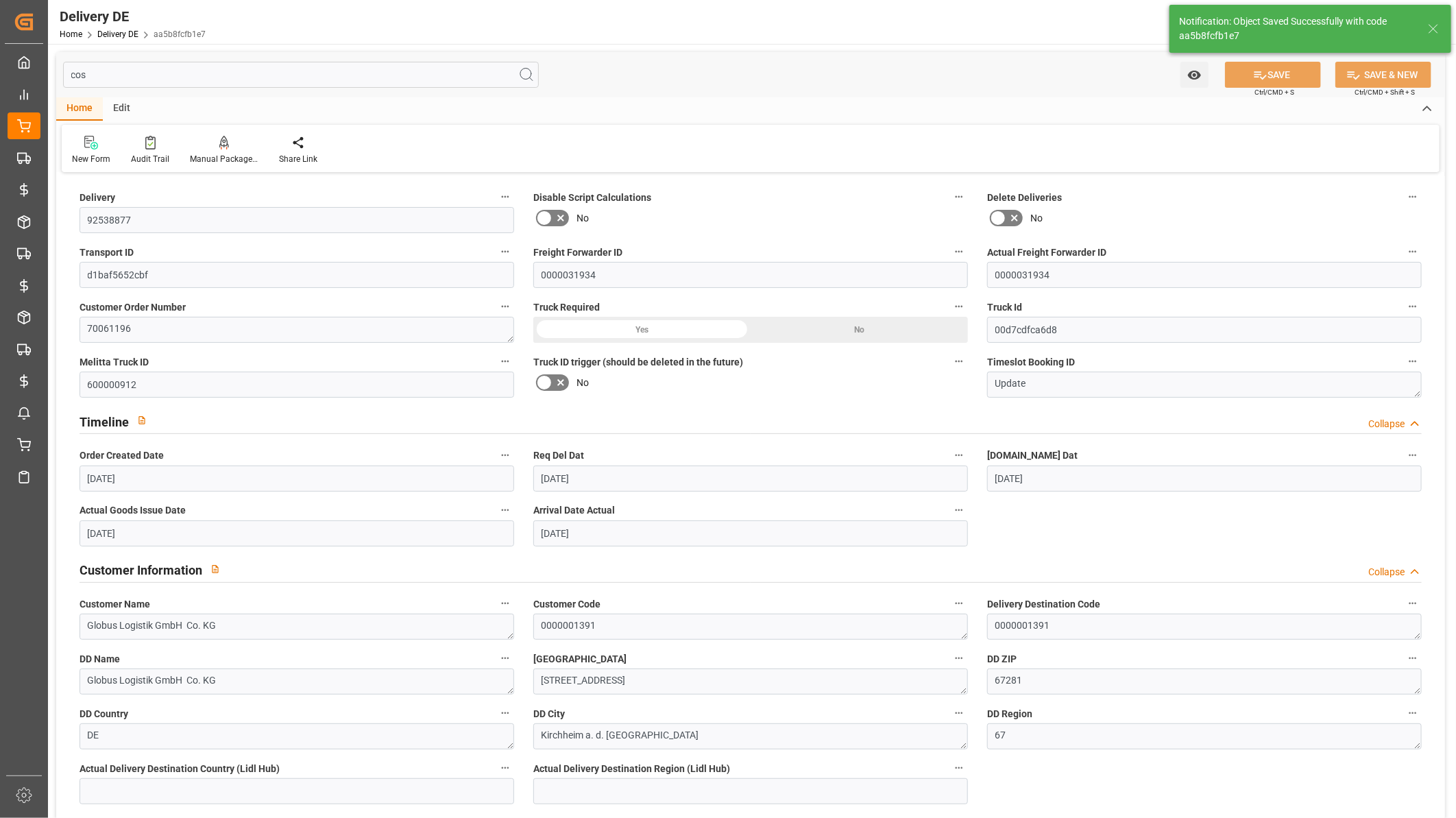
type input "[DATE]"
click at [211, 77] on input "cos" at bounding box center [300, 75] width 476 height 26
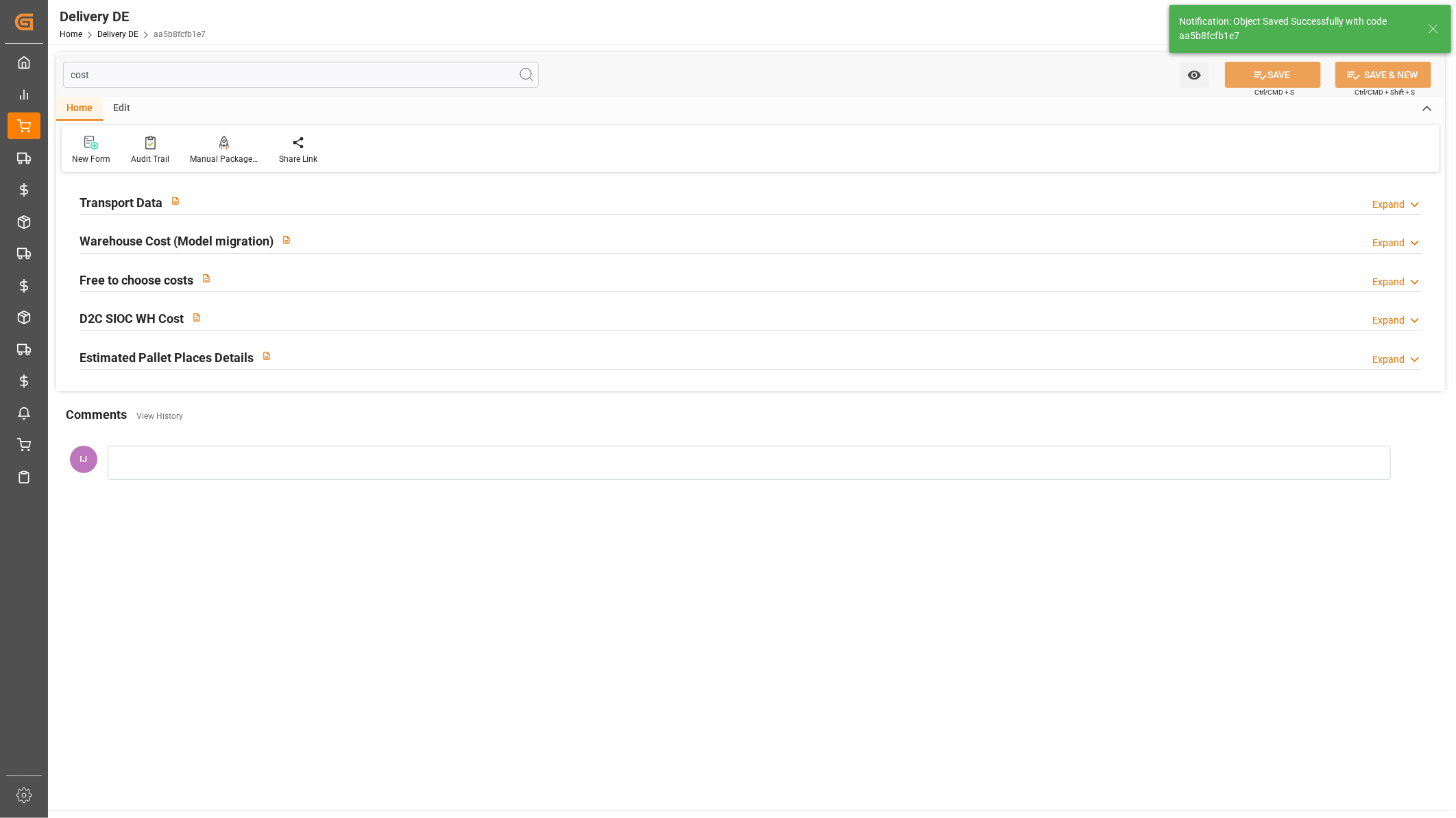
type input "cost"
click at [130, 214] on div at bounding box center [751, 214] width 1342 height 1
click at [131, 208] on h2 "Transport Data" at bounding box center [121, 202] width 83 height 18
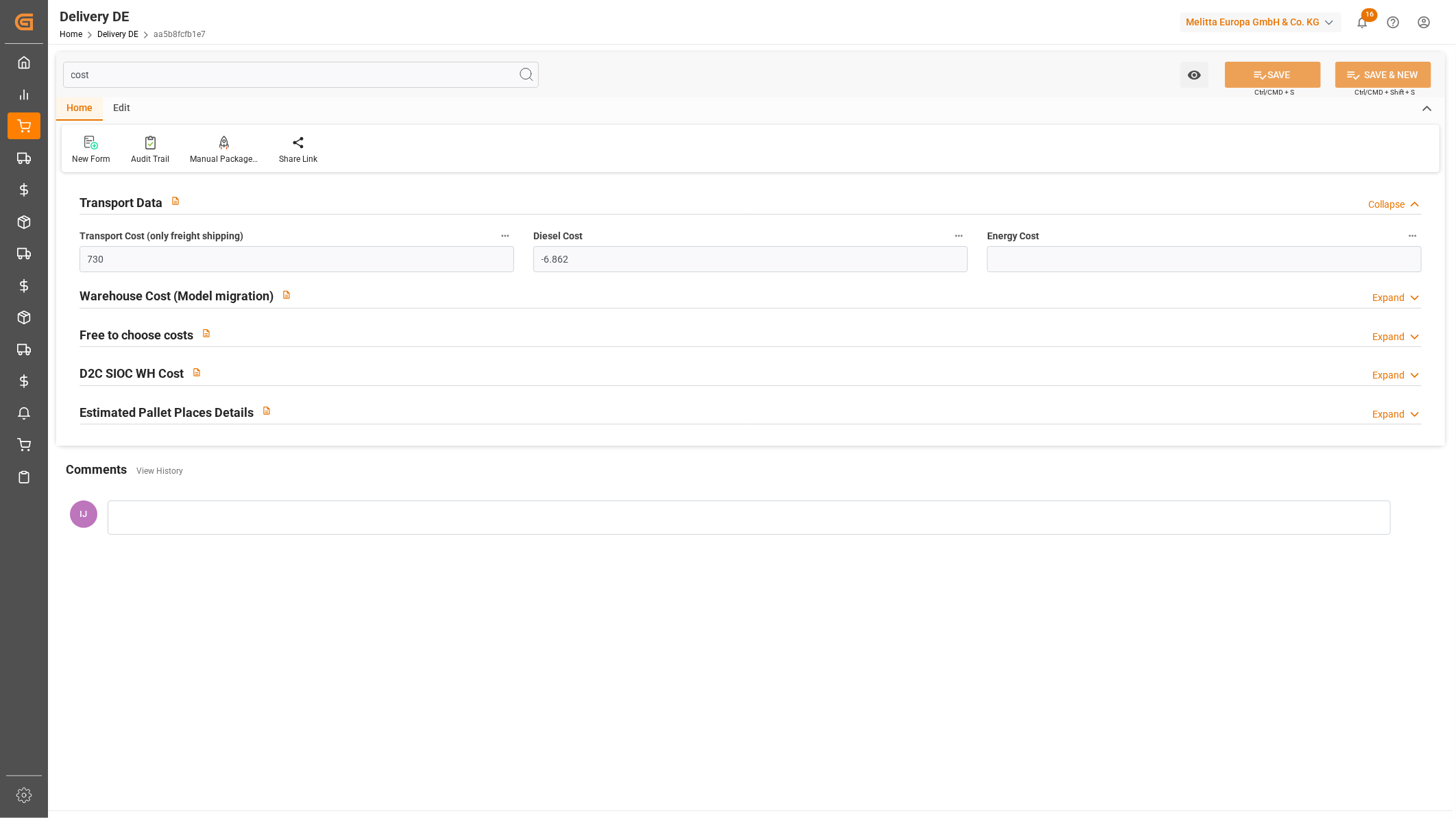
click at [128, 203] on h2 "Transport Data" at bounding box center [121, 202] width 83 height 18
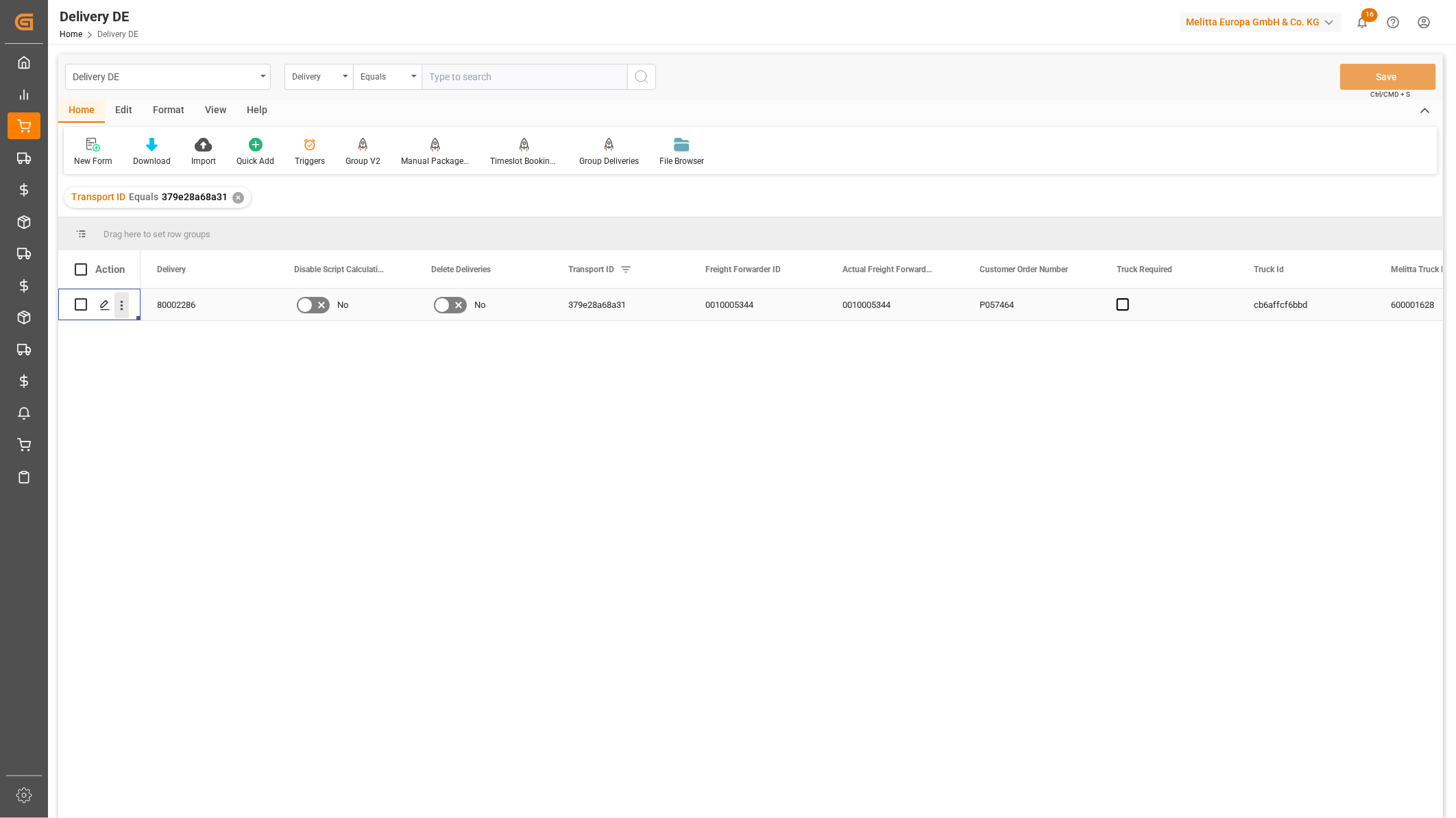
click at [124, 307] on icon "open menu" at bounding box center [122, 306] width 15 height 15
click at [153, 333] on span "Open in new tab" at bounding box center [212, 335] width 125 height 15
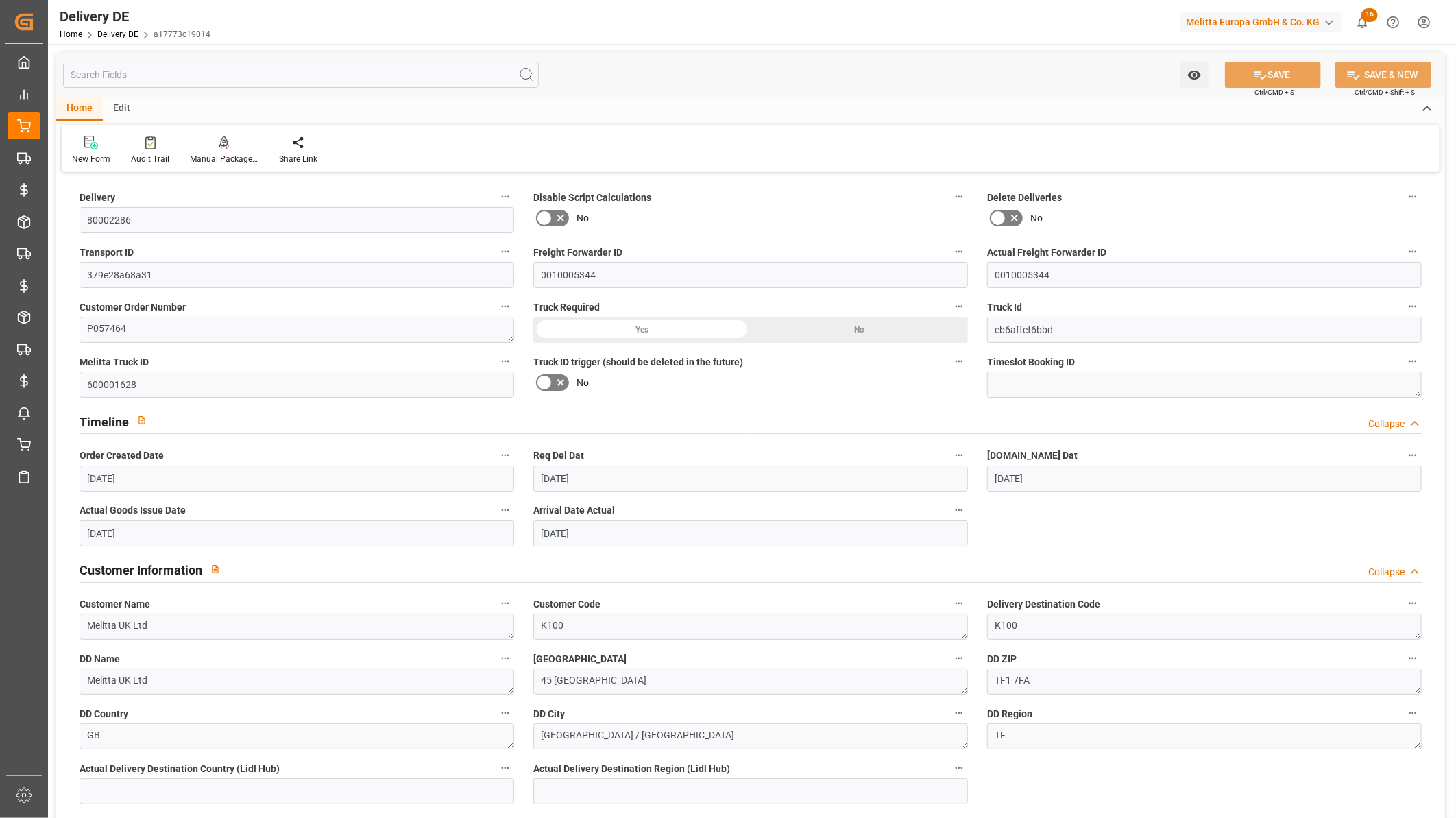
click at [326, 78] on input "text" at bounding box center [300, 75] width 476 height 26
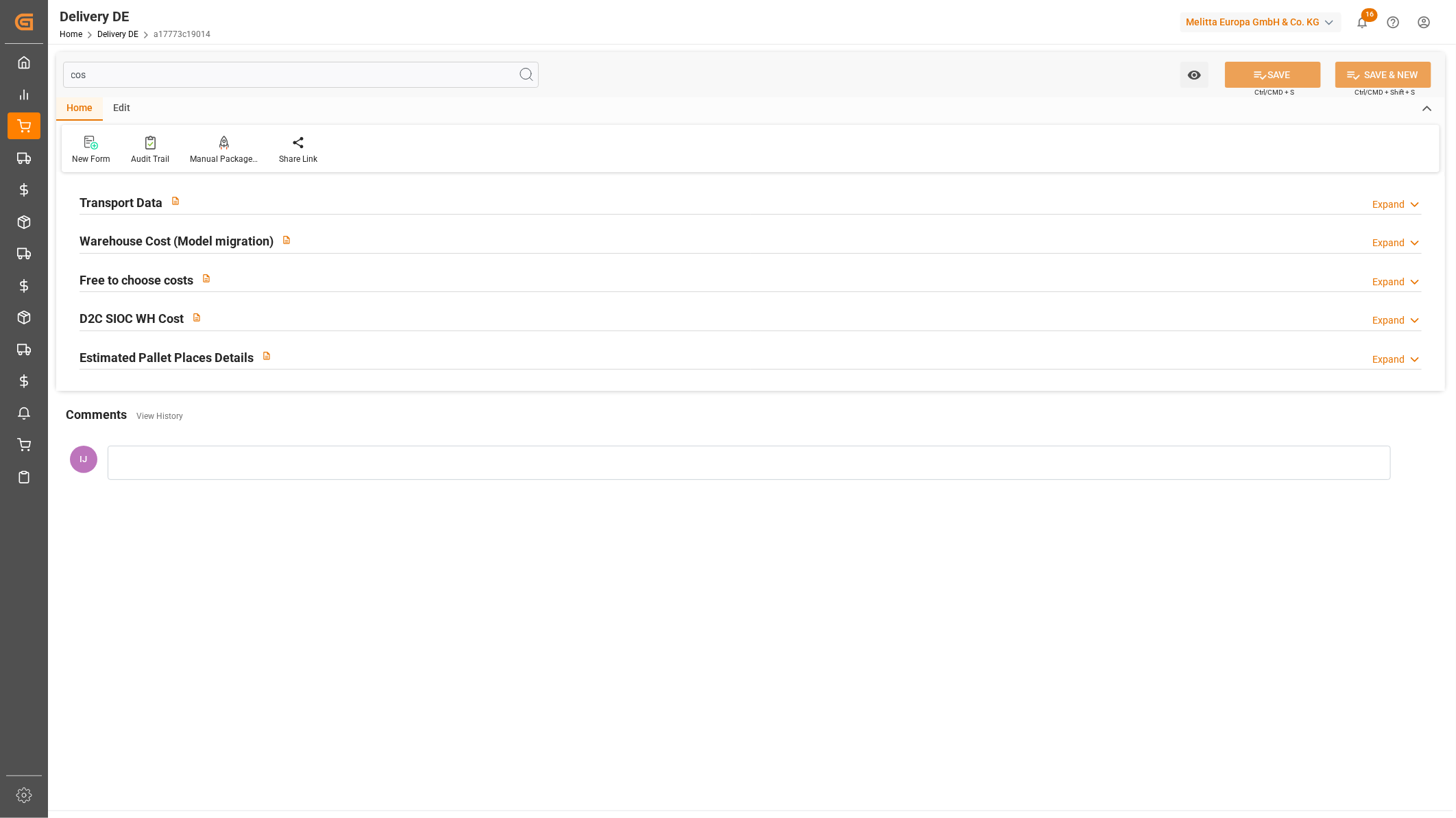
type input "cos"
click at [130, 201] on h2 "Transport Data" at bounding box center [121, 202] width 83 height 18
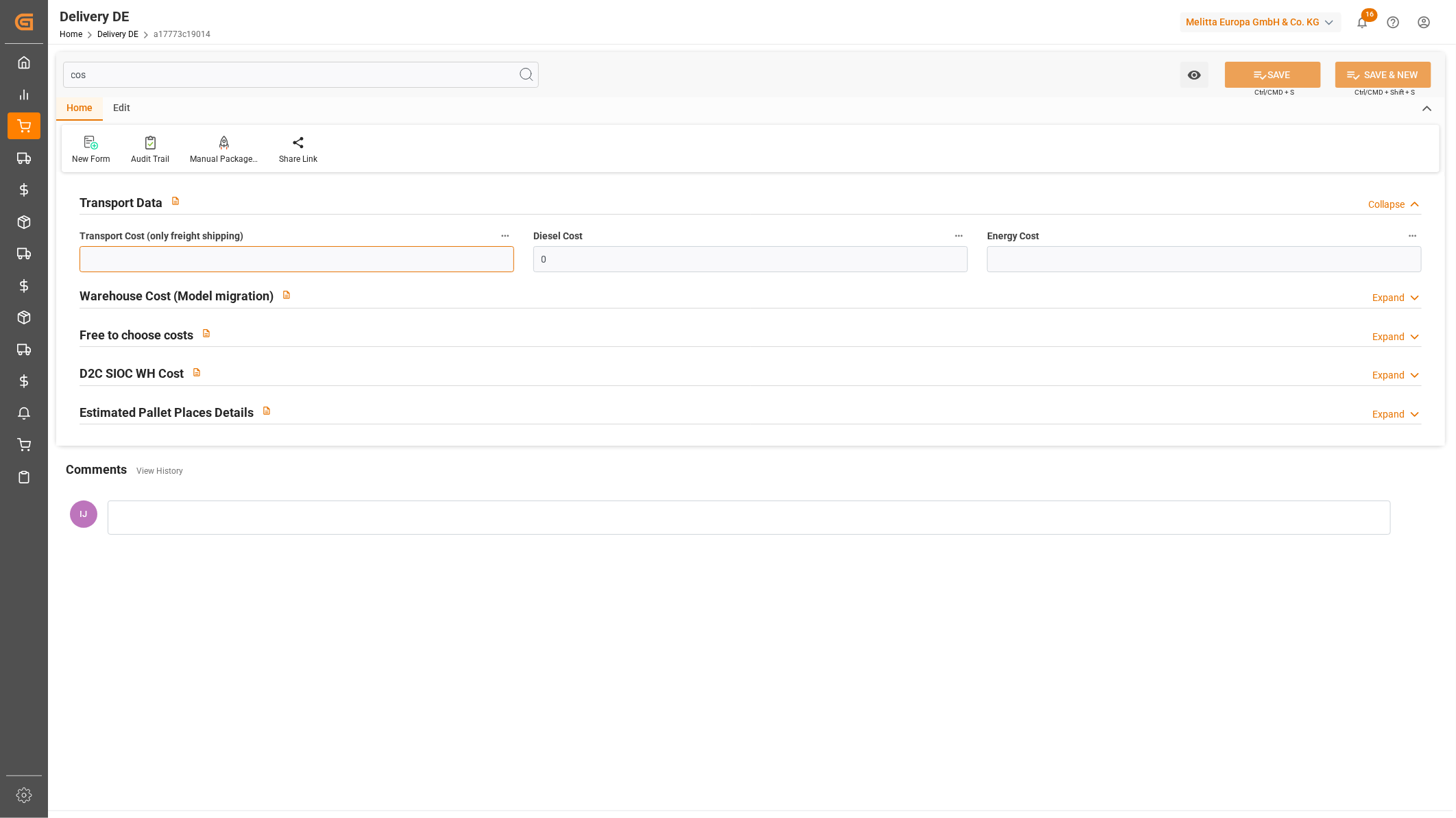
click at [258, 262] on input "text" at bounding box center [297, 259] width 434 height 26
paste input "2795"
type input "2795"
click at [1279, 72] on button "SAVE" at bounding box center [1273, 75] width 96 height 26
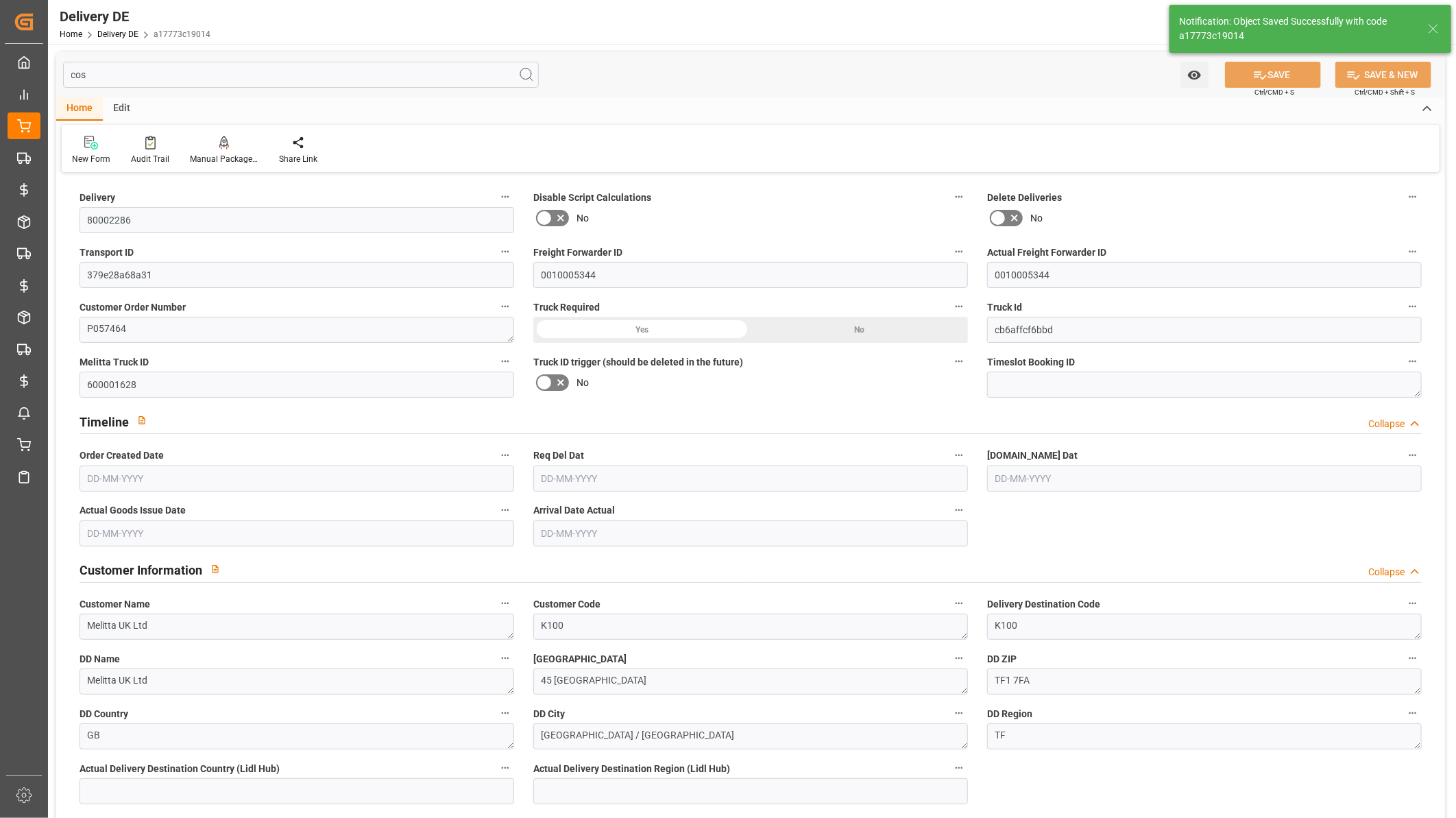
type input "33"
type input "2530.44"
type input "4125"
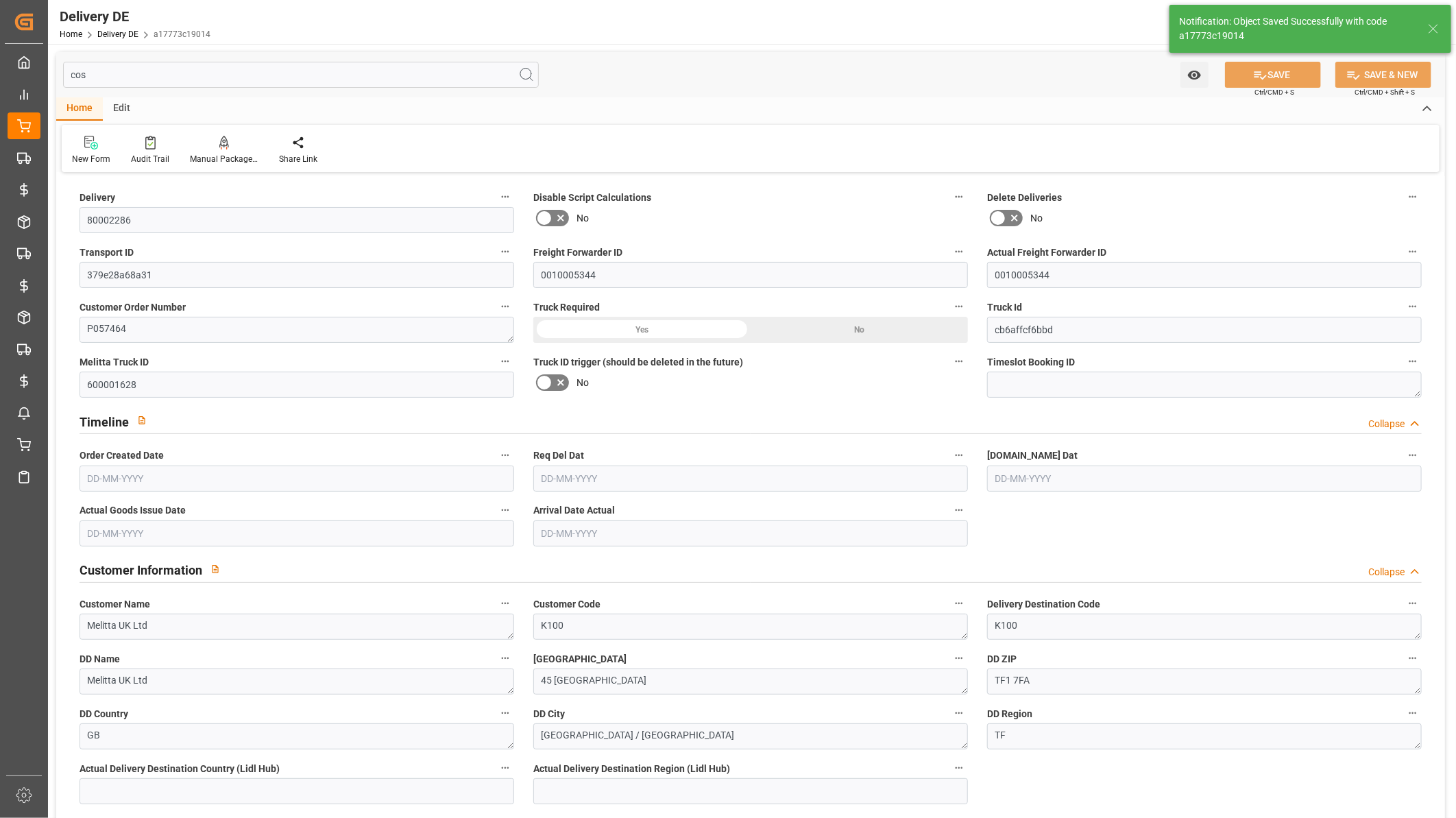
type input "30336.768"
type input "12-08-2025"
type input "25-08-2025"
type input "18-08-2025"
type input "19-08-2025"
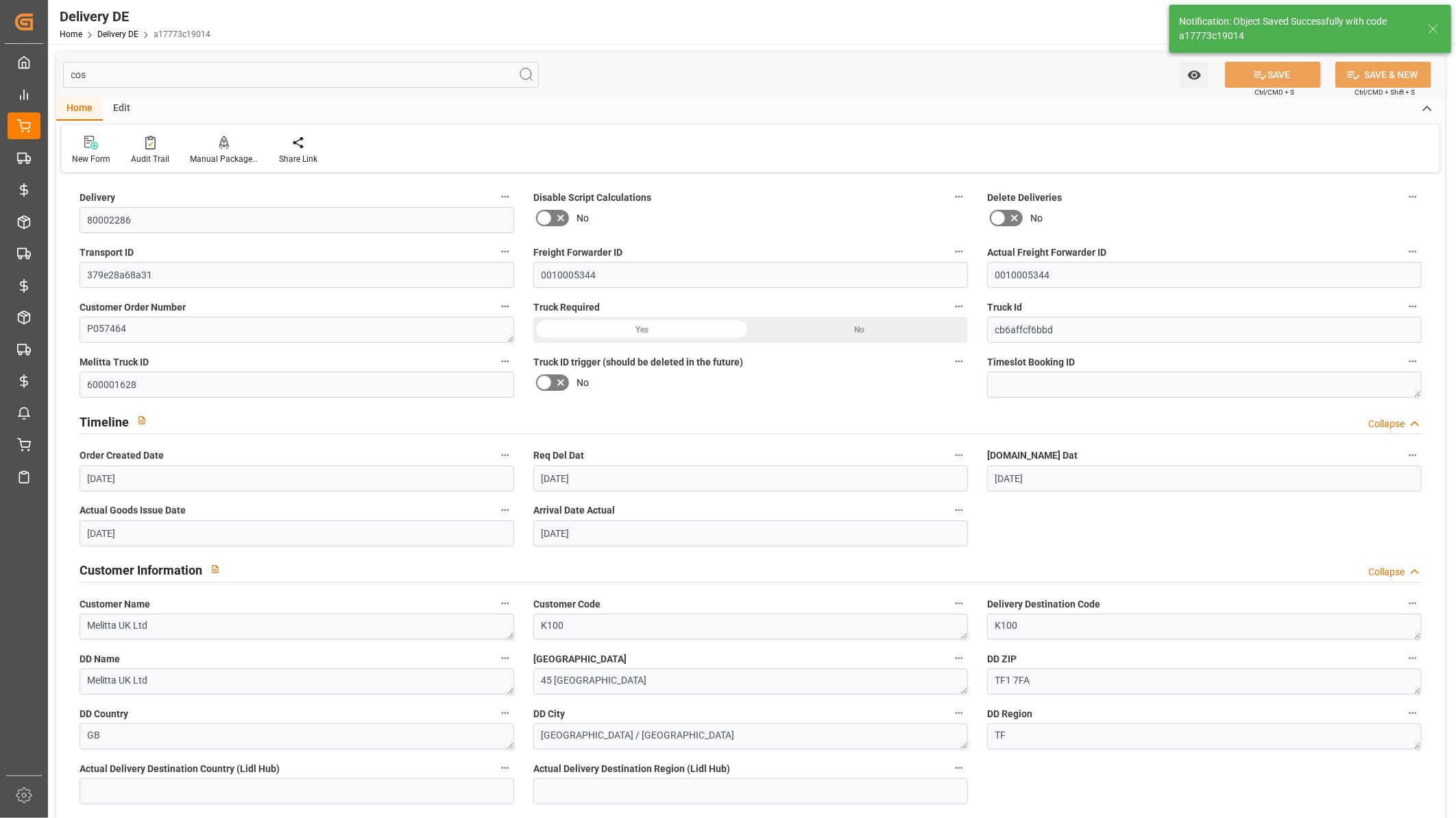
type input "26-08-2025"
drag, startPoint x: 111, startPoint y: 83, endPoint x: 29, endPoint y: 82, distance: 82.0
click at [29, 82] on div "Created by potrace 1.15, written by Peter Selinger 2001-2017 Created by potrace…" at bounding box center [728, 409] width 1456 height 818
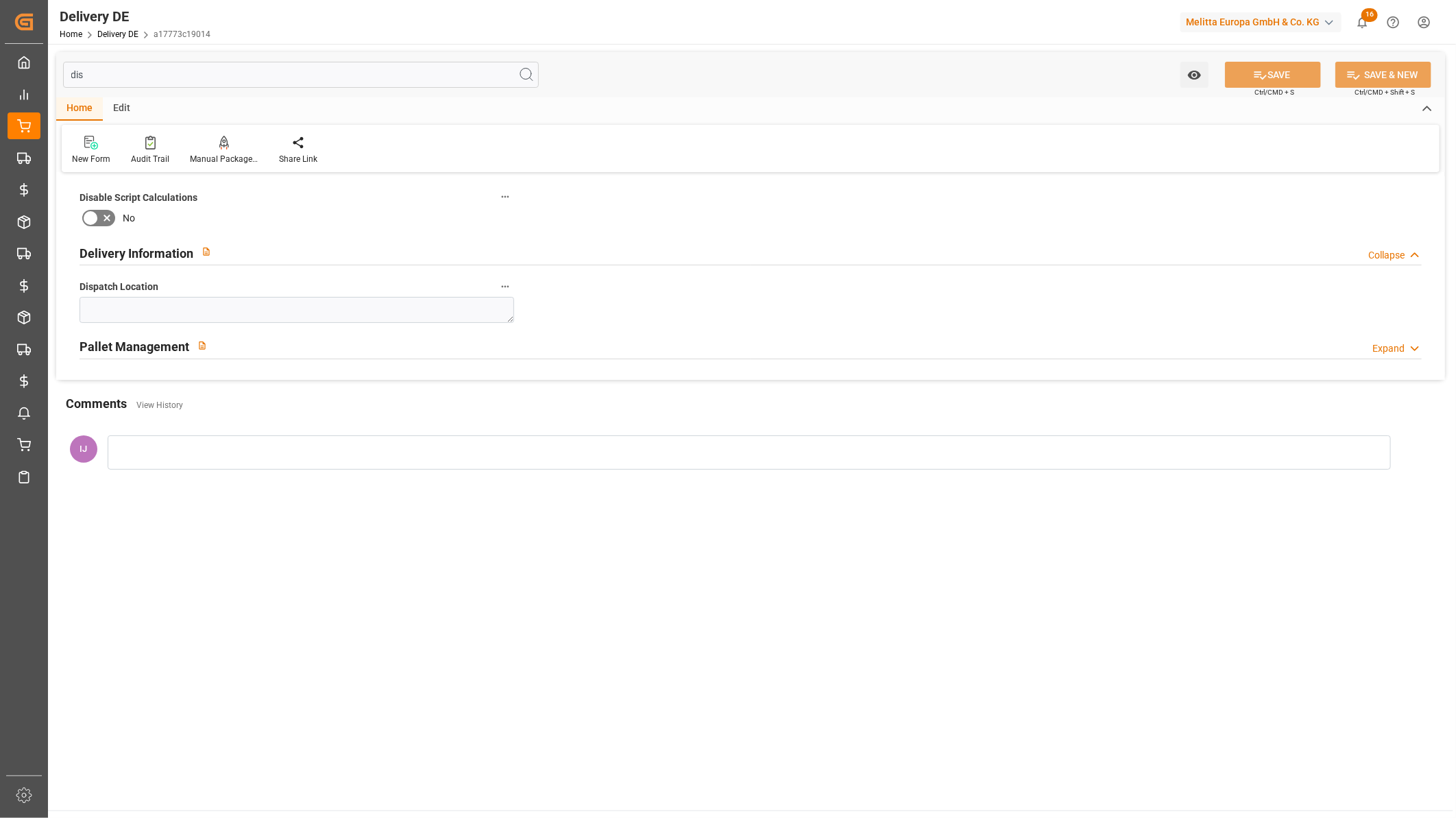
drag, startPoint x: 128, startPoint y: 82, endPoint x: 57, endPoint y: 77, distance: 71.2
click at [57, 77] on div "dis Watch Option SAVE Ctrl/CMD + S SAVE & NEW Ctrl/CMD + Shift + S" at bounding box center [751, 74] width 1389 height 45
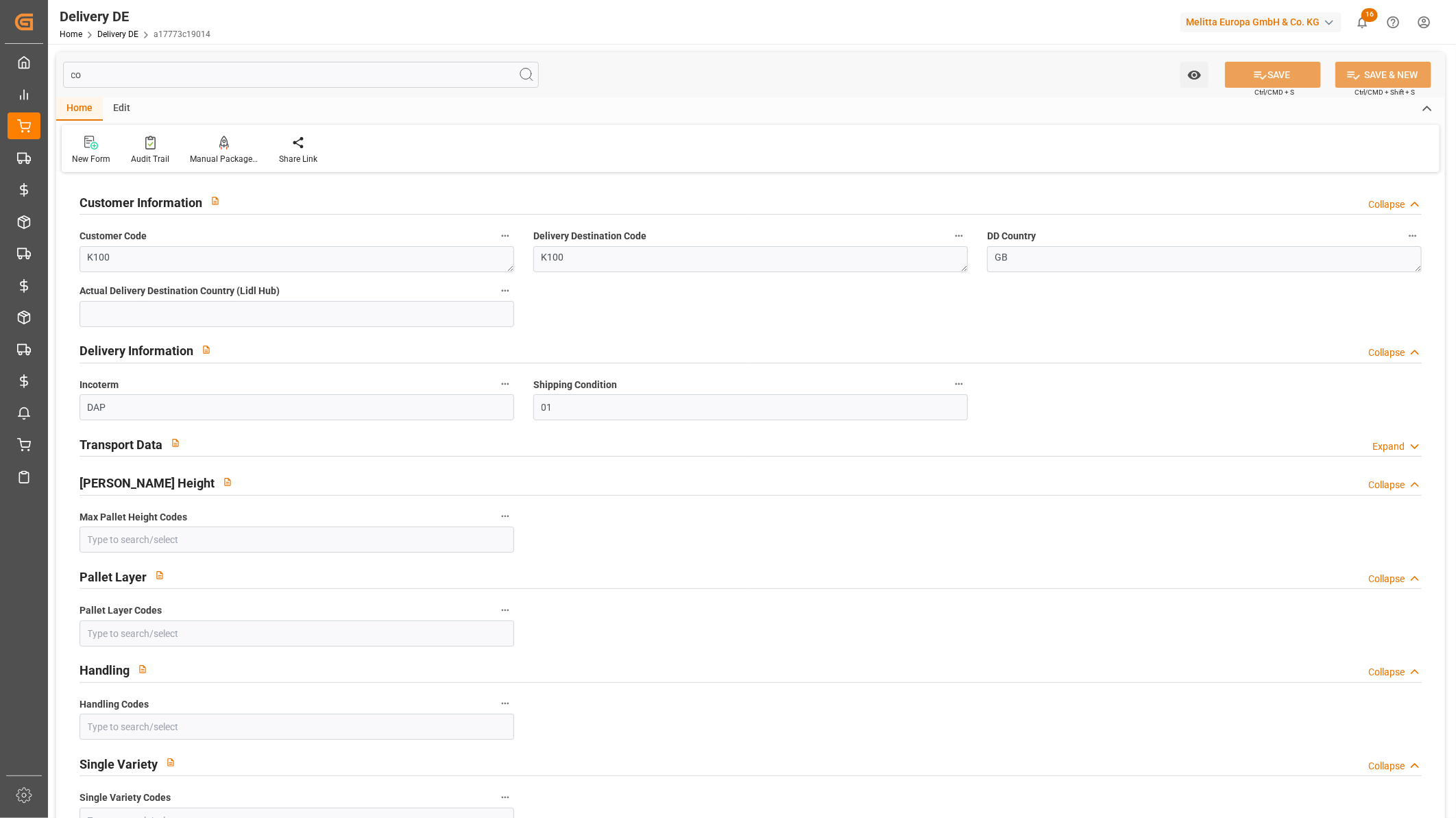
type input "cos"
type input "2795"
type input "0"
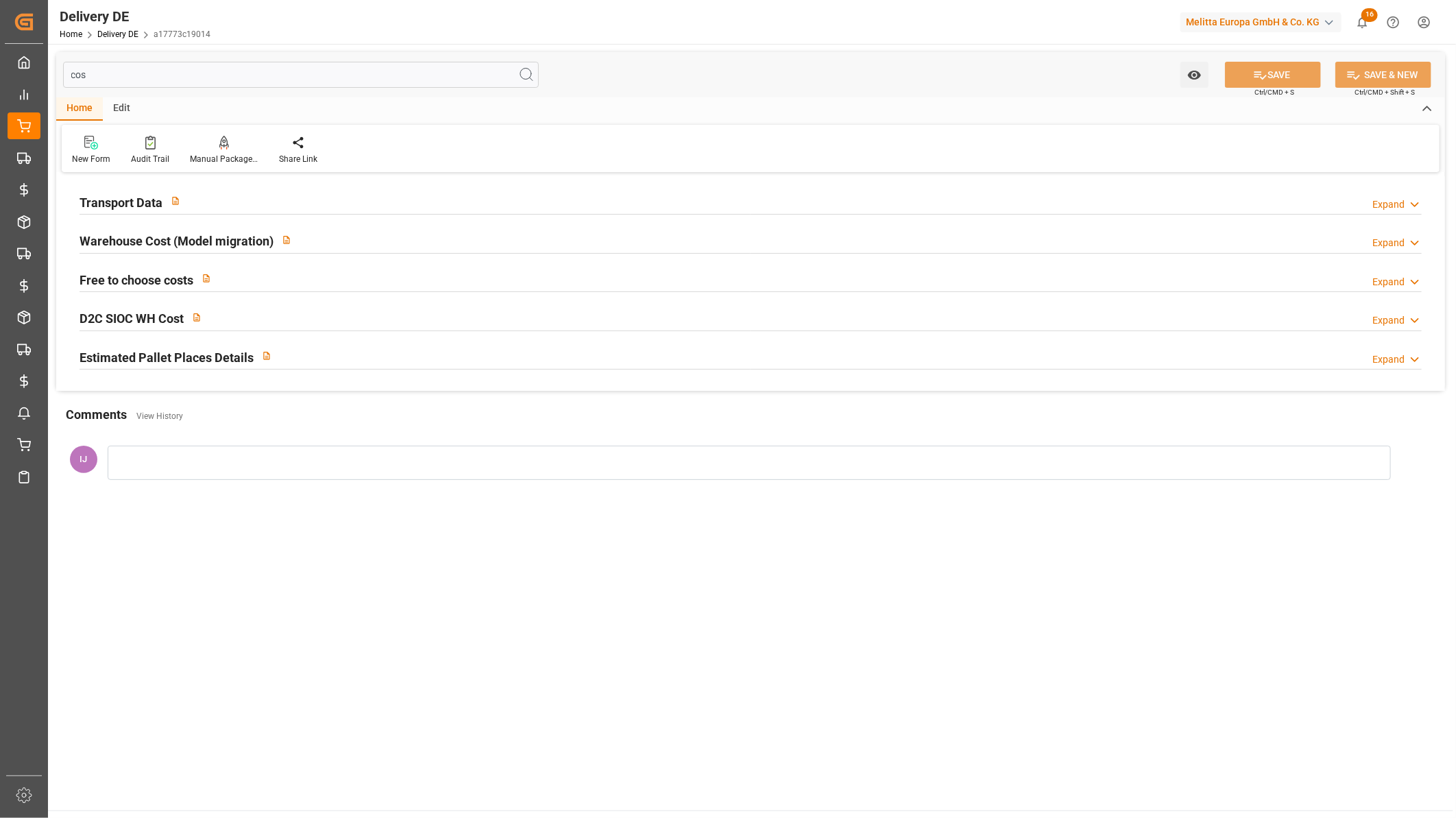
click at [124, 206] on h2 "Transport Data" at bounding box center [121, 202] width 83 height 18
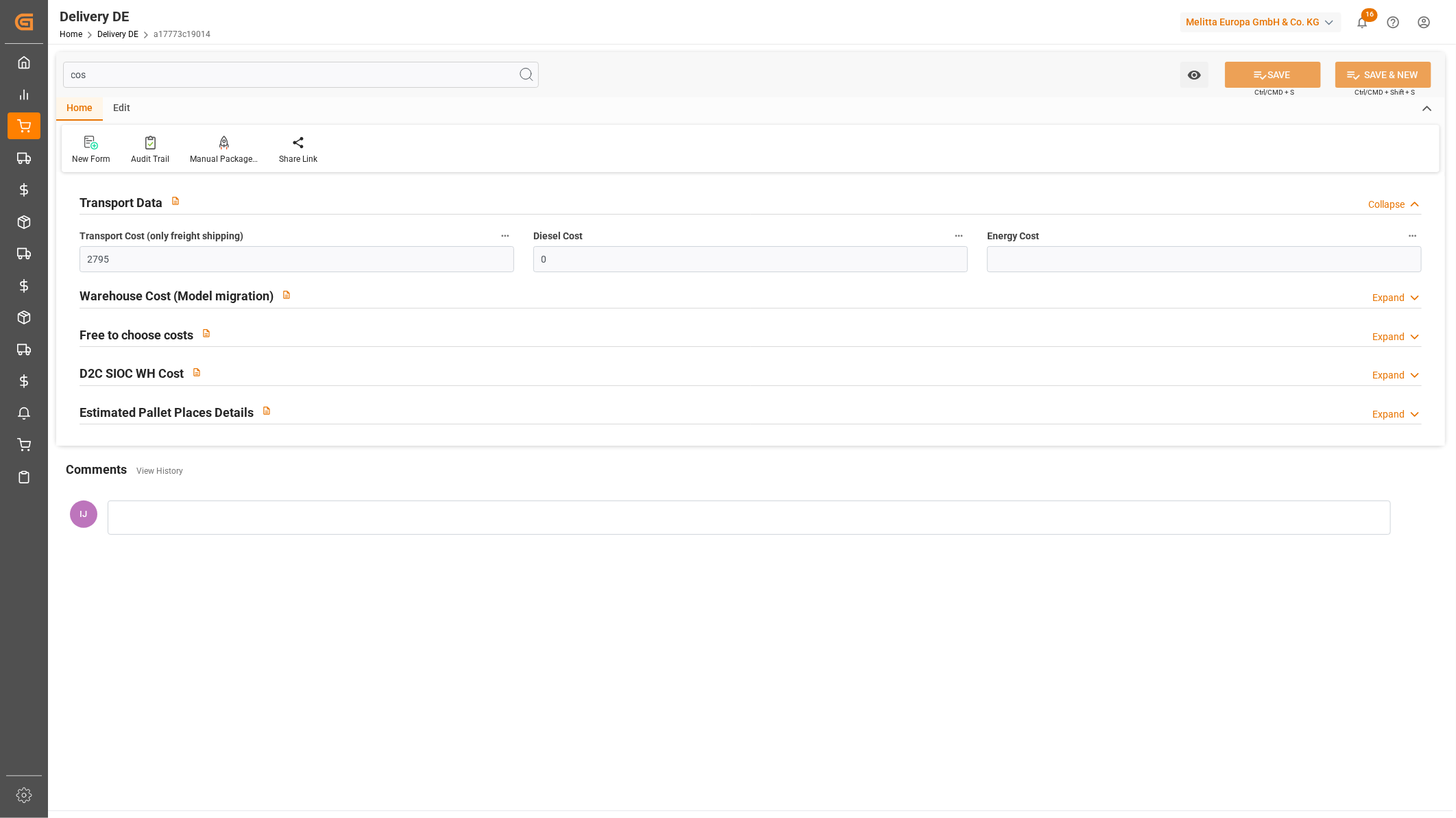
drag, startPoint x: 124, startPoint y: 79, endPoint x: 57, endPoint y: 77, distance: 67.0
click at [57, 77] on div "cos Watch Option SAVE Ctrl/CMD + S SAVE & NEW Ctrl/CMD + Shift + S" at bounding box center [751, 74] width 1389 height 45
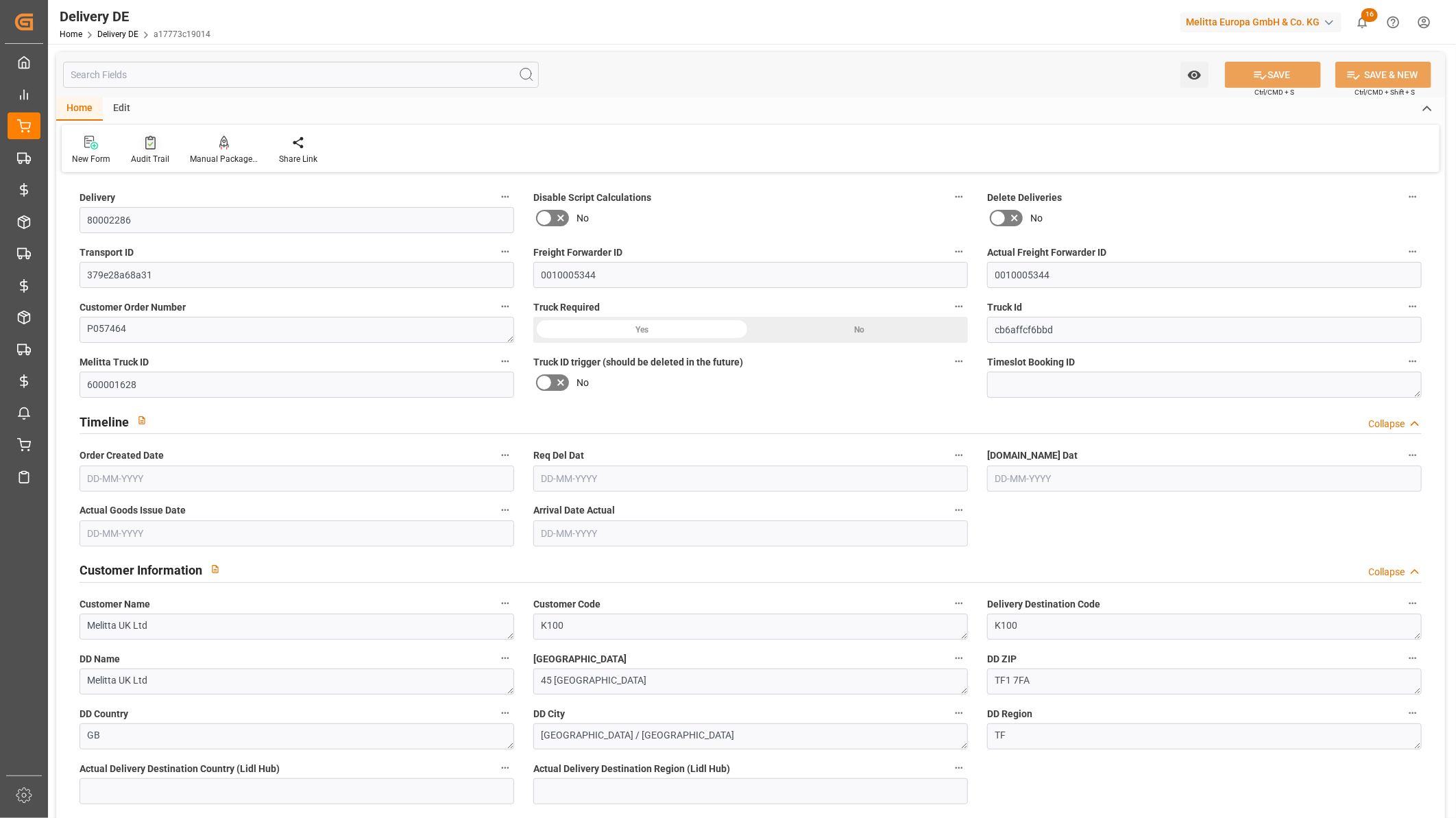
type input "33"
type input "2530.44"
type input "4125"
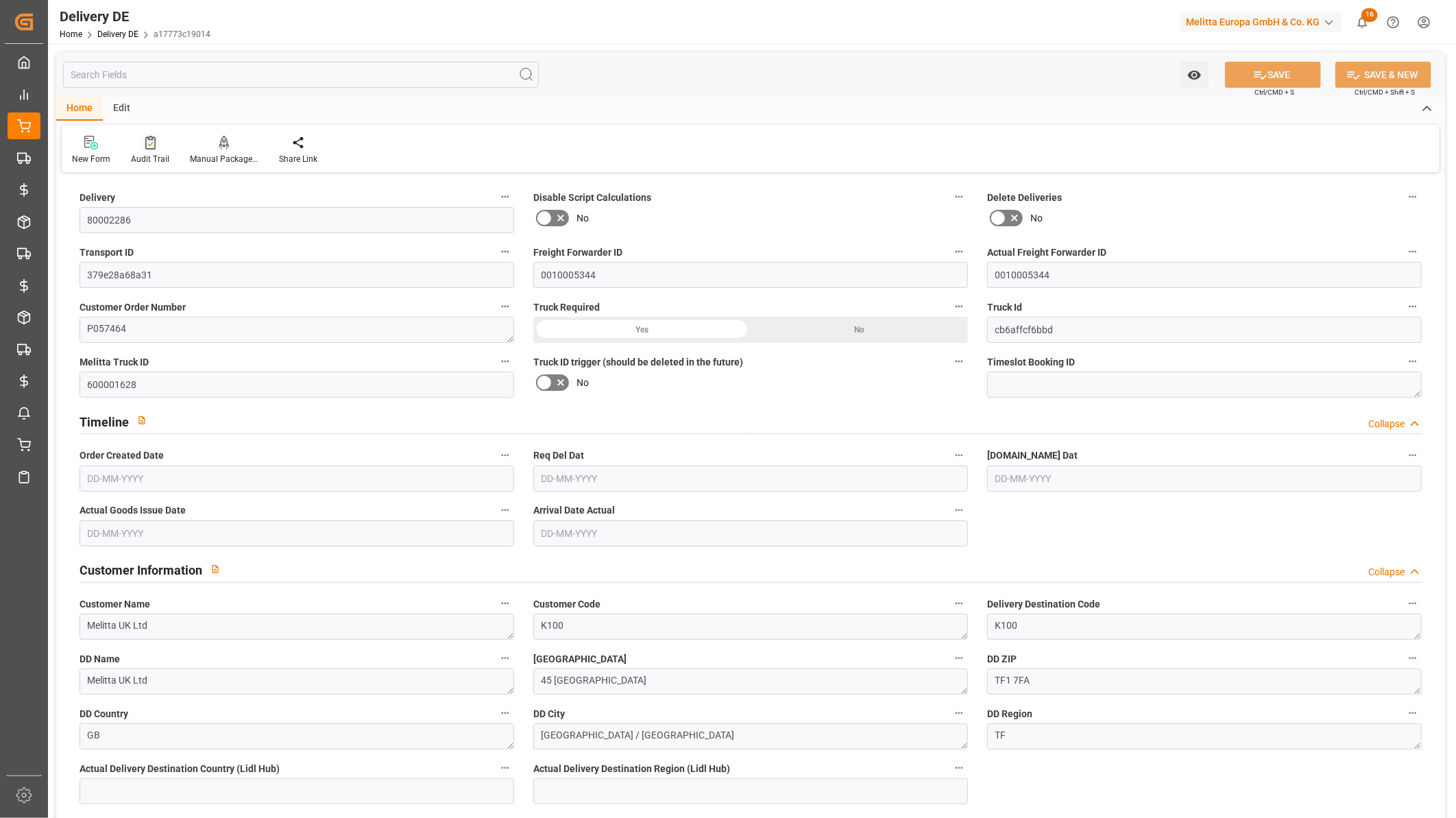
type input "30336.768"
type input "12-08-2025"
type input "25-08-2025"
type input "18-08-2025"
type input "19-08-2025"
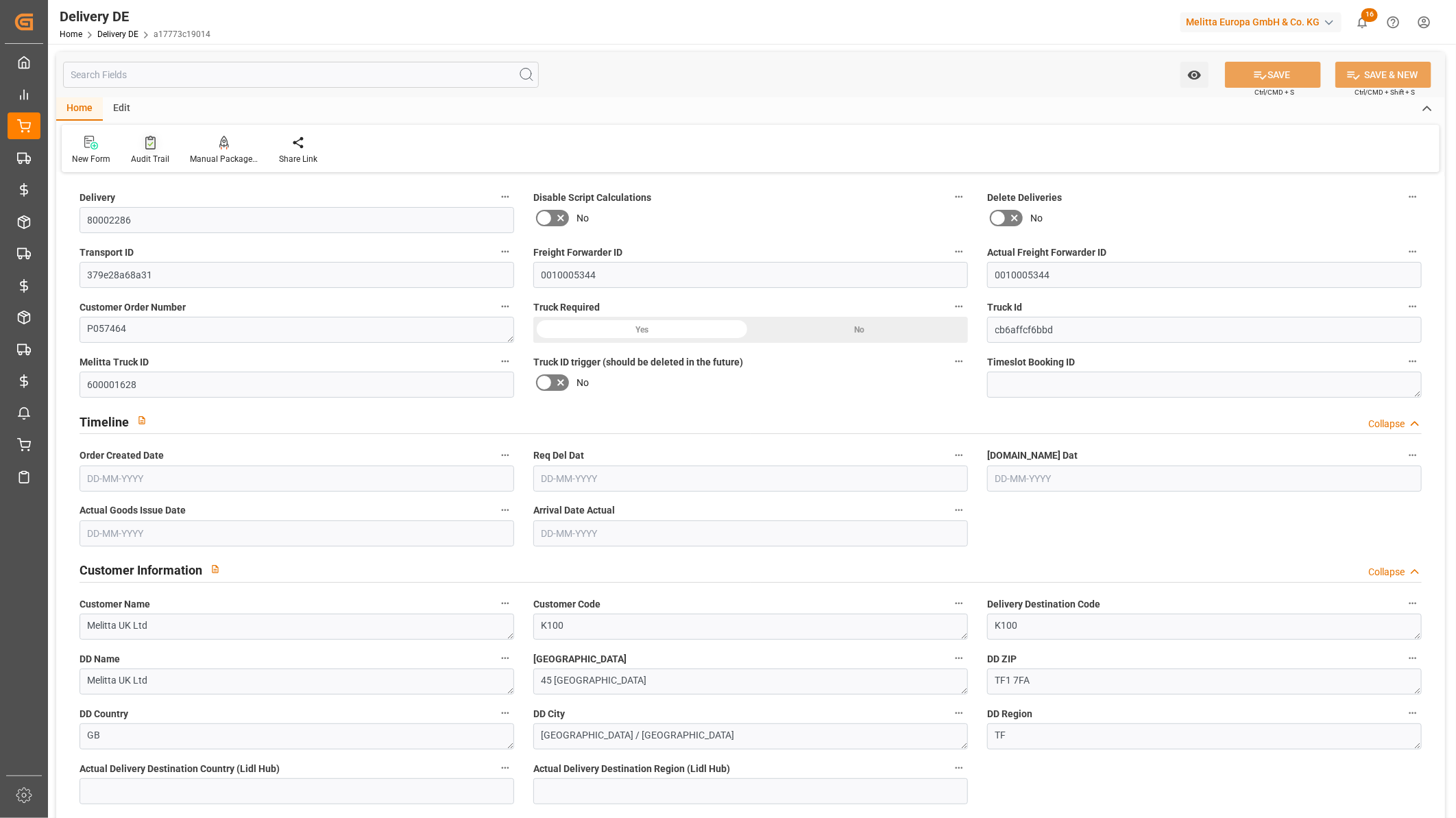
type input "26-08-2025"
click at [147, 149] on div at bounding box center [151, 142] width 39 height 15
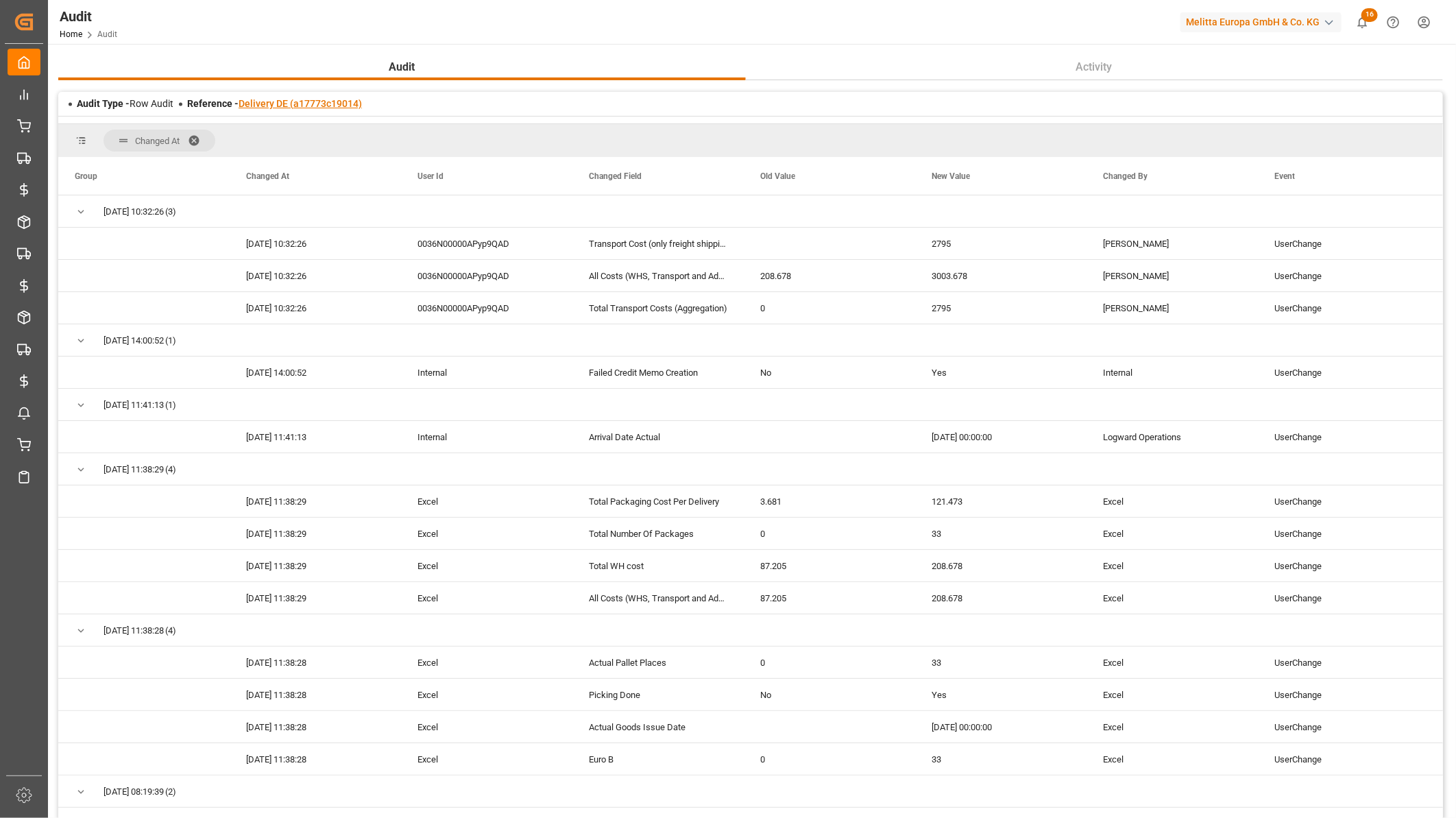
click at [310, 98] on link "Delivery DE (a17773c19014)" at bounding box center [300, 104] width 124 height 11
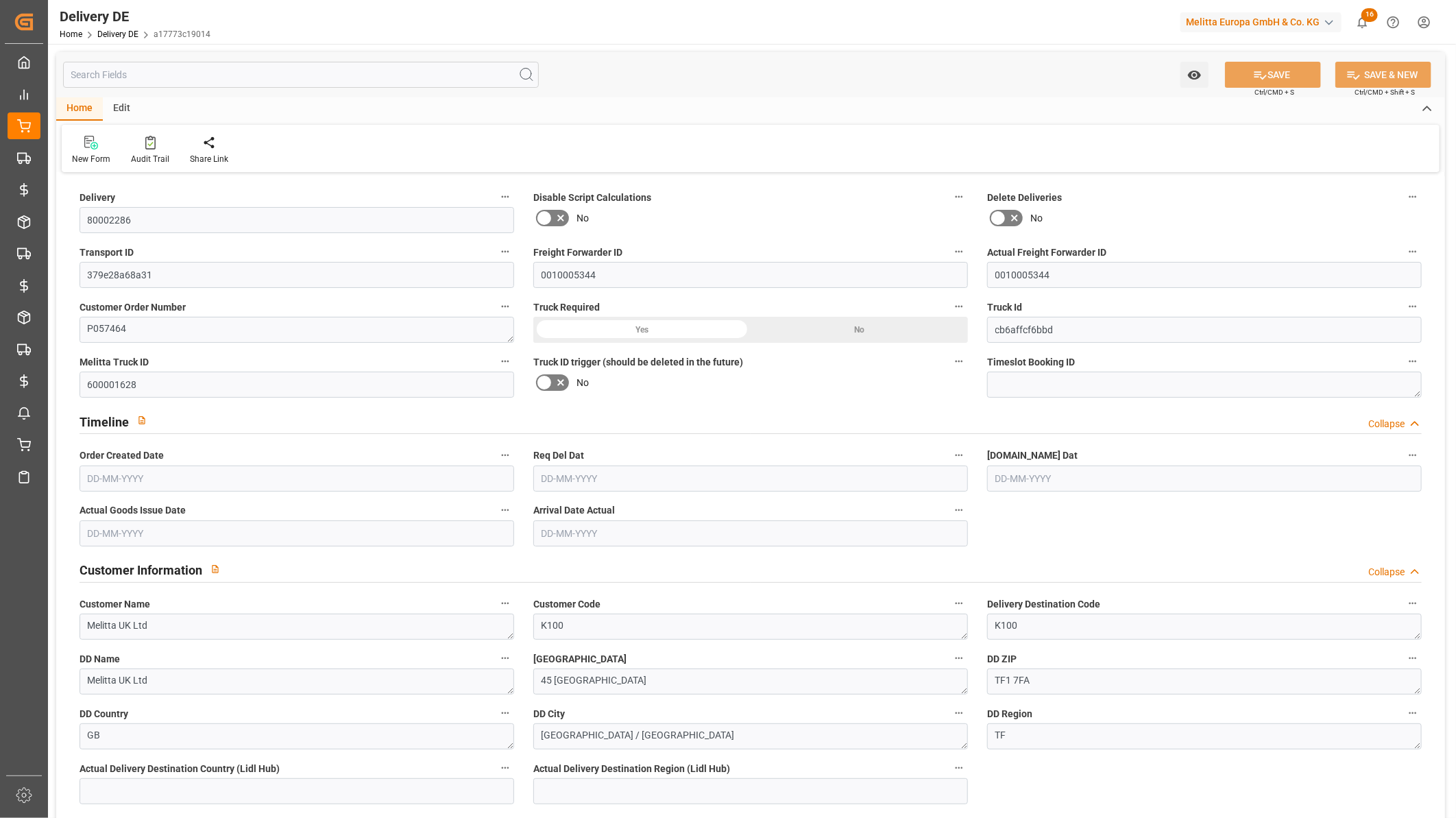
type input "33"
type input "2530.44"
type input "4125"
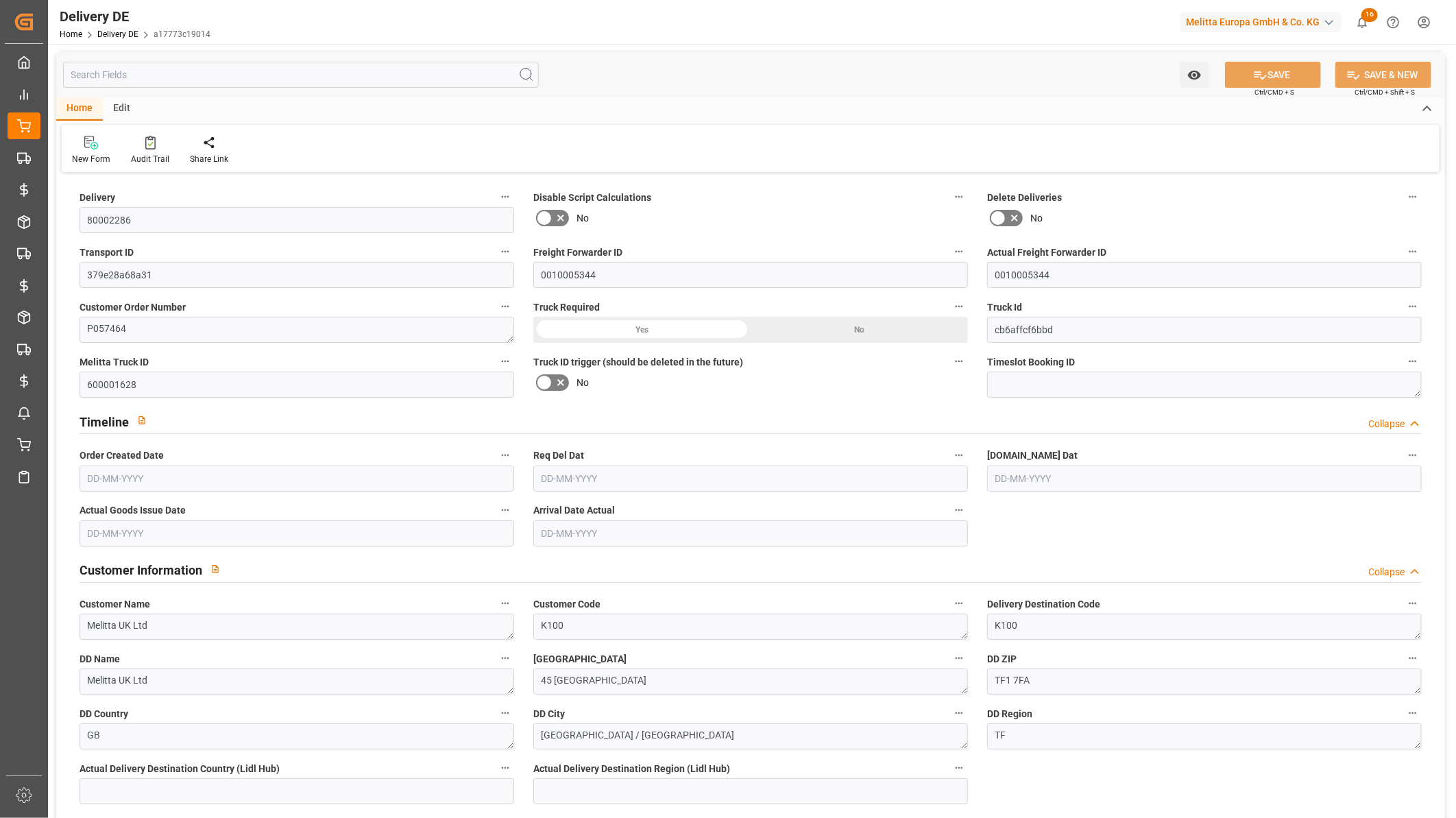
type input "30336.768"
type input "12-08-2025"
type input "[DATE]"
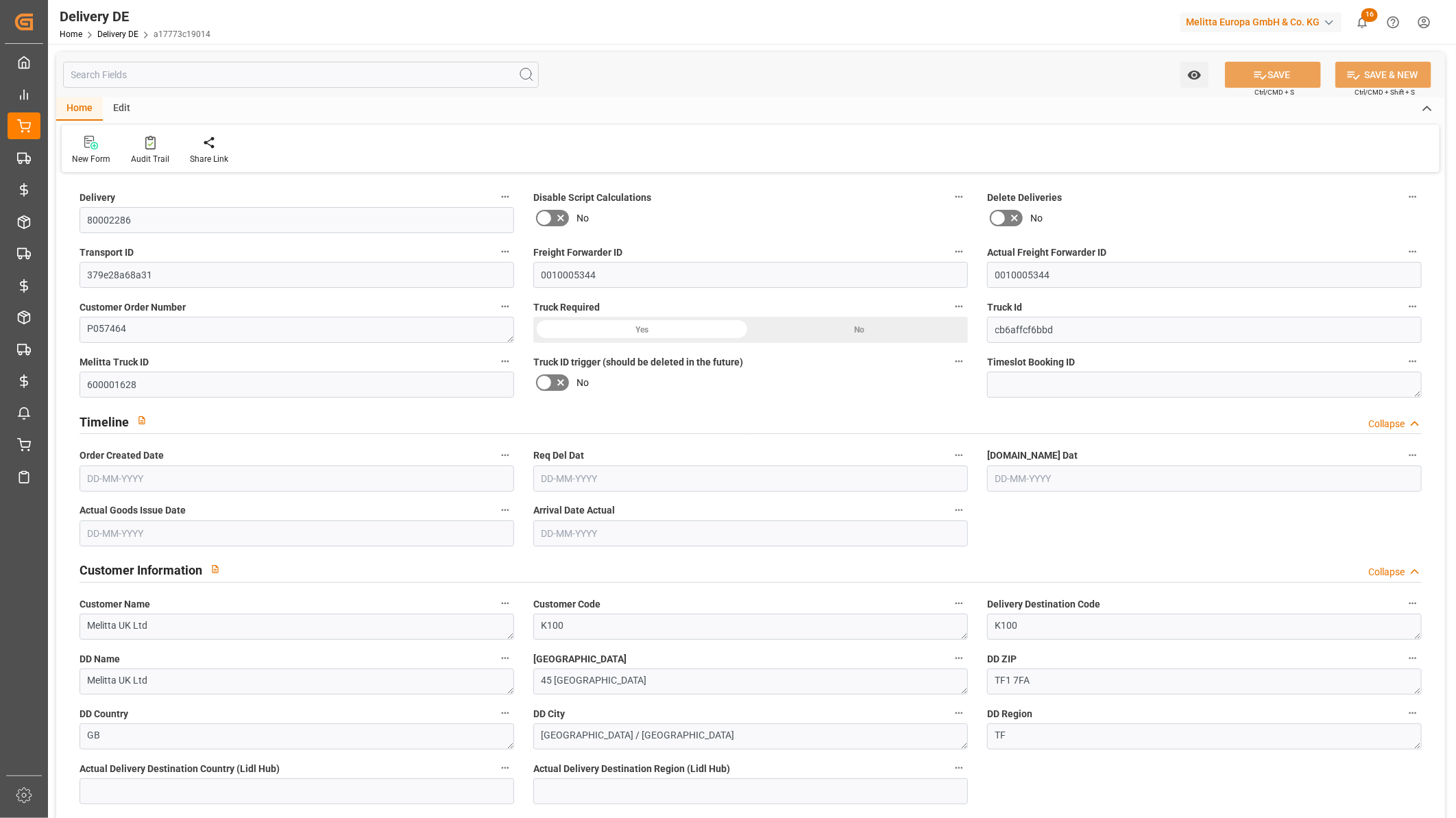
type input "[DATE]"
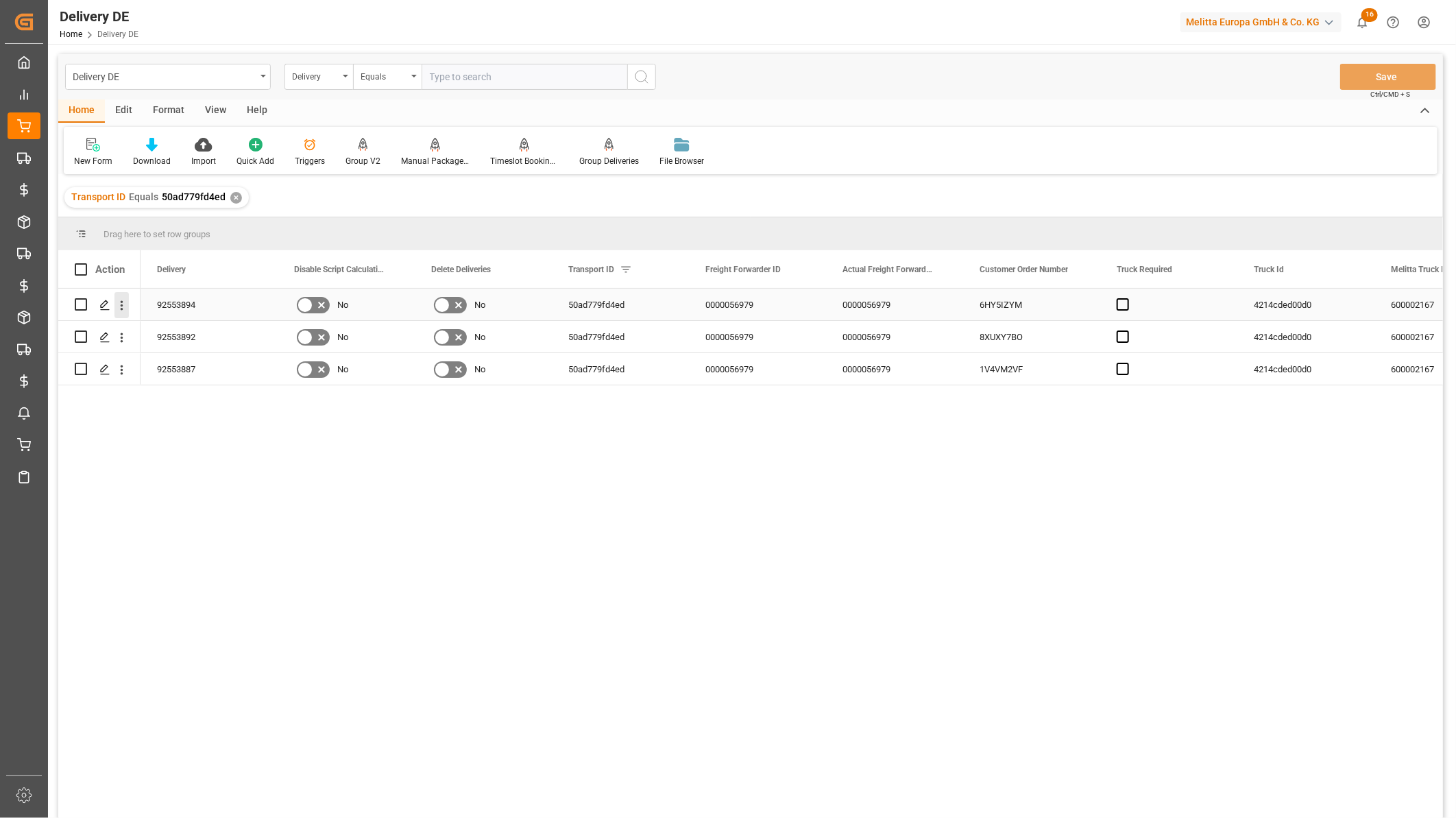
click at [122, 304] on icon "open menu" at bounding box center [122, 306] width 15 height 15
click at [496, 462] on div "92553894 No No 50ad779fd4ed 0000056979 0000056979 6HY5IZYM 4214cded00d0 6000021…" at bounding box center [791, 557] width 1303 height 538
click at [251, 269] on span at bounding box center [254, 269] width 12 height 12
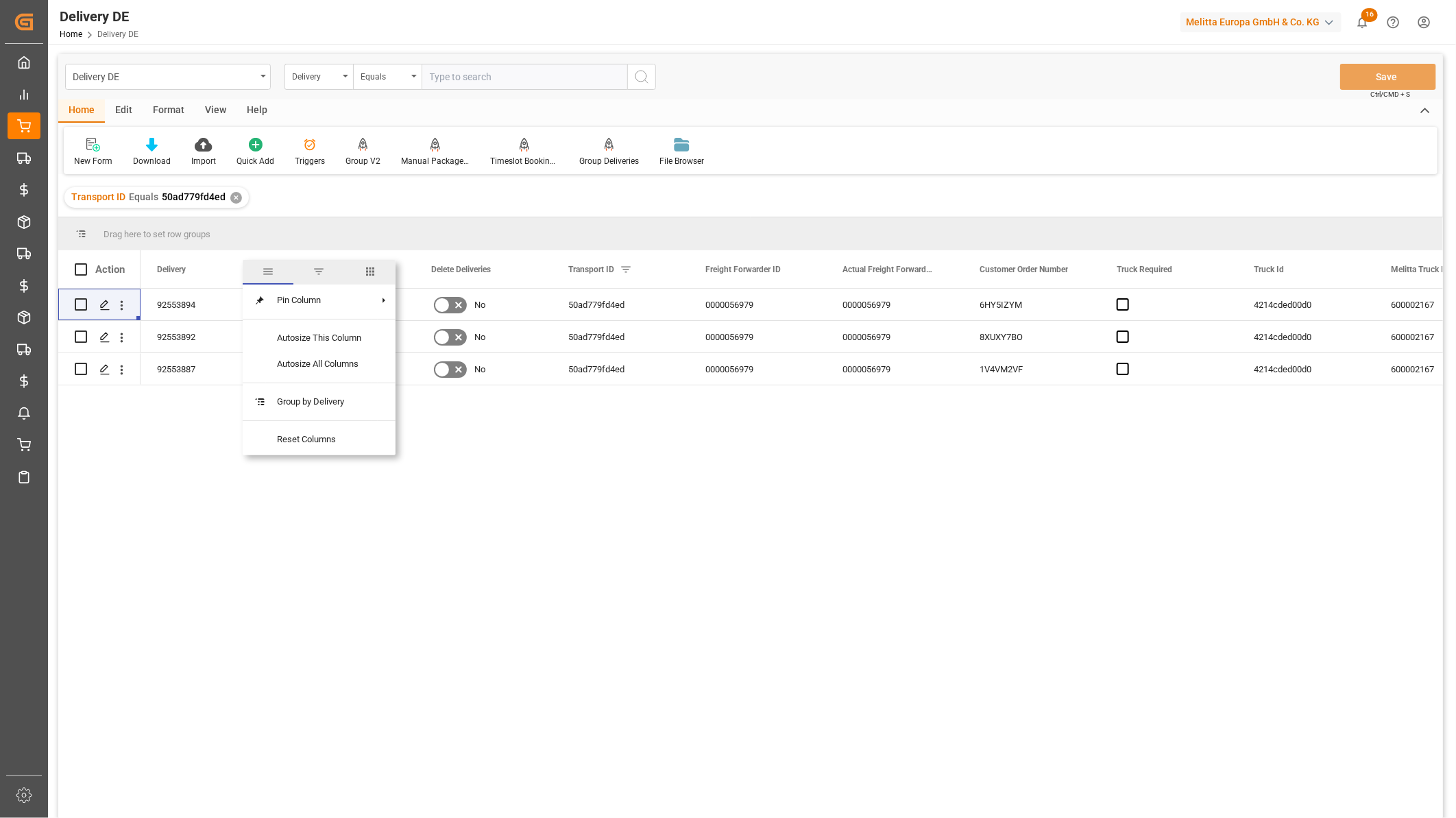
click at [364, 275] on span "columns" at bounding box center [370, 272] width 51 height 25
click at [256, 307] on input "Toggle Select All Columns" at bounding box center [256, 305] width 12 height 12
checkbox input "false"
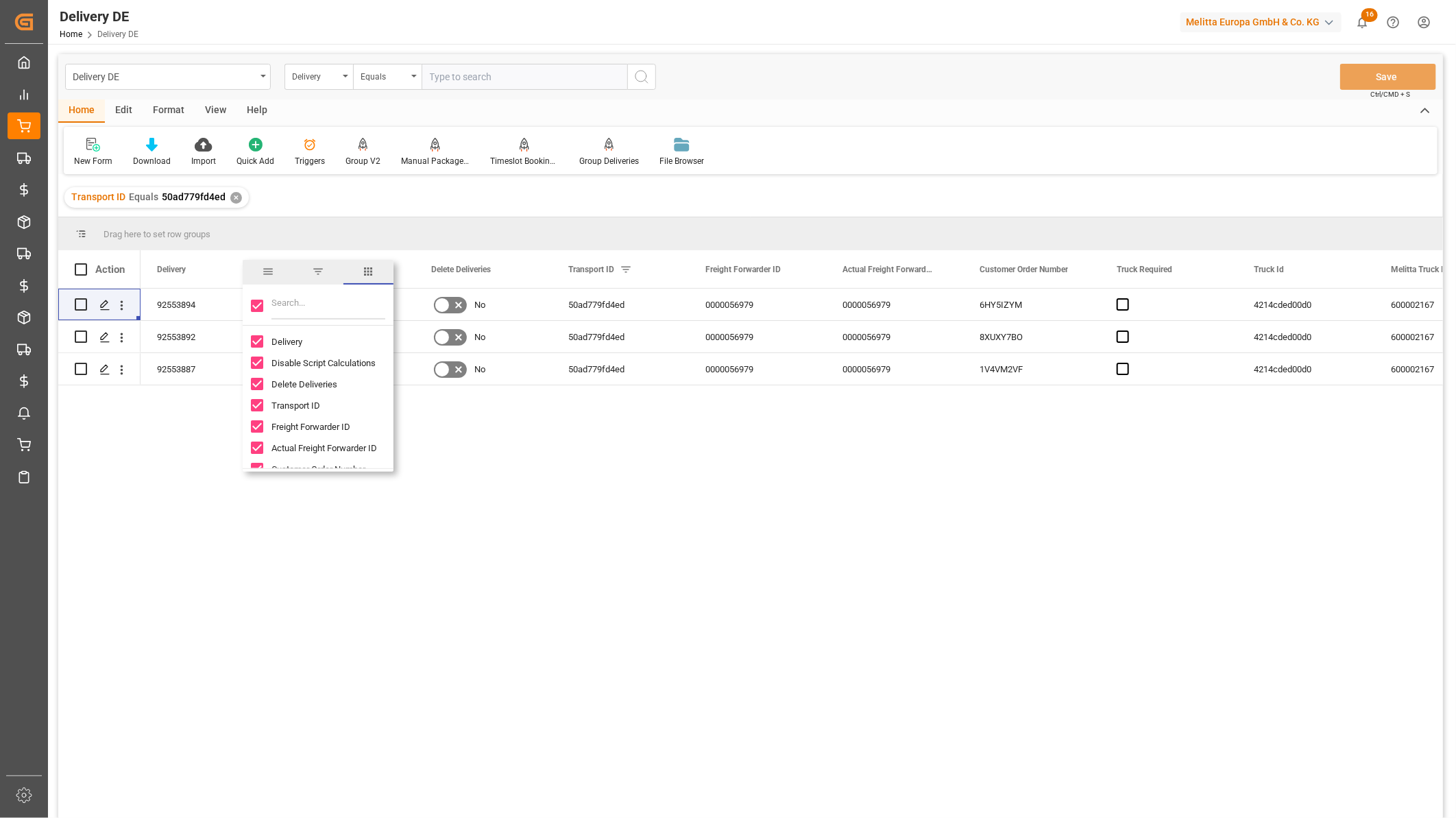
checkbox input "false"
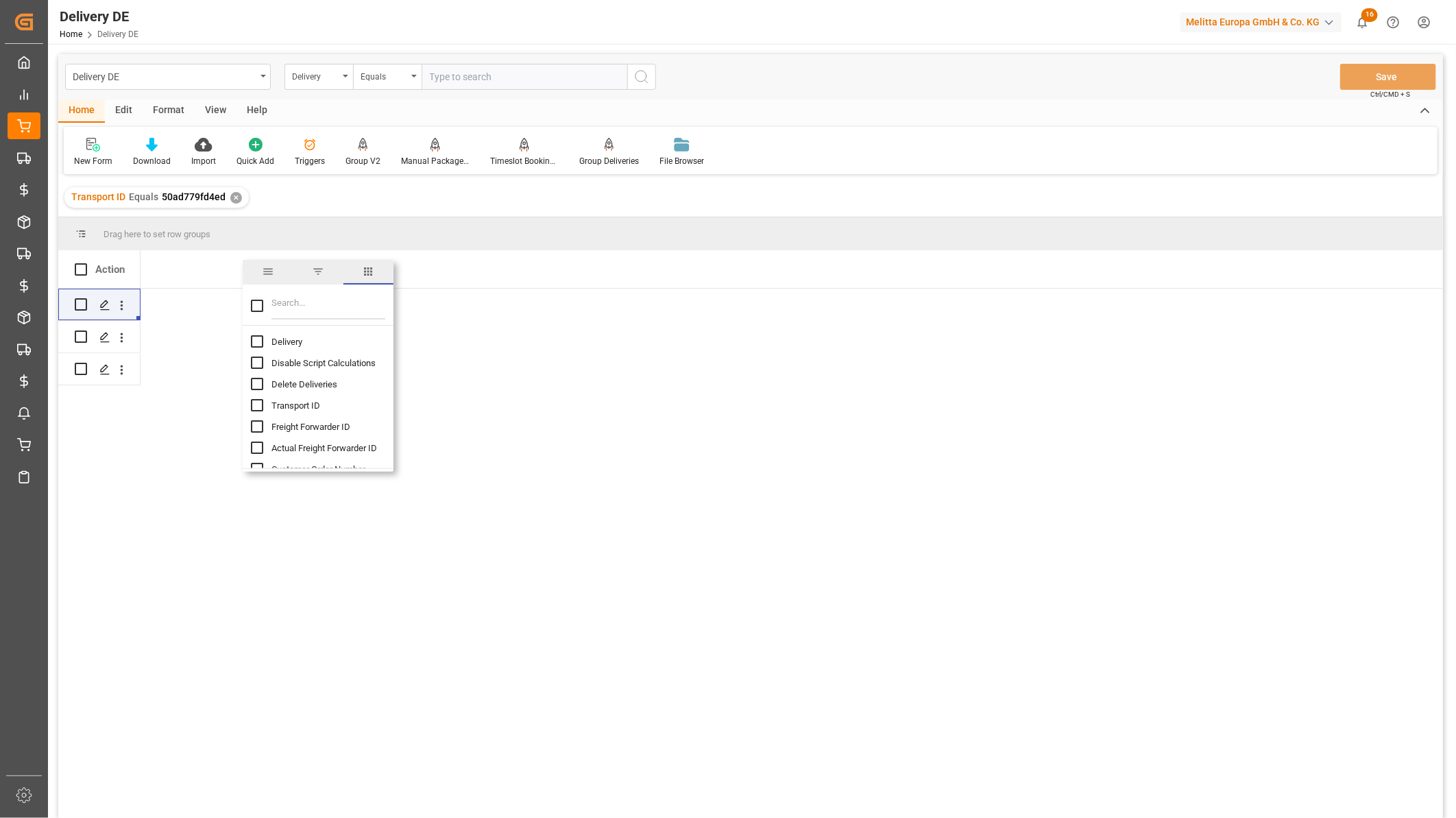
click at [256, 344] on input "Delivery column toggle visibility (hidden)" at bounding box center [256, 341] width 12 height 12
checkbox input "true"
checkbox input "false"
click at [304, 299] on input "Filter Columns Input" at bounding box center [328, 306] width 114 height 28
type input "est"
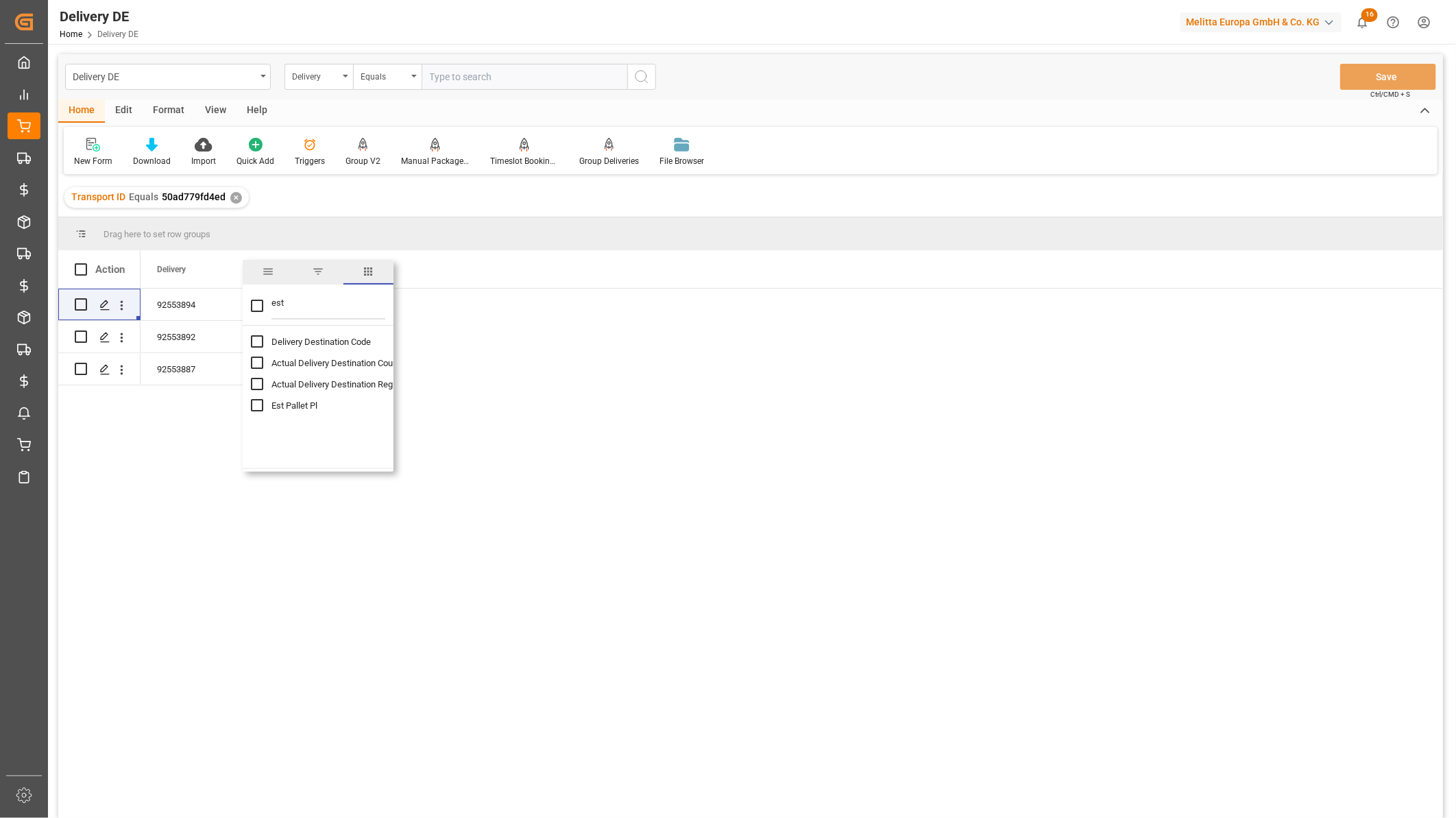
click at [262, 406] on input "Est Pallet Pl column toggle visibility (hidden)" at bounding box center [256, 405] width 12 height 12
checkbox input "true"
checkbox input "false"
drag, startPoint x: 302, startPoint y: 303, endPoint x: 259, endPoint y: 306, distance: 43.1
click at [259, 306] on div "est" at bounding box center [318, 307] width 151 height 39
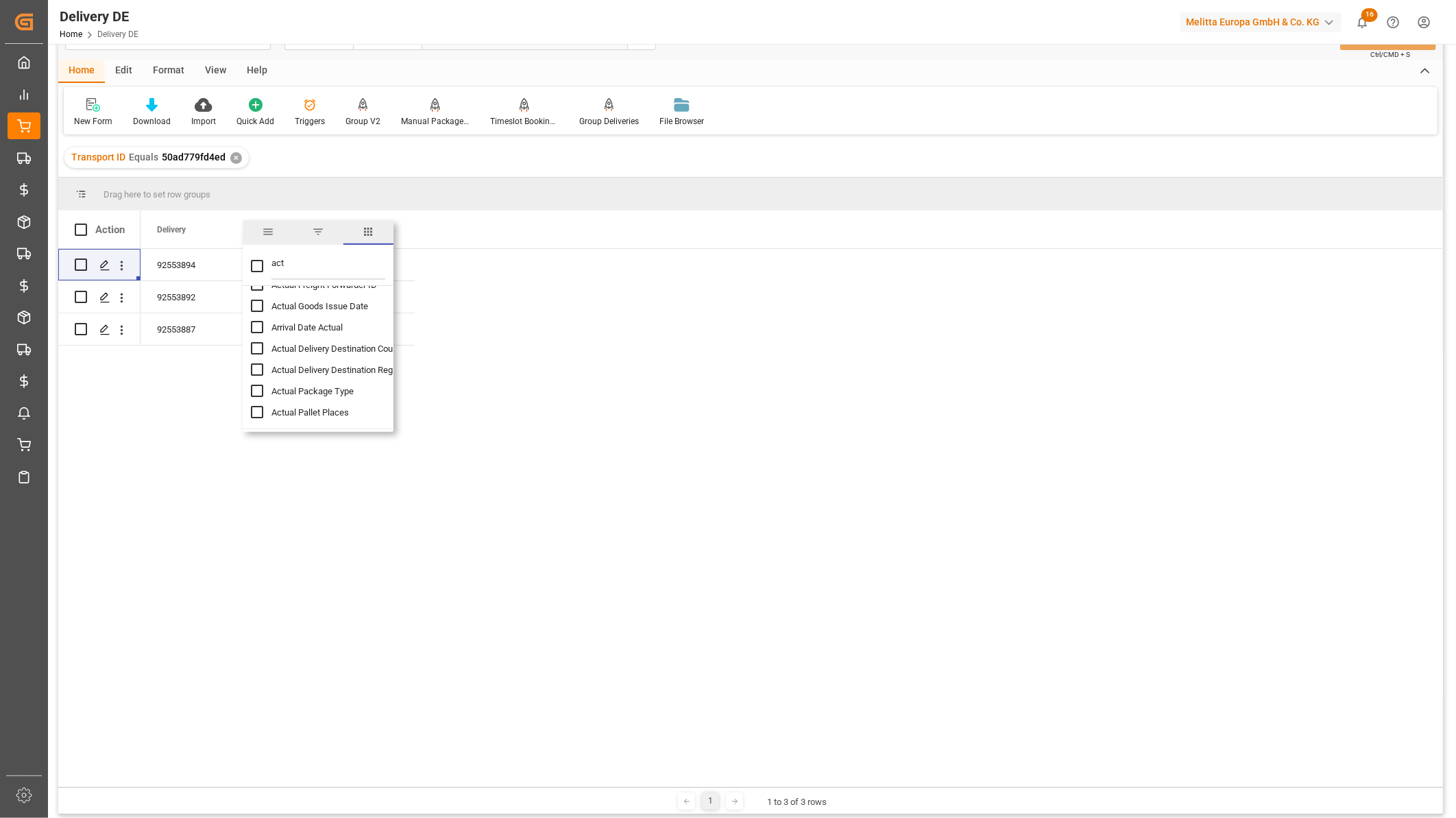
scroll to position [76, 0]
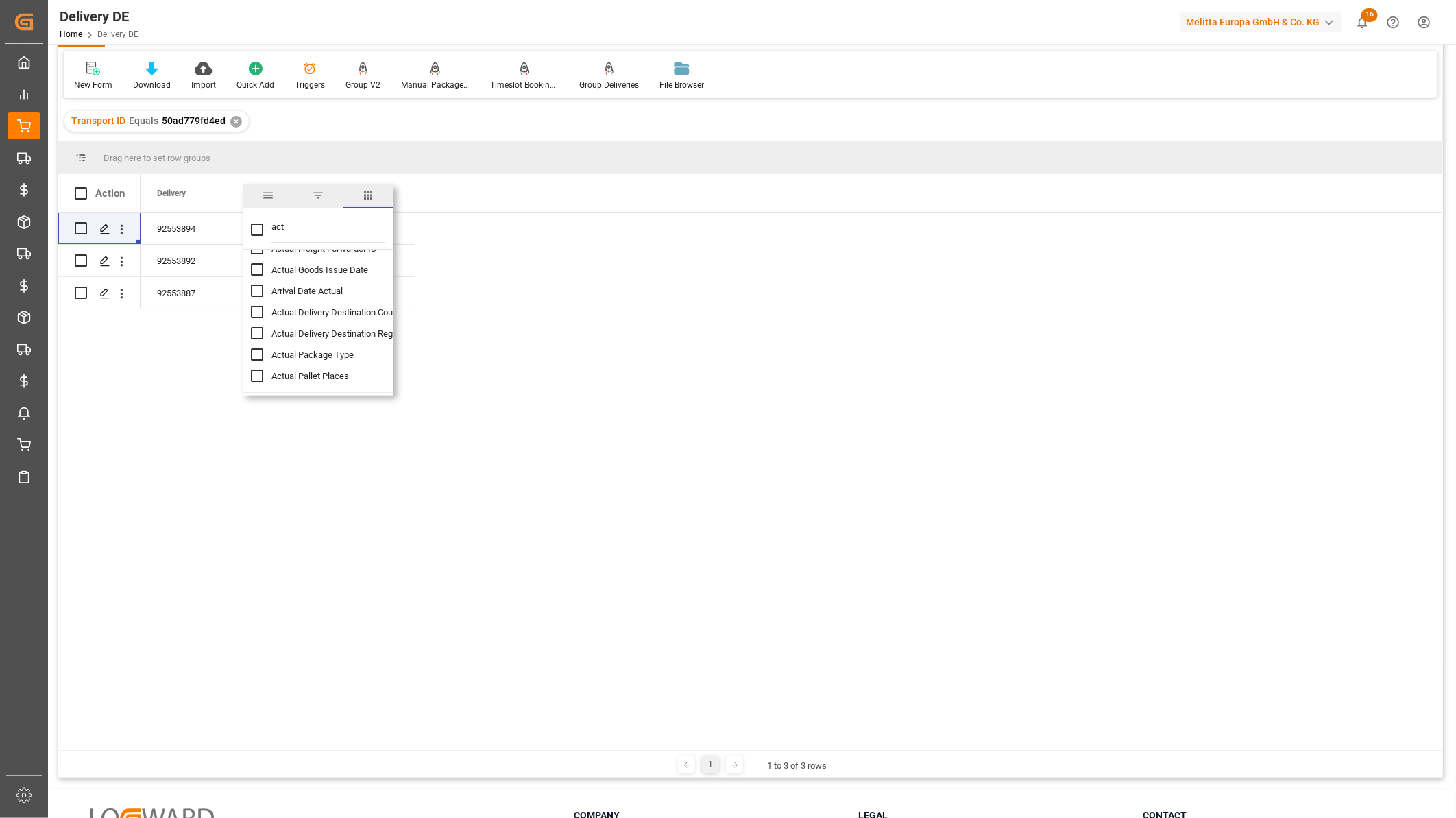
type input "act"
click at [256, 377] on input "Actual Pallet Places column toggle visibility (hidden)" at bounding box center [256, 375] width 12 height 12
checkbox input "true"
checkbox input "false"
drag, startPoint x: 310, startPoint y: 211, endPoint x: 256, endPoint y: 223, distance: 55.3
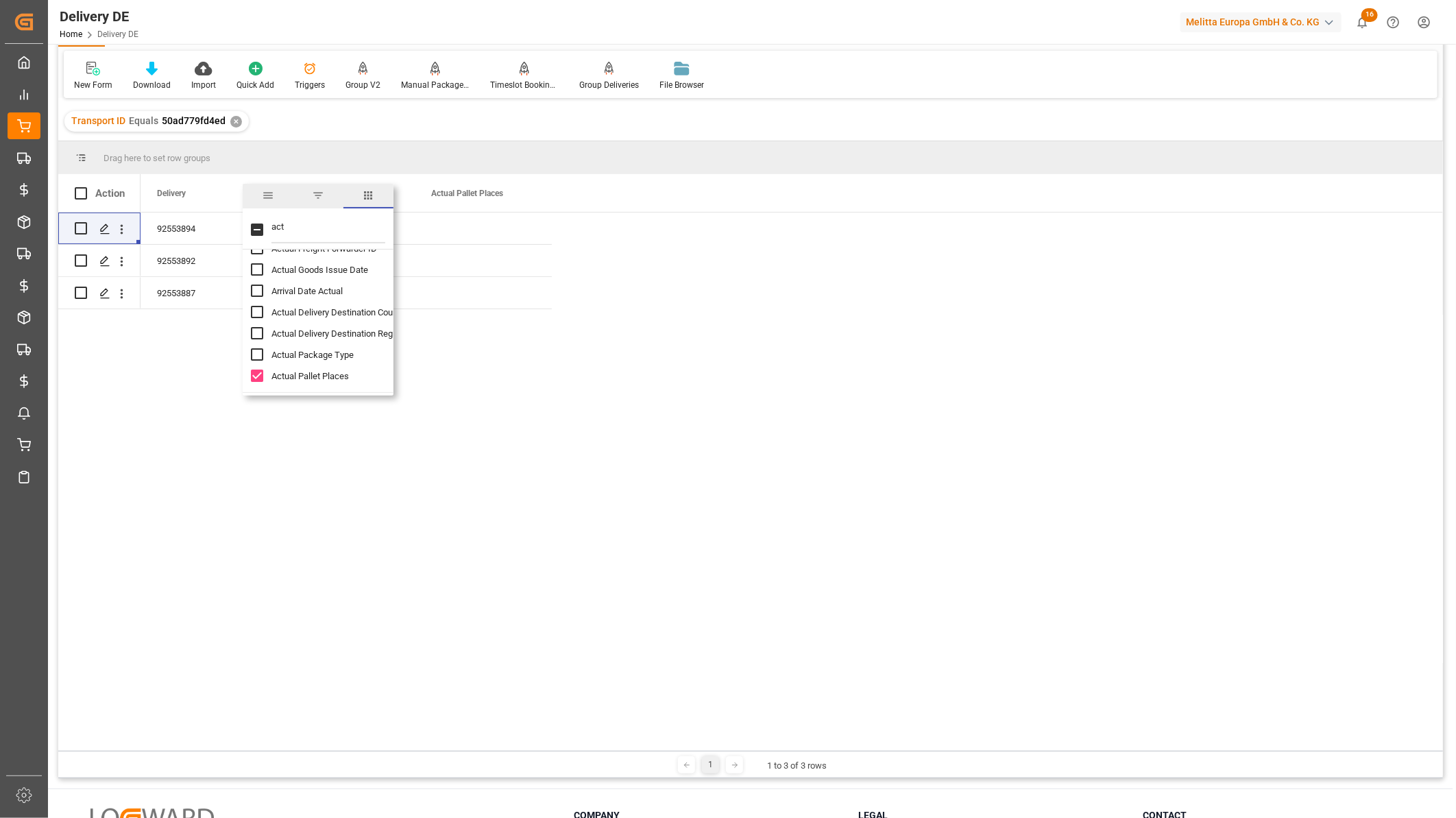
click at [256, 223] on div "act" at bounding box center [318, 230] width 151 height 39
drag, startPoint x: 298, startPoint y: 222, endPoint x: 270, endPoint y: 228, distance: 28.6
click at [270, 228] on div "act" at bounding box center [318, 230] width 151 height 39
type input "cos"
click at [259, 266] on input "Diesel Cost column toggle visibility (hidden)" at bounding box center [256, 269] width 12 height 12
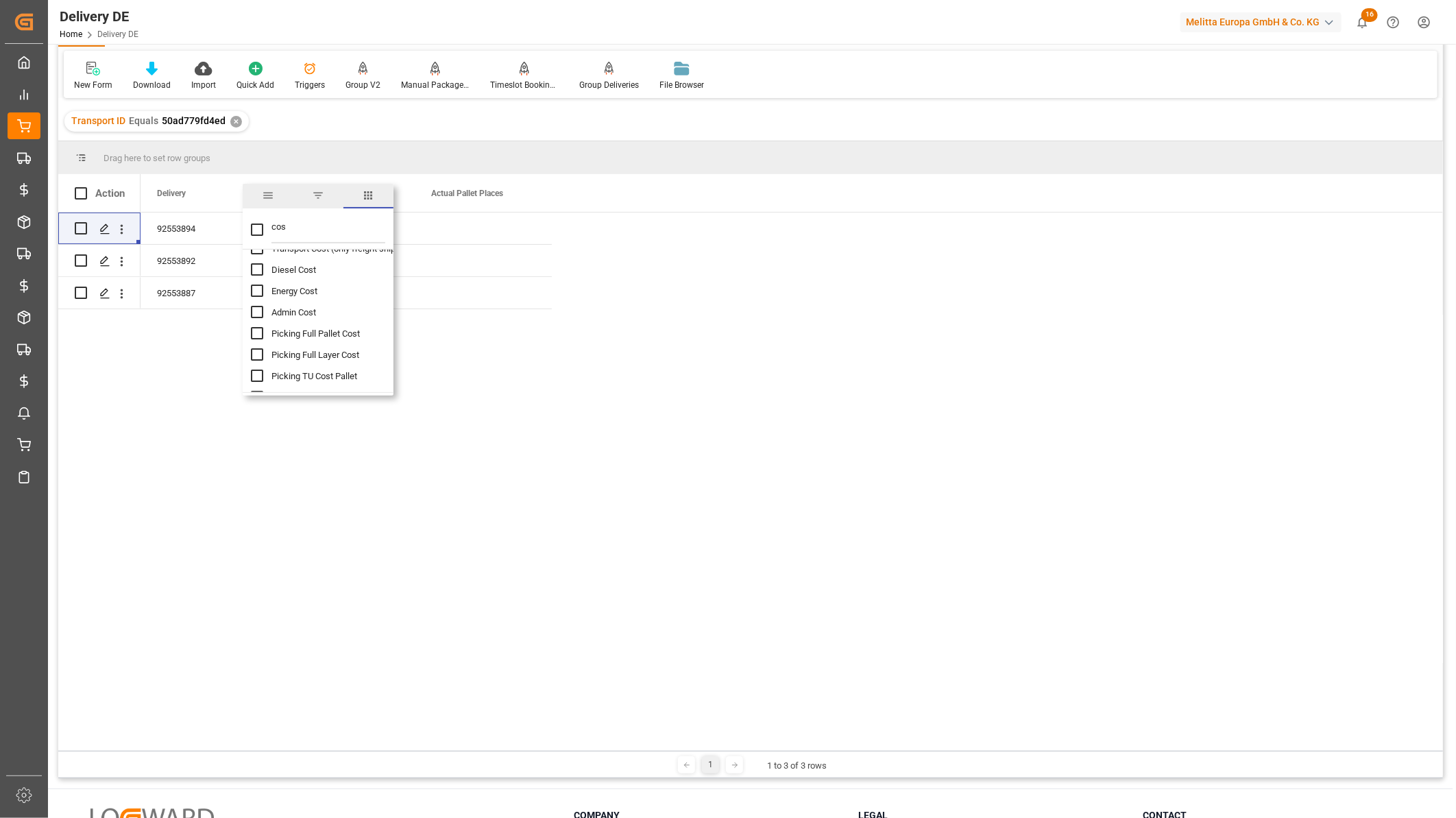
checkbox input "true"
checkbox input "false"
click at [258, 262] on input "Transport Cost (only freight shipping) column toggle visibility (hidden)" at bounding box center [256, 264] width 12 height 12
checkbox input "true"
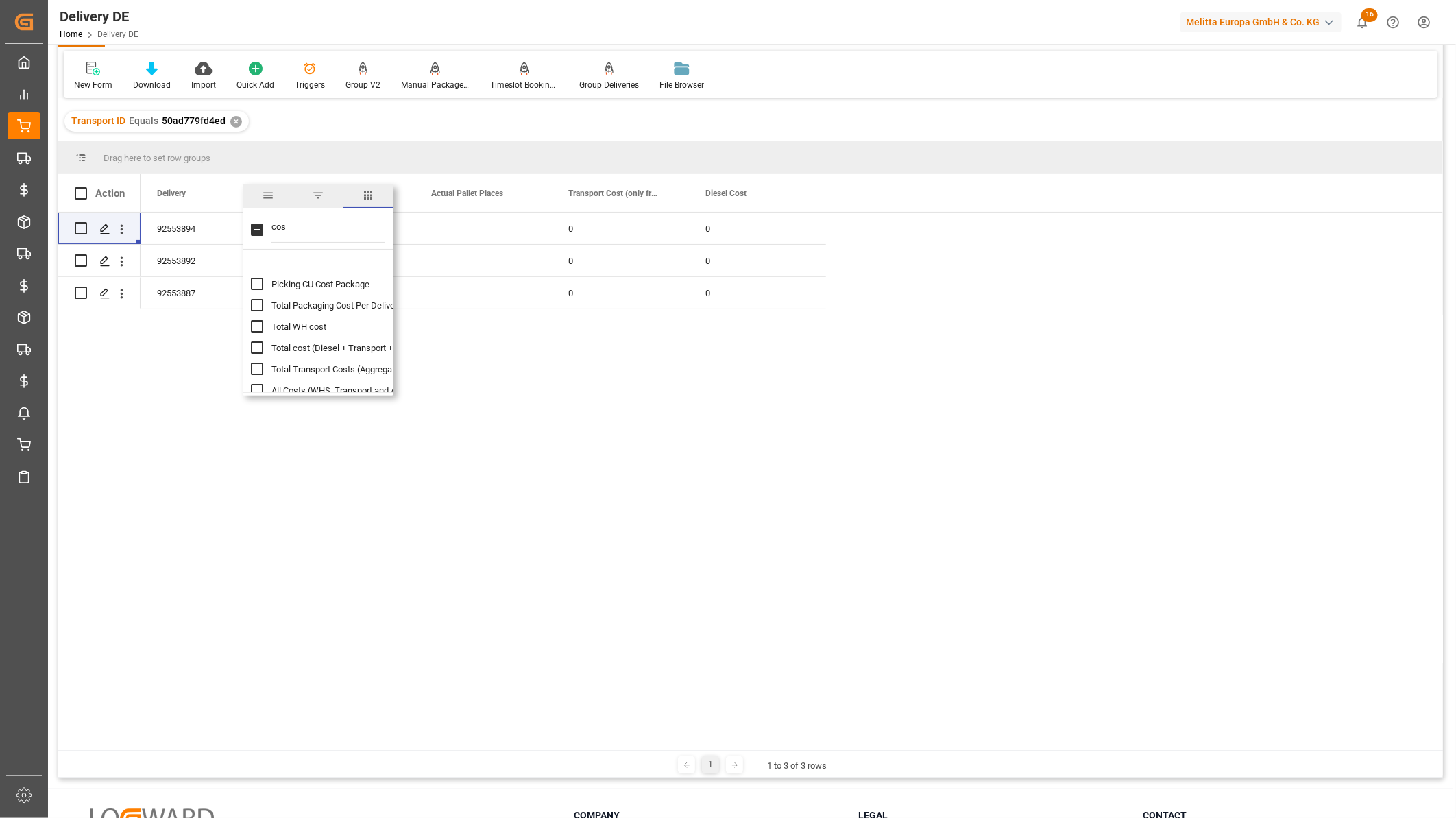
scroll to position [208, 0]
click at [317, 330] on span "Total Transport Costs (Aggregation)" at bounding box center [341, 333] width 139 height 10
checkbox input "true"
click at [740, 405] on div "92553894 8 0 0 0 92553892 3 0 0 0 92553887 1 0 0 0" at bounding box center [791, 482] width 1303 height 538
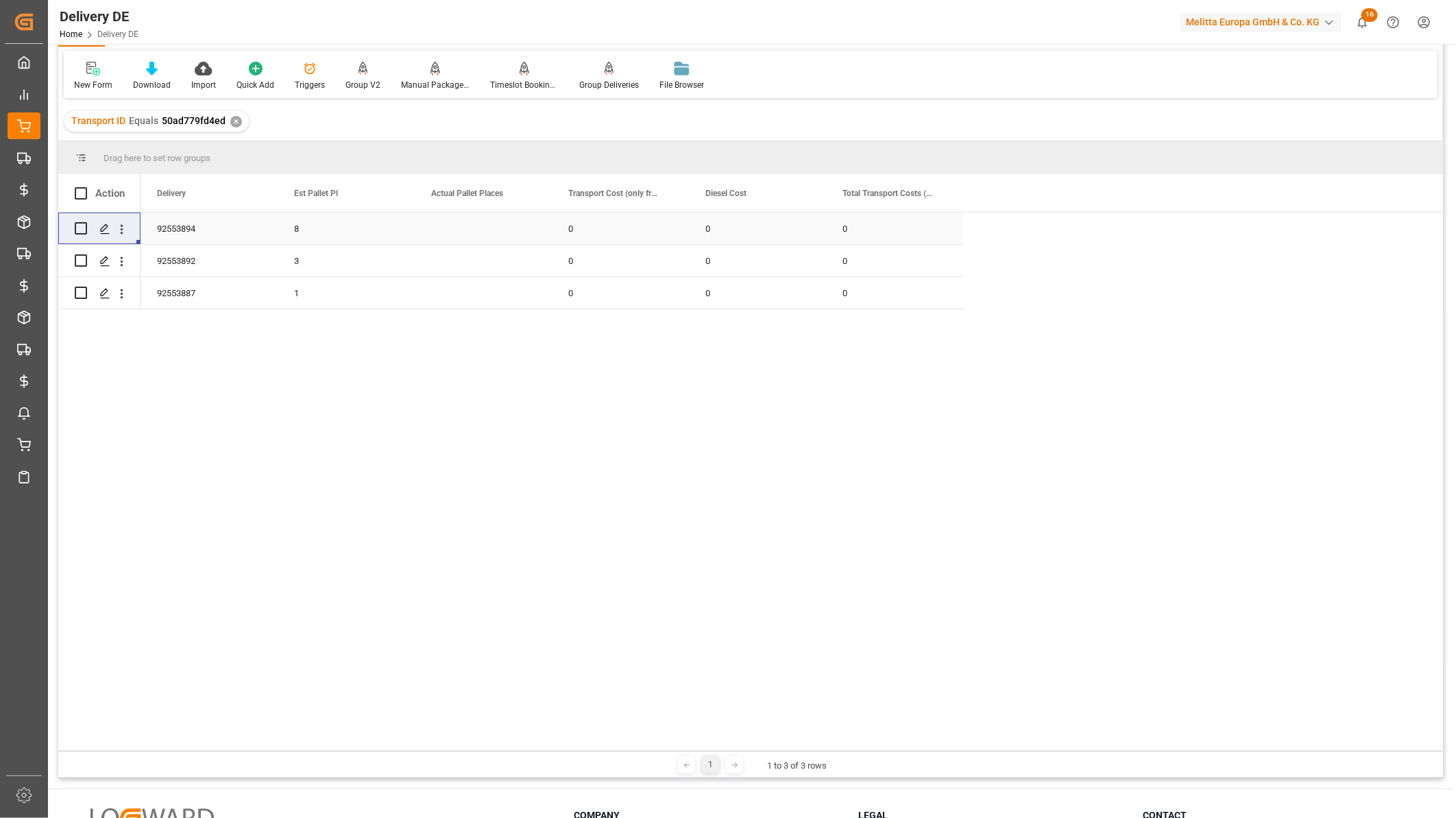
click at [639, 219] on div "0" at bounding box center [620, 228] width 137 height 31
drag, startPoint x: 588, startPoint y: 222, endPoint x: 572, endPoint y: 228, distance: 17.1
click at [572, 228] on div "0" at bounding box center [620, 237] width 137 height 48
drag, startPoint x: 590, startPoint y: 234, endPoint x: 554, endPoint y: 238, distance: 36.2
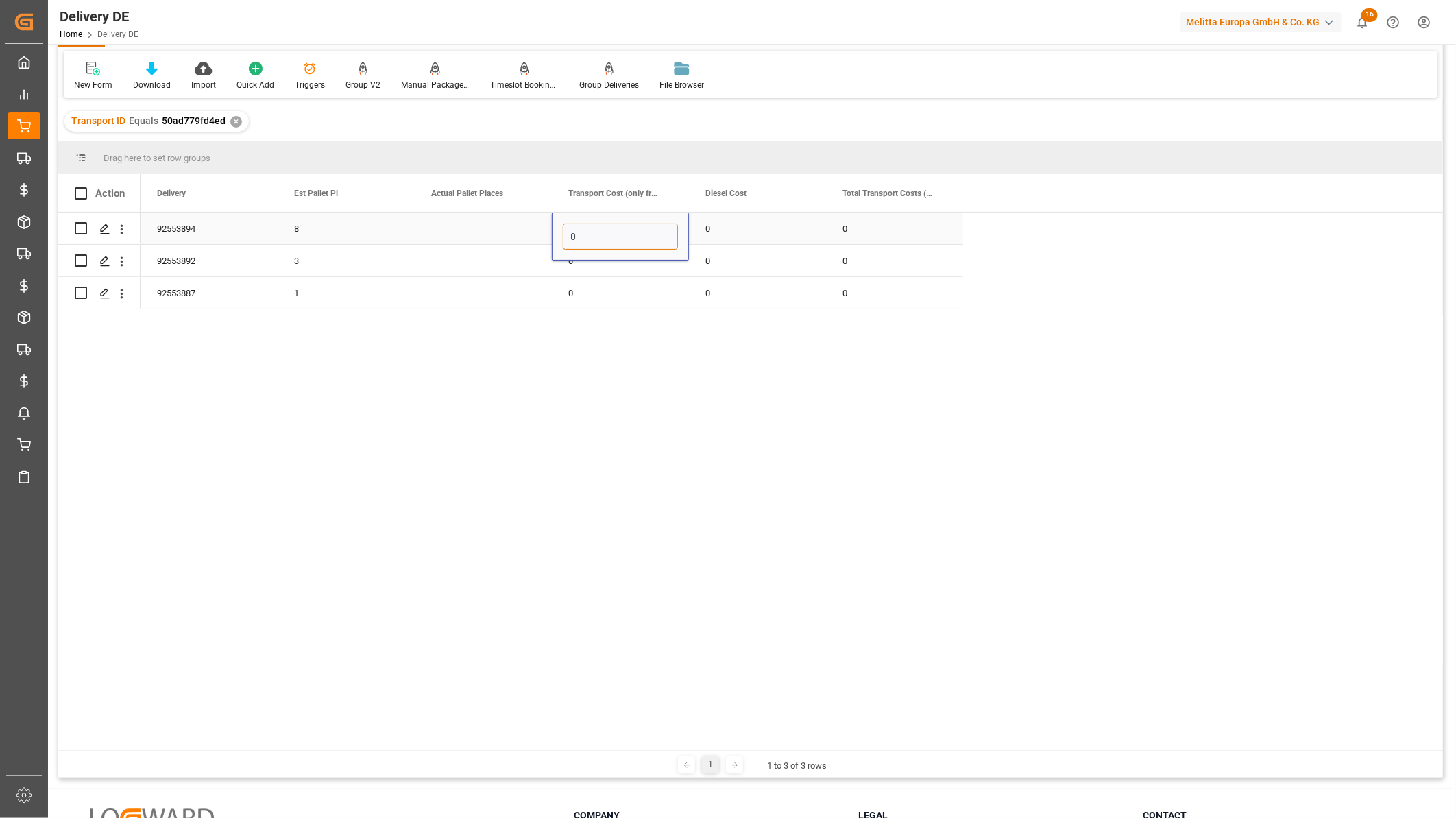
click at [554, 238] on div "0" at bounding box center [620, 237] width 137 height 48
click at [634, 236] on input "262.4" at bounding box center [620, 237] width 116 height 26
type input "262.45"
click at [631, 272] on div "0" at bounding box center [620, 261] width 137 height 31
click at [606, 259] on div "0" at bounding box center [620, 261] width 137 height 31
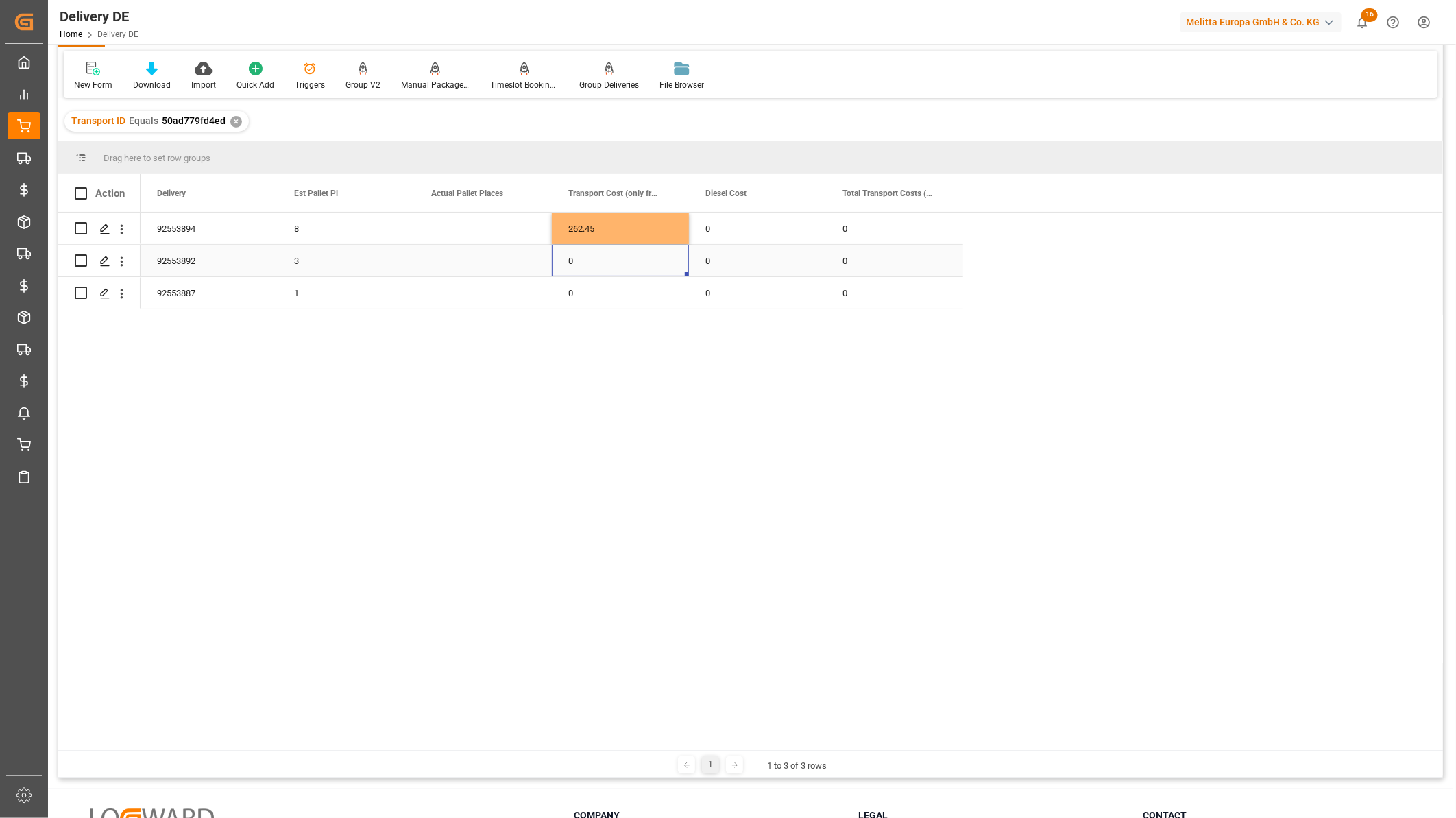
click at [606, 259] on div "0" at bounding box center [620, 261] width 137 height 31
drag, startPoint x: 601, startPoint y: 259, endPoint x: 570, endPoint y: 262, distance: 31.1
click at [570, 262] on input "0" at bounding box center [620, 269] width 116 height 26
type input "98.42"
click at [600, 299] on div "0" at bounding box center [620, 293] width 137 height 31
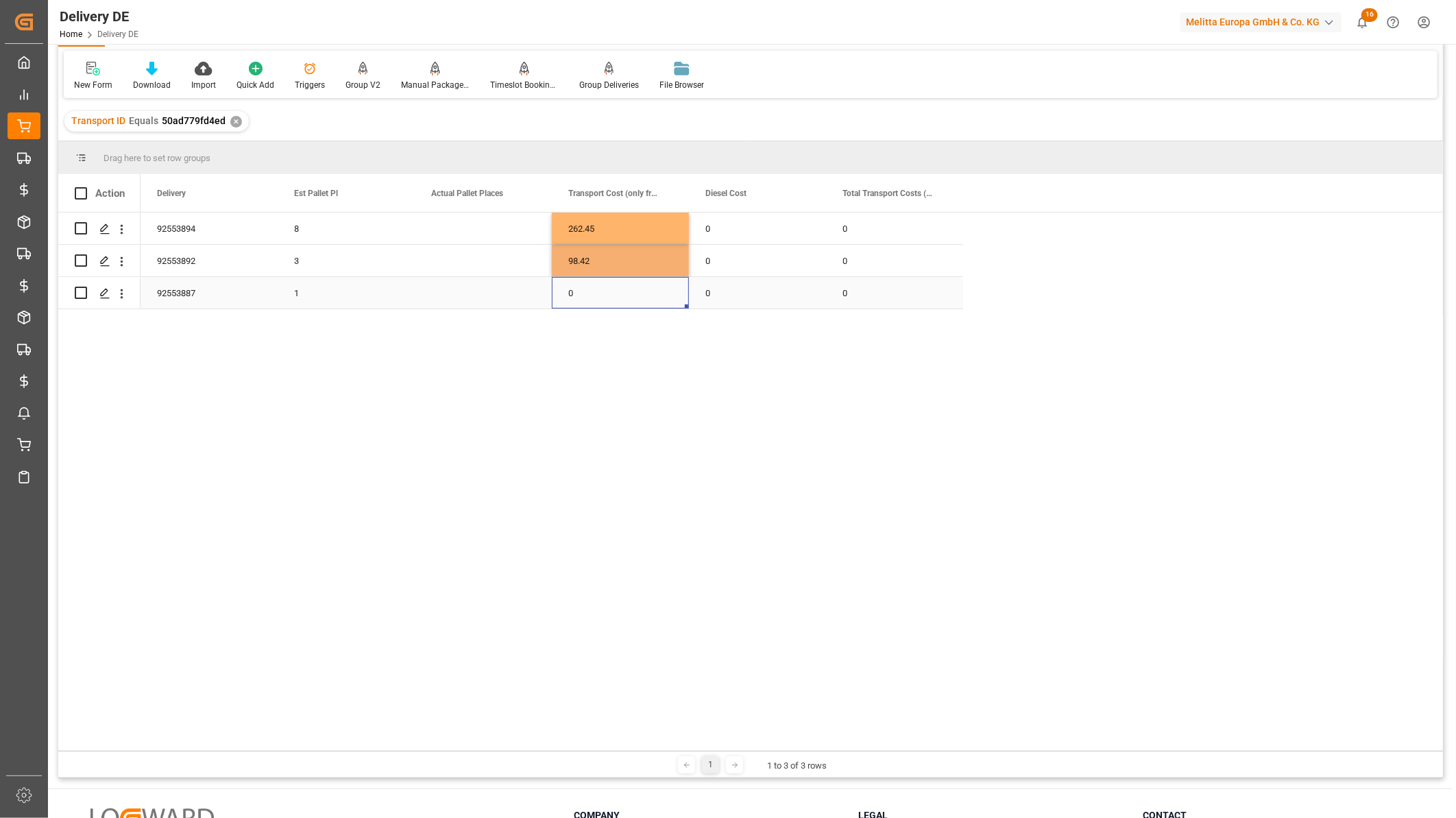
click at [600, 299] on div "0" at bounding box center [620, 293] width 137 height 31
drag, startPoint x: 605, startPoint y: 297, endPoint x: 562, endPoint y: 288, distance: 43.9
click at [563, 288] on div "0" at bounding box center [620, 285] width 116 height 26
type input "32.81"
click at [618, 227] on div "262.45" at bounding box center [620, 228] width 137 height 31
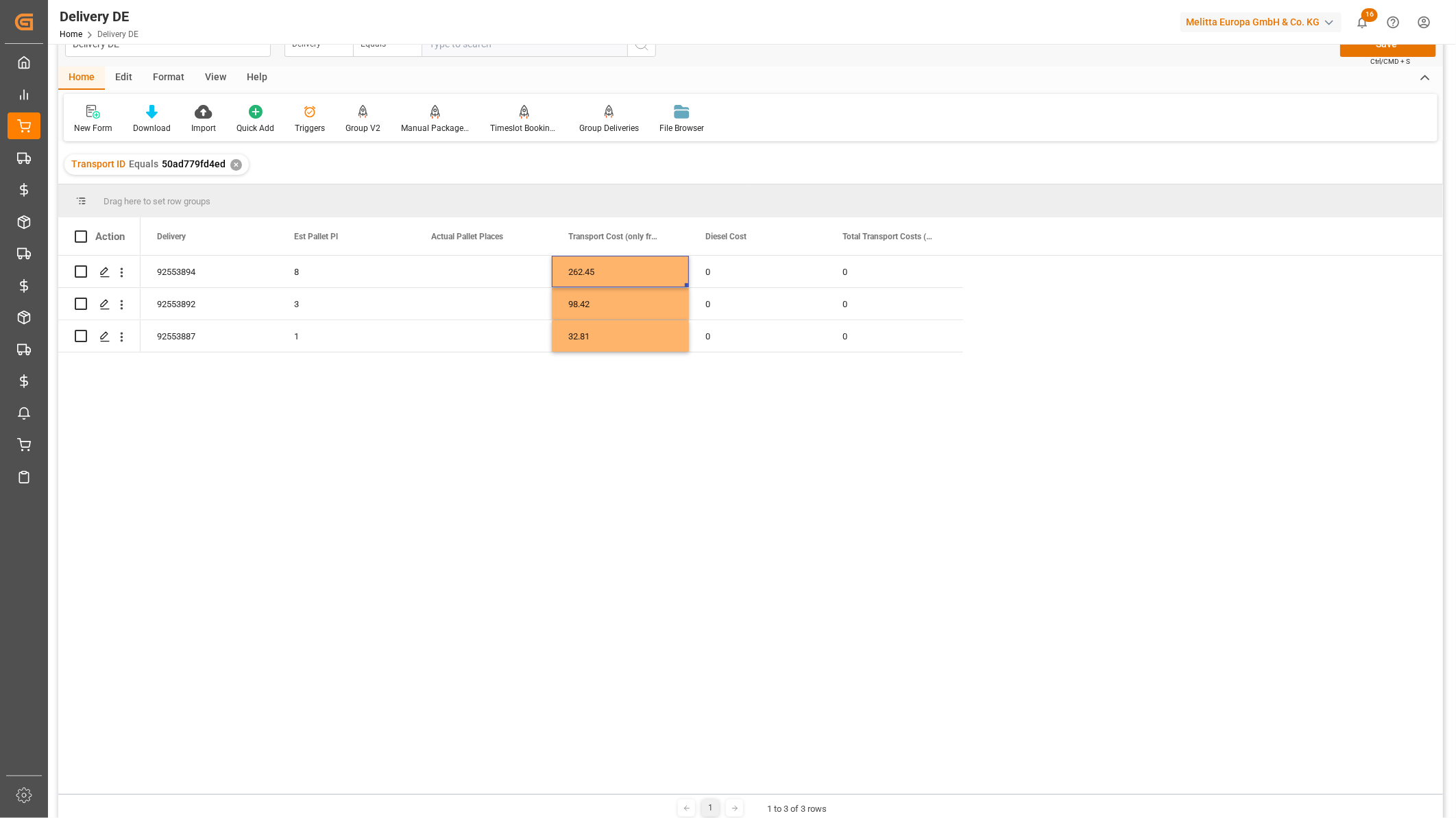
scroll to position [0, 0]
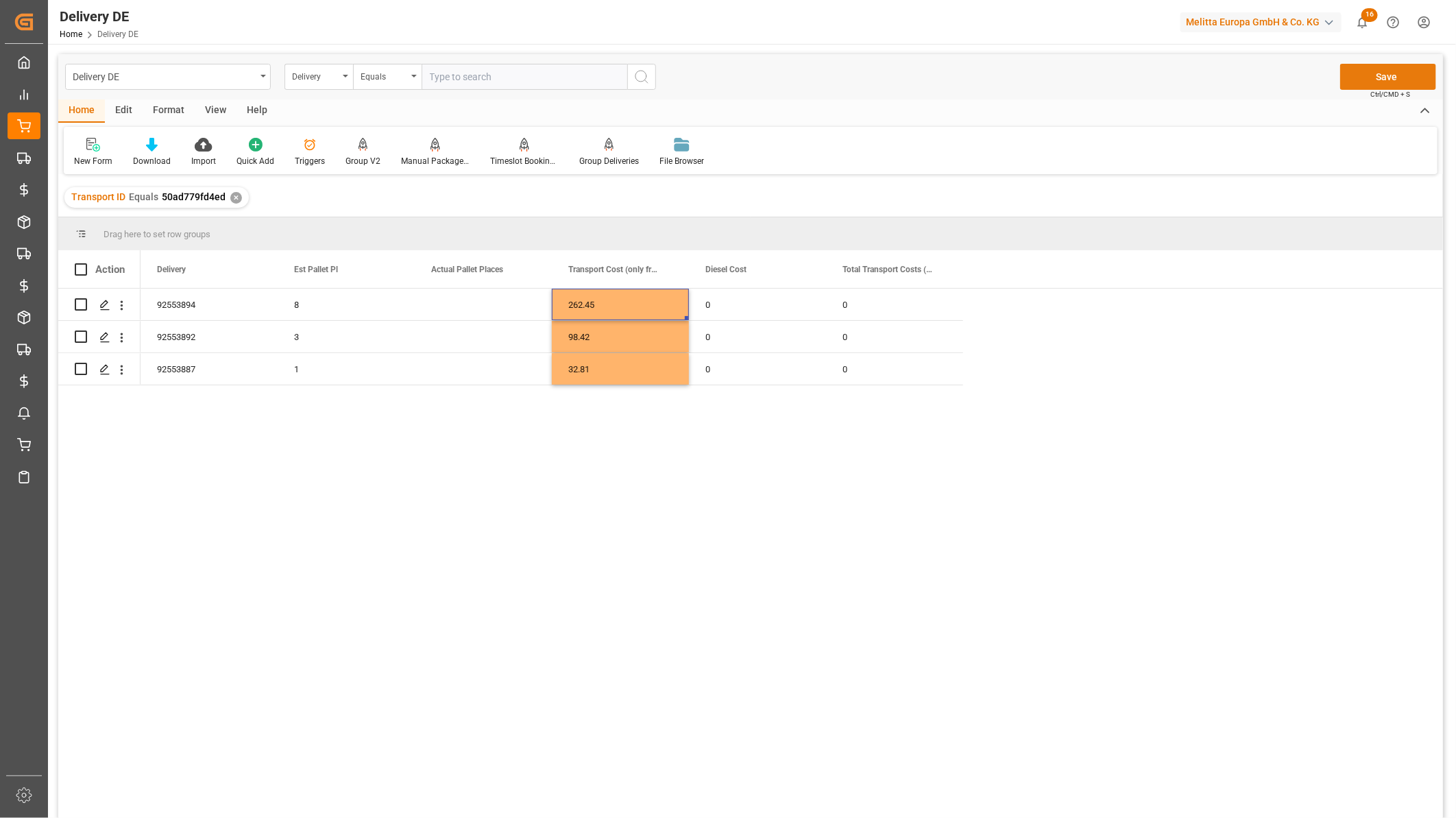
click at [1382, 74] on button "Save" at bounding box center [1389, 77] width 96 height 26
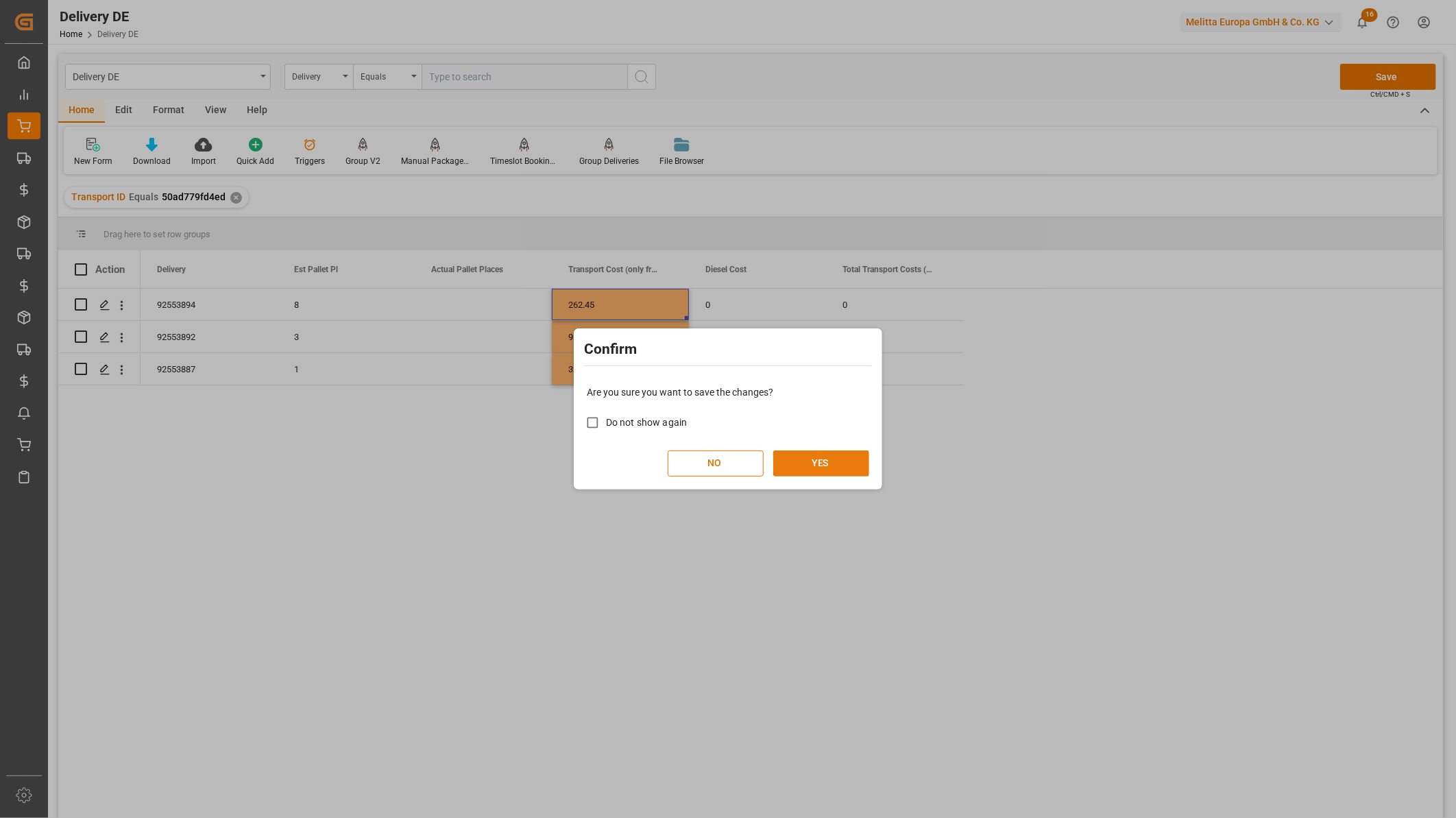
click at [838, 455] on button "YES" at bounding box center [822, 463] width 96 height 26
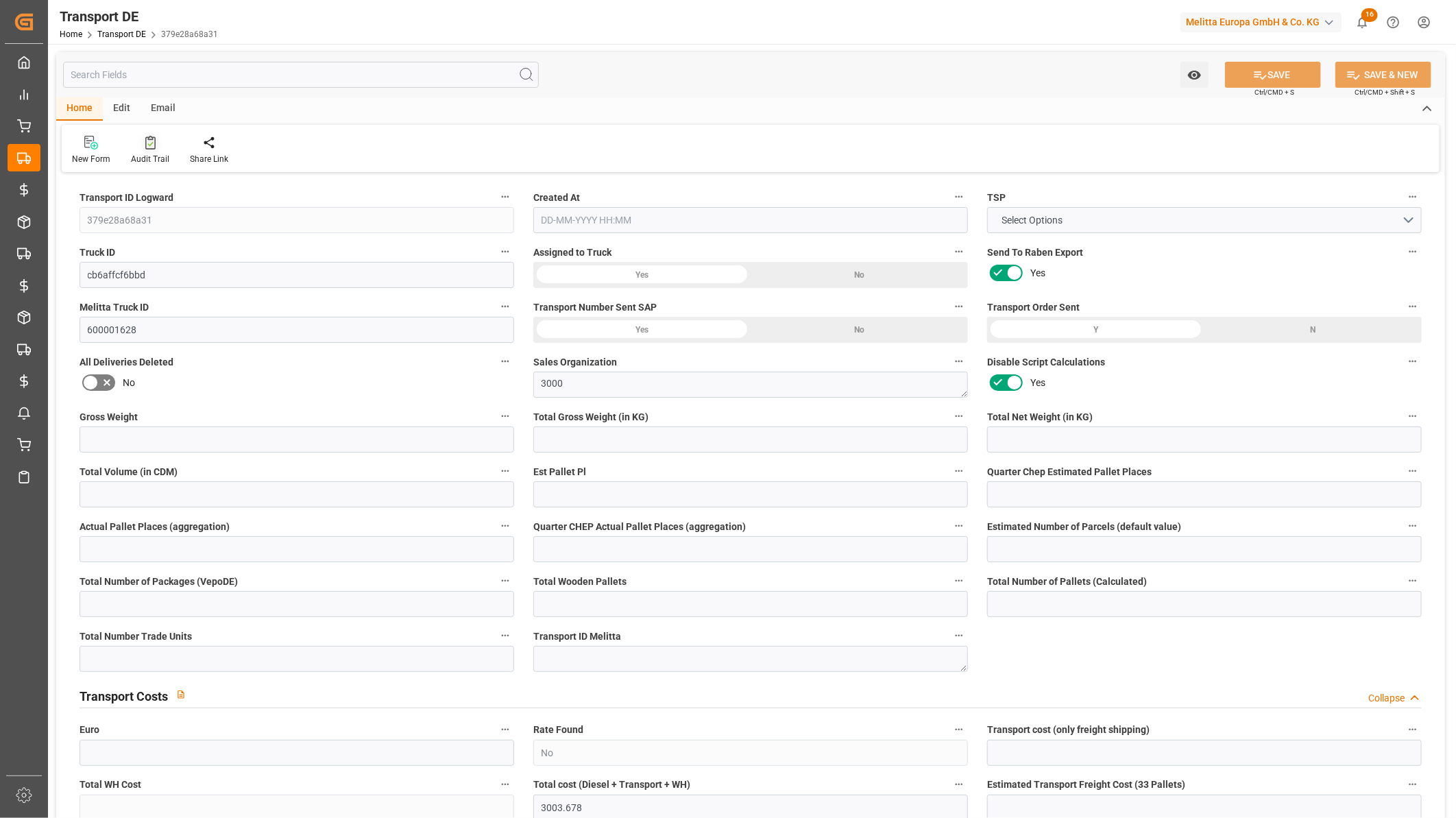
type input "4125"
type input "3296.7"
type input "2530.44"
type input "30336.768"
type input "33"
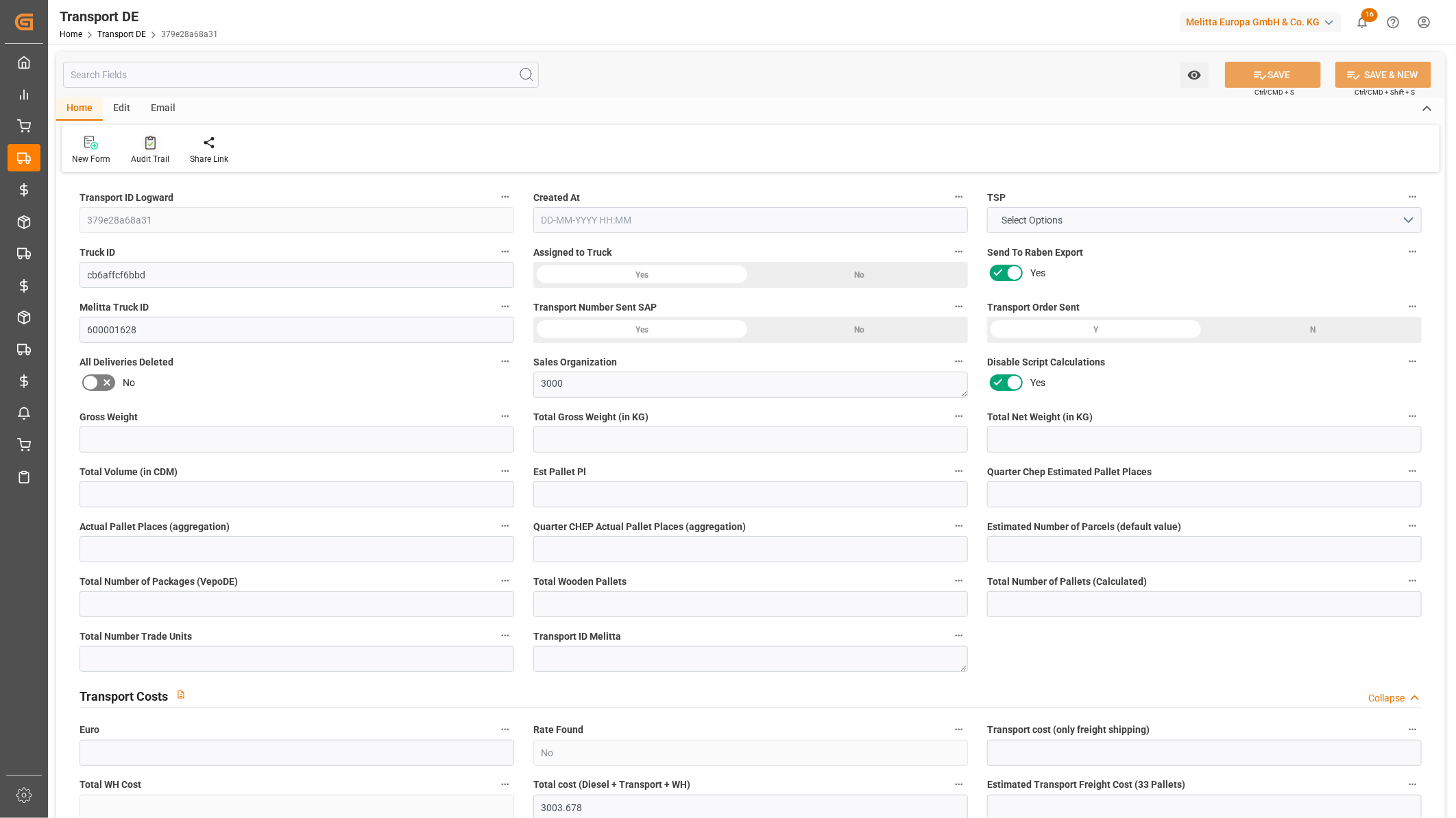
type input "0"
type input "33"
type input "0"
type input "1"
type input "33"
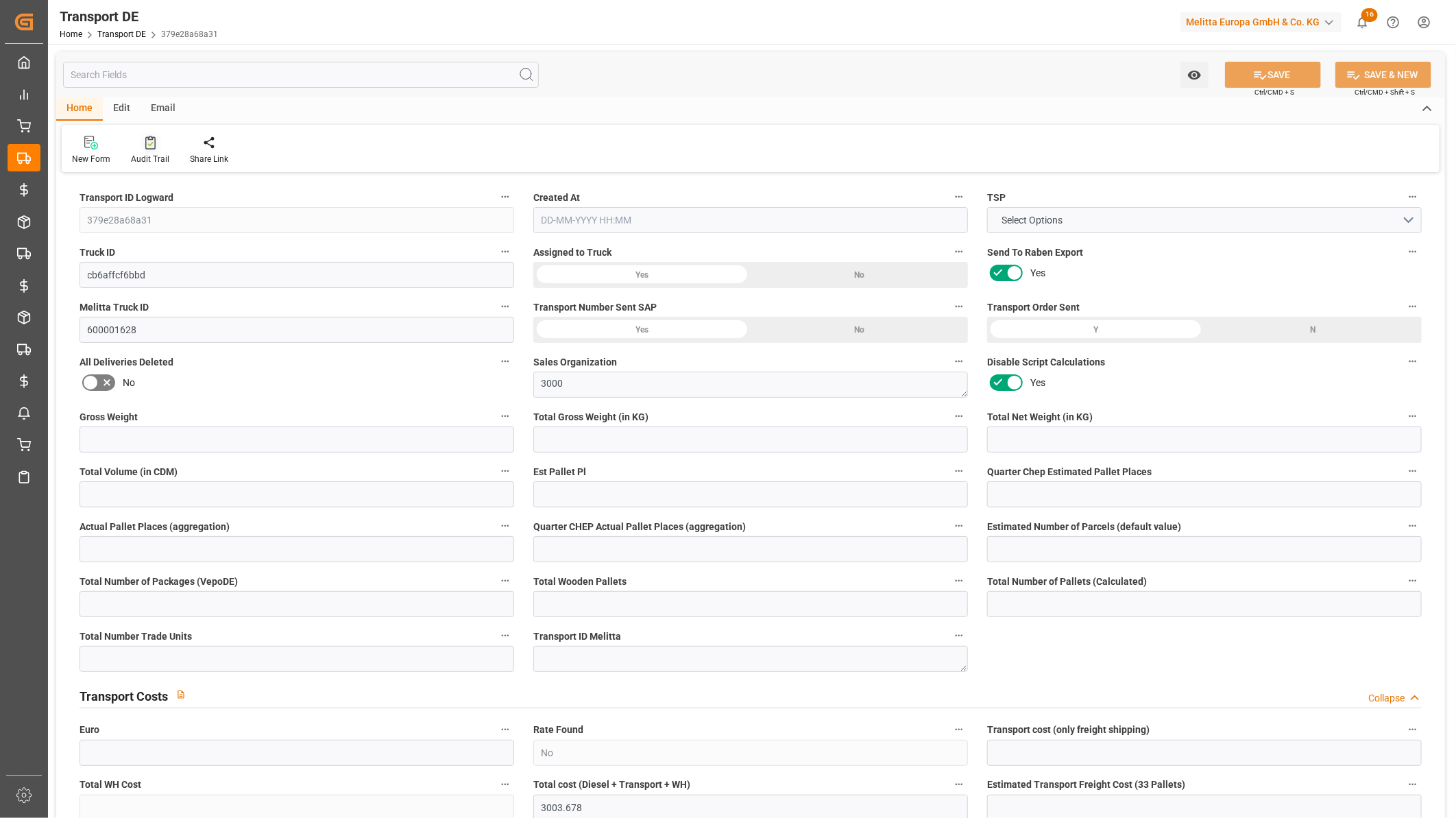
type input "33"
type input "0"
type input "2795"
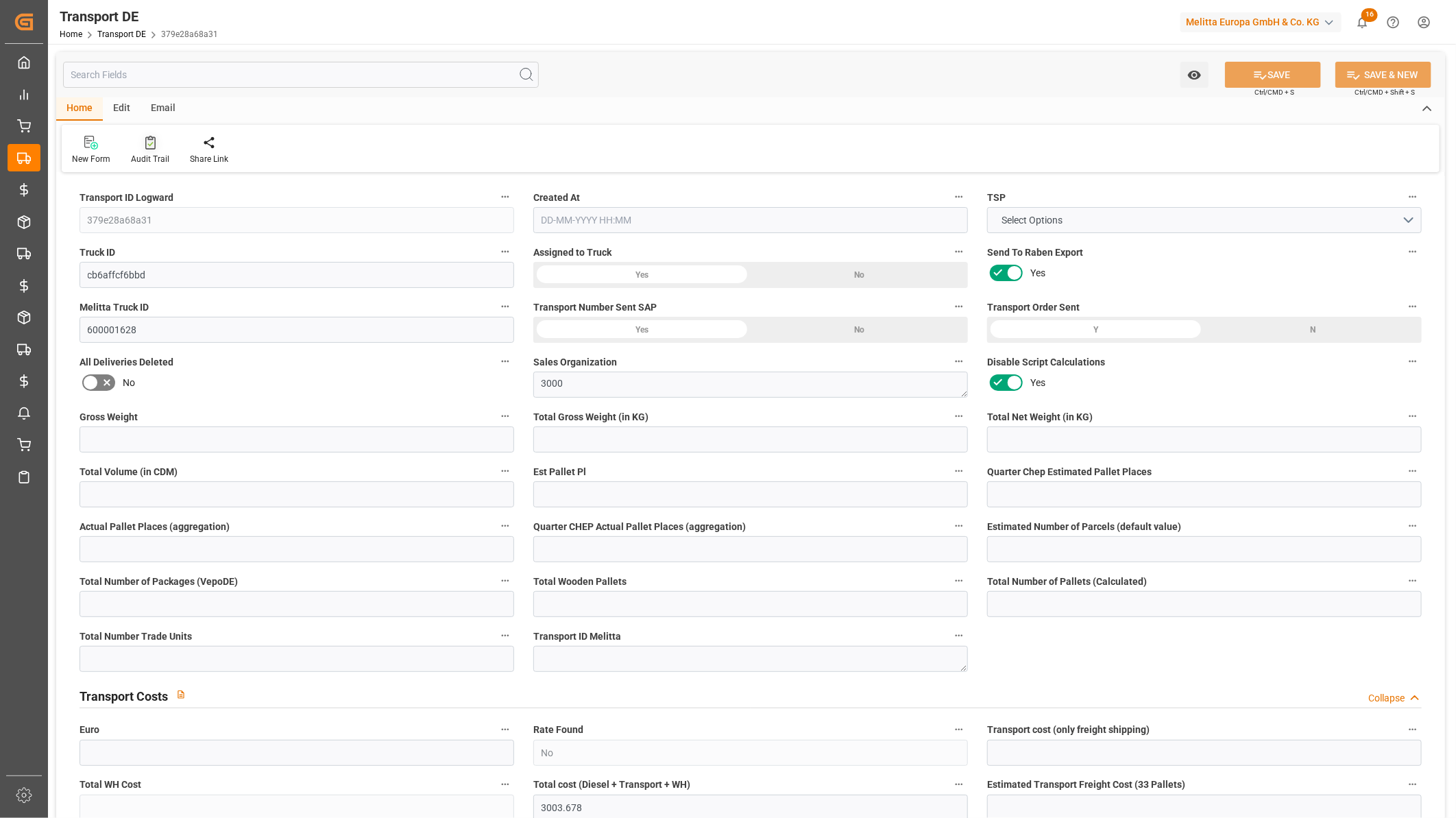
type input "208.678"
type input "2795"
type input "33"
type input "0"
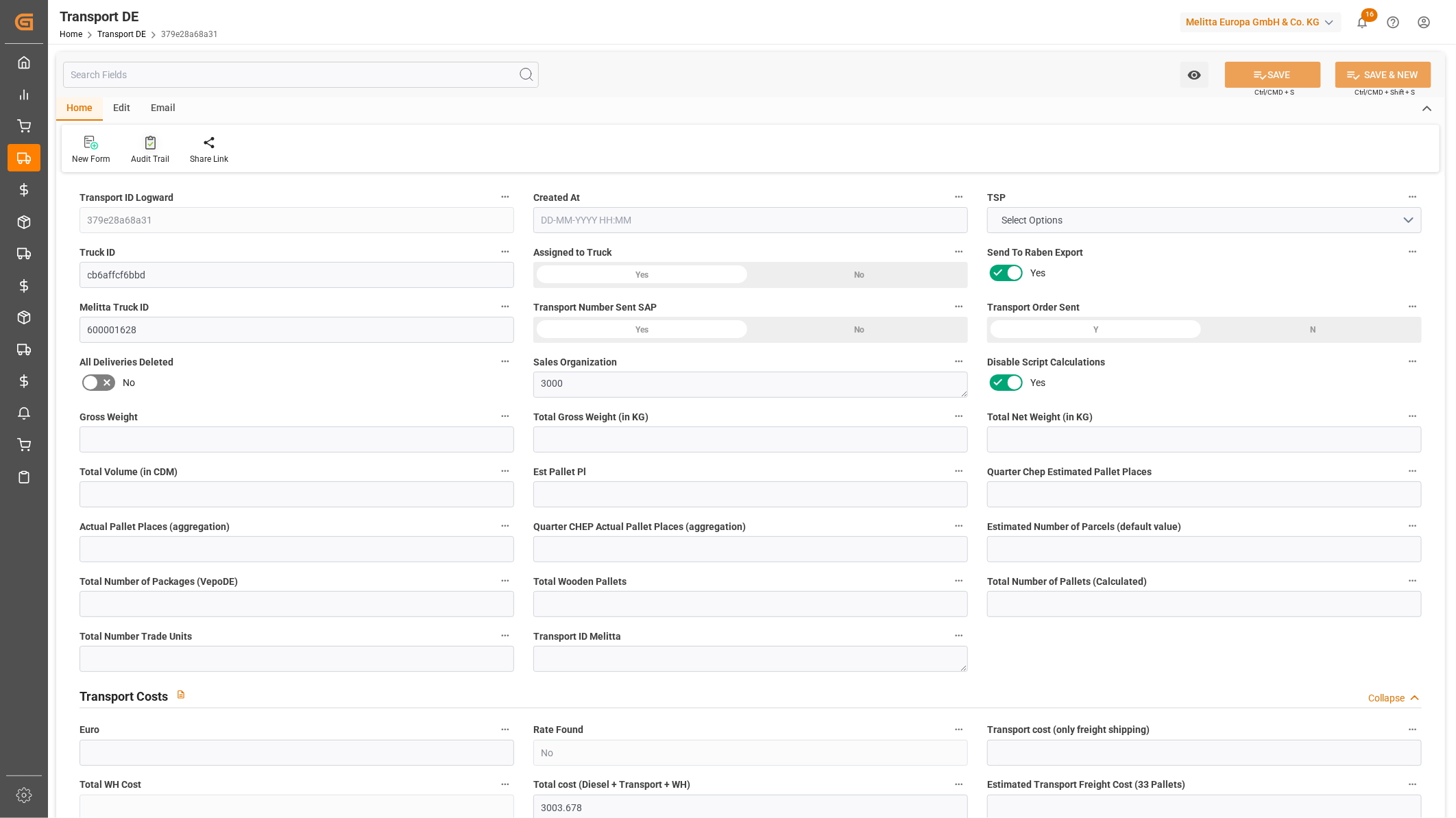
type input "0"
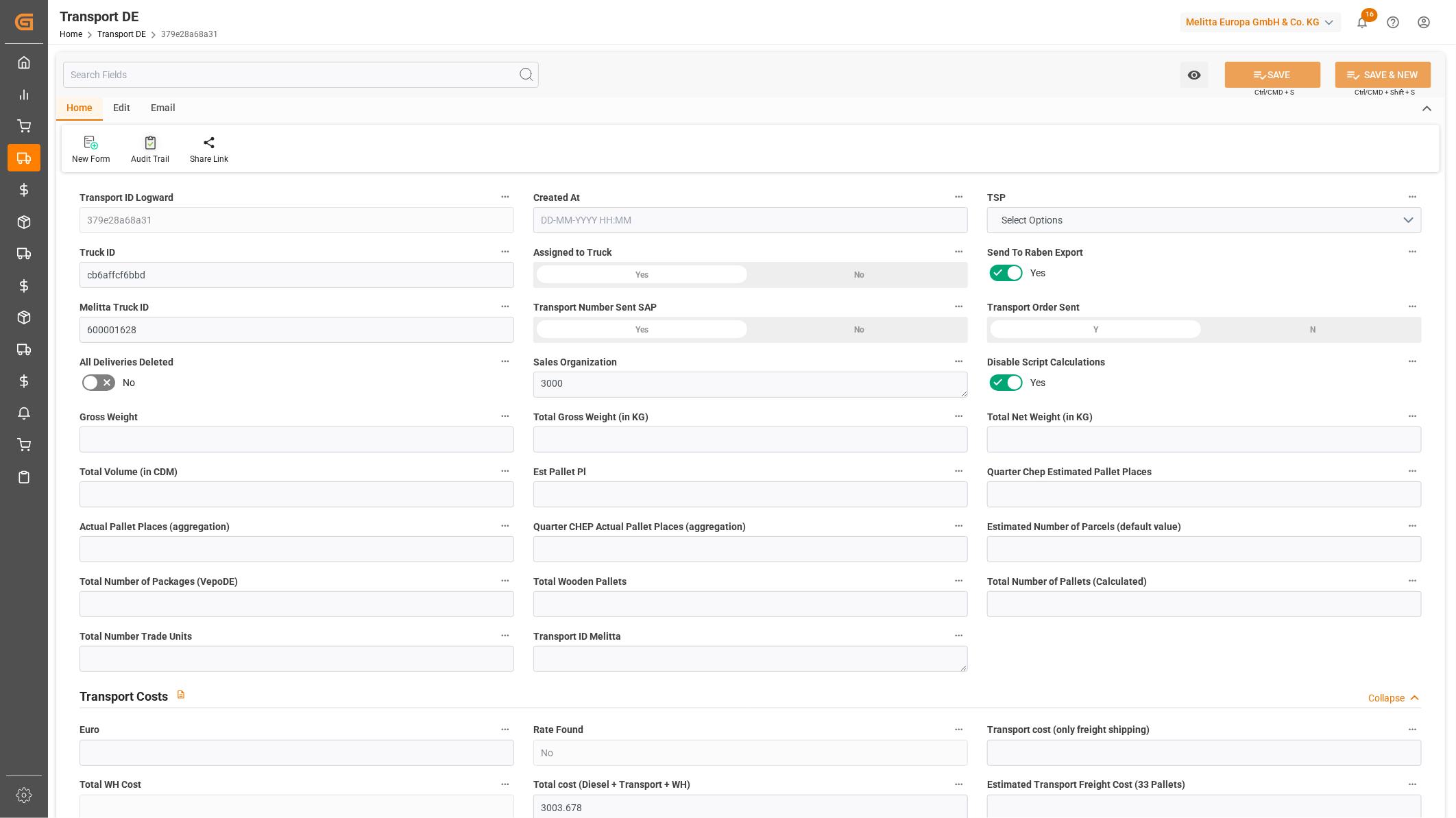
type input "0"
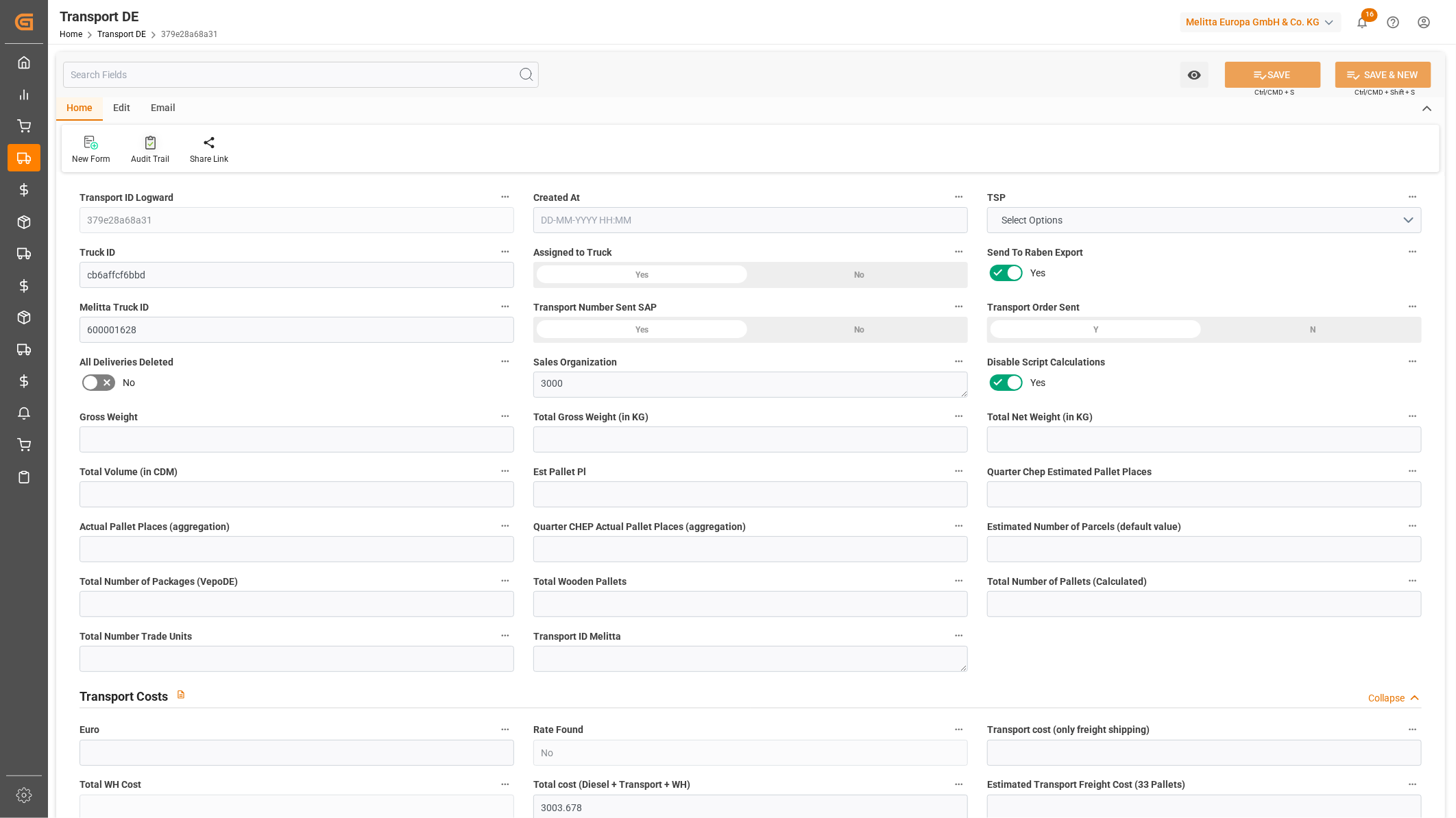
type input "0"
type input "3296.7"
type input "21"
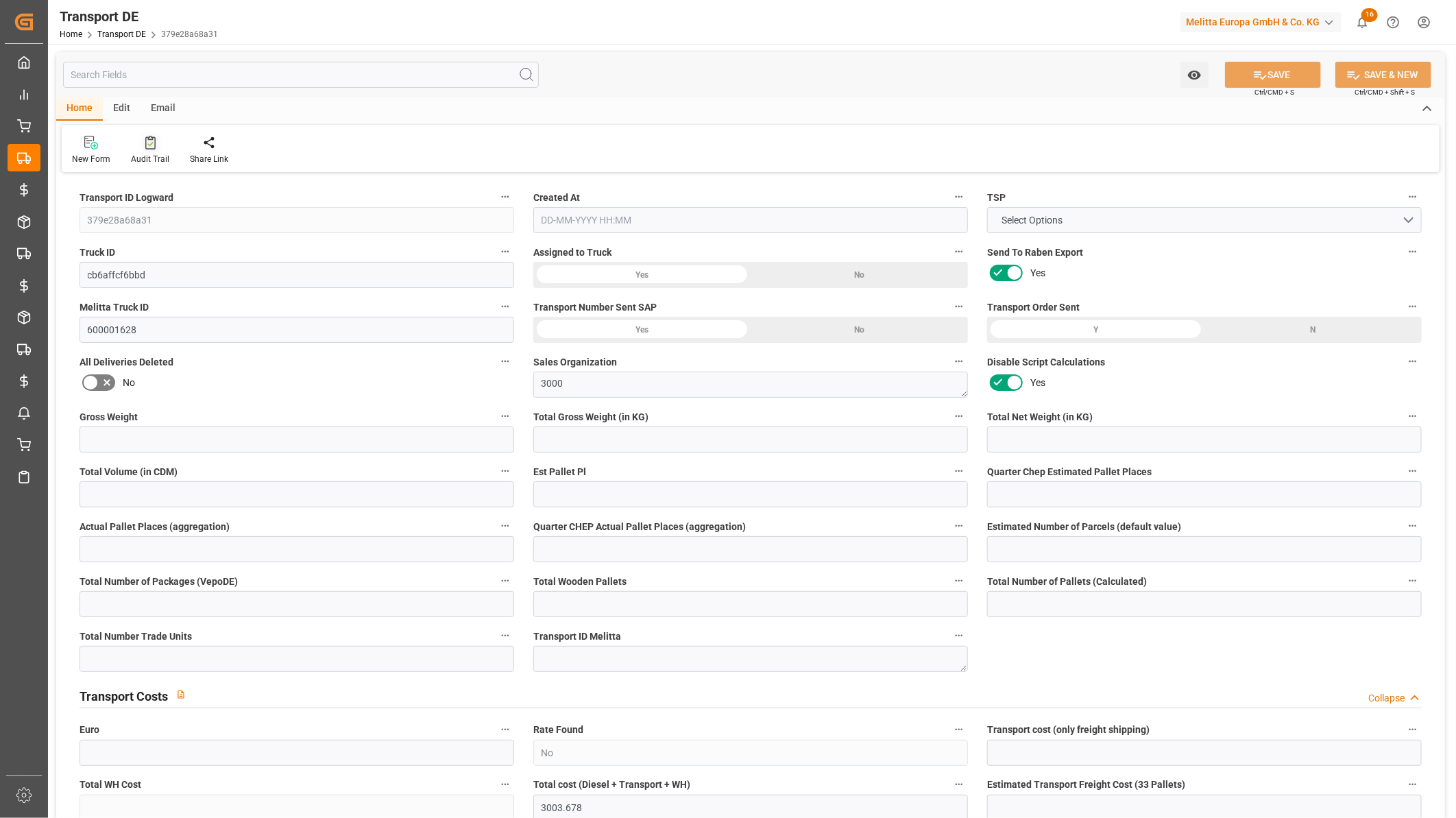
type input "100"
type input "0"
type input "33"
type input "0"
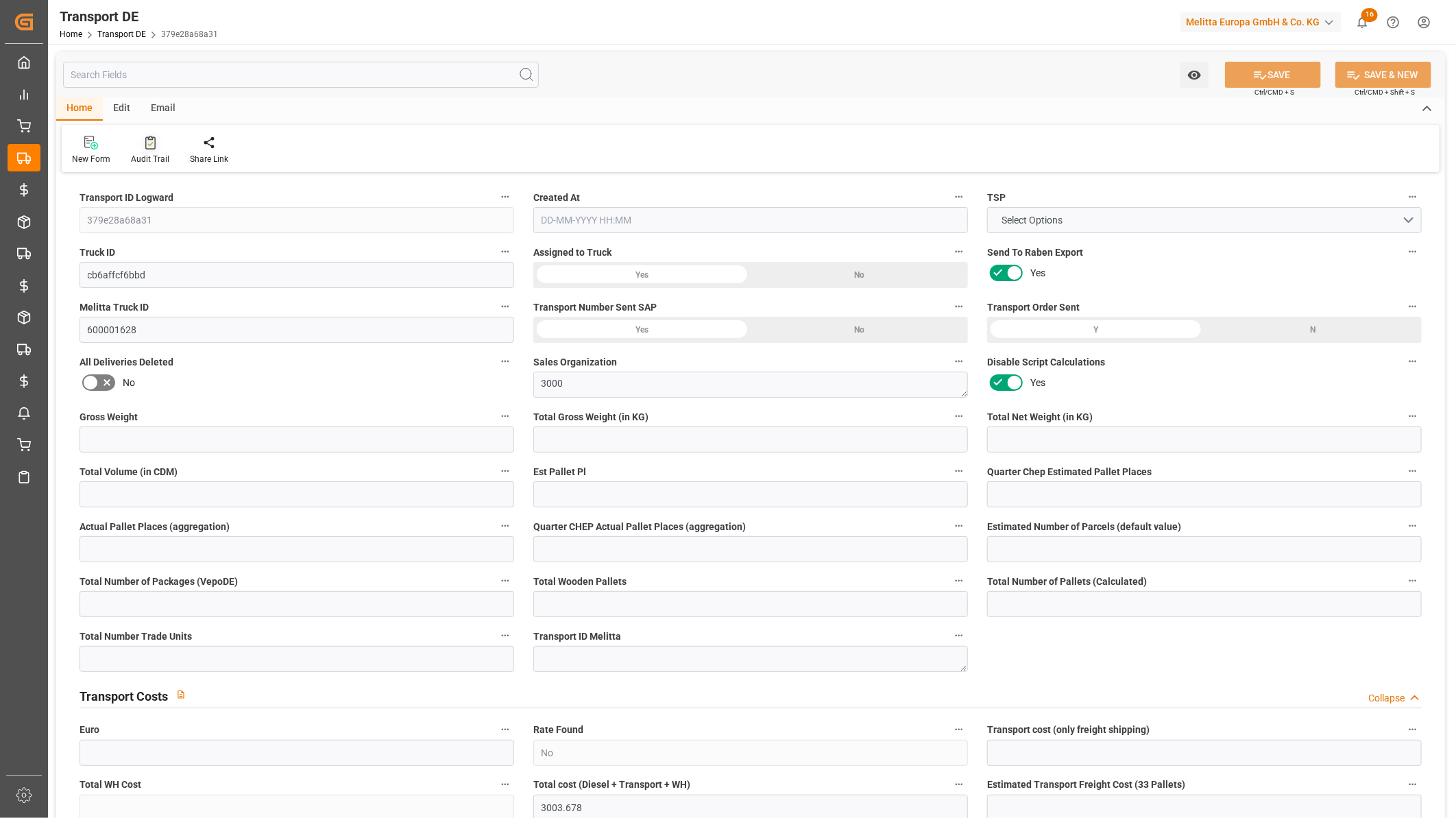
type input "0"
type input "1"
type input "0"
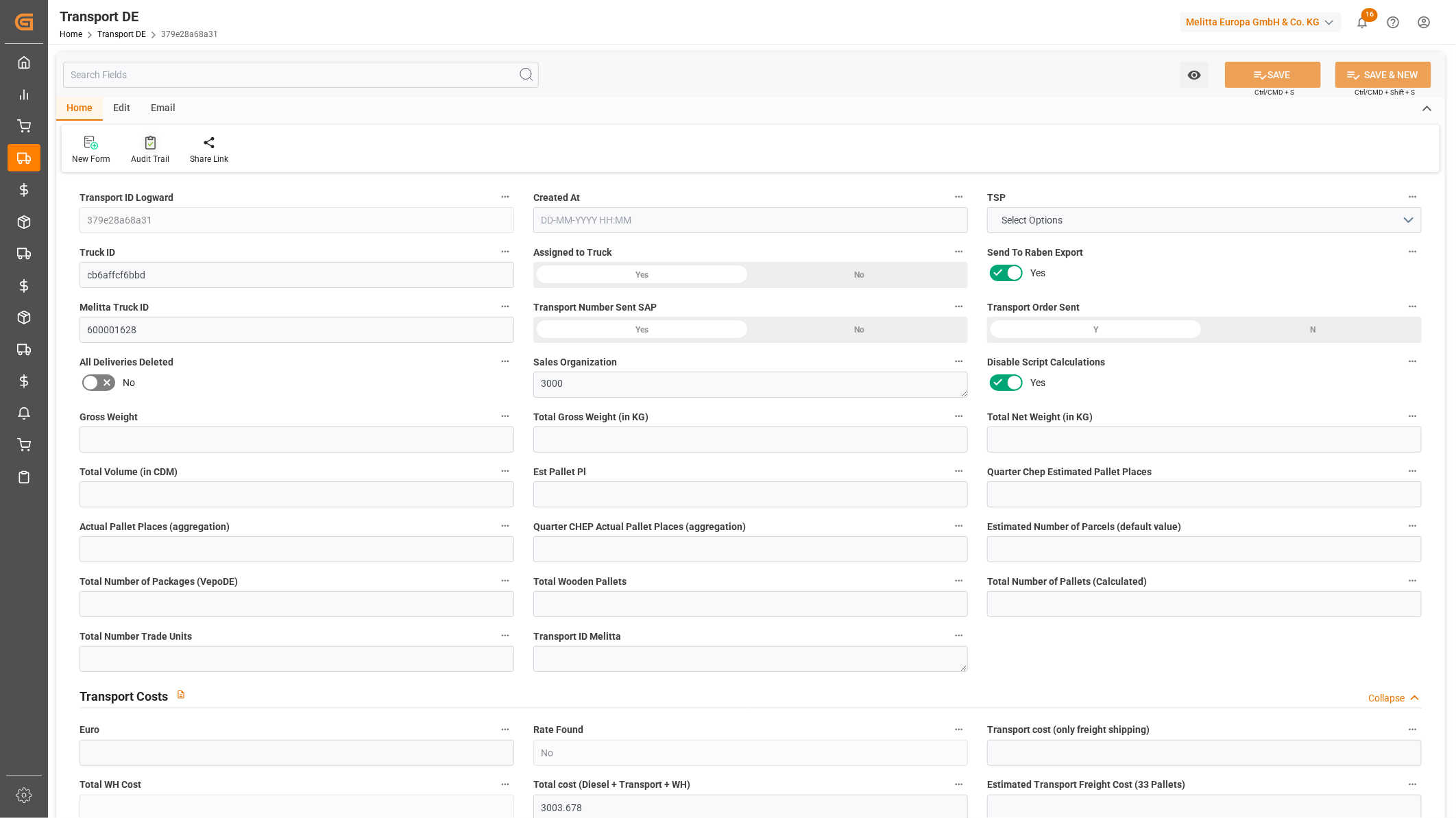
type input "1782"
type input "3003.678"
type input "2795"
type input "12-08-2025 23:01"
type input "18-08-2025"
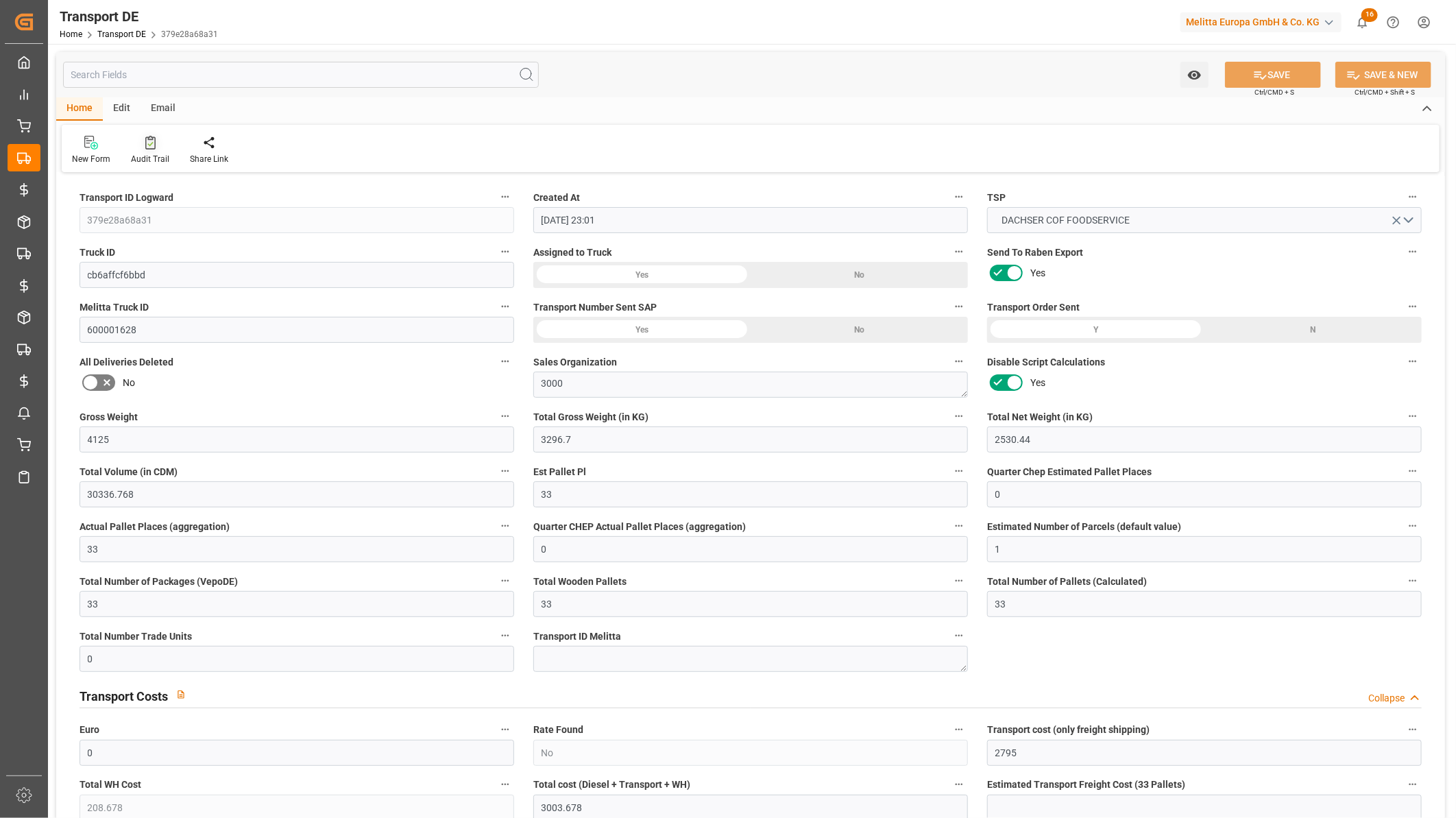
type input "19-08-2025"
type input "25-08-2025"
type input "26-08-2025"
click at [155, 144] on div at bounding box center [151, 142] width 39 height 15
type input "2300.841"
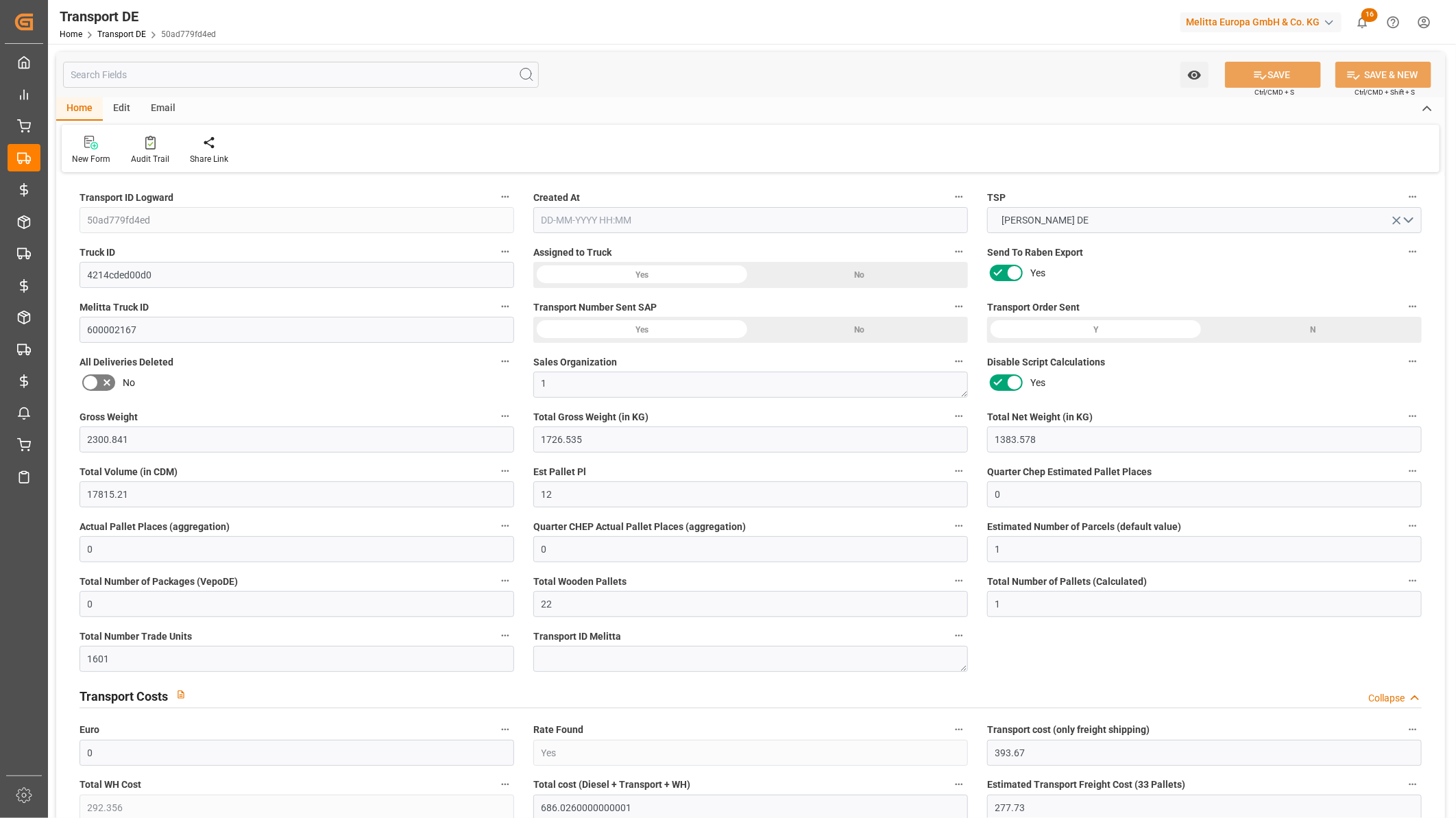
type input "1726.535"
type input "1383.578"
type input "17815.21"
type input "12"
type input "0"
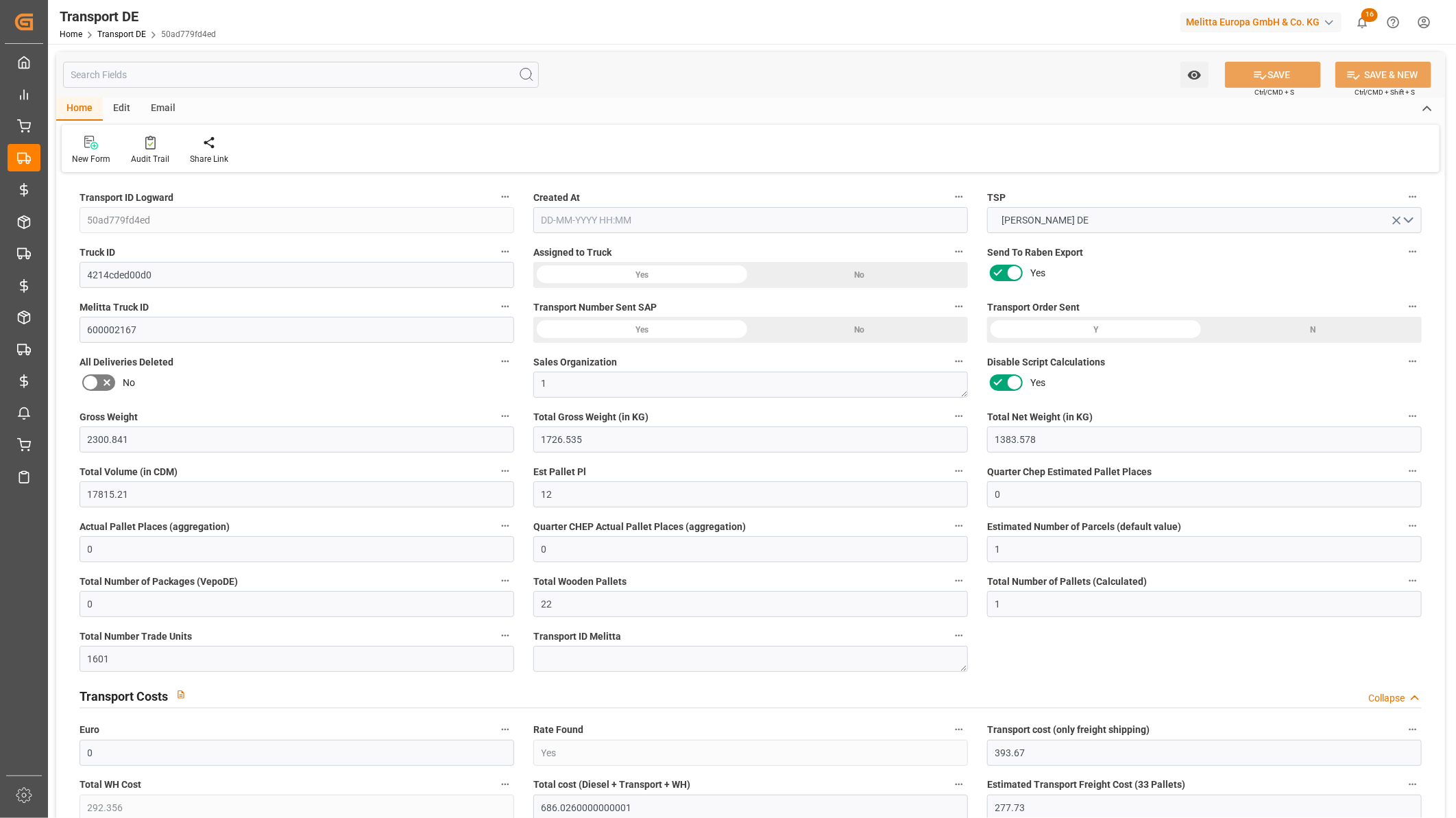
type input "0"
type input "1"
type input "0"
type input "22"
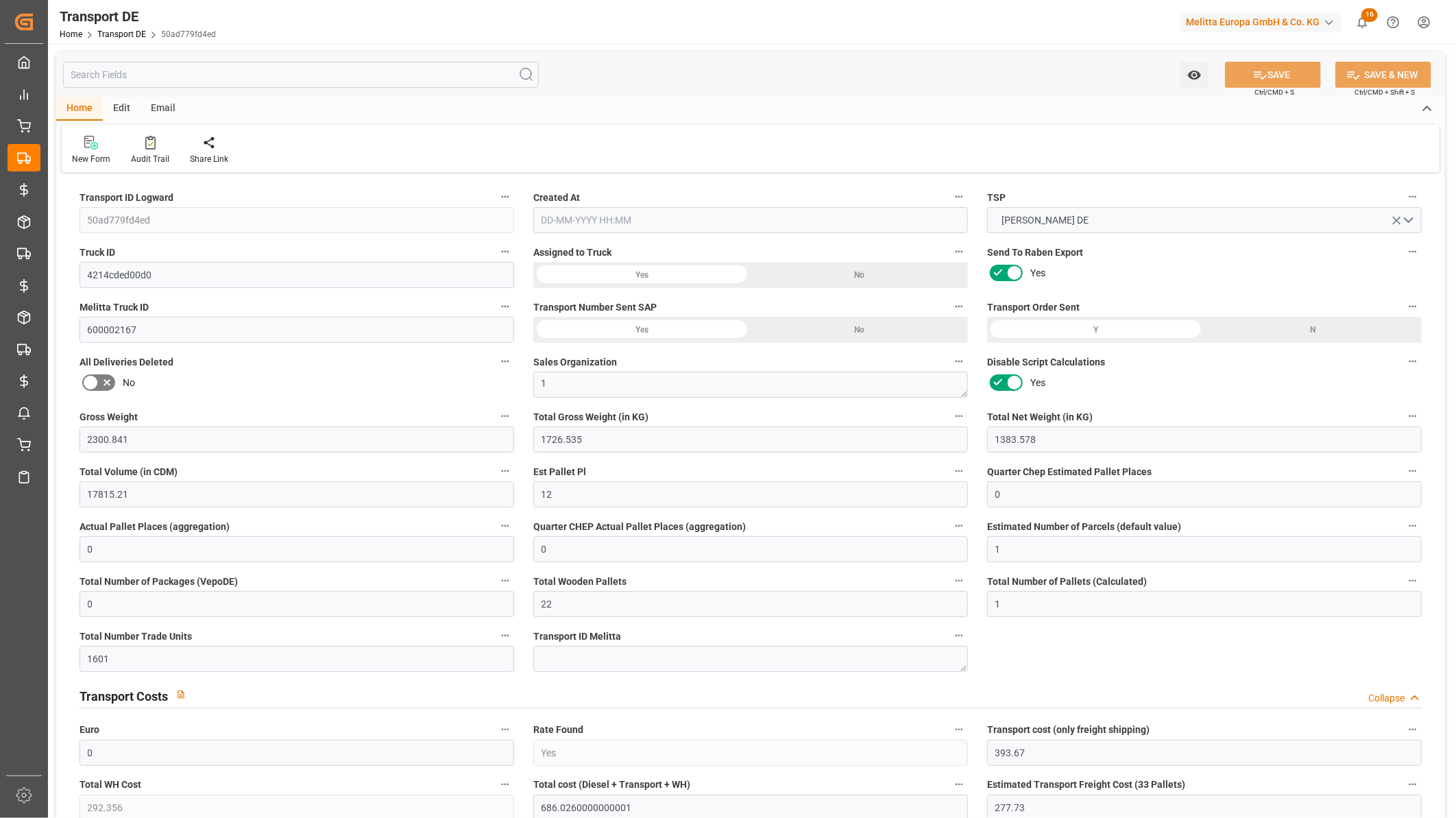
type input "1"
type input "1601"
type input "0"
type input "393.67"
type input "292.356"
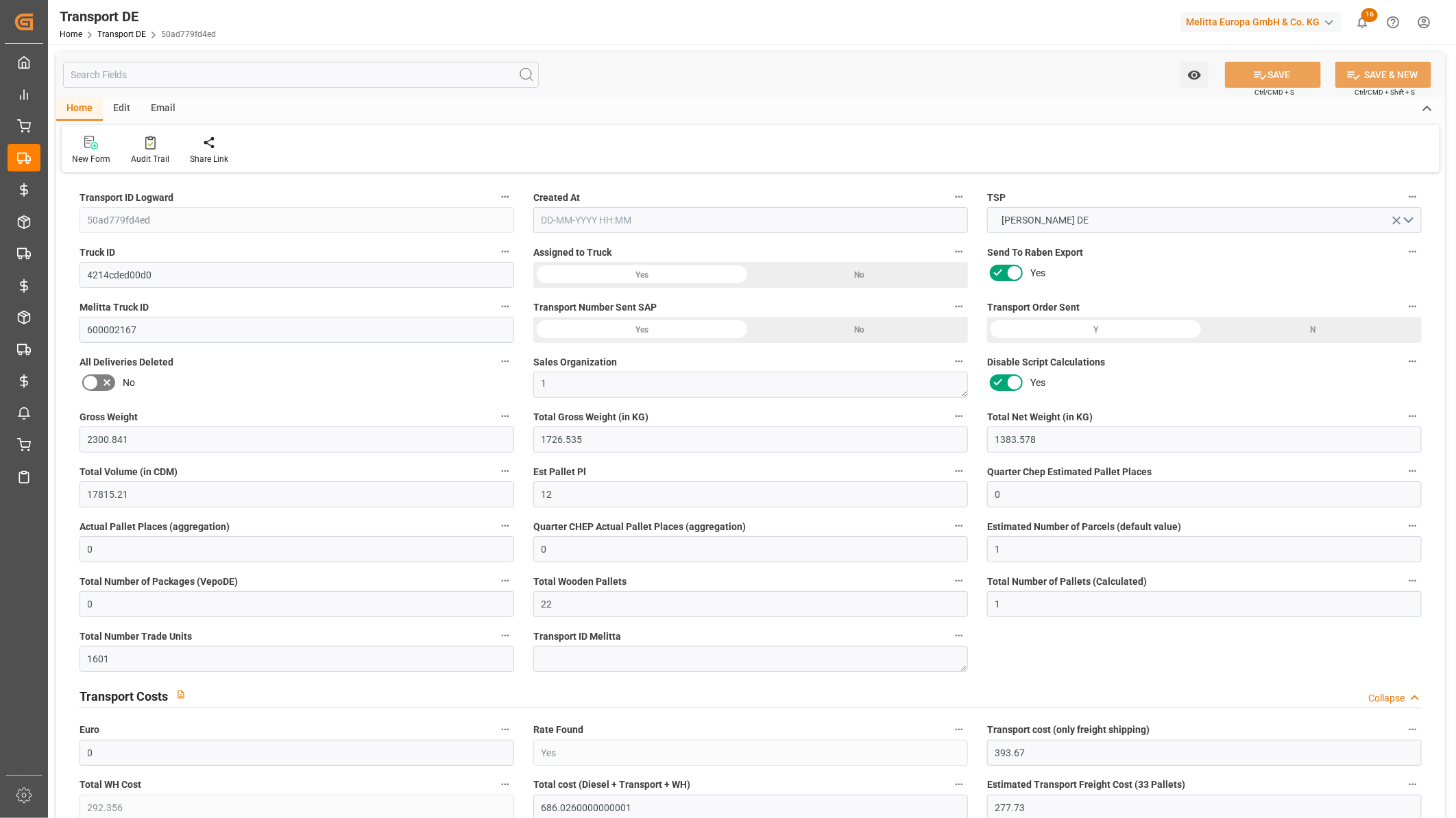
type input "277.73"
type input "393.67"
type input "38"
type input "0"
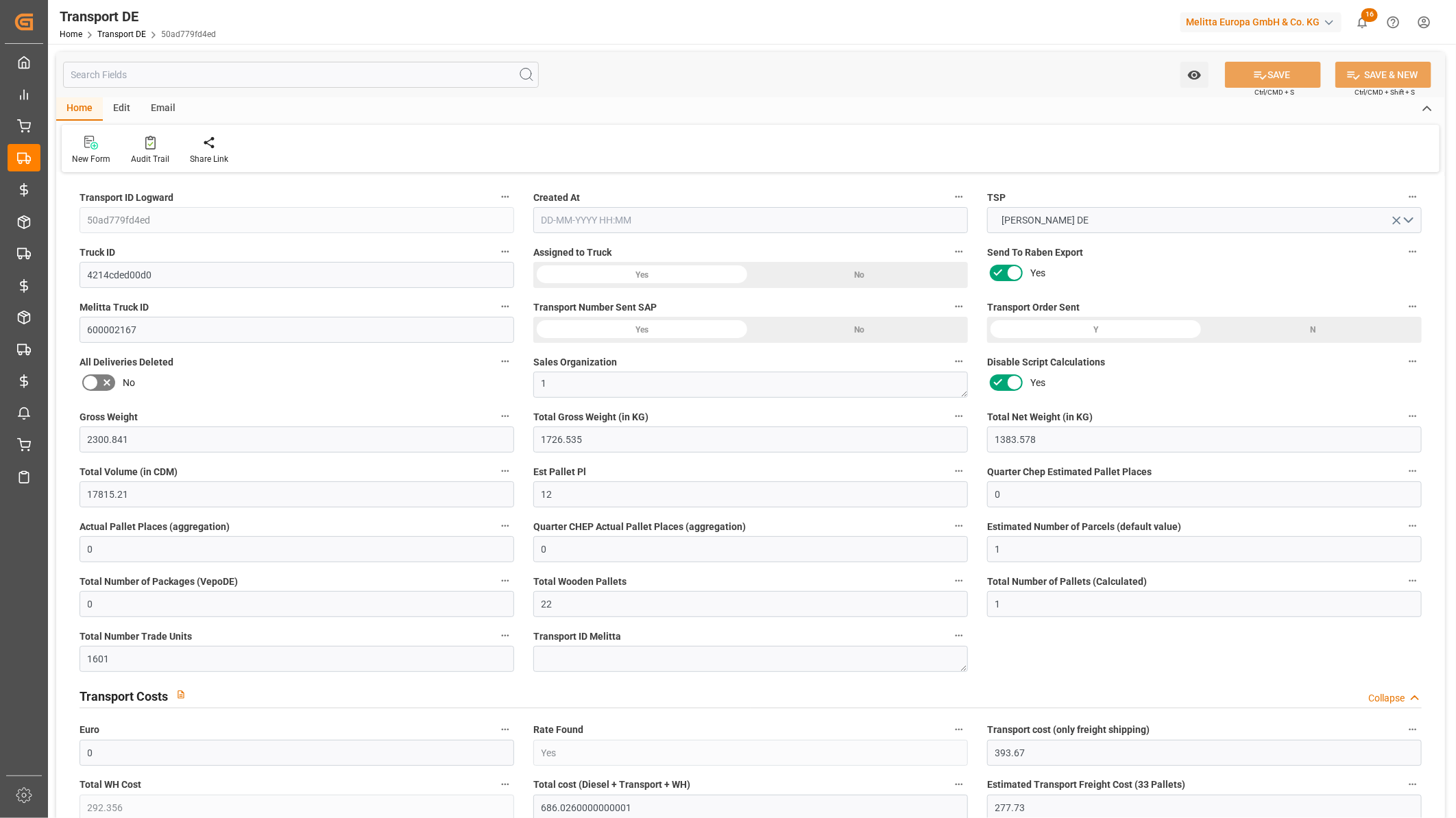
type input "0"
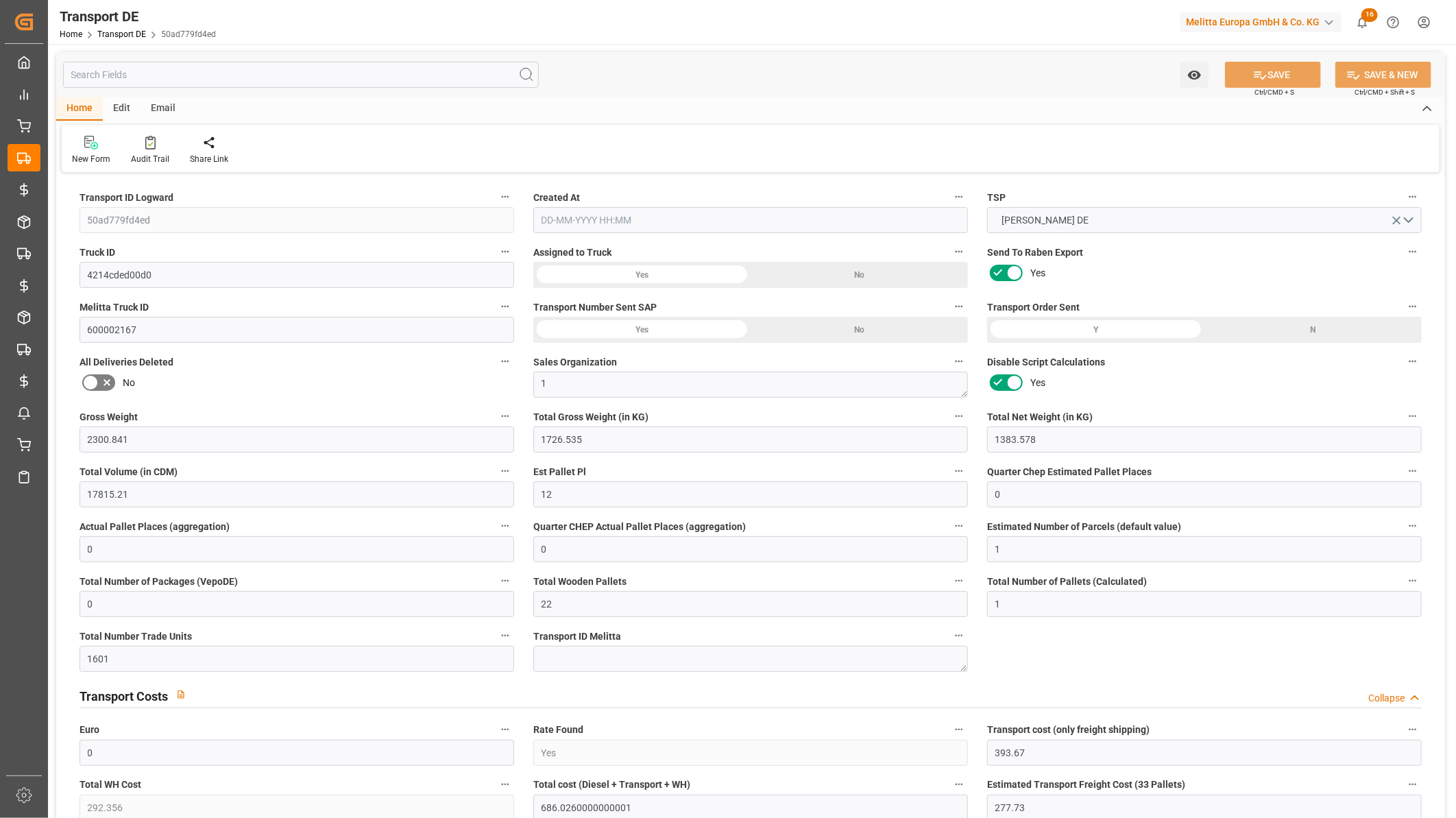
type input "0"
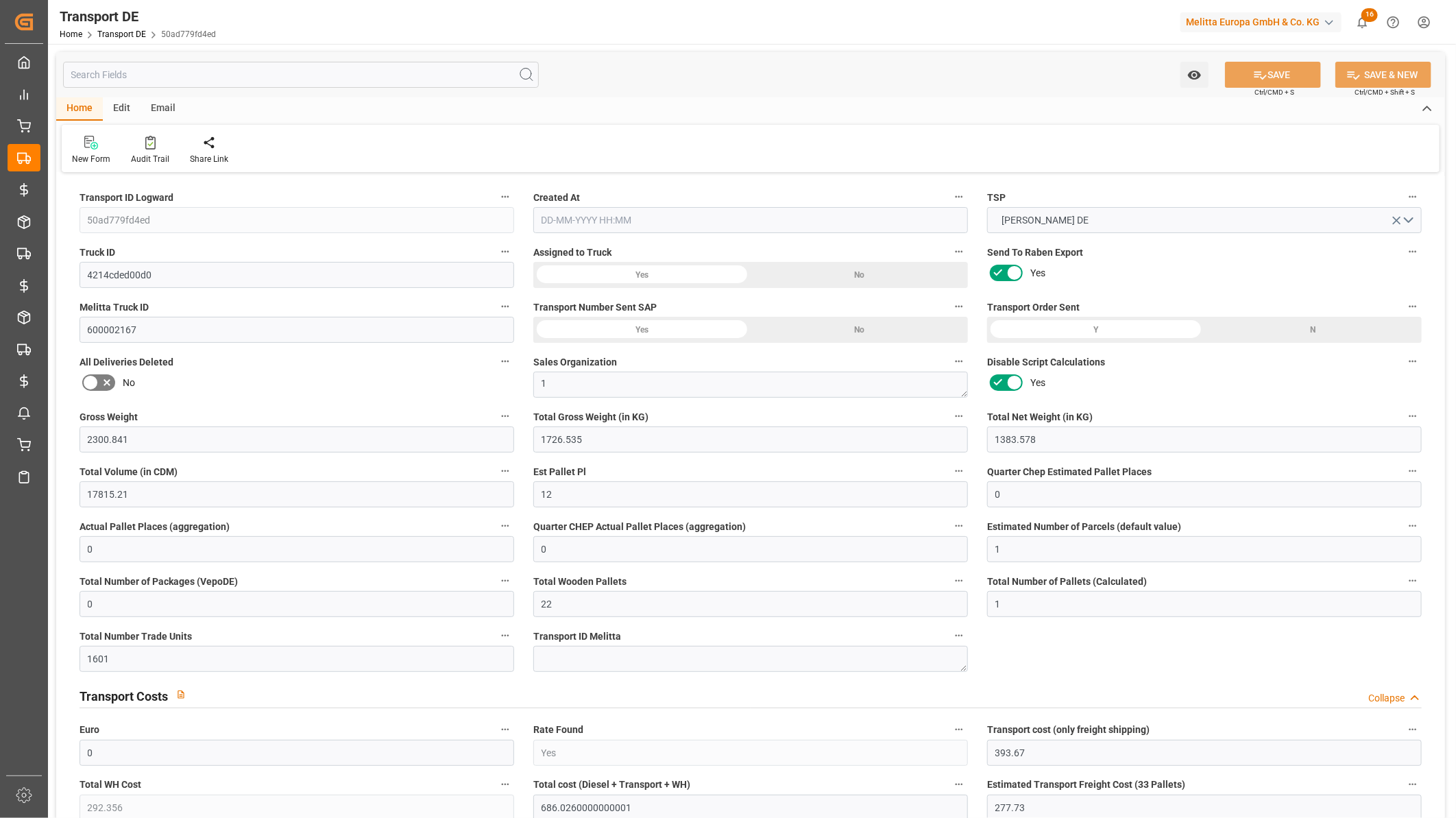
type input "1726.535"
type input "4710.8598"
type input "21"
type input "35"
type input "0"
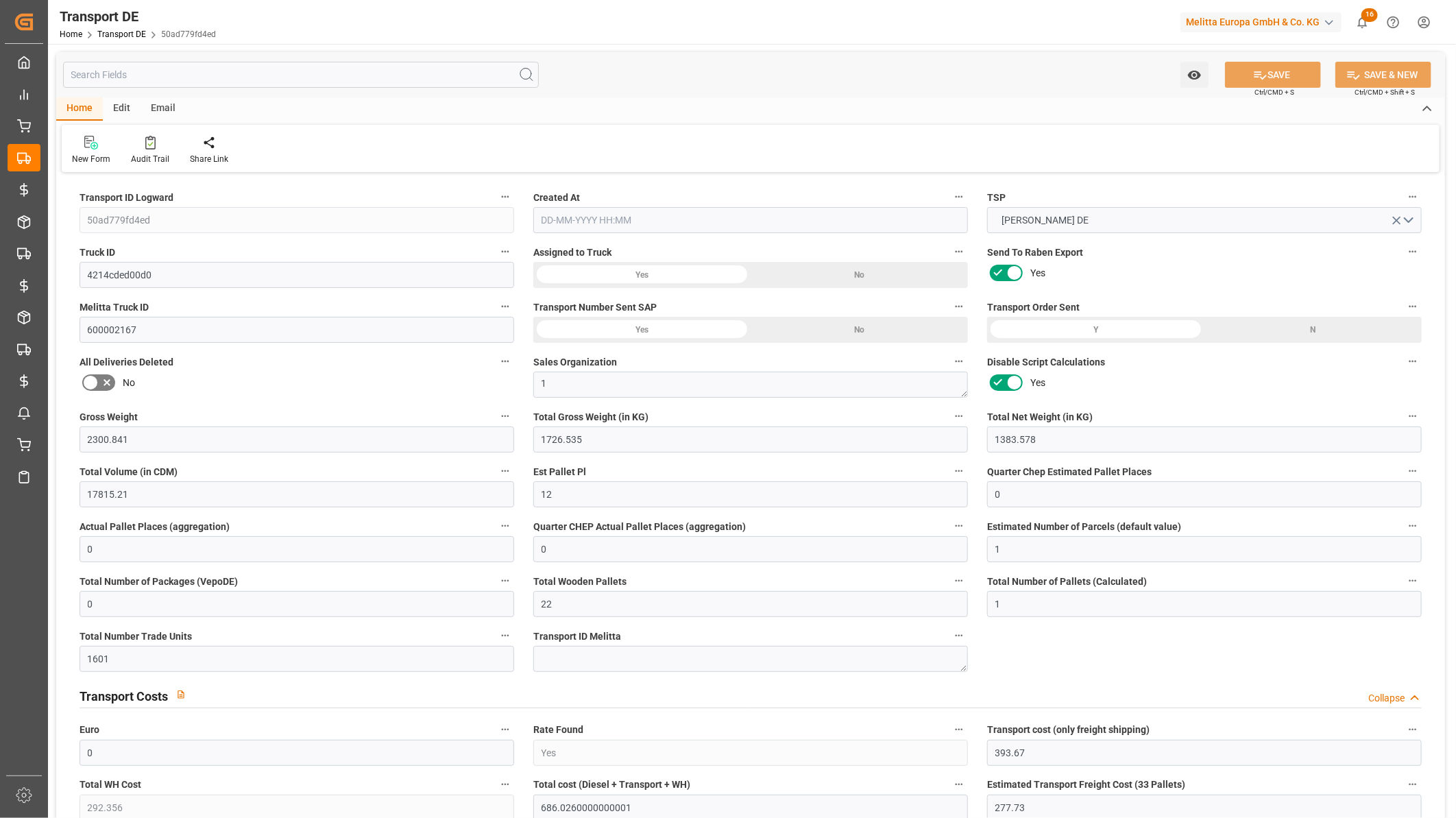
type input "6"
type input "11"
type input "0"
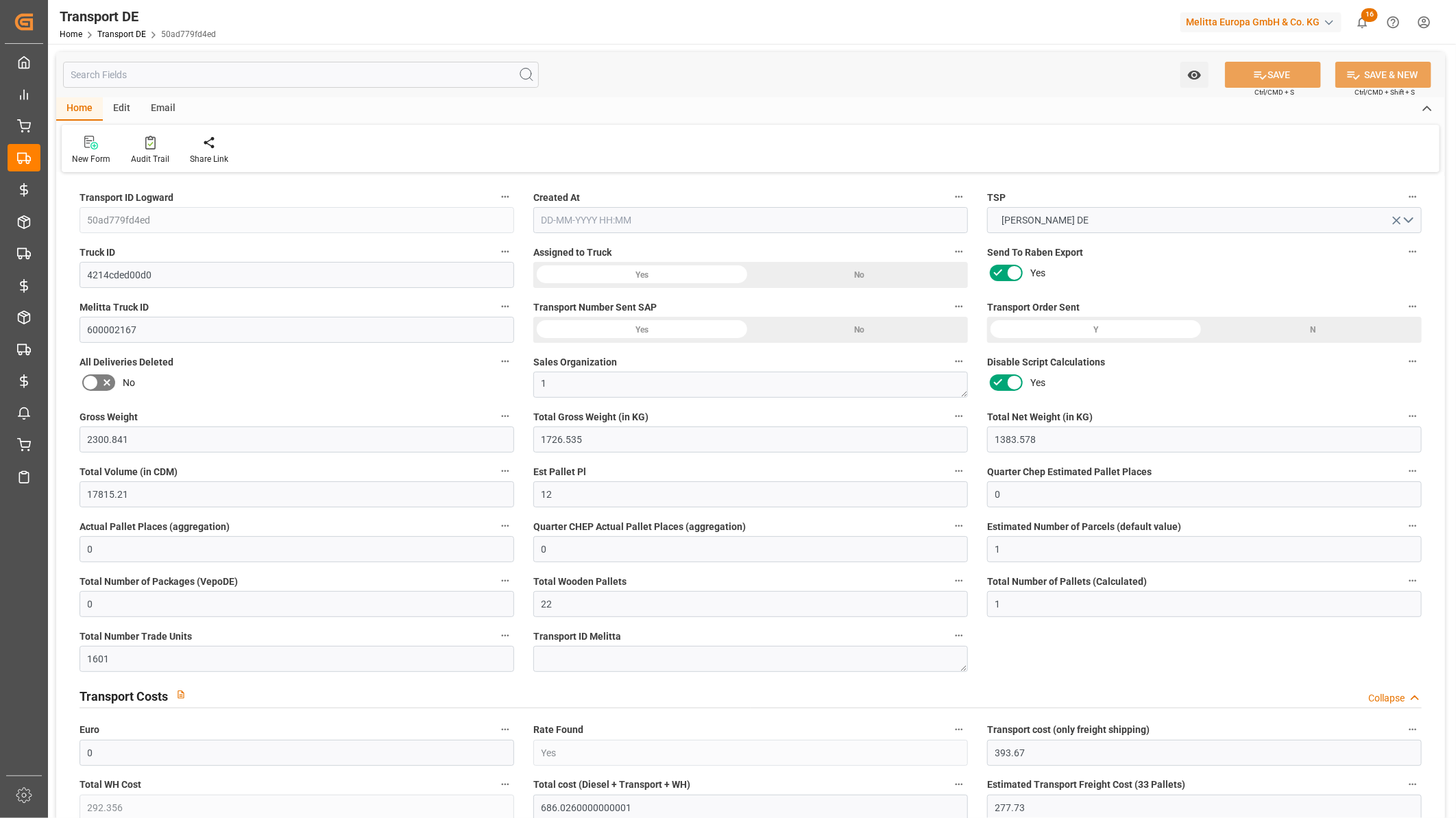
type input "3"
type input "5"
type input "0"
type input "1633"
type input "686.026"
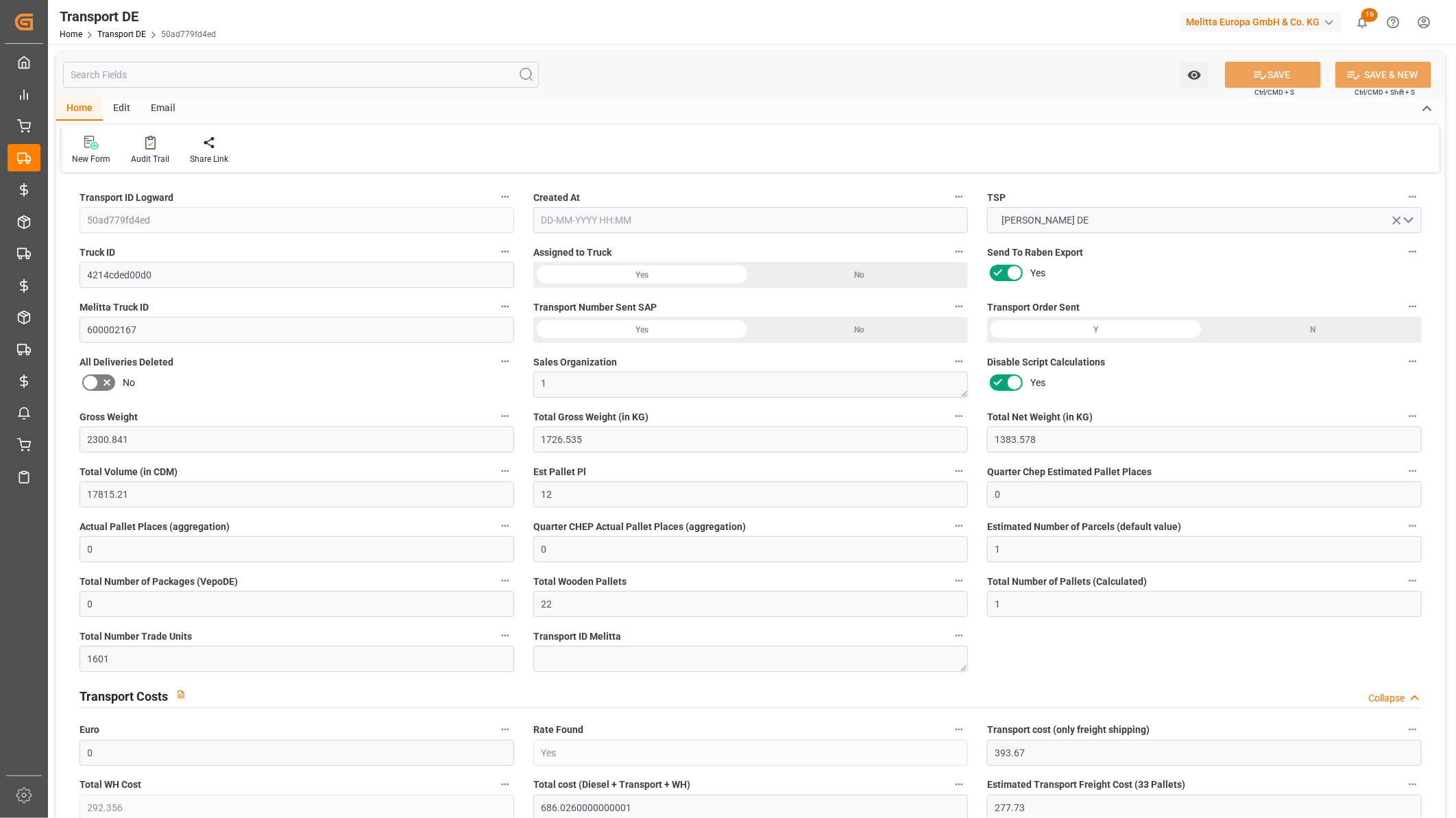
type input "393.67"
type input "[DATE] 11:24"
type input "[DATE]"
click at [151, 140] on icon at bounding box center [150, 142] width 10 height 14
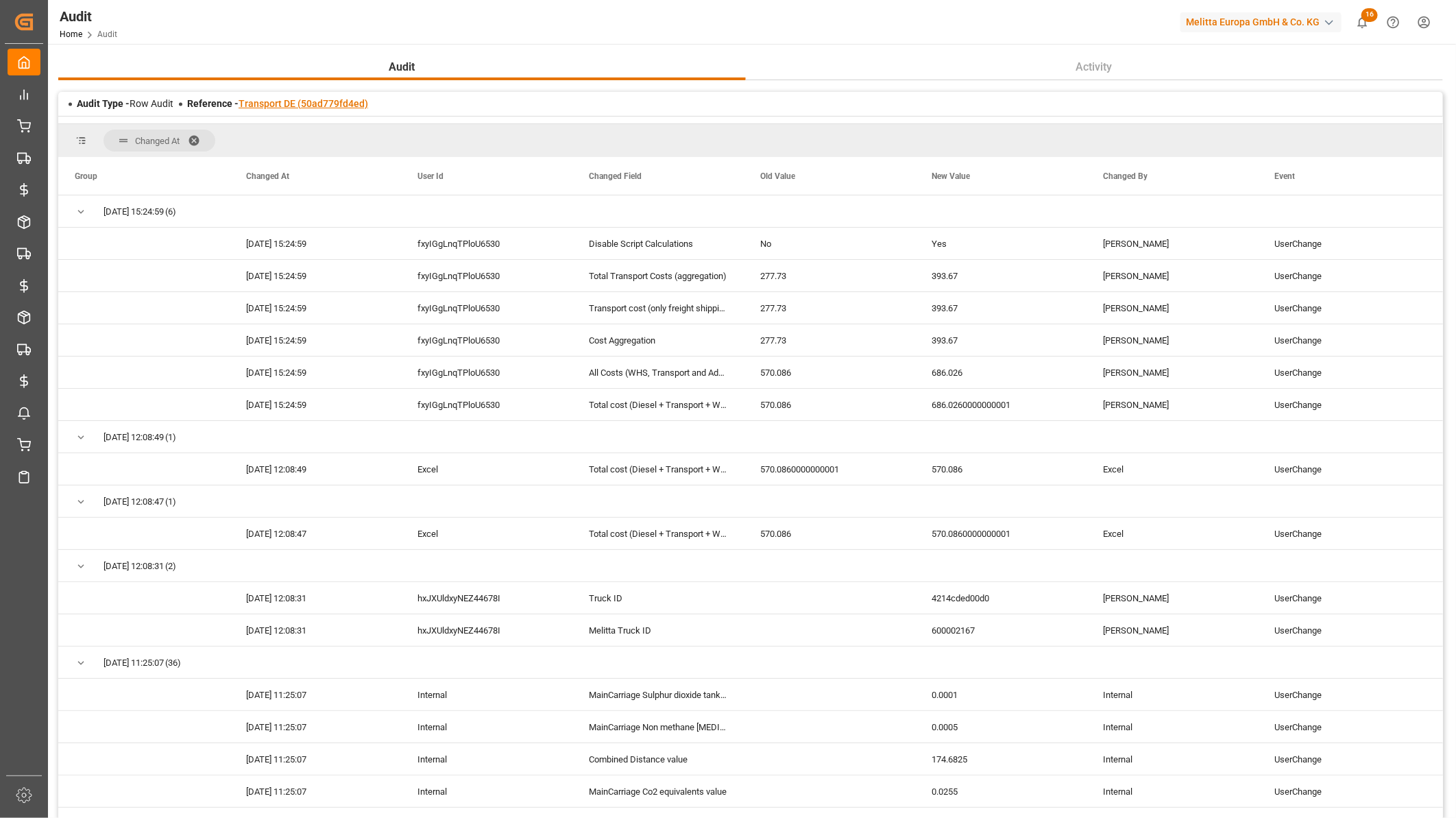
click at [323, 104] on link "Transport DE (50ad779fd4ed)" at bounding box center [303, 104] width 129 height 11
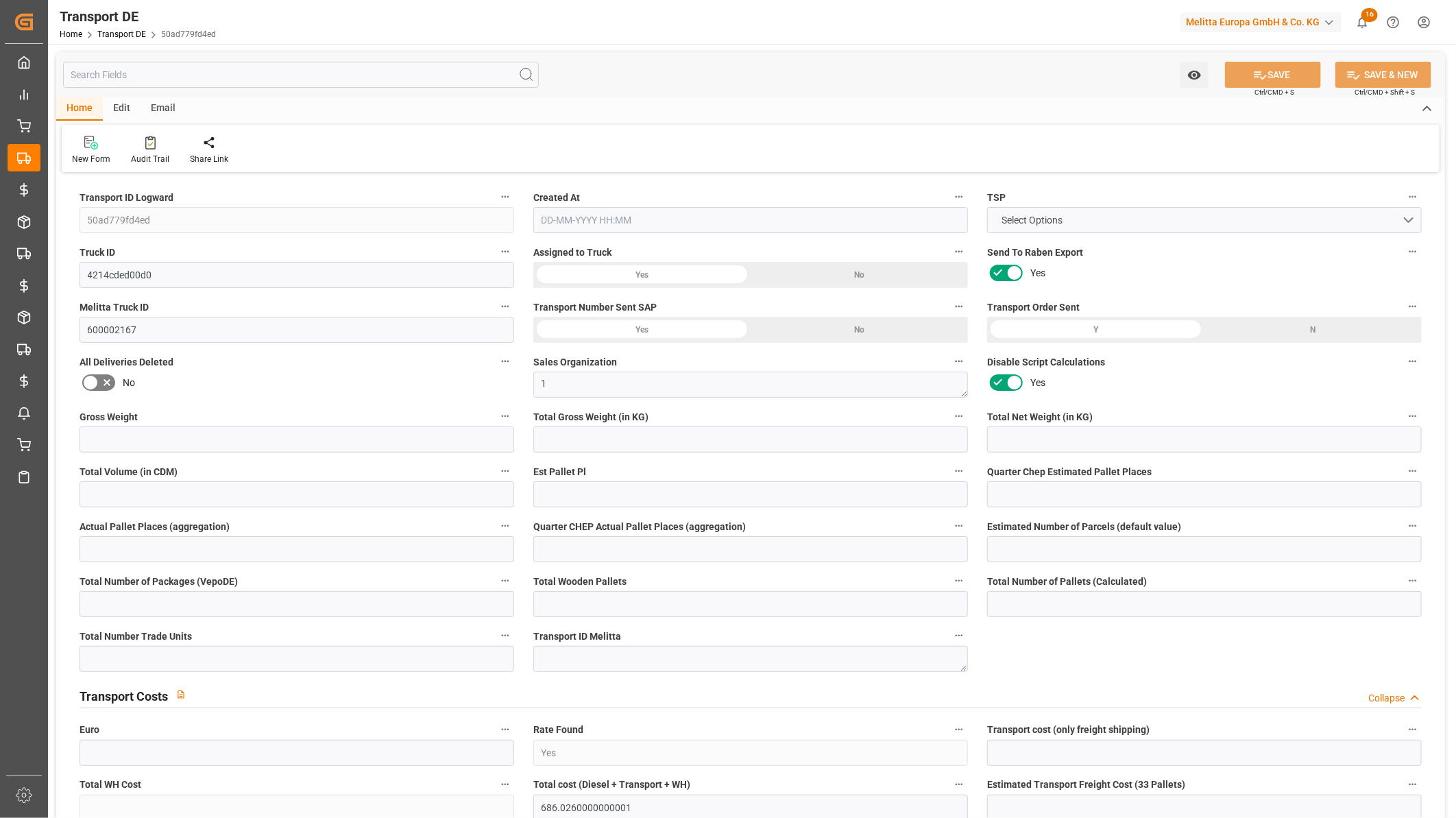
click at [154, 72] on input "text" at bounding box center [300, 75] width 476 height 26
type input "2300.841"
type input "1726.535"
type input "1383.578"
type input "17815.21"
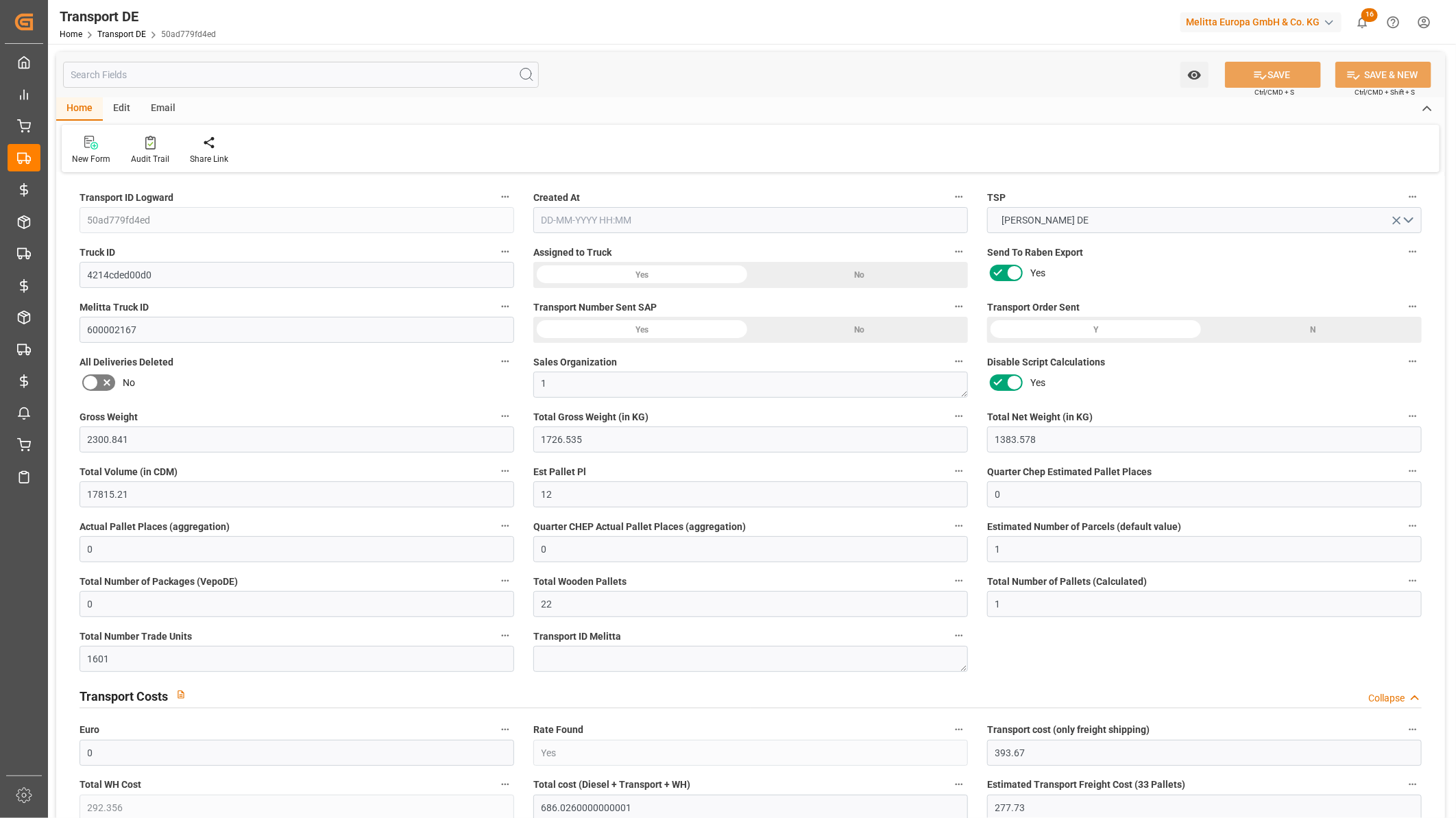
type input "12"
type input "0"
type input "1"
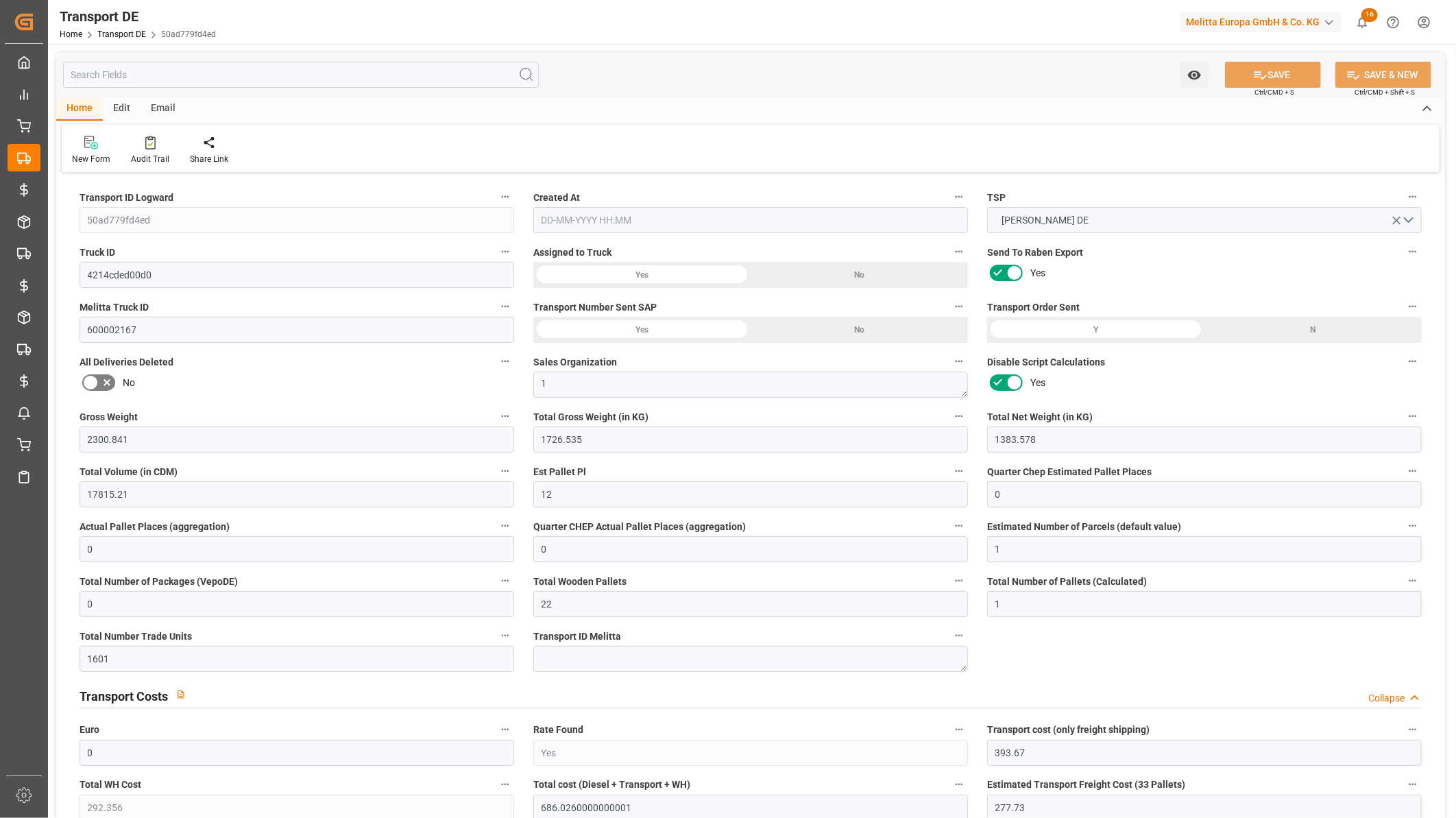
type input "0"
type input "22"
type input "1"
type input "1601"
type input "0"
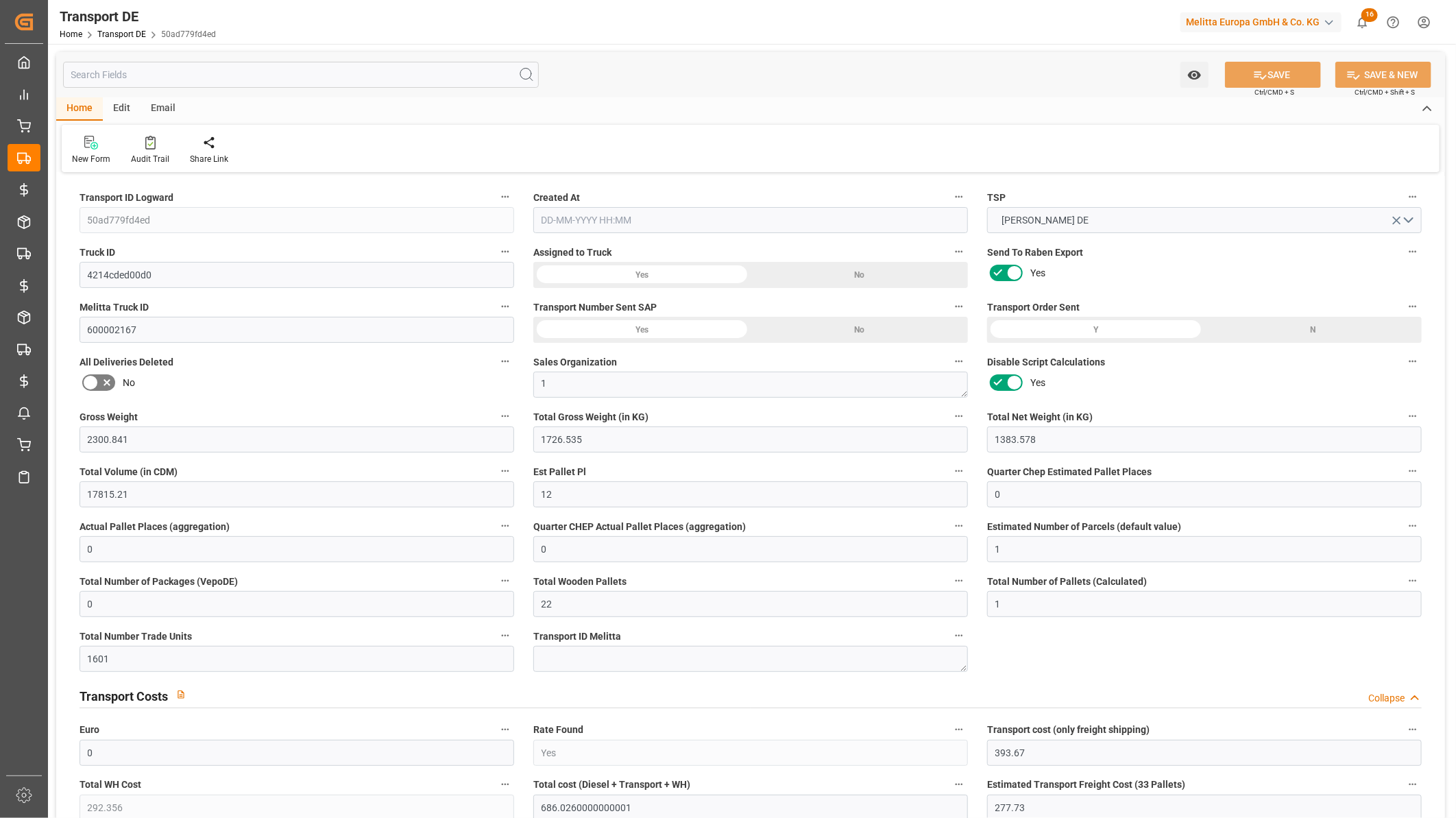
type input "393.67"
type input "292.356"
type input "277.73"
type input "393.67"
type input "38"
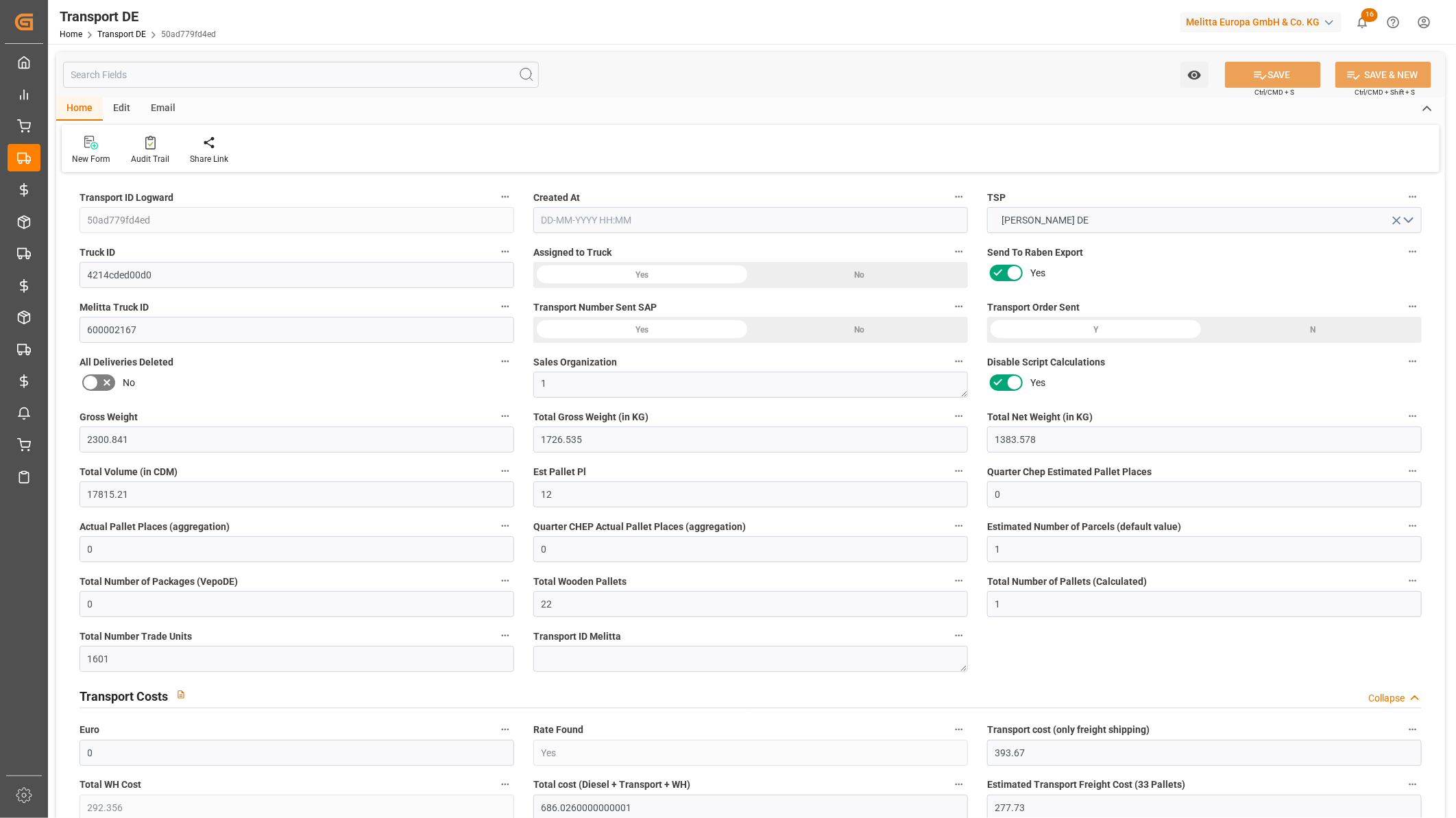
type input "0"
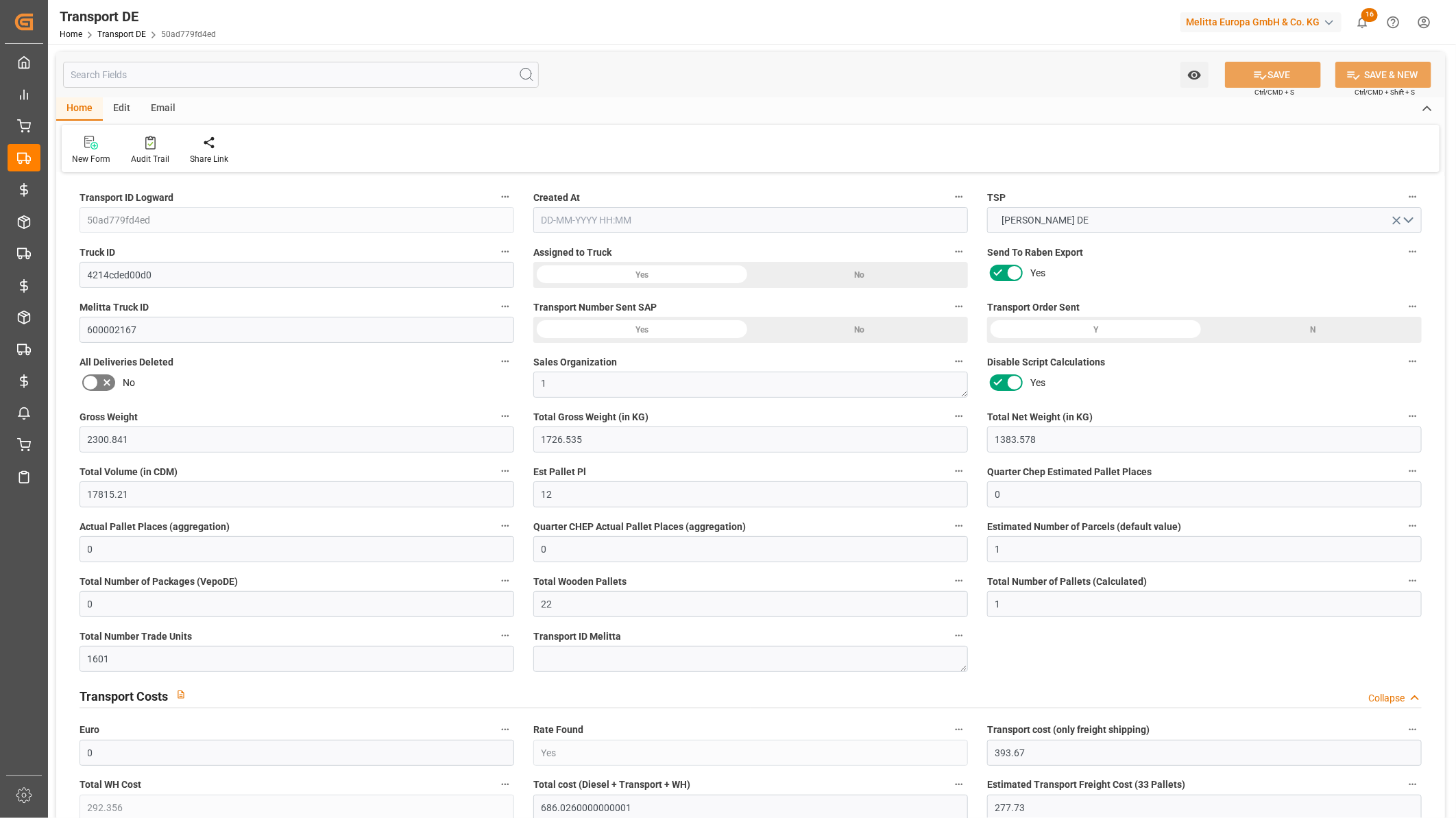
type input "0"
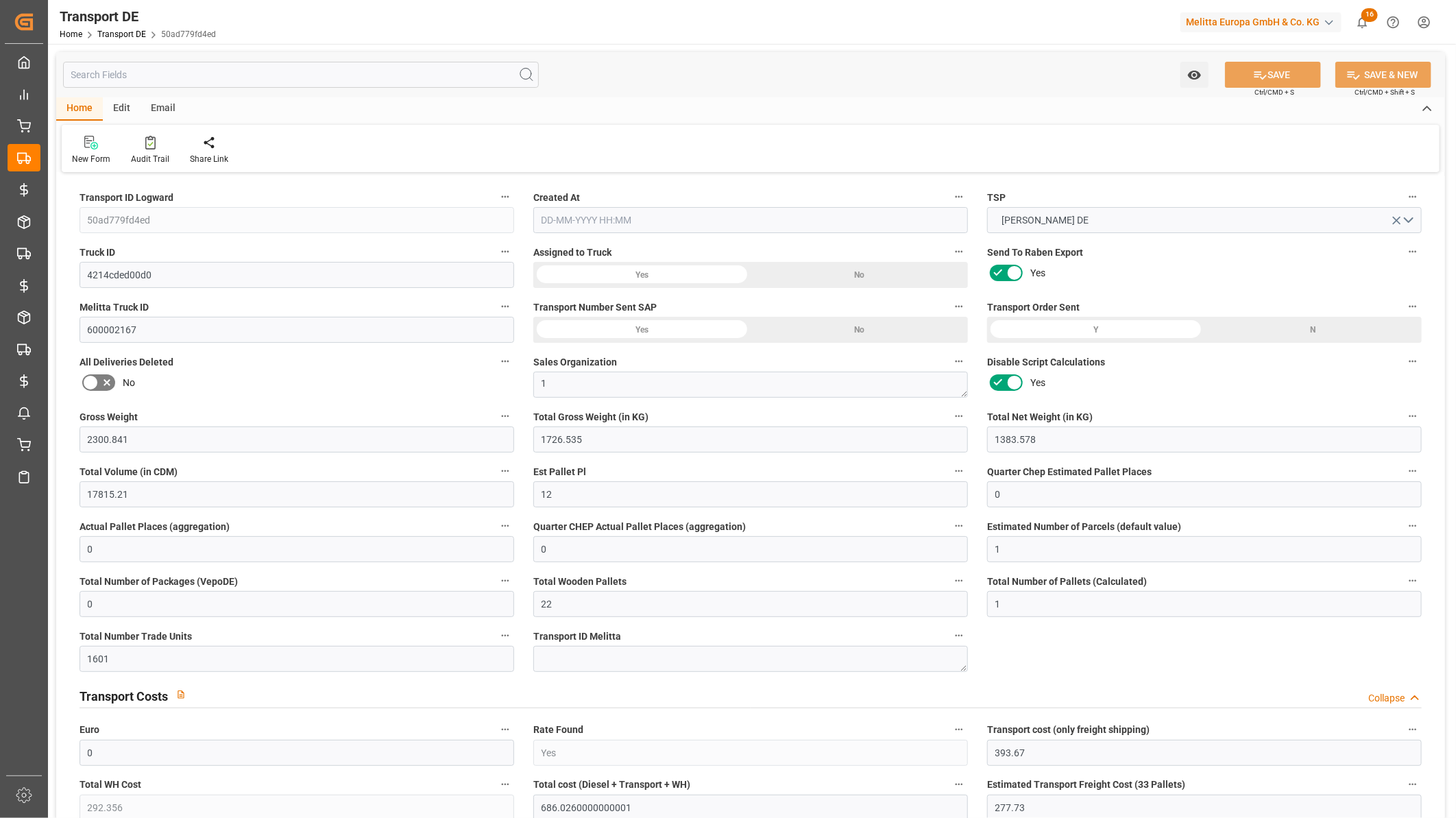
type input "0"
type input "1726.535"
type input "4710.8598"
type input "21"
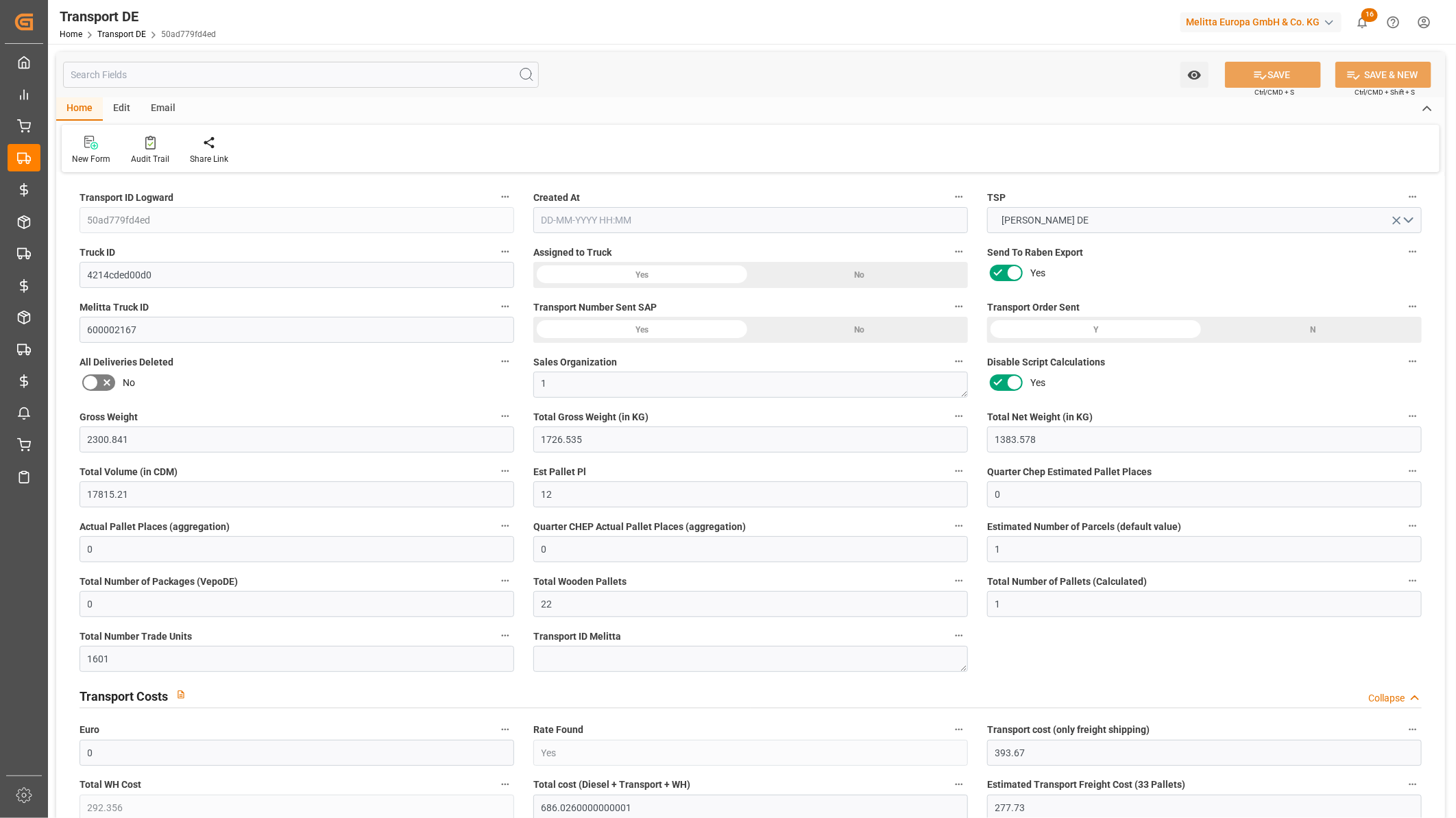
type input "35"
type input "0"
type input "6"
type input "11"
type input "0"
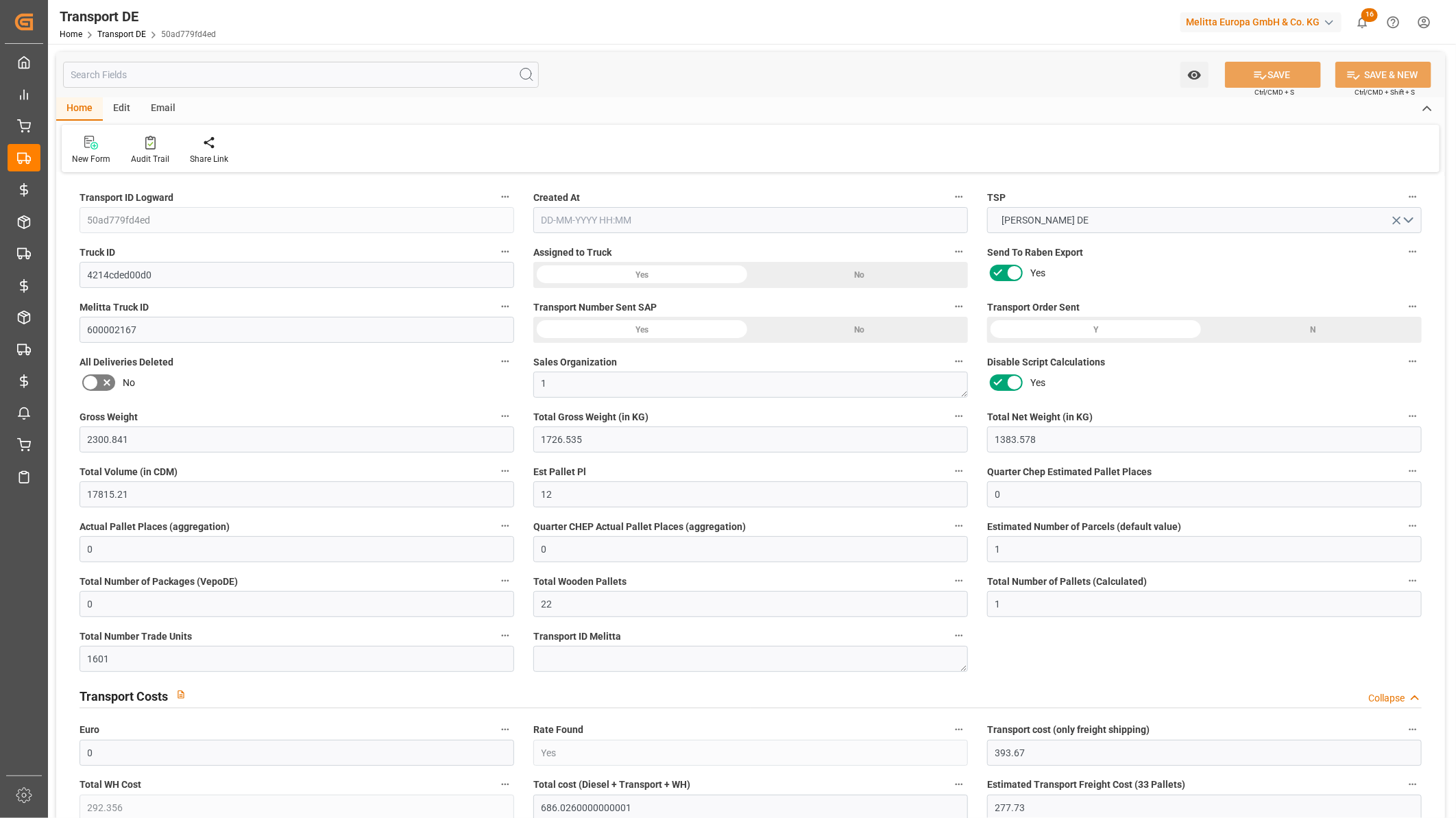
type input "0"
type input "3"
type input "5"
type input "0"
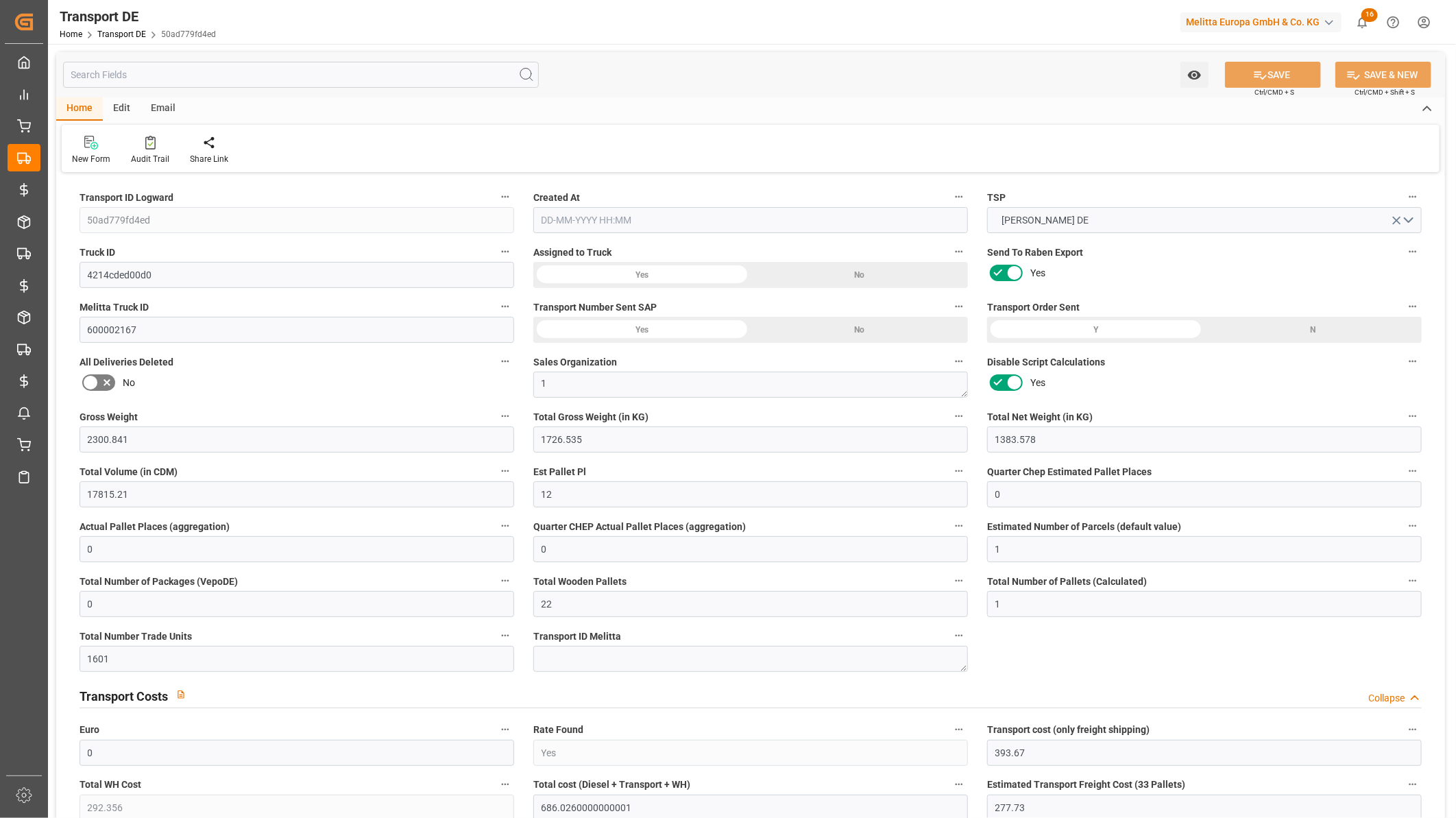
type input "1633"
type input "686.026"
type input "393.67"
type input "[DATE] 11:24"
type input "[DATE]"
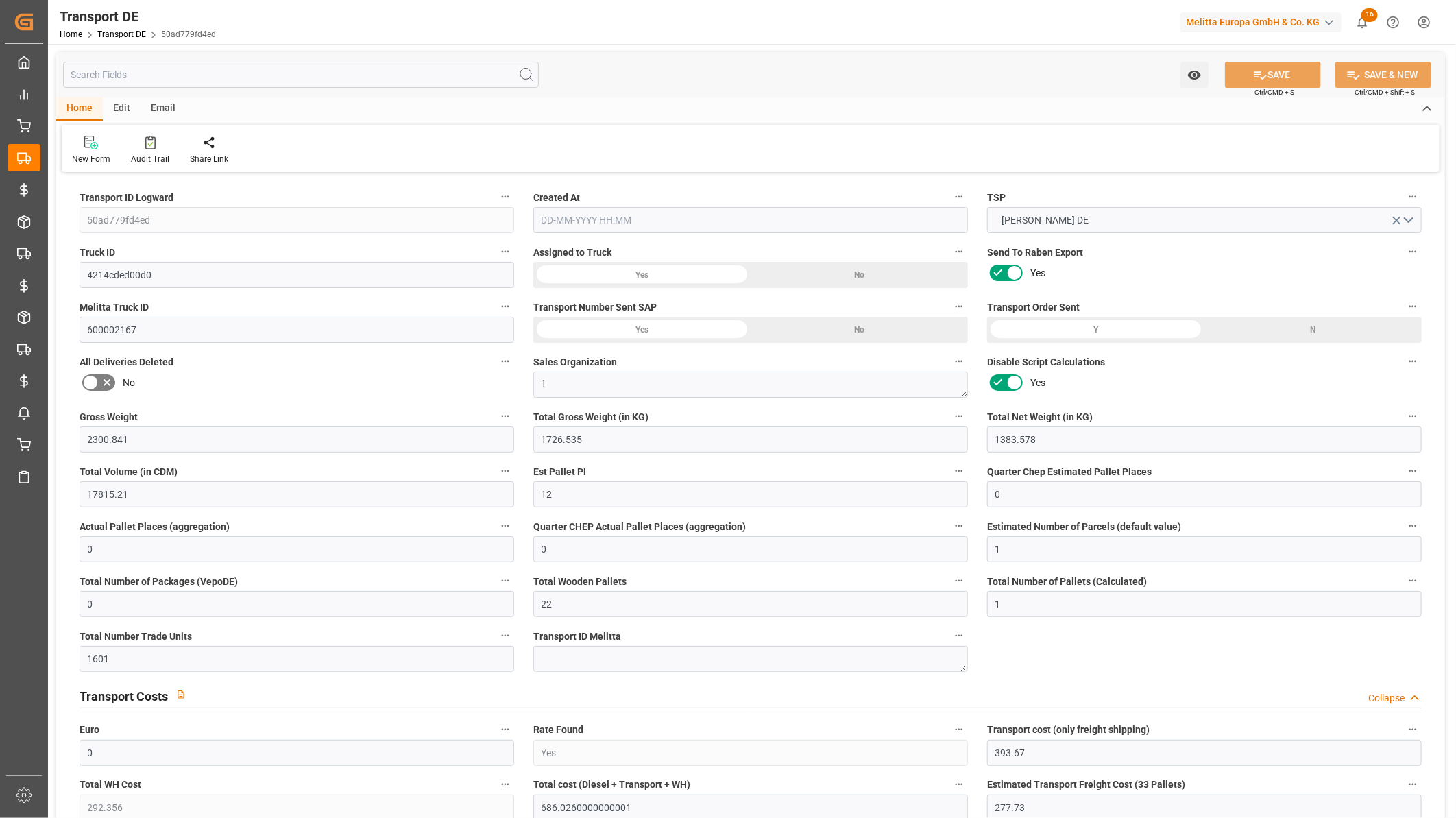
type input "[DATE]"
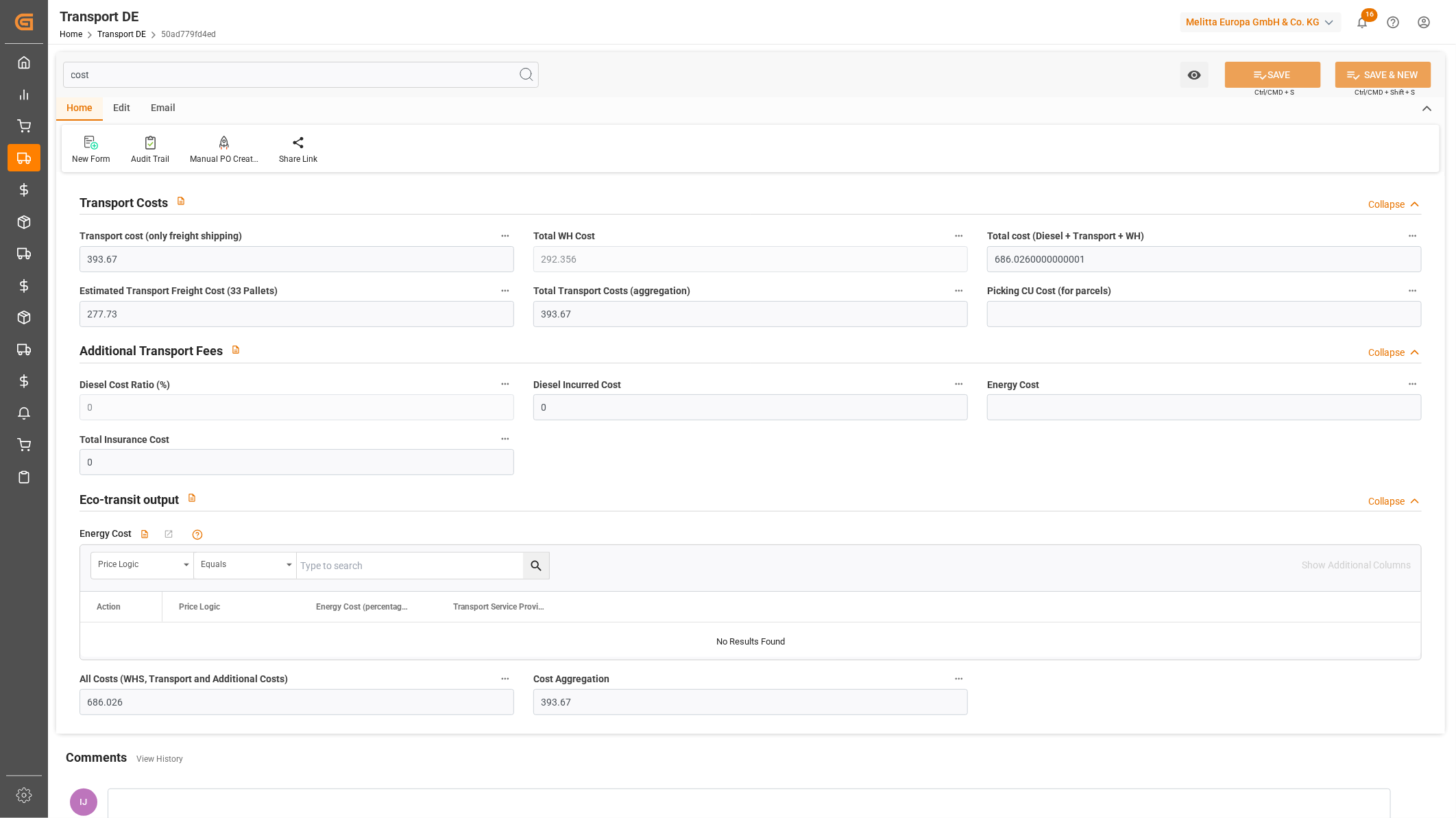
drag, startPoint x: 145, startPoint y: 77, endPoint x: 51, endPoint y: 77, distance: 94.0
click at [52, 77] on div "cost Watch Option SAVE Ctrl/CMD + S SAVE & NEW Ctrl/CMD + Shift + S Home Edit E…" at bounding box center [751, 447] width 1405 height 809
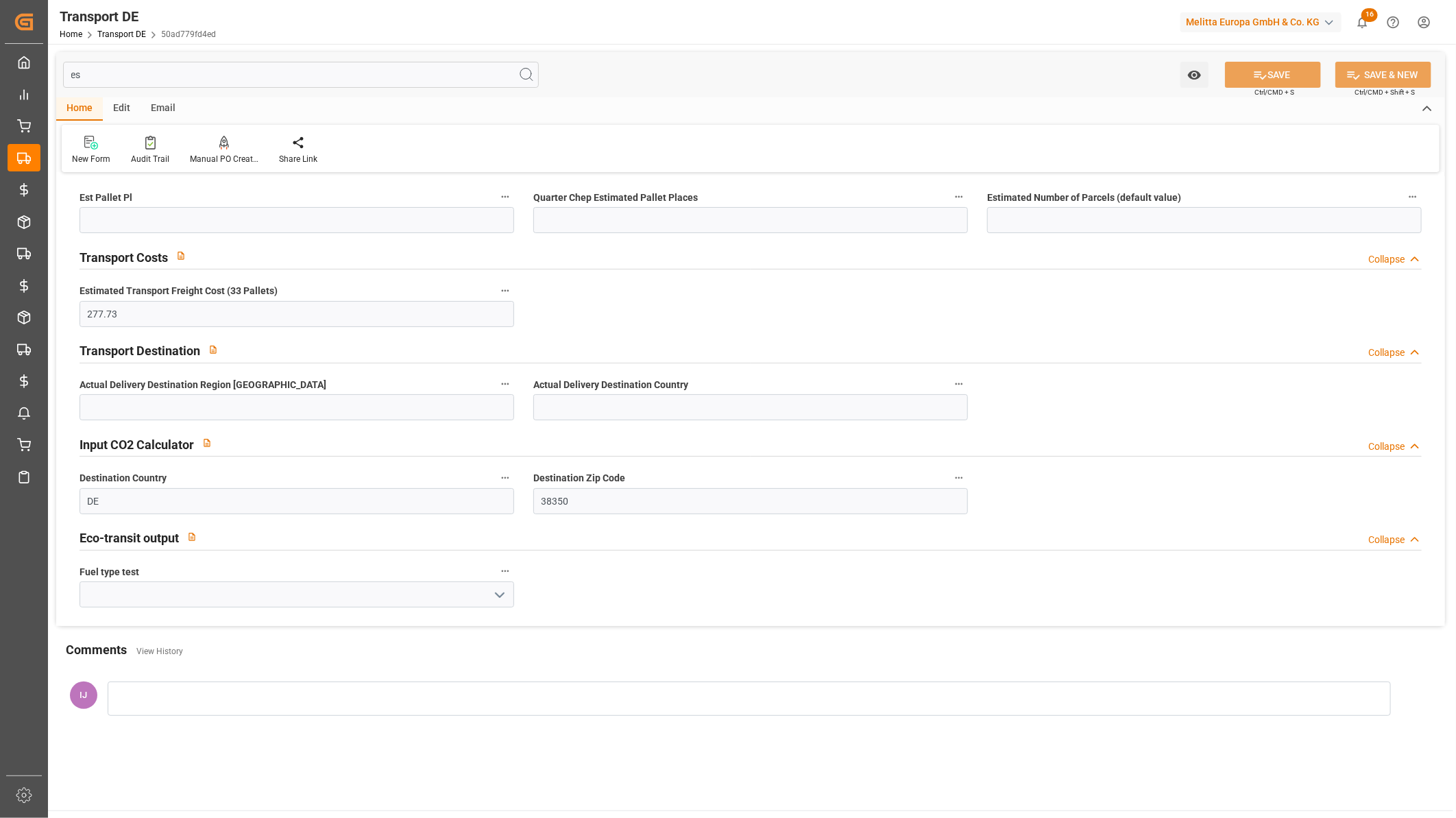
type input "est"
type input "12"
type input "0"
type input "1"
drag, startPoint x: 130, startPoint y: 71, endPoint x: -6, endPoint y: 70, distance: 136.0
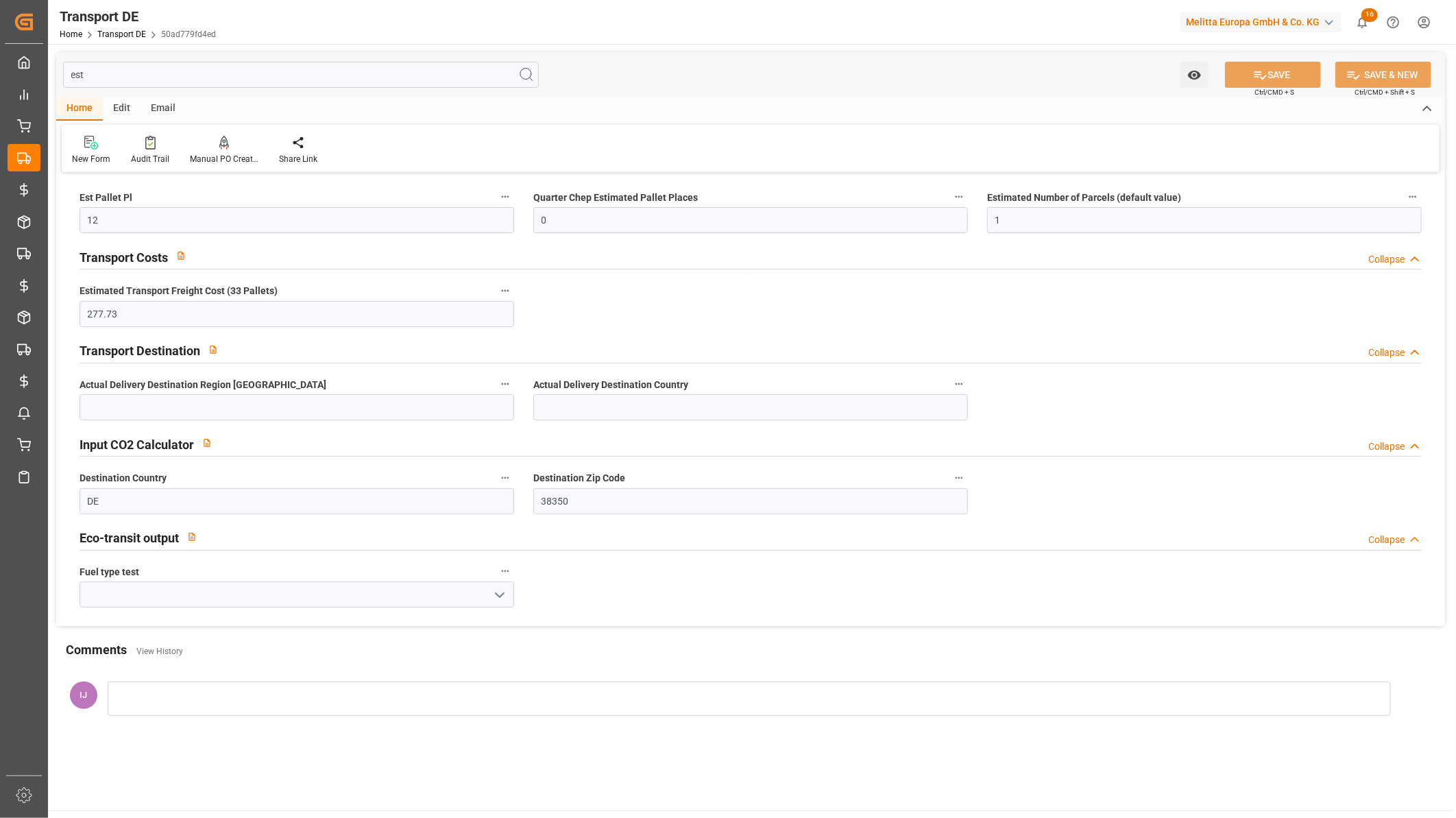
click at [0, 70] on html "Created by potrace 1.15, written by [PERSON_NAME] [DATE]-[DATE] Created by potr…" at bounding box center [728, 409] width 1456 height 818
type input "cos"
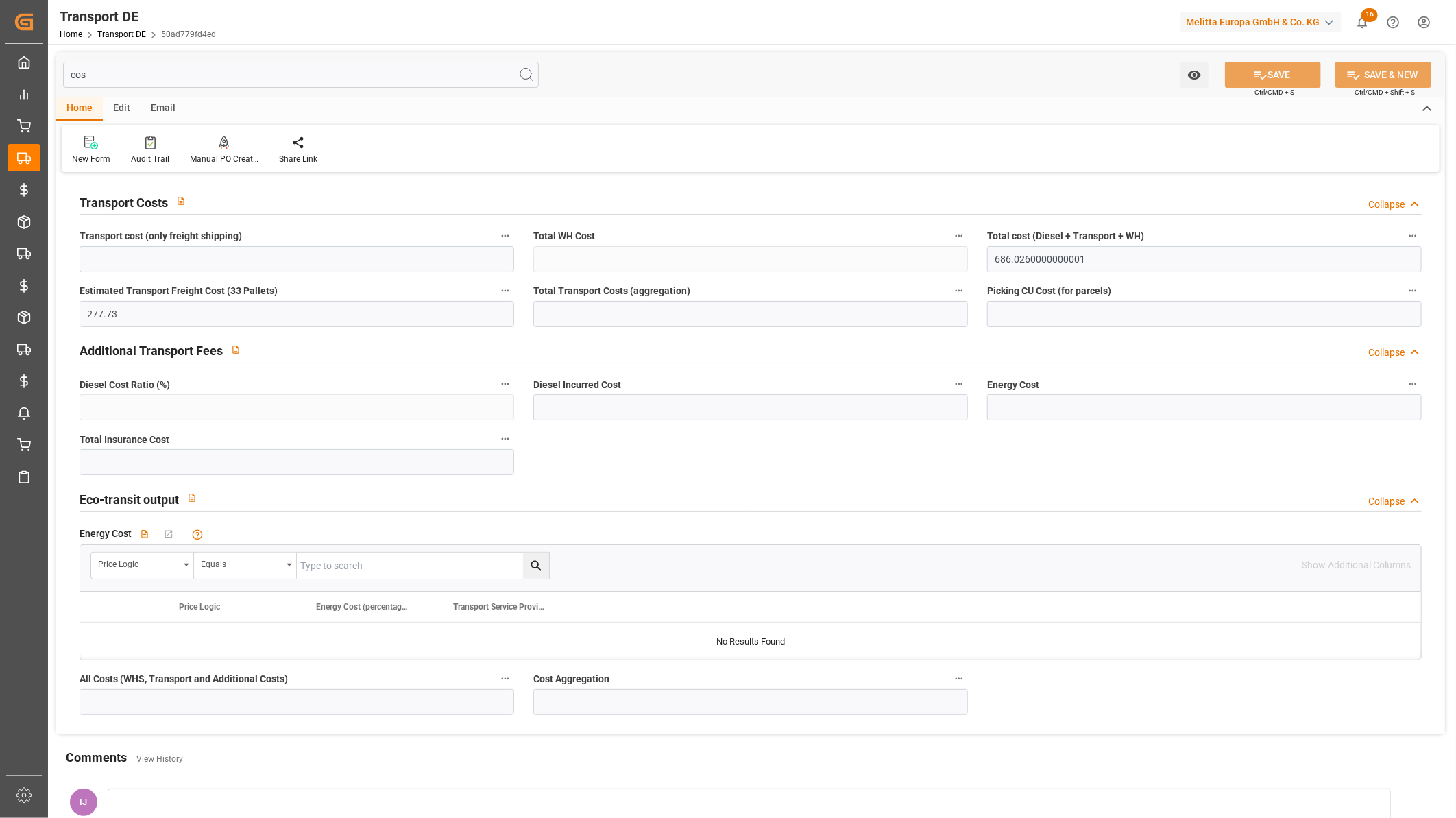
type input "393.67"
type input "292.356"
type input "393.67"
type input "0"
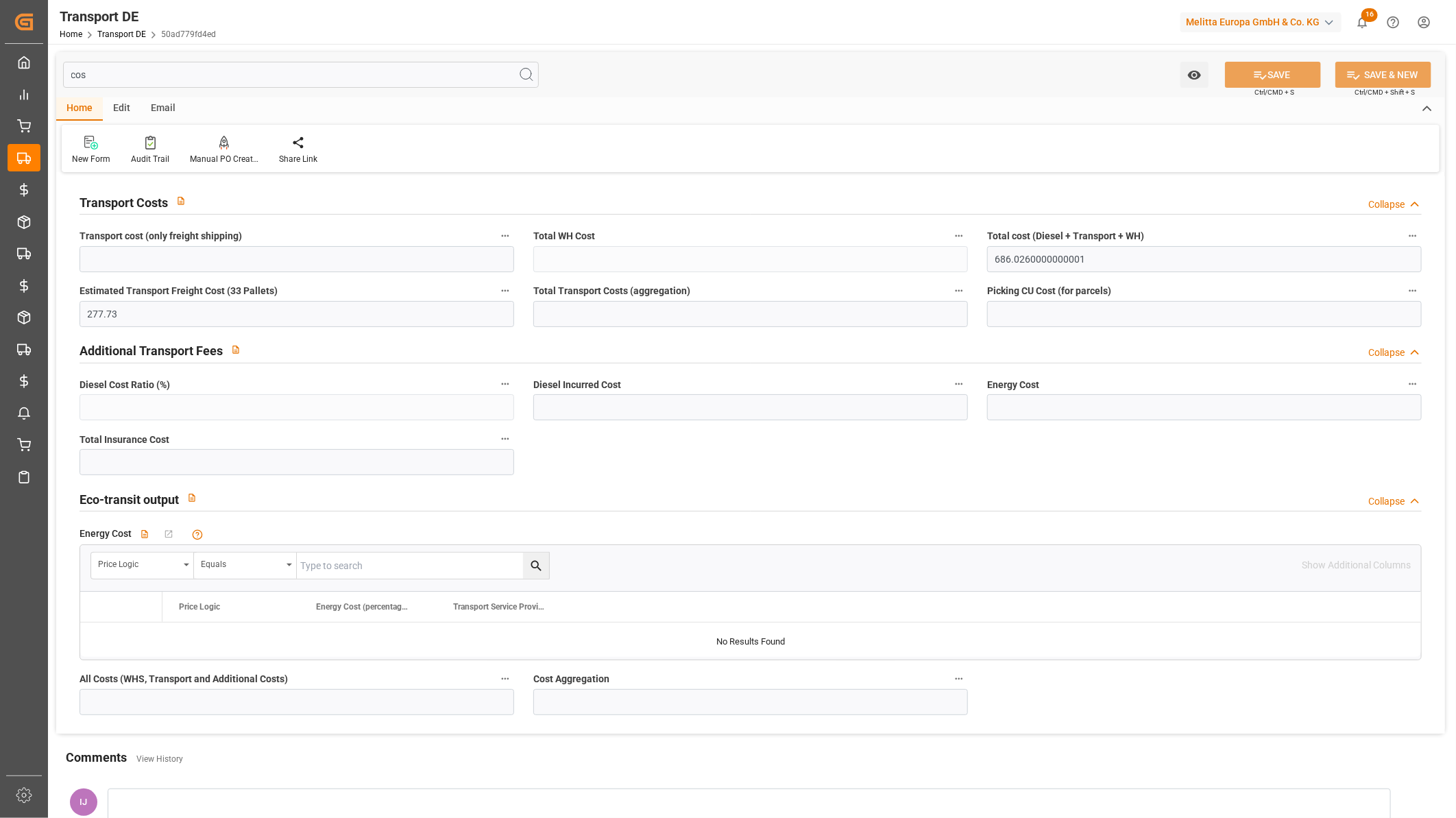
type input "0"
type input "686.026"
type input "393.67"
type input "cos"
